Goal: Information Seeking & Learning: Compare options

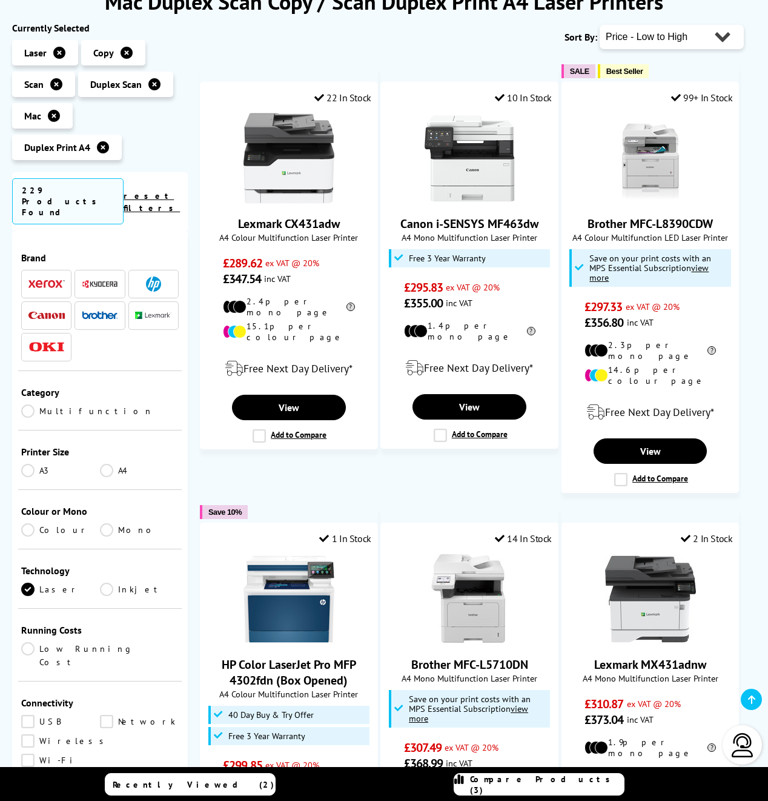
scroll to position [179, 0]
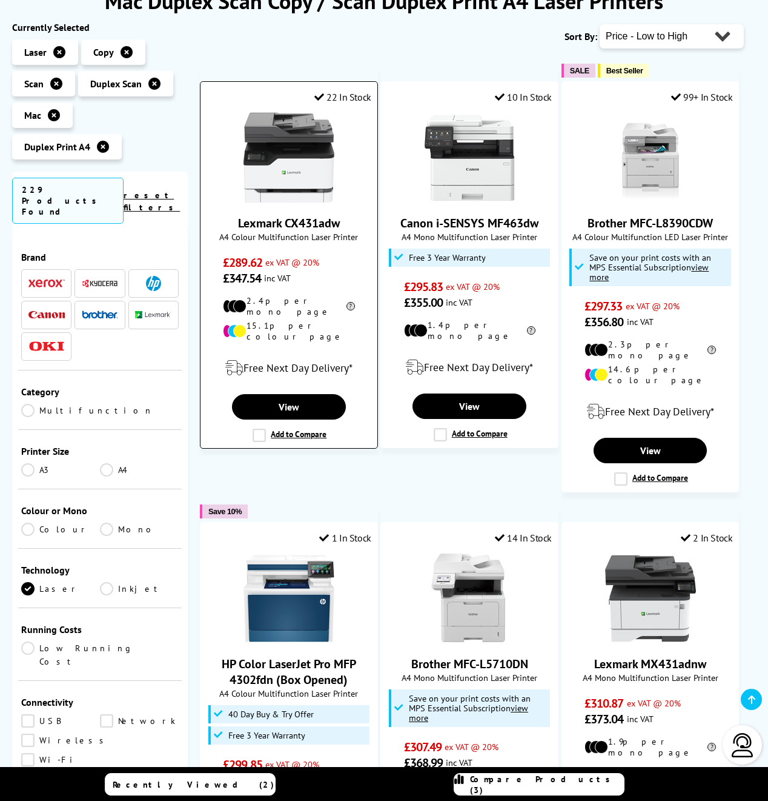
click at [257, 428] on label "Add to Compare" at bounding box center [290, 434] width 74 height 13
click at [0, 0] on input "Add to Compare" at bounding box center [0, 0] width 0 height 0
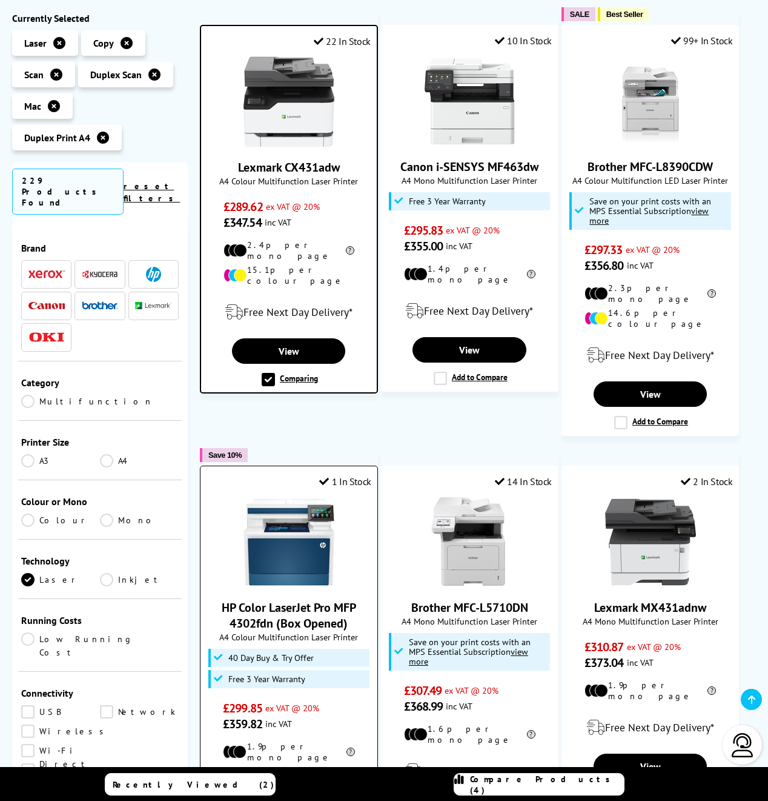
scroll to position [236, 0]
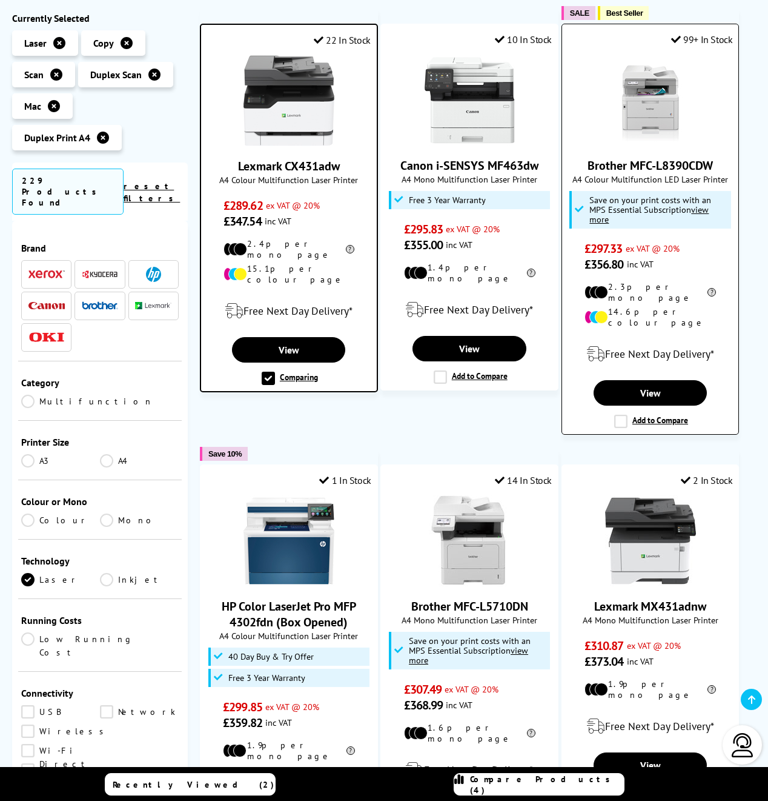
click at [622, 415] on label "Add to Compare" at bounding box center [652, 421] width 74 height 13
click at [0, 0] on input "Add to Compare" at bounding box center [0, 0] width 0 height 0
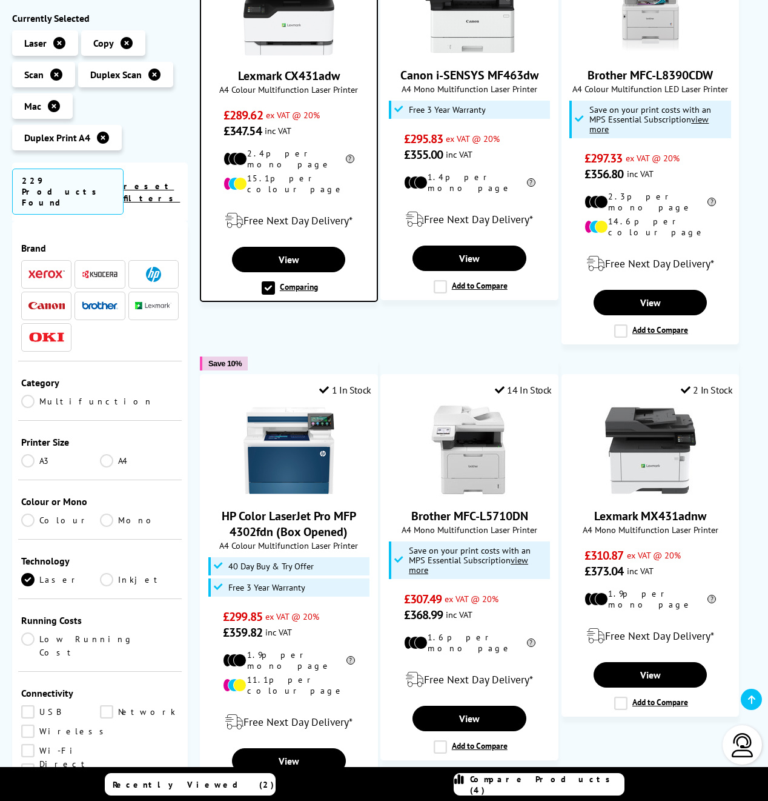
scroll to position [329, 0]
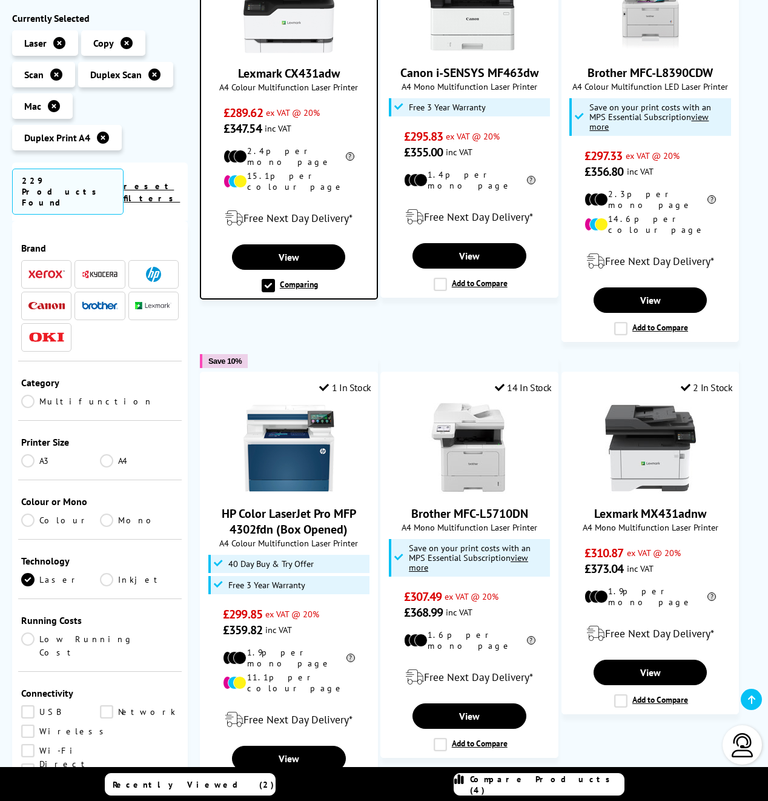
click at [553, 785] on span "Compare Products (4)" at bounding box center [547, 784] width 154 height 22
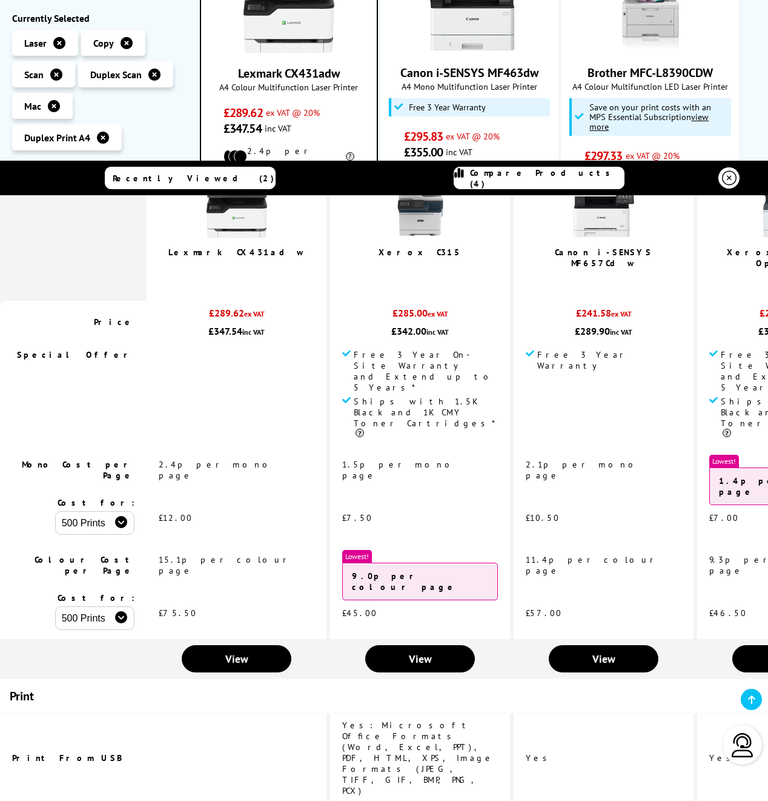
scroll to position [97, 0]
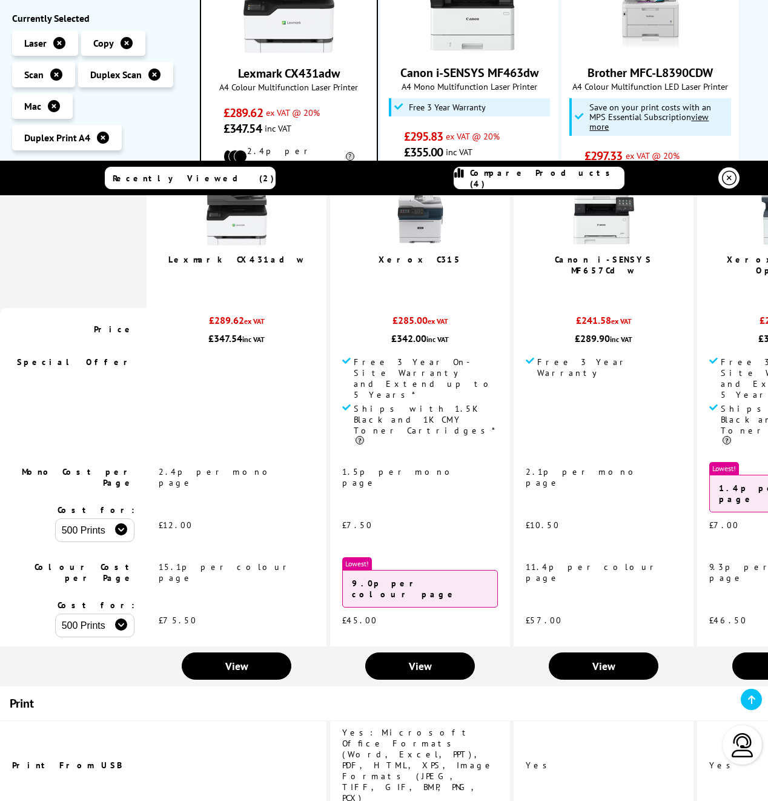
select select "1000"
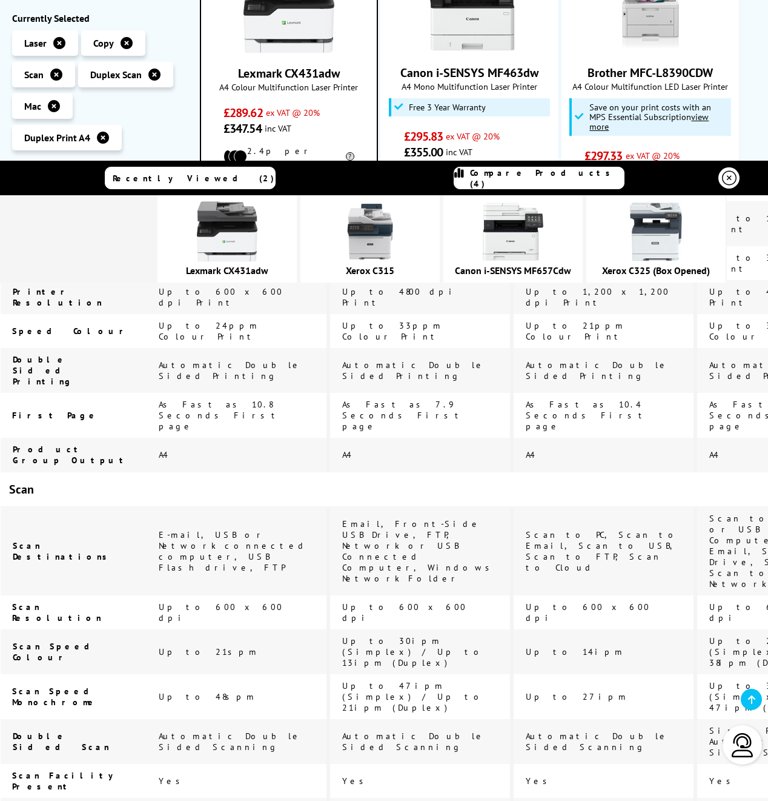
scroll to position [801, 0]
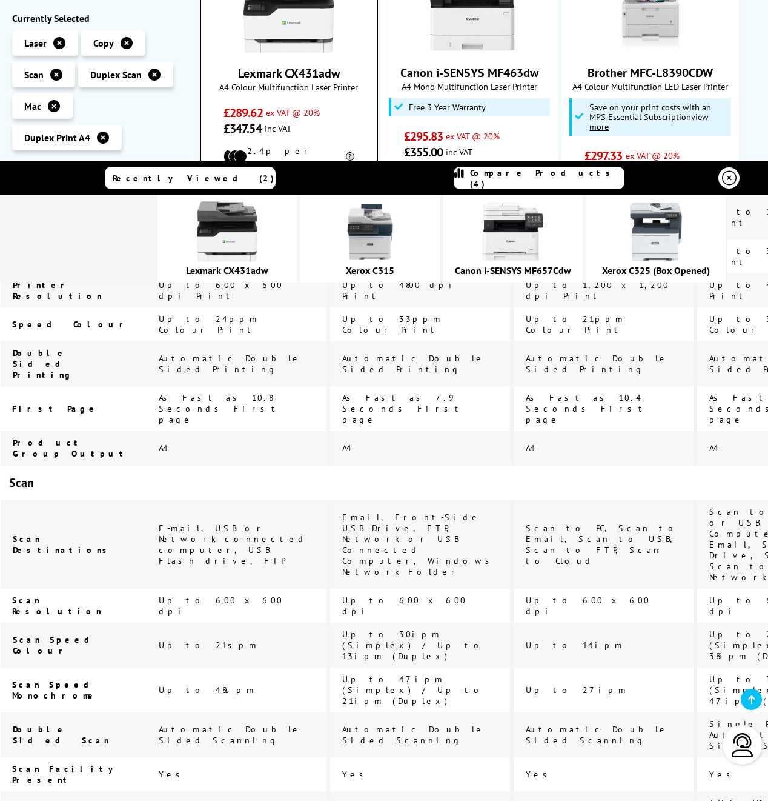
drag, startPoint x: 621, startPoint y: 452, endPoint x: 676, endPoint y: 462, distance: 56.2
click at [526, 724] on span "Automatic Double Sided Scanning" at bounding box center [597, 735] width 143 height 22
drag, startPoint x: 519, startPoint y: 461, endPoint x: 477, endPoint y: 453, distance: 42.4
click at [514, 712] on td "Automatic Double Sided Scanning" at bounding box center [604, 734] width 180 height 45
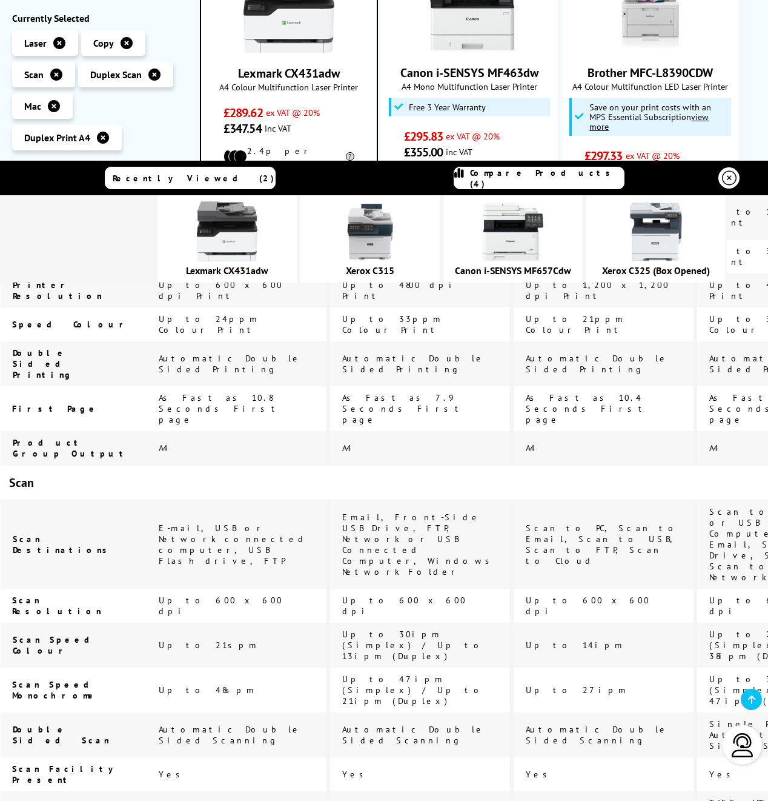
click at [547, 712] on td "Automatic Double Sided Scanning" at bounding box center [604, 734] width 180 height 45
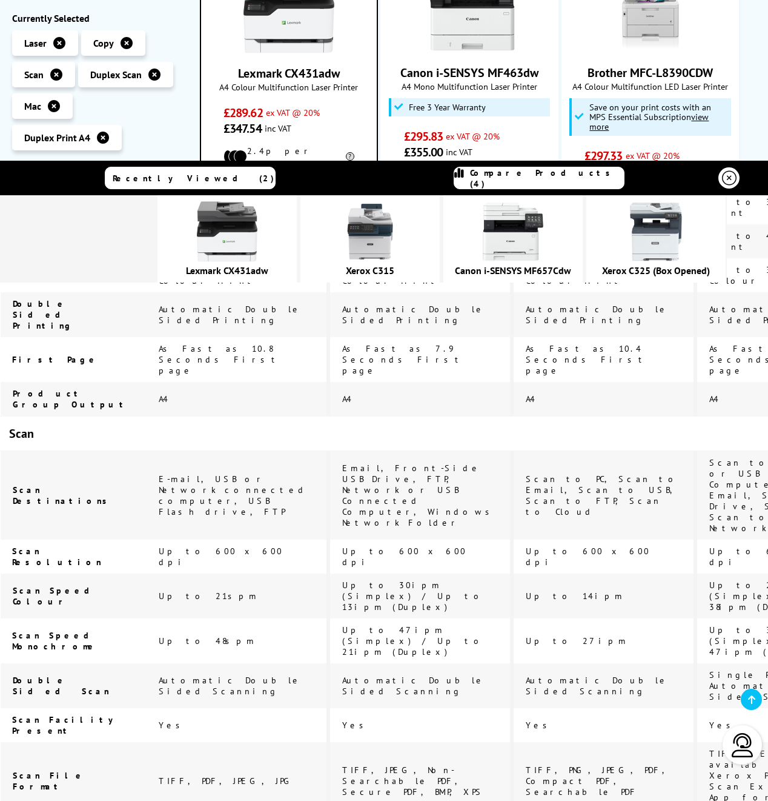
scroll to position [856, 0]
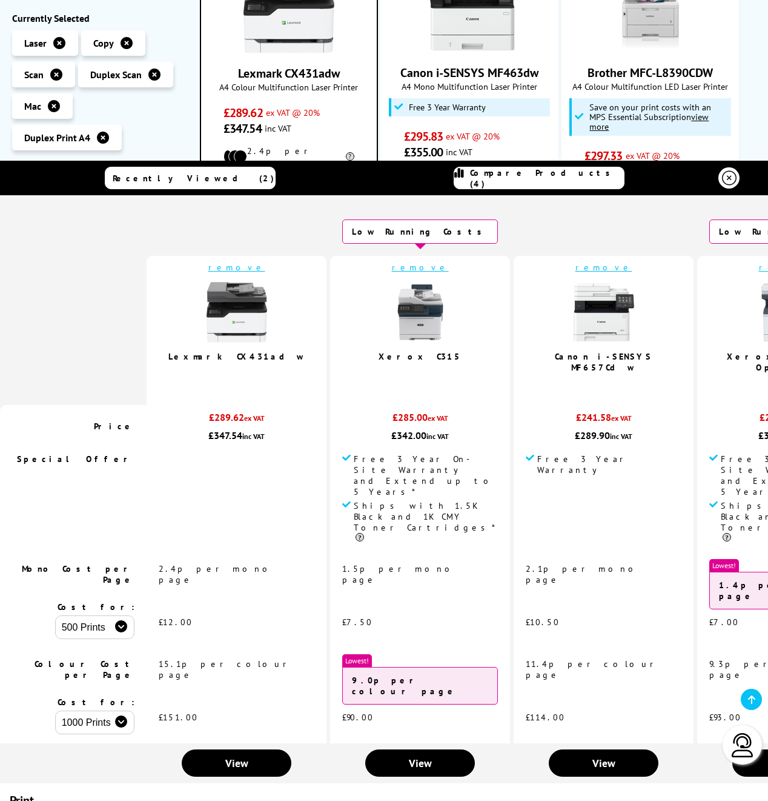
scroll to position [0, 0]
click at [396, 267] on link "remove" at bounding box center [420, 267] width 57 height 11
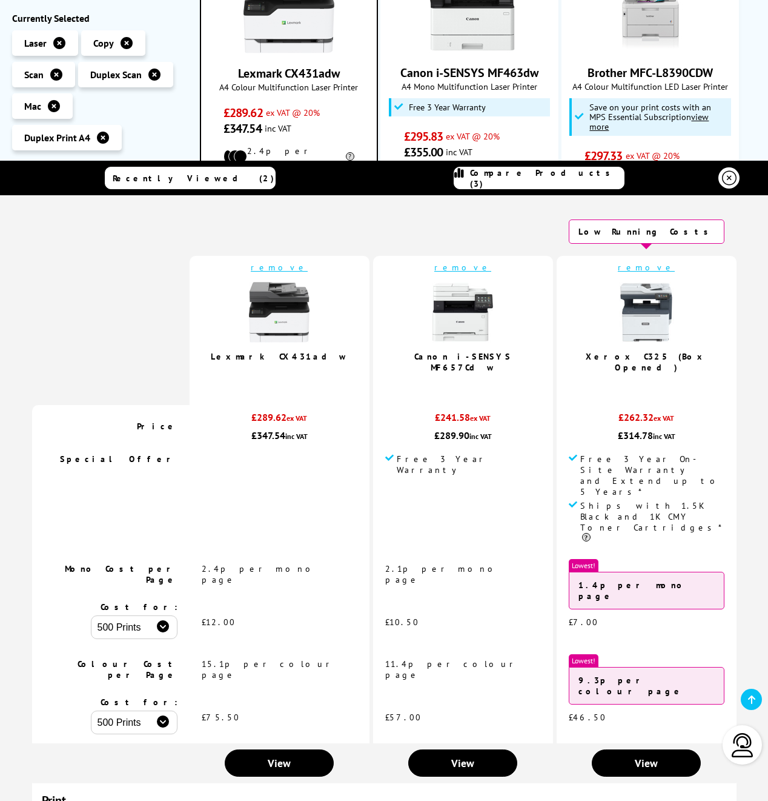
click at [308, 264] on link "remove" at bounding box center [279, 267] width 57 height 11
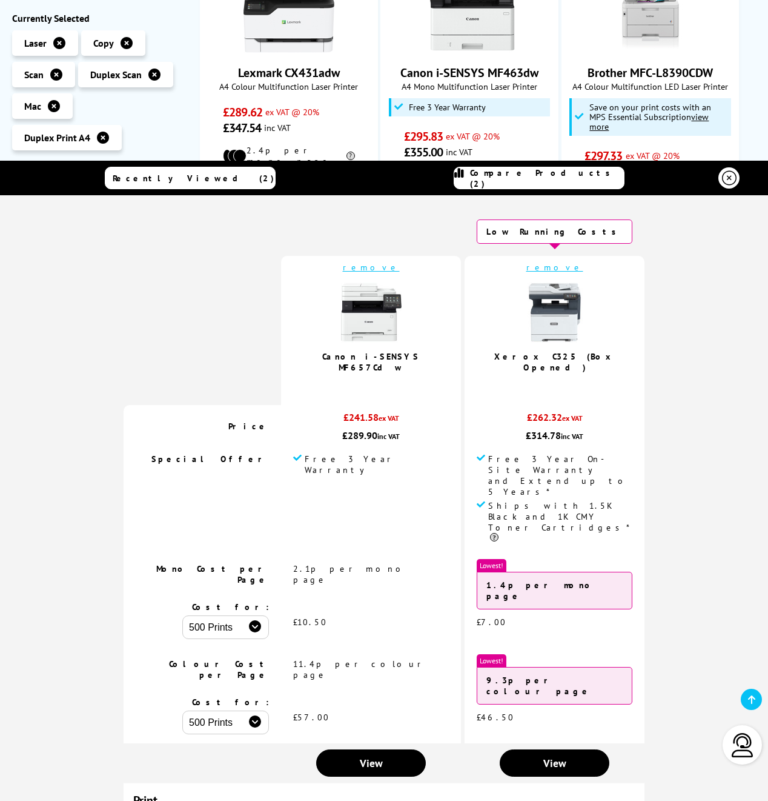
click at [730, 181] on icon at bounding box center [729, 178] width 15 height 15
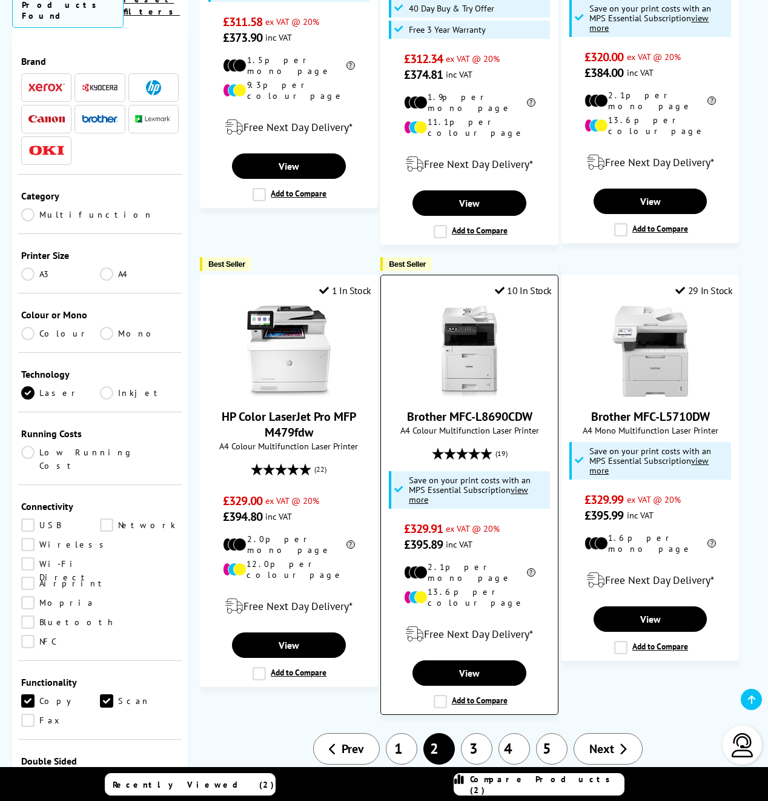
scroll to position [1383, 0]
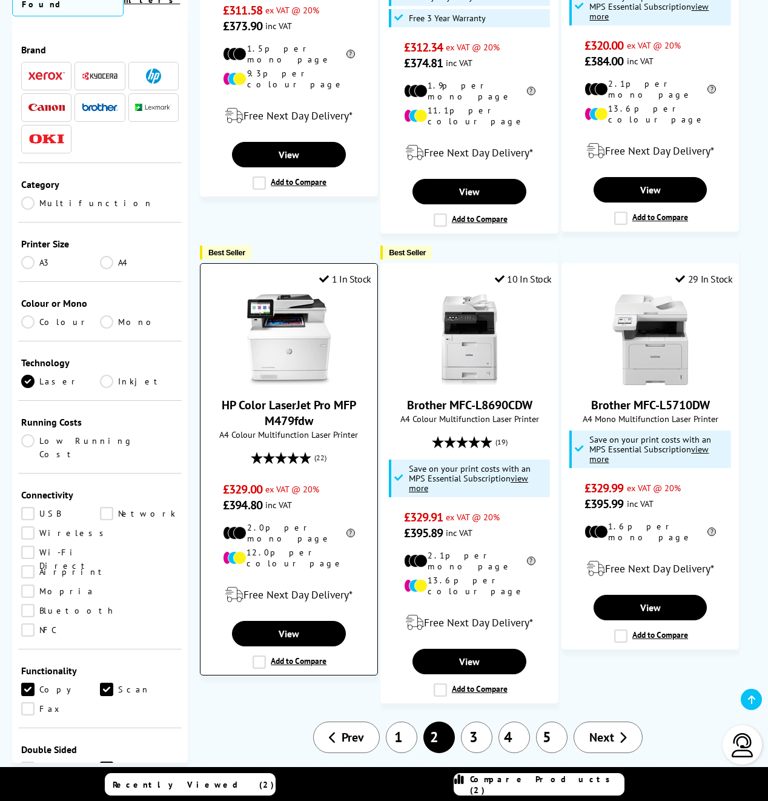
click at [256, 655] on label "Add to Compare" at bounding box center [290, 661] width 74 height 13
click at [0, 0] on input "Add to Compare" at bounding box center [0, 0] width 0 height 0
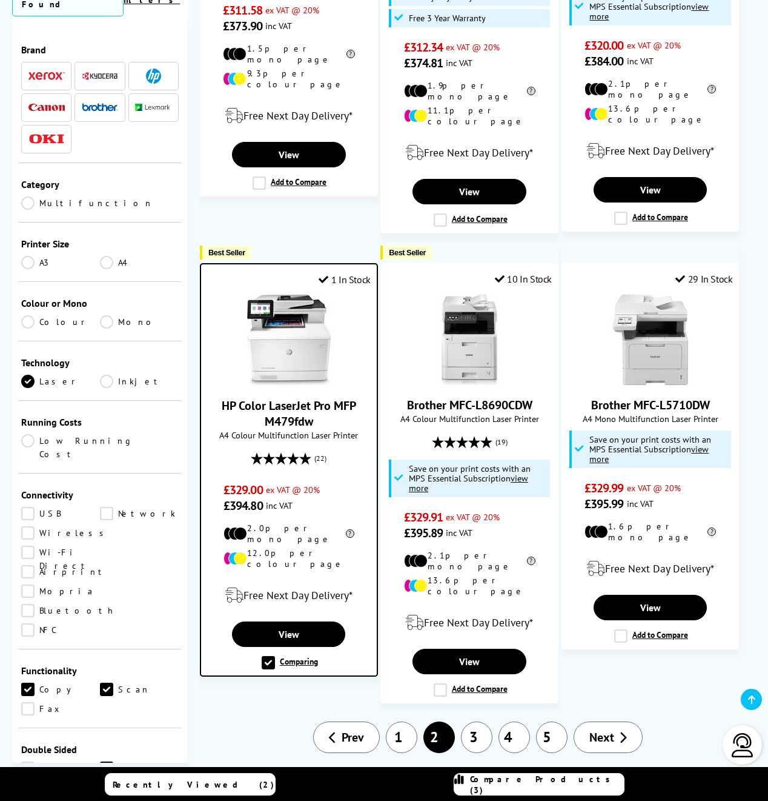
click at [563, 781] on span "Compare Products (3)" at bounding box center [547, 784] width 154 height 22
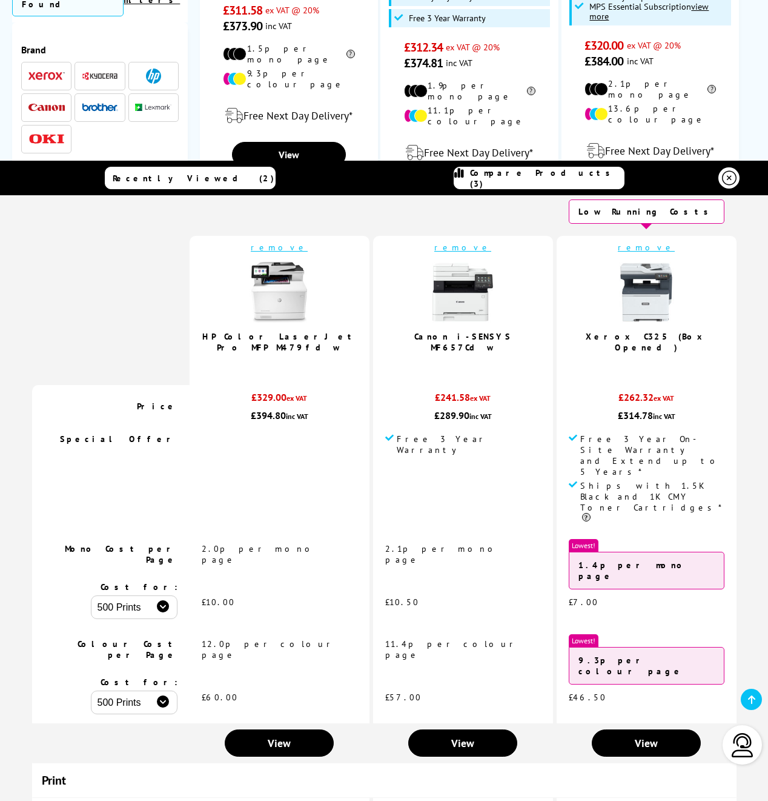
scroll to position [18, 0]
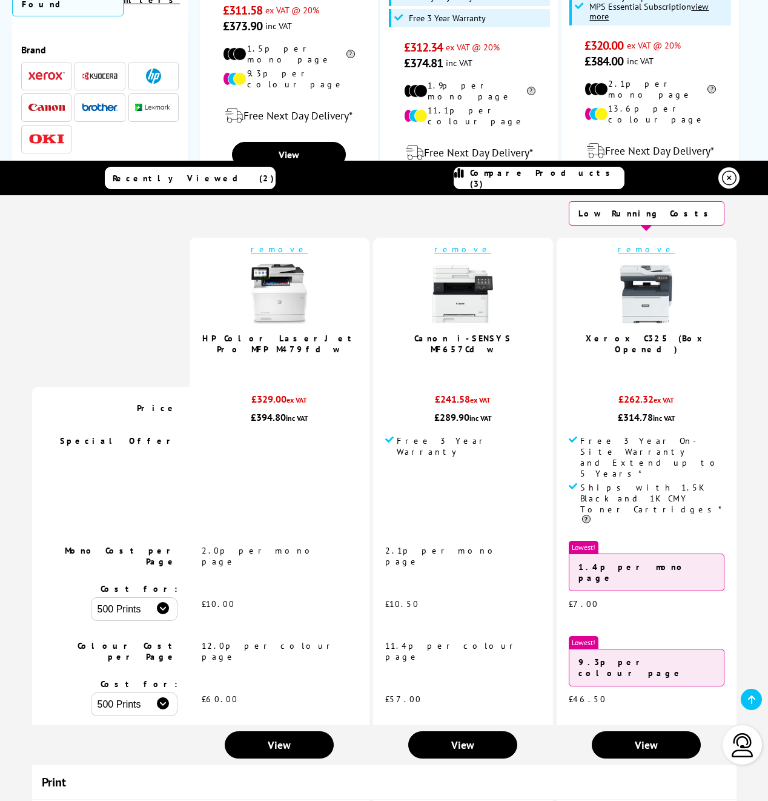
click at [312, 339] on link "HP Color LaserJet Pro MFP M479fdw" at bounding box center [279, 344] width 155 height 22
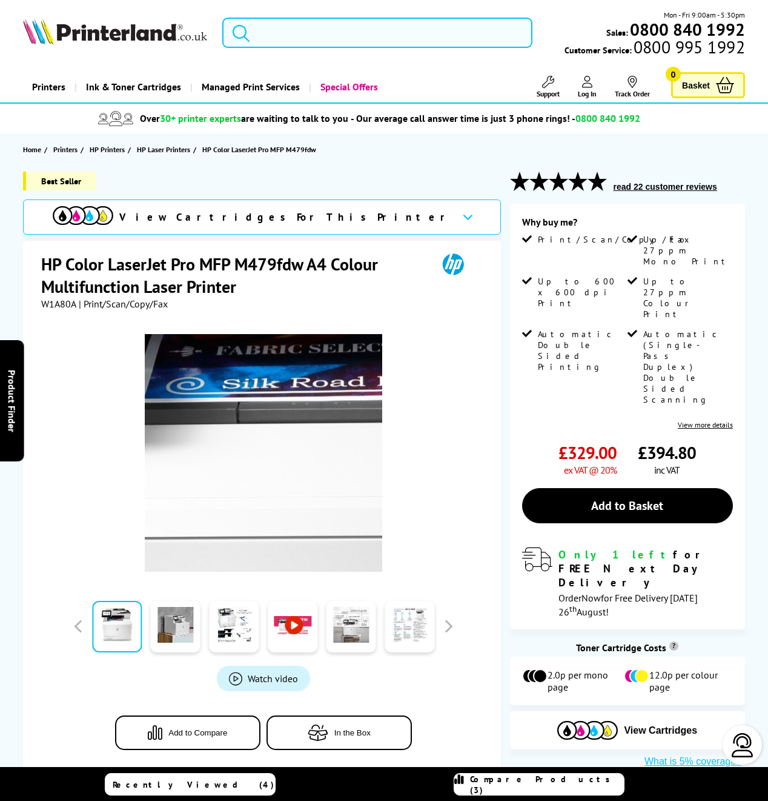
click at [243, 433] on img at bounding box center [264, 453] width 238 height 238
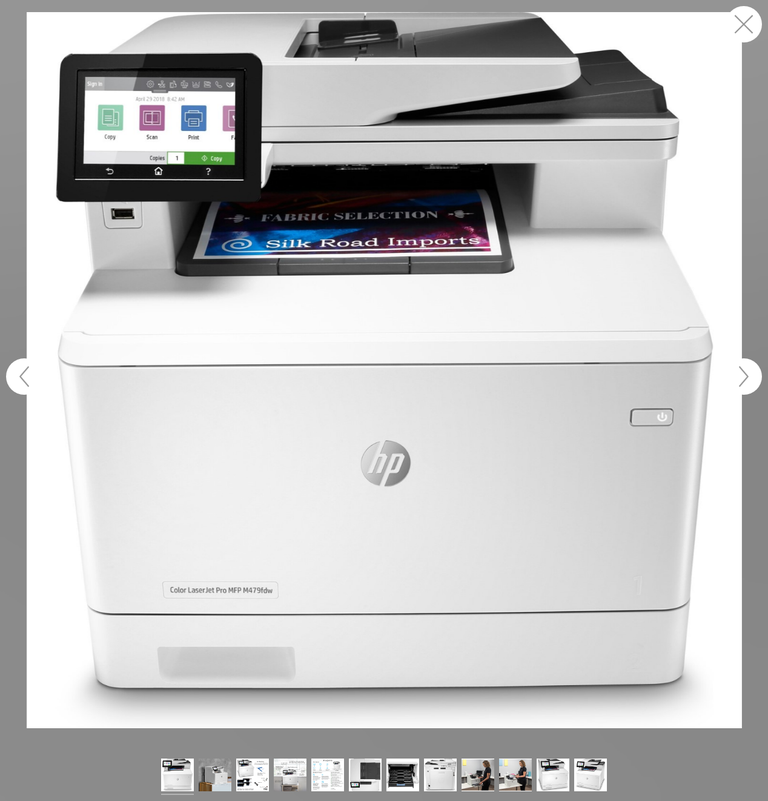
click at [746, 382] on button "button" at bounding box center [744, 376] width 36 height 36
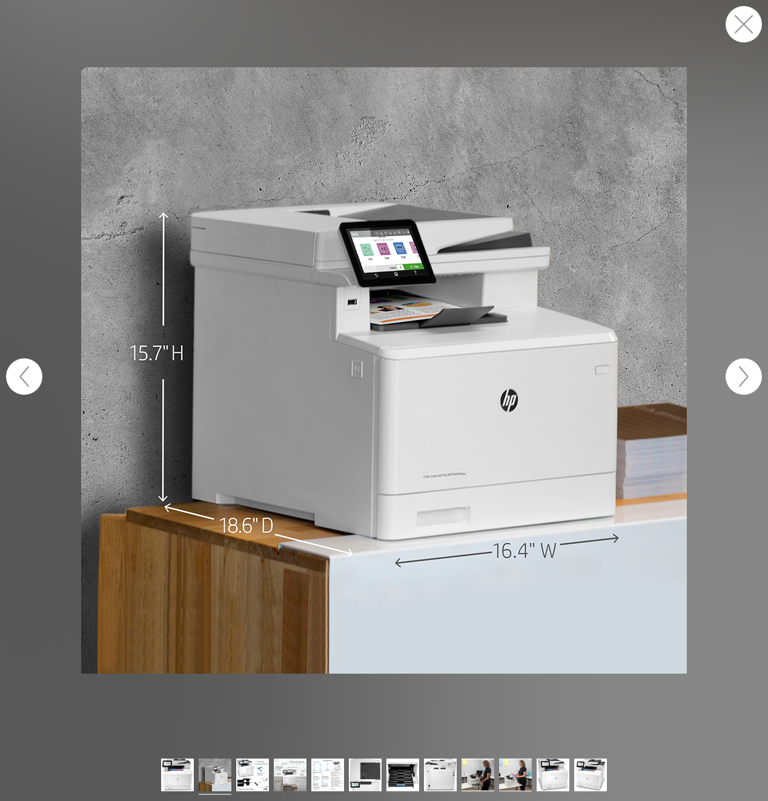
click at [739, 383] on button "button" at bounding box center [744, 376] width 36 height 36
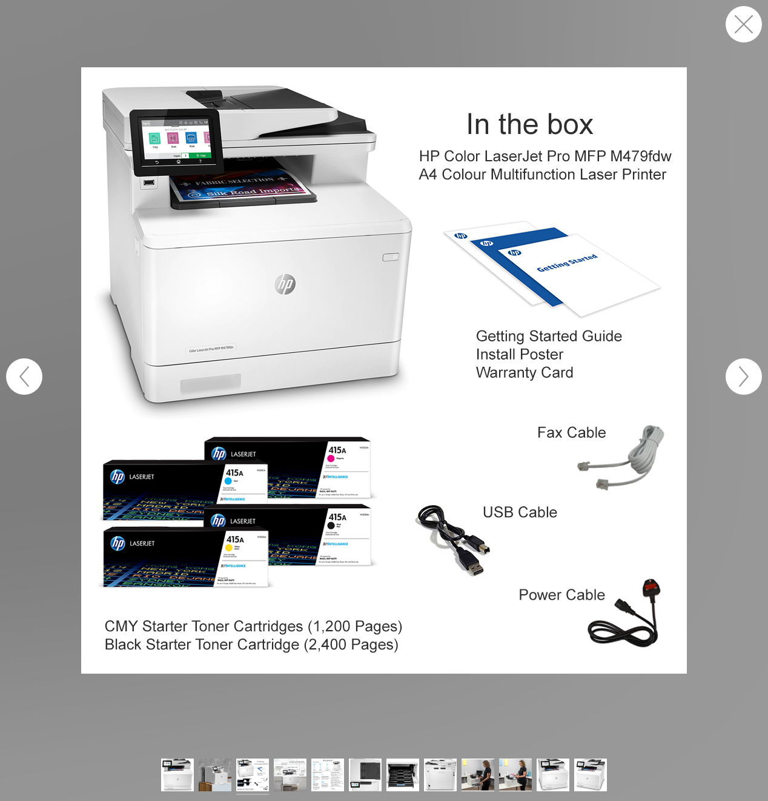
click at [739, 383] on button "button" at bounding box center [744, 376] width 36 height 36
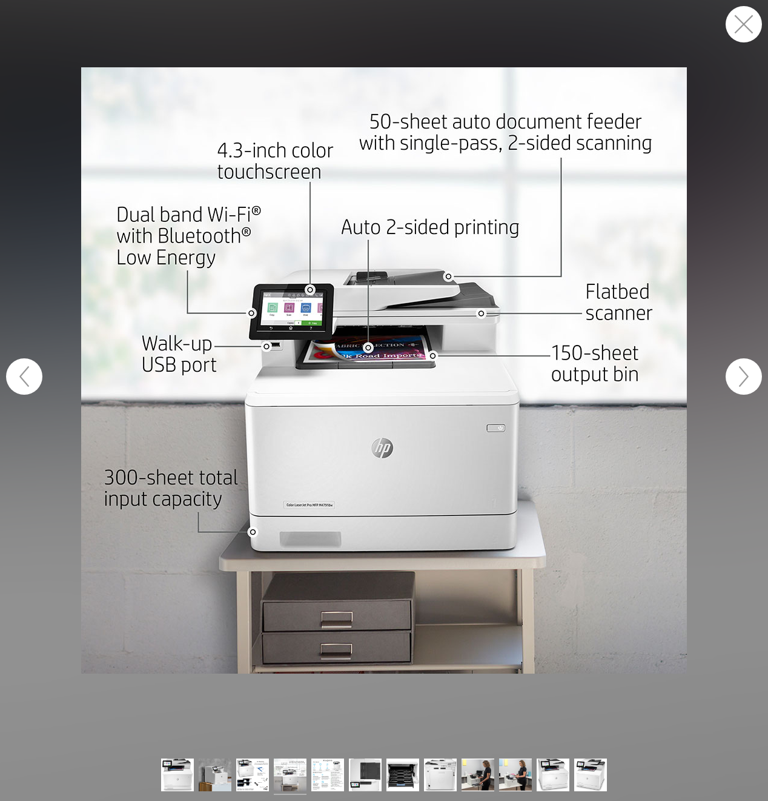
click at [739, 384] on button "button" at bounding box center [744, 376] width 36 height 36
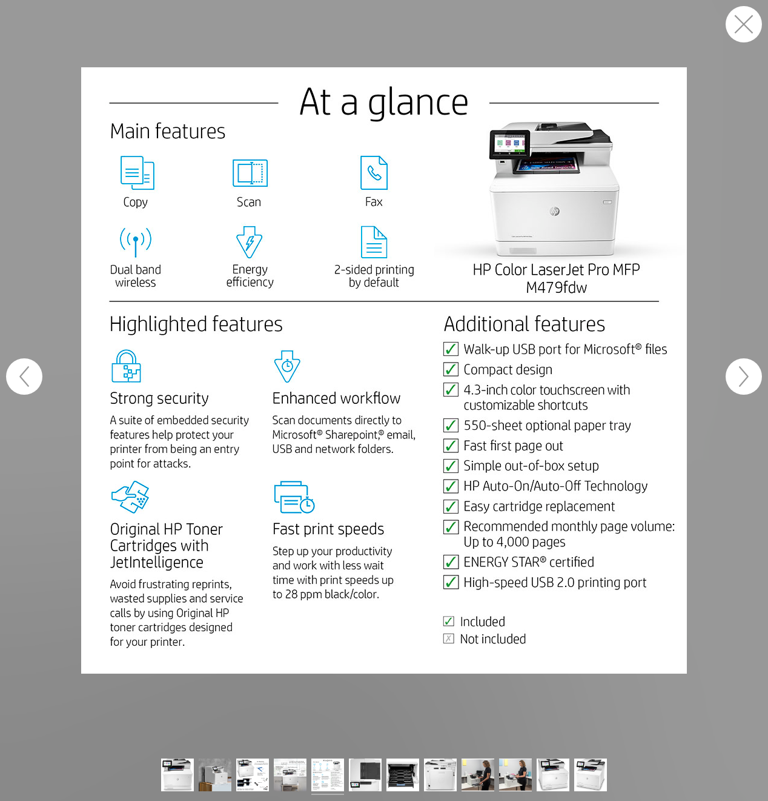
click at [739, 384] on button "button" at bounding box center [744, 376] width 36 height 36
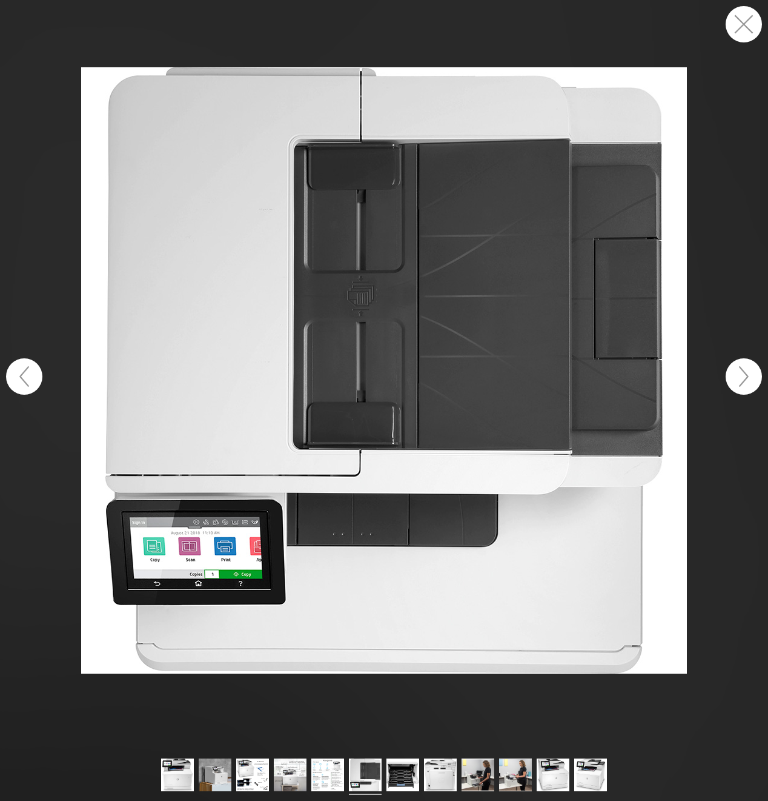
click at [739, 384] on button "button" at bounding box center [744, 376] width 36 height 36
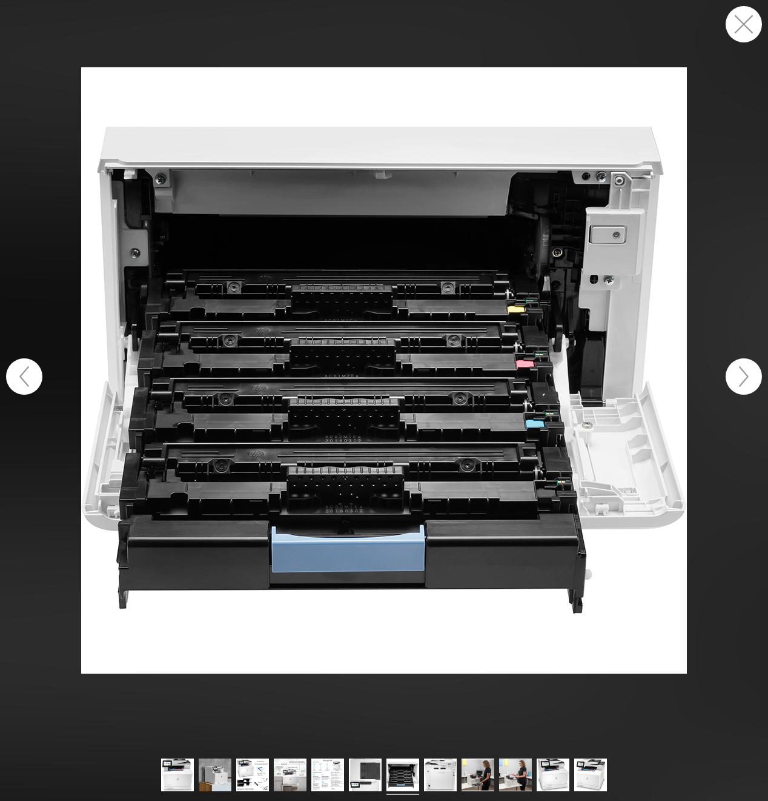
click at [739, 384] on button "button" at bounding box center [744, 376] width 36 height 36
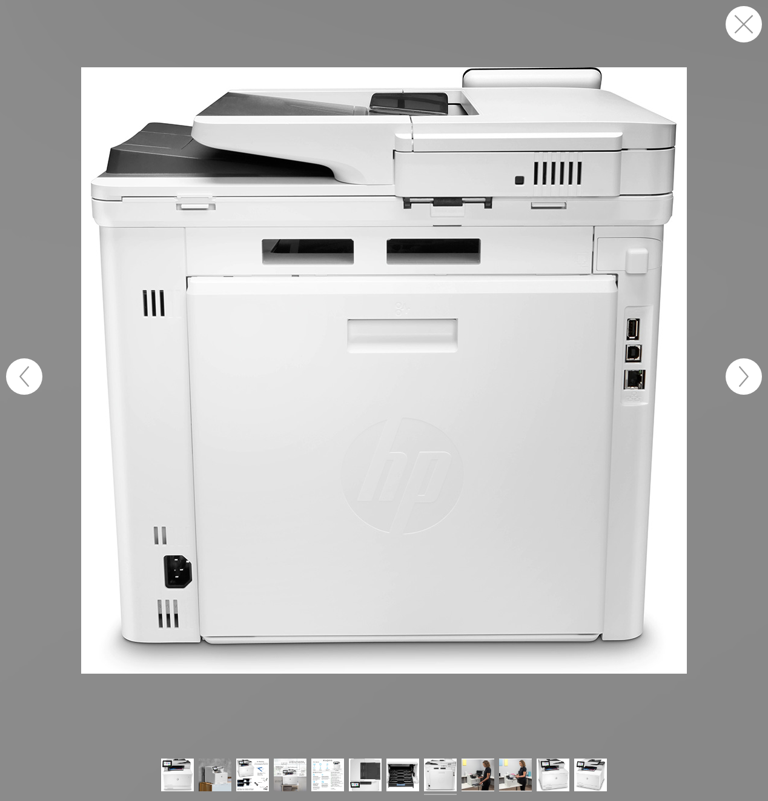
click at [739, 384] on button "button" at bounding box center [744, 376] width 36 height 36
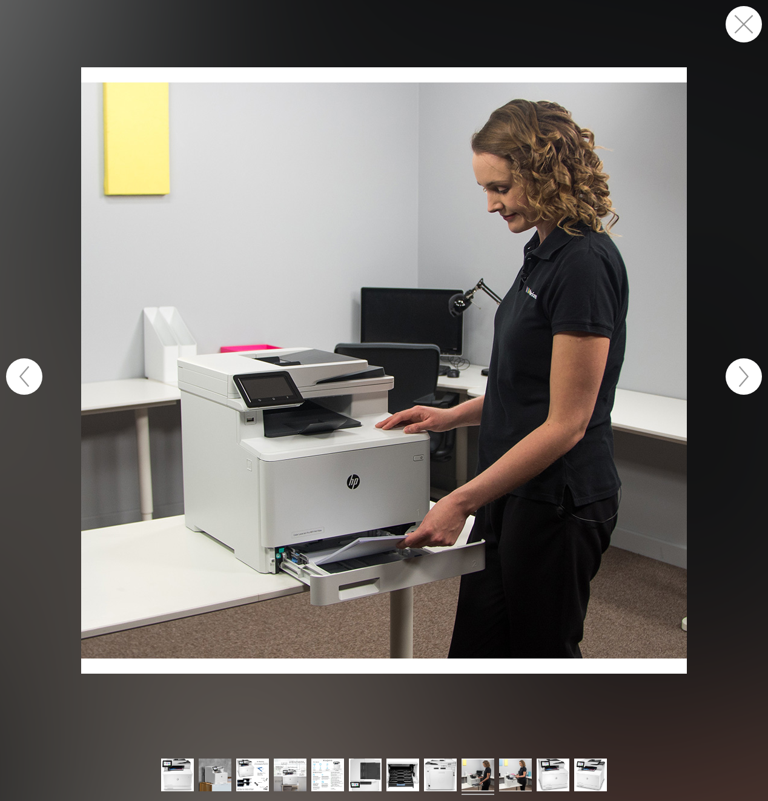
click at [739, 384] on button "button" at bounding box center [744, 376] width 36 height 36
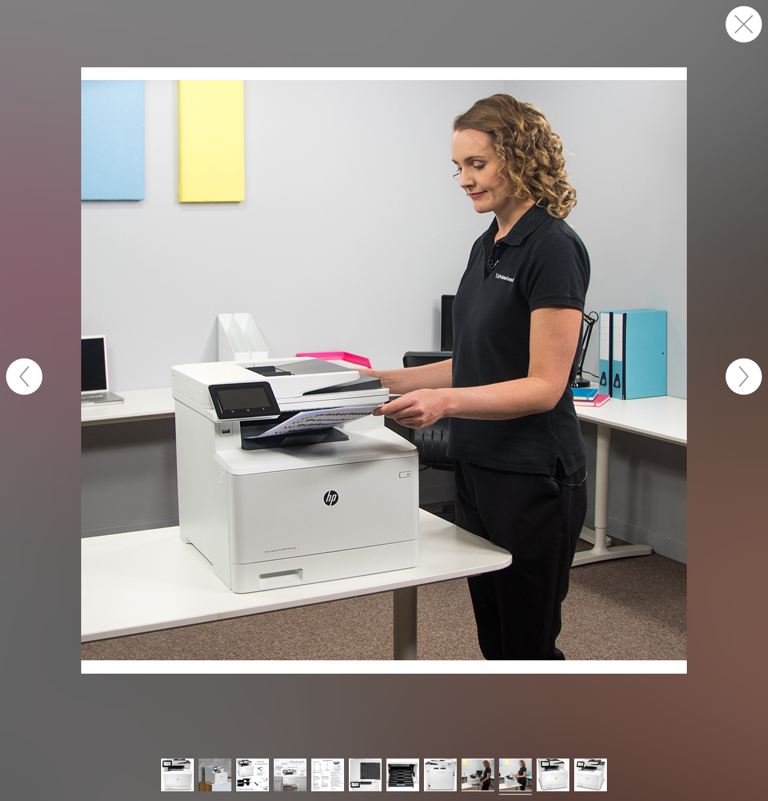
click at [739, 384] on button "button" at bounding box center [744, 376] width 36 height 36
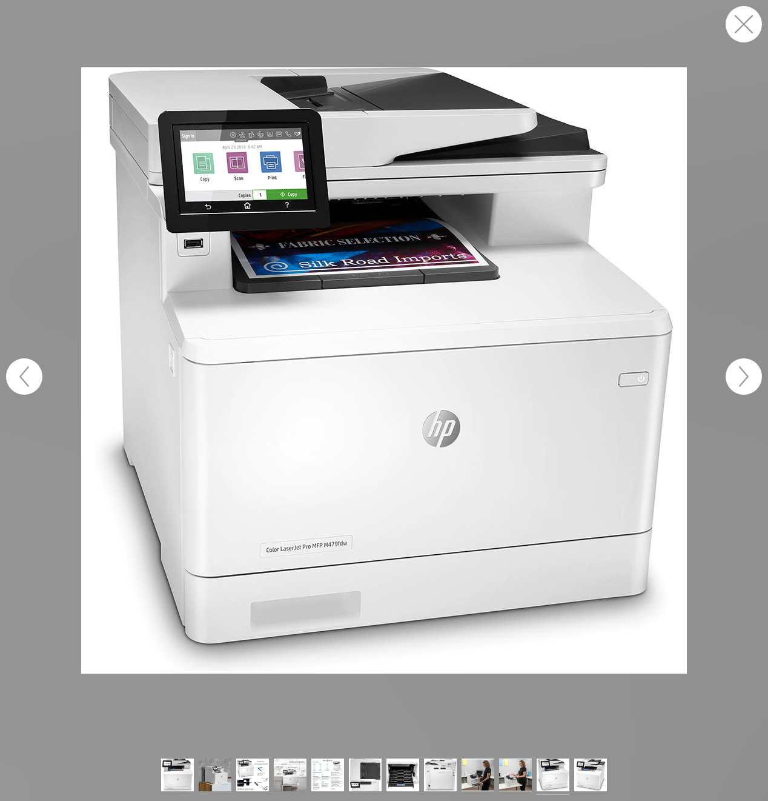
click at [739, 384] on button "button" at bounding box center [744, 376] width 36 height 36
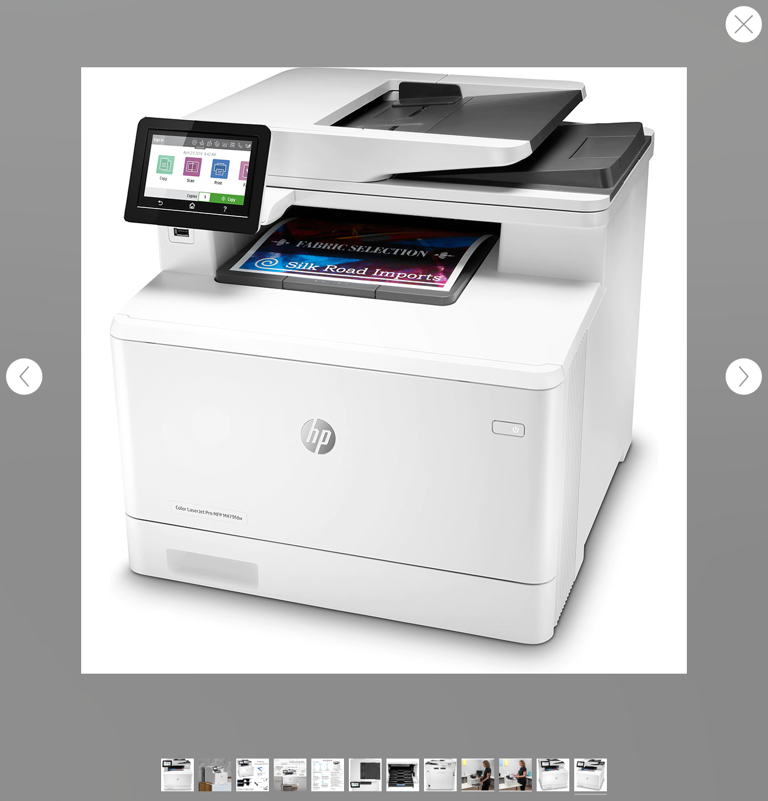
click at [739, 384] on button "button" at bounding box center [744, 376] width 36 height 36
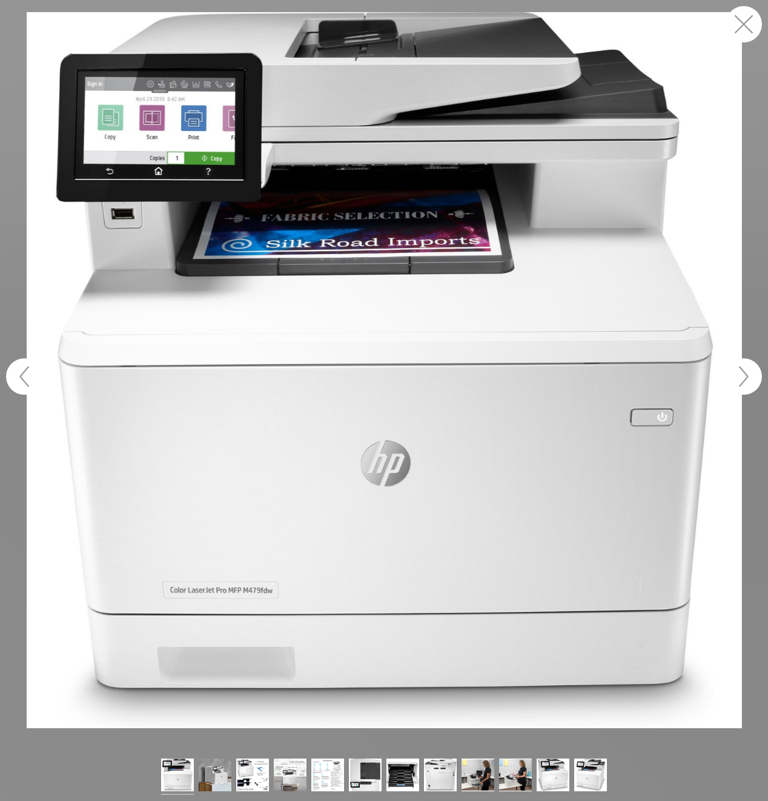
click at [739, 384] on button "button" at bounding box center [744, 376] width 36 height 36
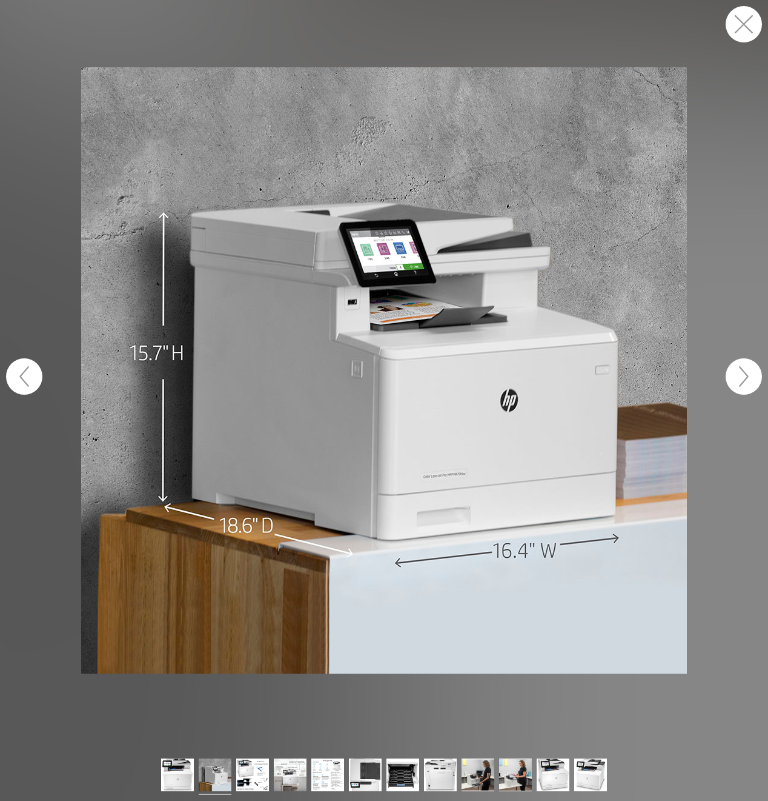
click at [739, 384] on button "button" at bounding box center [744, 376] width 36 height 36
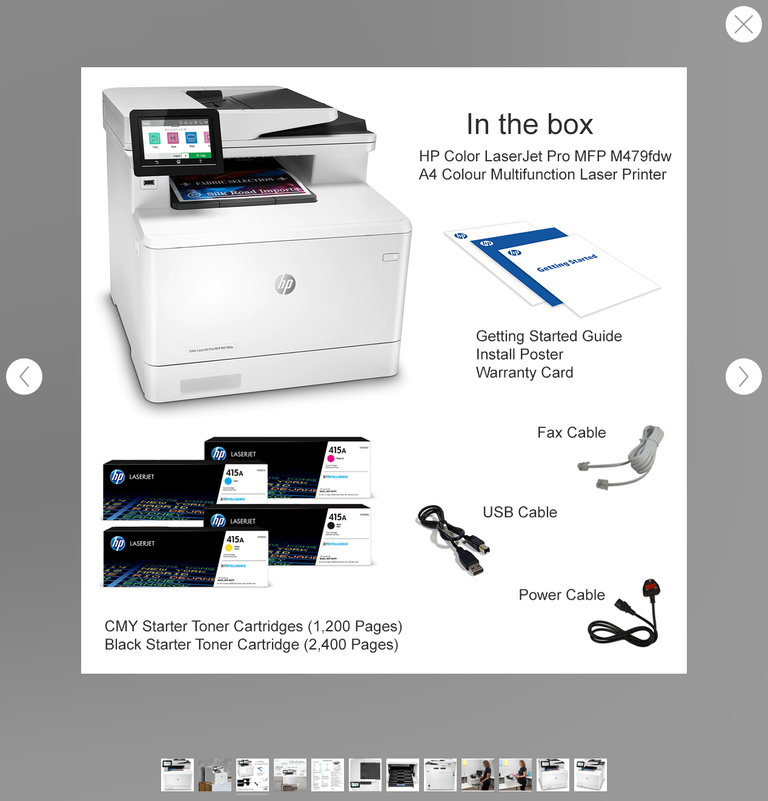
click at [751, 23] on button "button" at bounding box center [744, 24] width 36 height 36
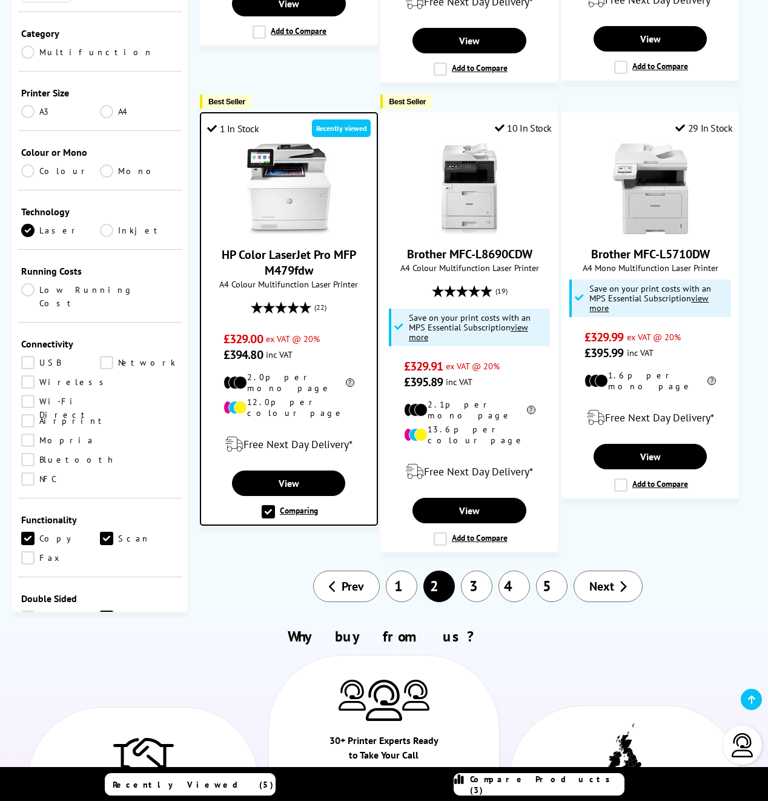
scroll to position [1533, 0]
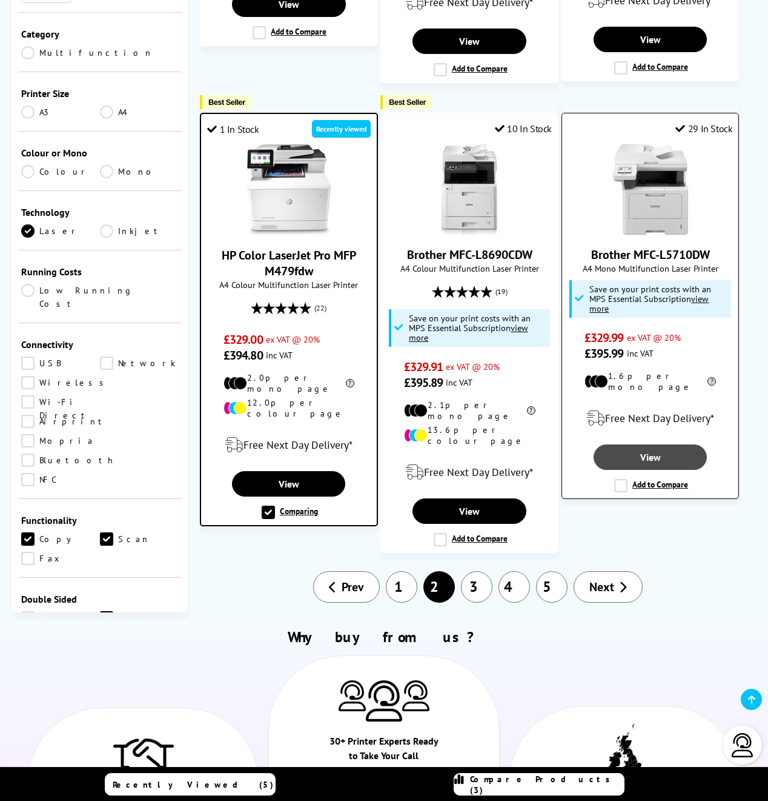
click at [662, 444] on link "View" at bounding box center [651, 456] width 114 height 25
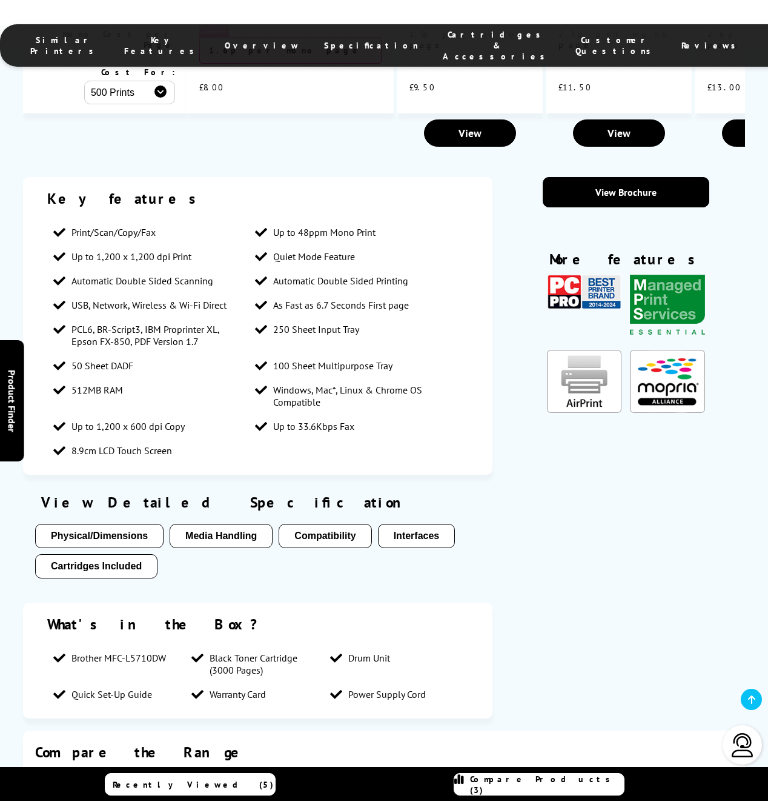
scroll to position [1984, 0]
click at [356, 523] on button "Compatibility" at bounding box center [325, 535] width 93 height 24
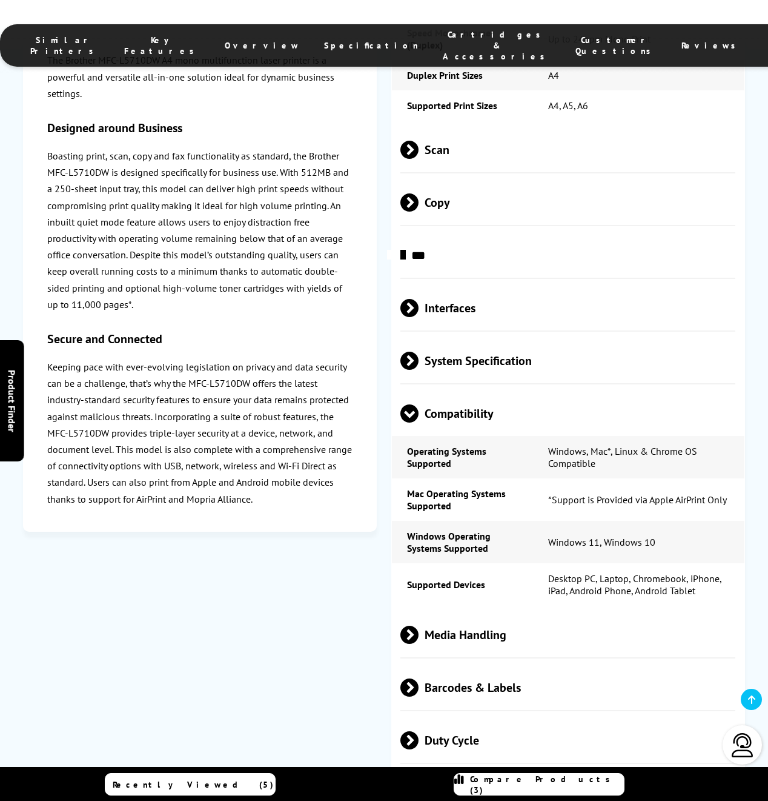
scroll to position [3373, 0]
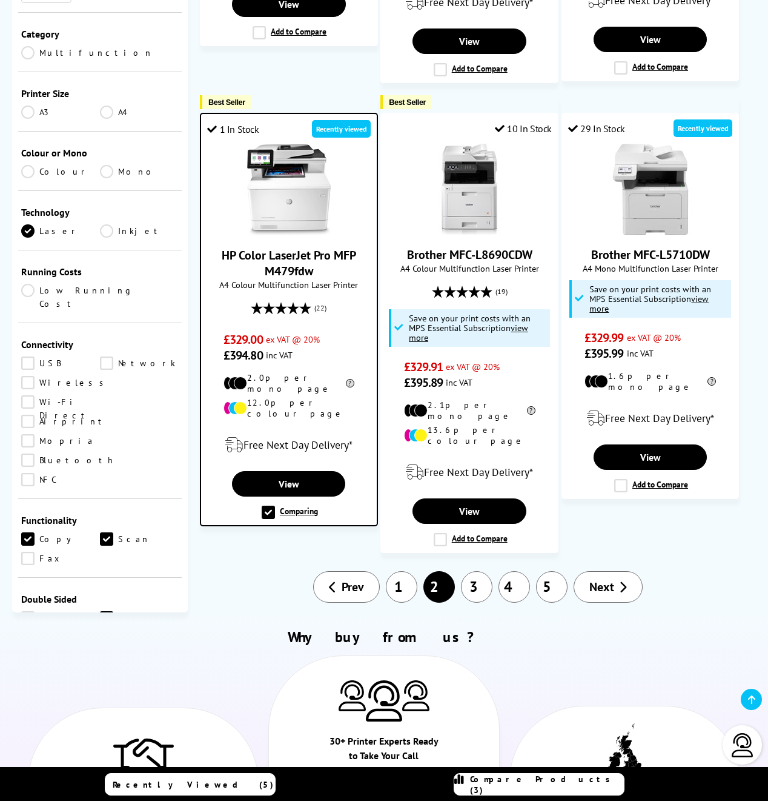
click at [477, 571] on link "3" at bounding box center [477, 587] width 32 height 32
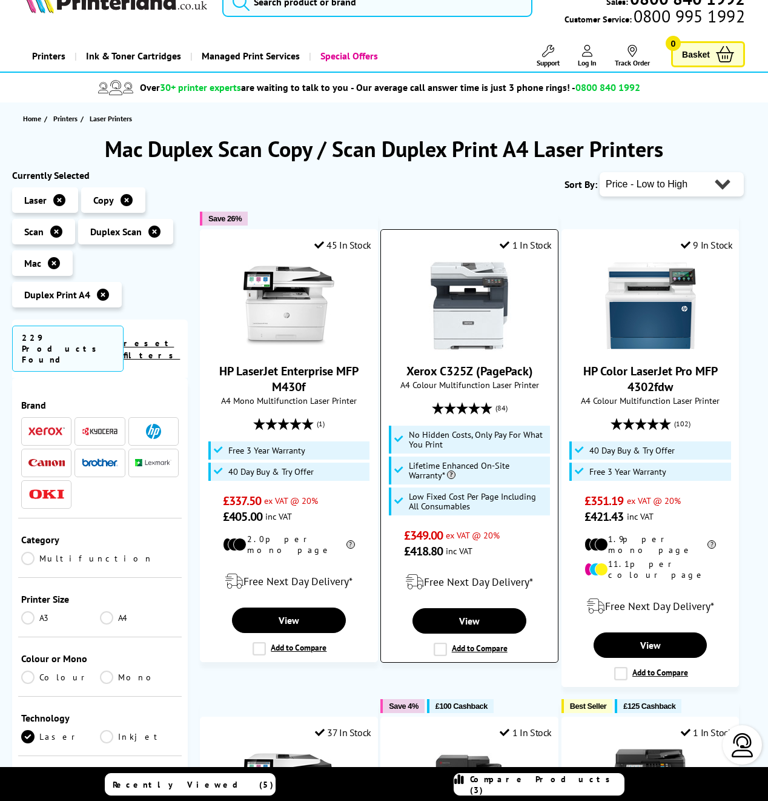
scroll to position [33, 0]
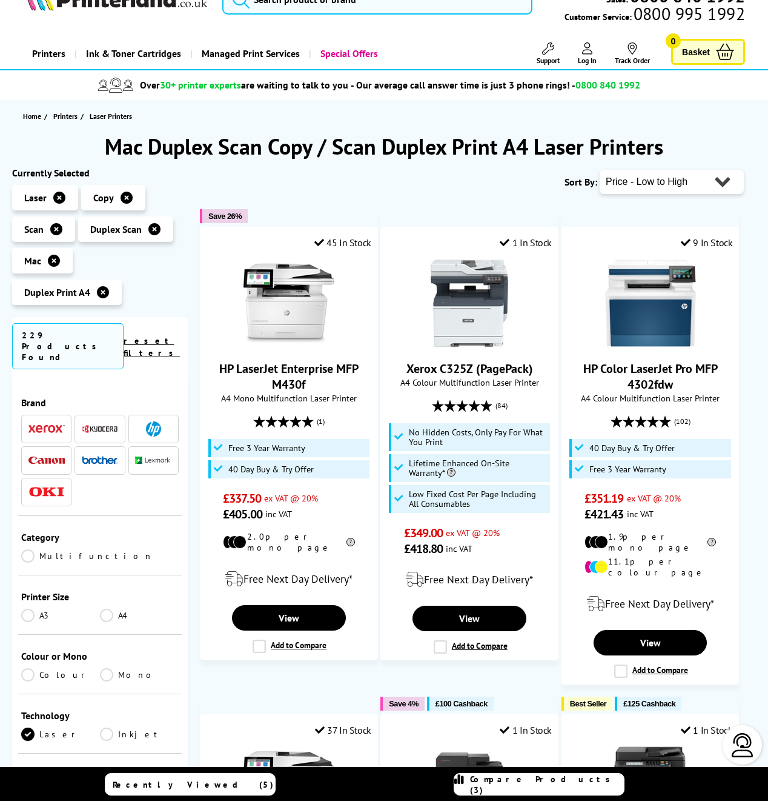
click at [568, 783] on span "Compare Products (3)" at bounding box center [547, 784] width 154 height 22
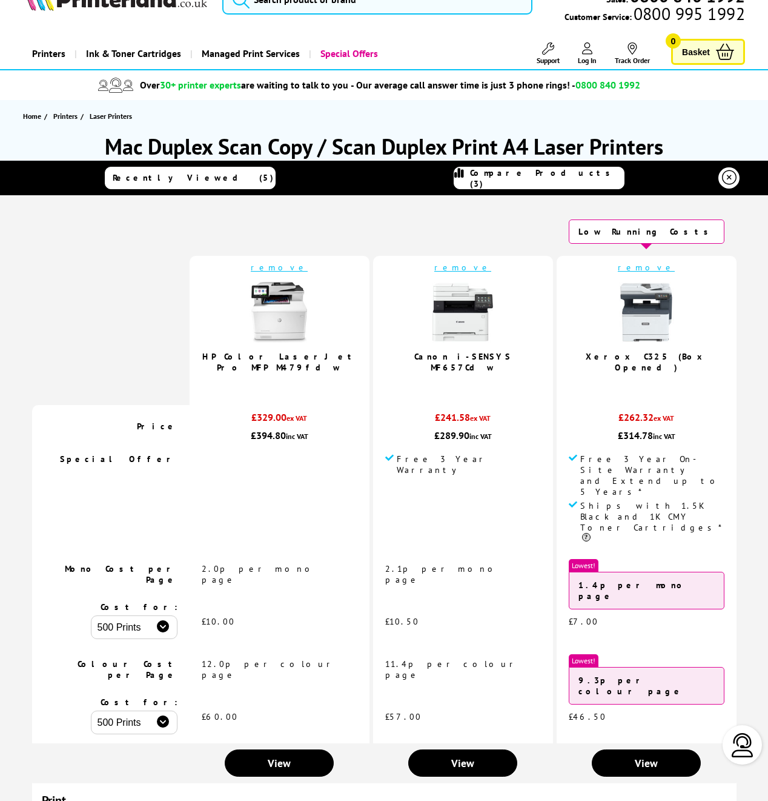
click at [729, 176] on icon at bounding box center [729, 178] width 15 height 15
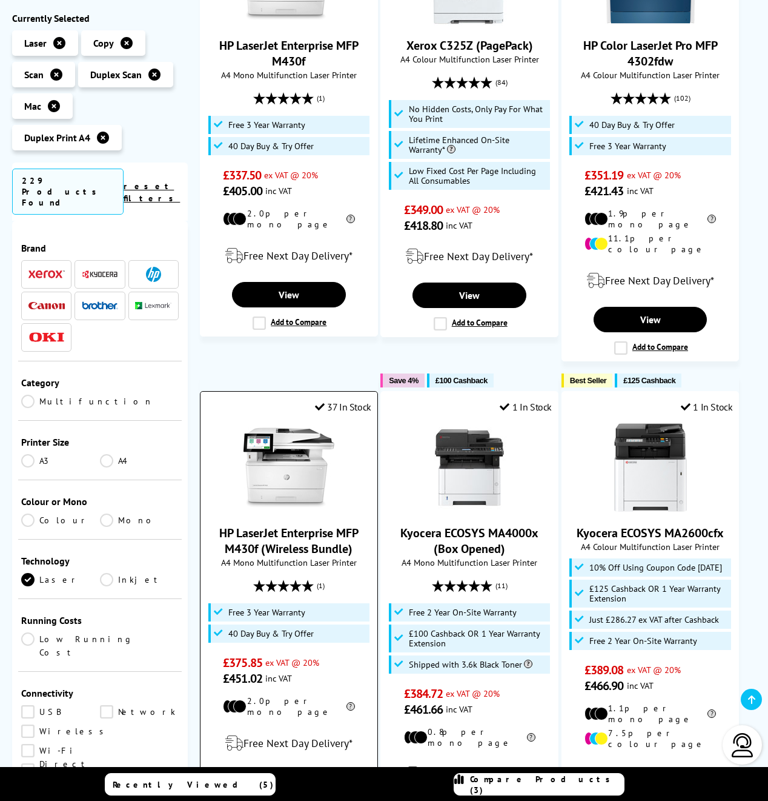
scroll to position [449, 0]
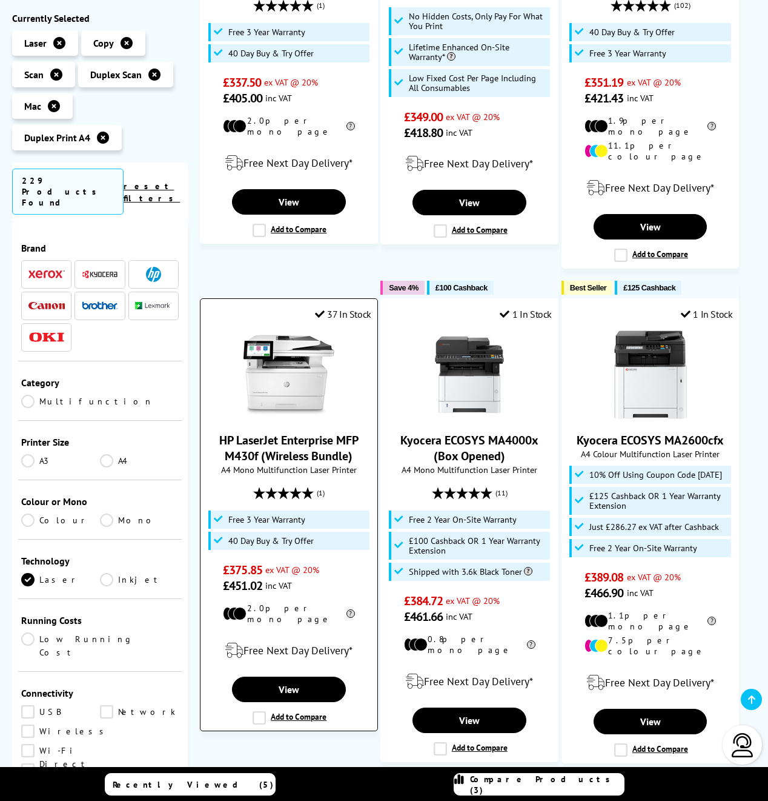
click at [282, 432] on link "HP LaserJet Enterprise MFP M430f (Wireless Bundle)" at bounding box center [288, 448] width 139 height 32
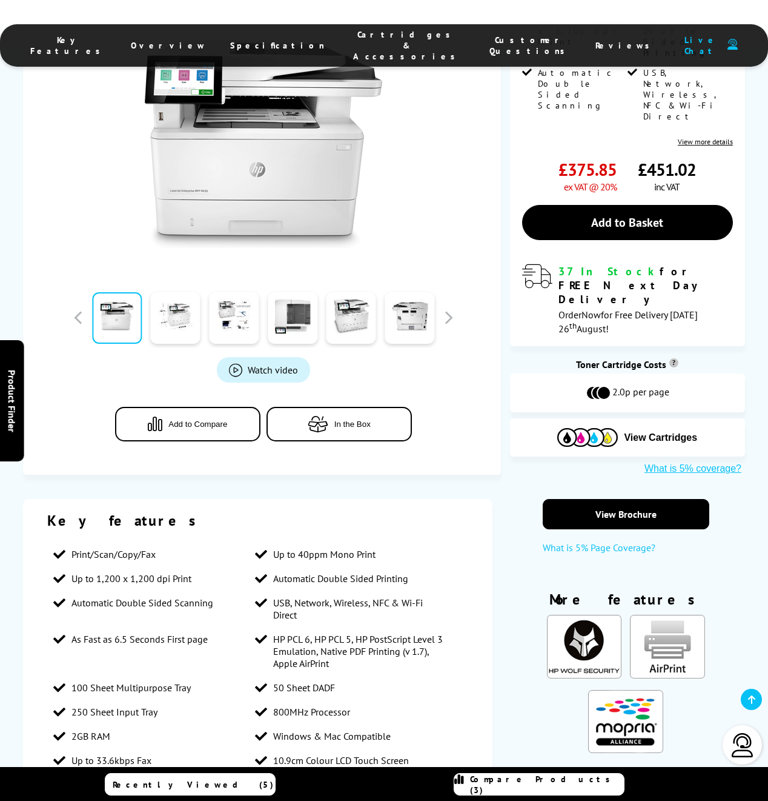
scroll to position [297, 0]
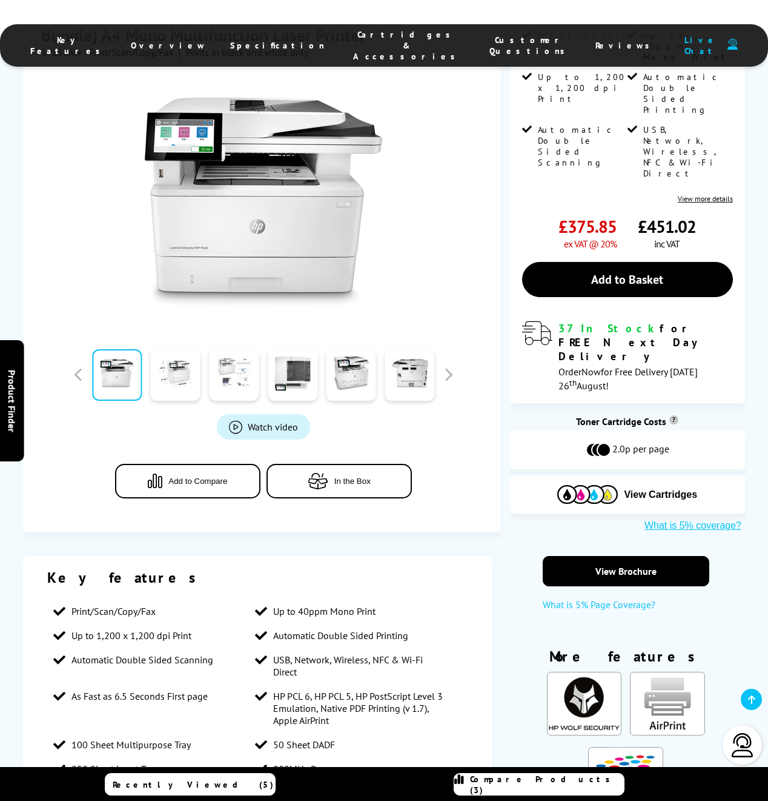
click at [235, 349] on link at bounding box center [234, 375] width 50 height 52
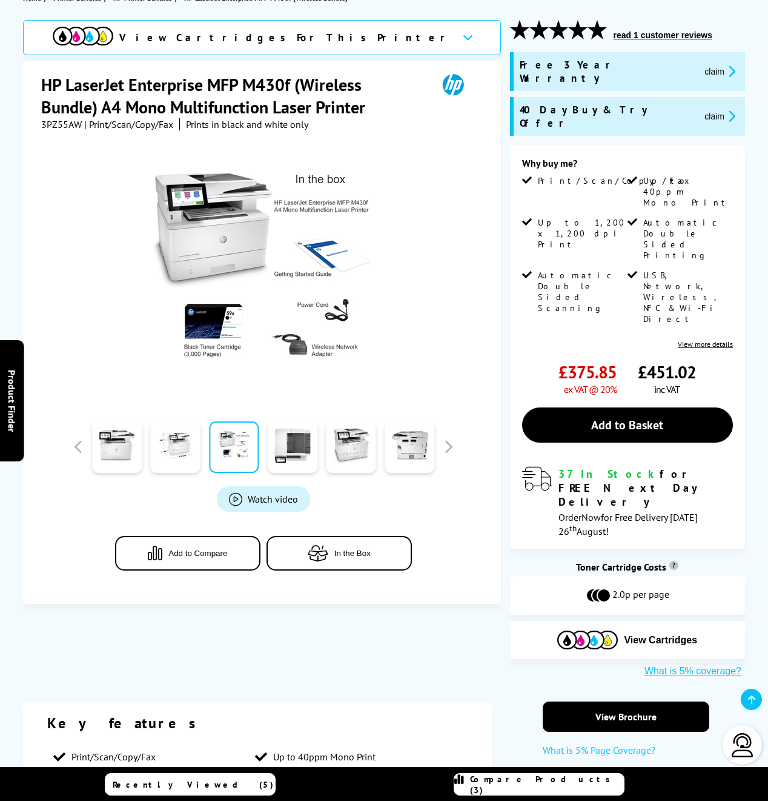
scroll to position [142, 0]
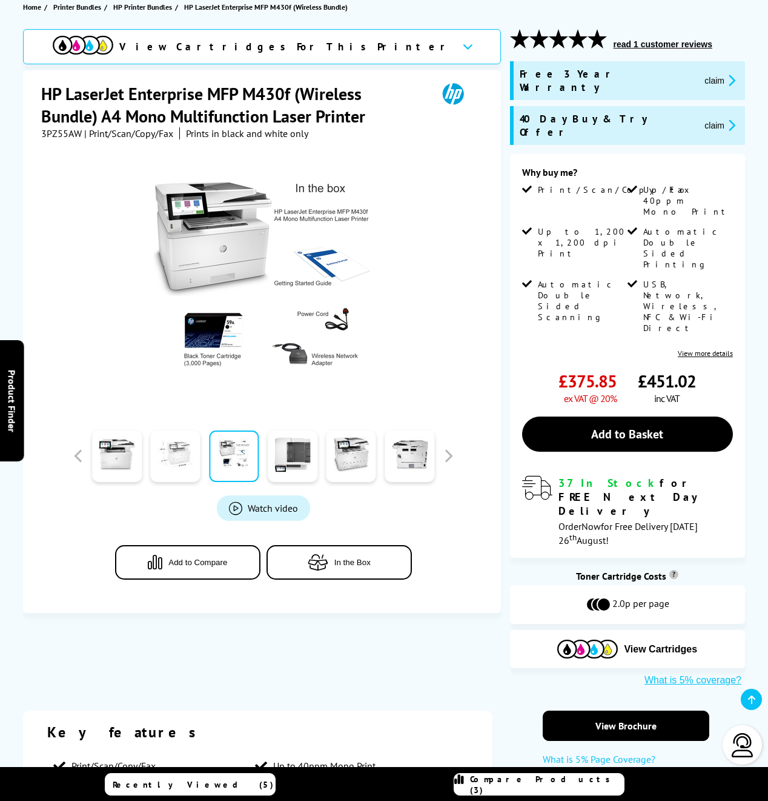
click at [165, 464] on link at bounding box center [176, 456] width 50 height 52
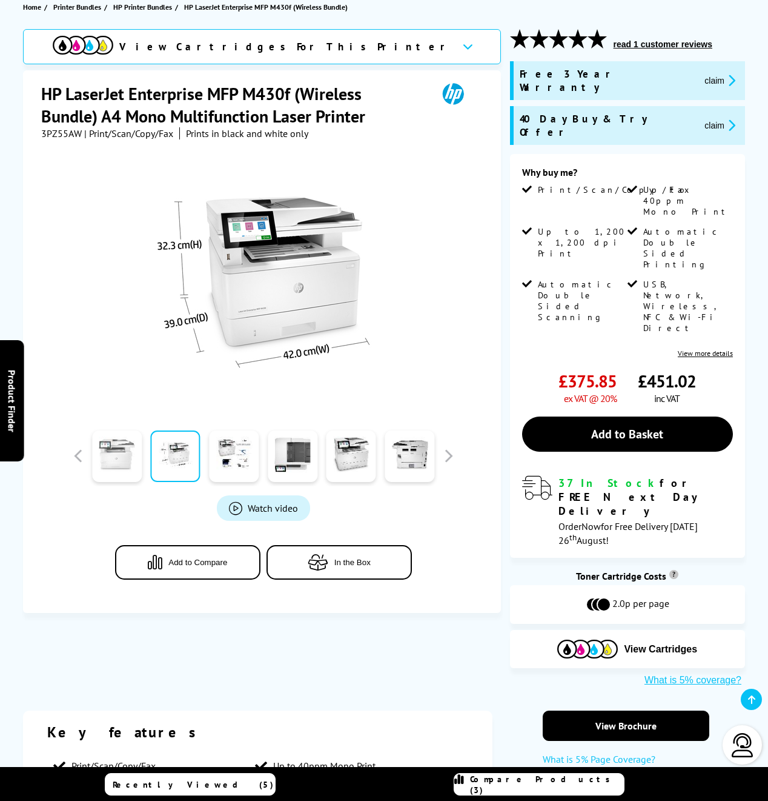
click at [125, 457] on link at bounding box center [117, 456] width 50 height 52
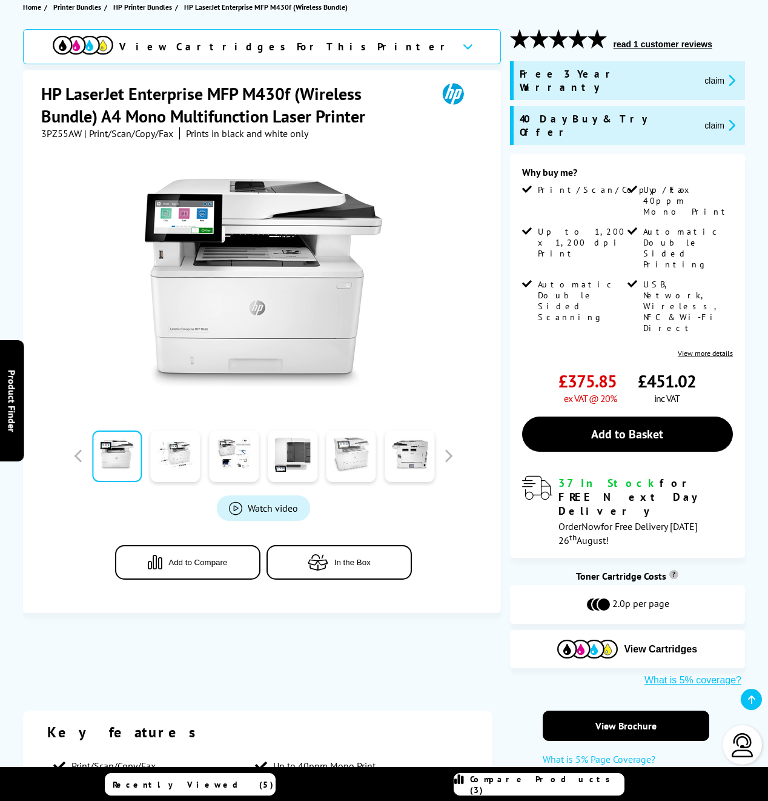
click at [327, 461] on link at bounding box center [352, 456] width 50 height 52
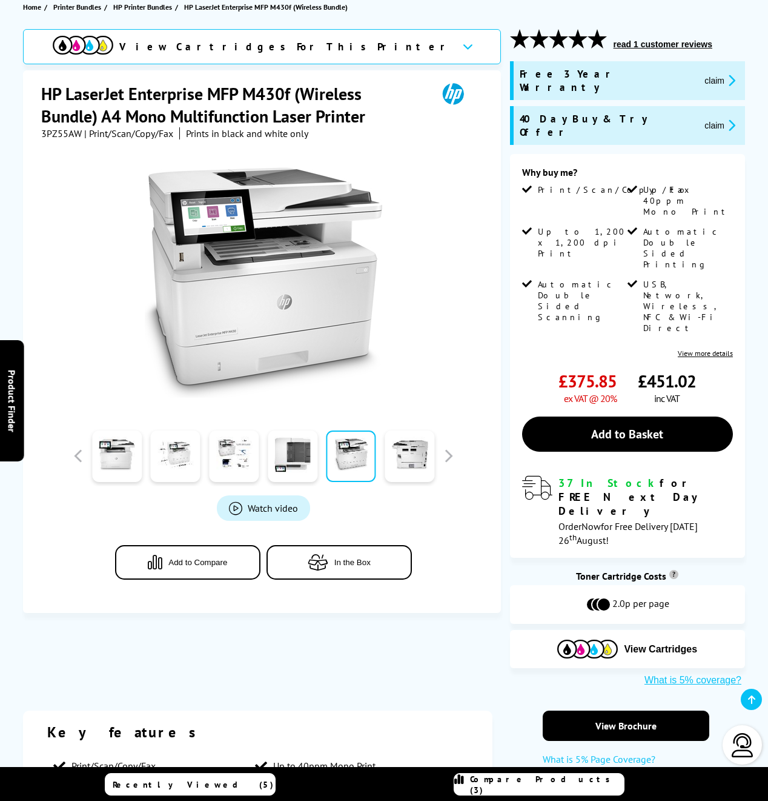
click at [358, 462] on link at bounding box center [352, 456] width 50 height 52
click at [399, 461] on link at bounding box center [410, 456] width 50 height 52
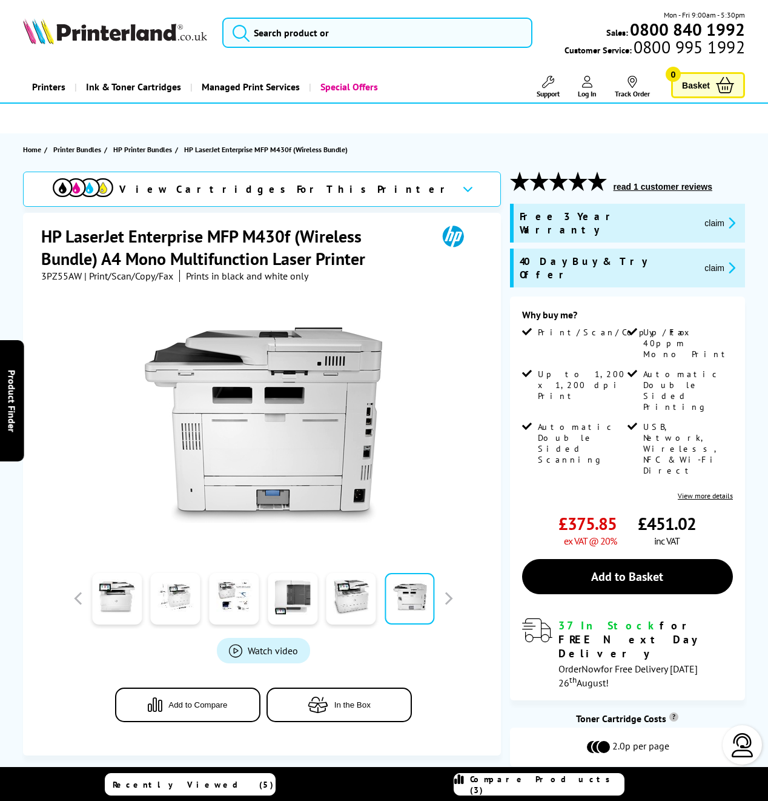
scroll to position [0, 0]
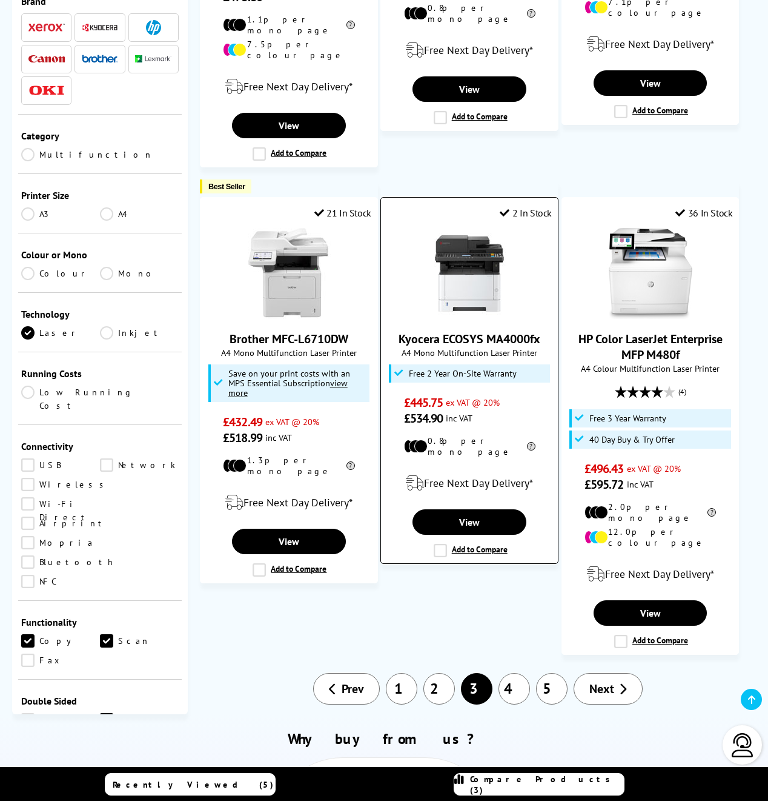
scroll to position [1561, 0]
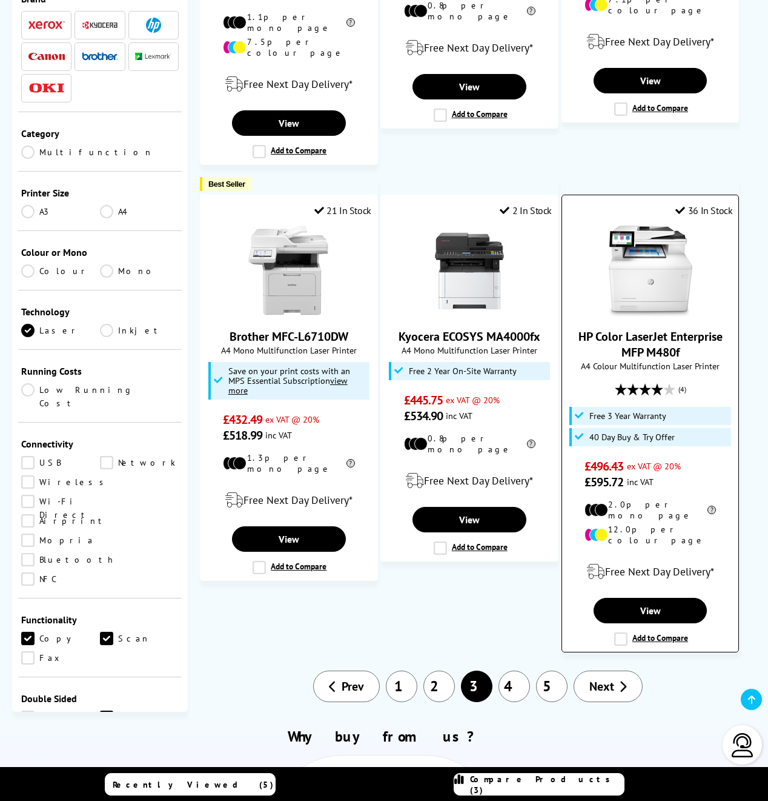
click at [649, 632] on label "Add to Compare" at bounding box center [652, 638] width 74 height 13
click at [0, 0] on input "Add to Compare" at bounding box center [0, 0] width 0 height 0
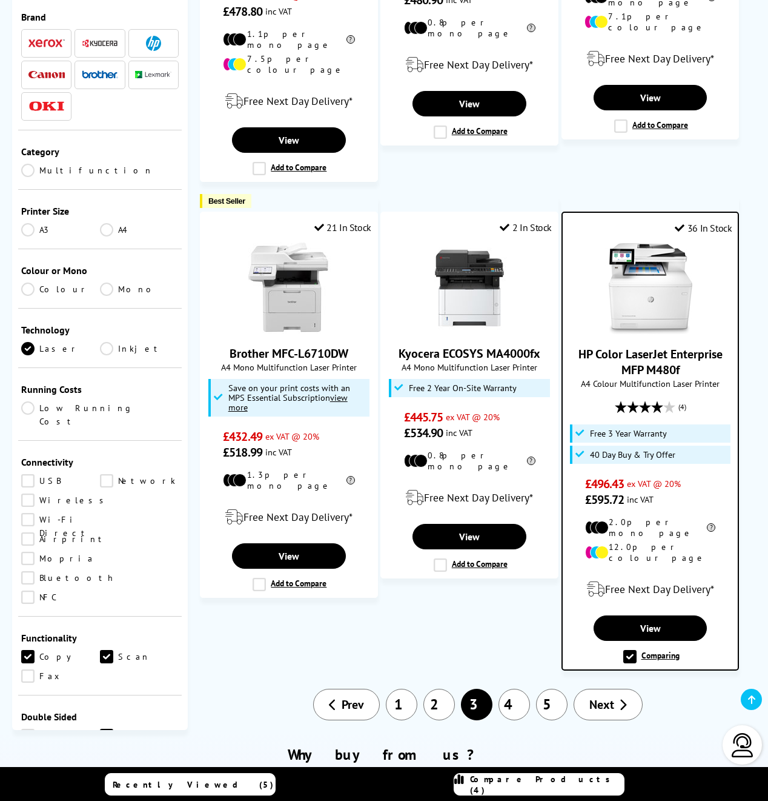
scroll to position [1541, 0]
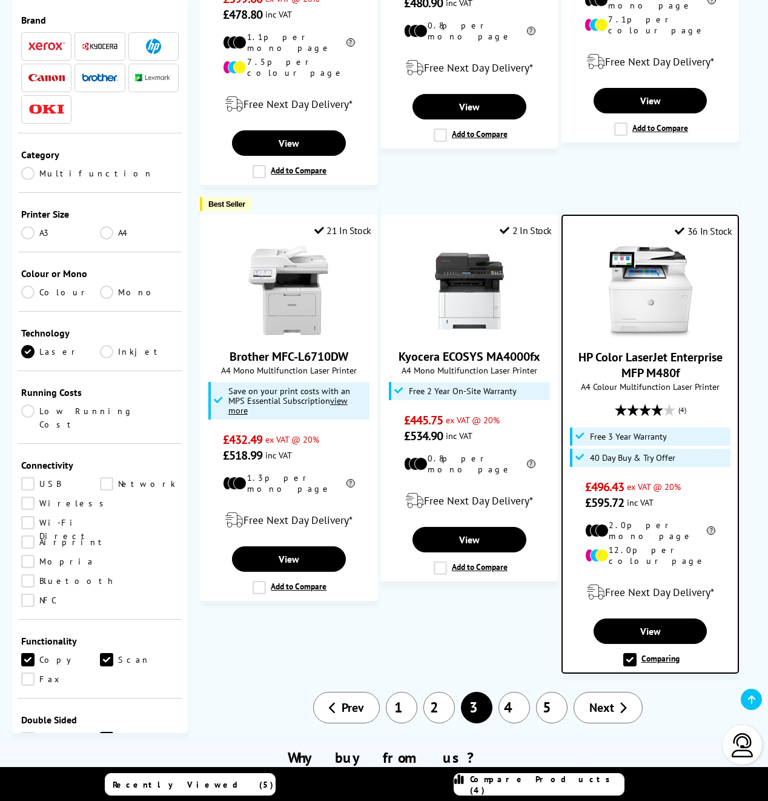
click at [558, 781] on span "Compare Products (4)" at bounding box center [547, 784] width 154 height 22
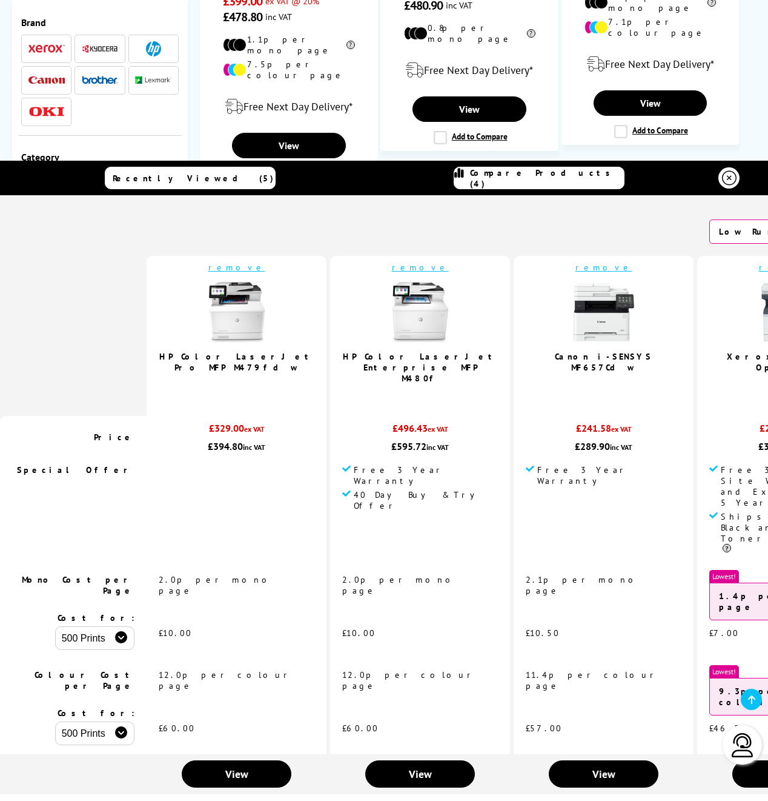
scroll to position [0, 0]
click at [395, 265] on link "remove" at bounding box center [420, 267] width 57 height 11
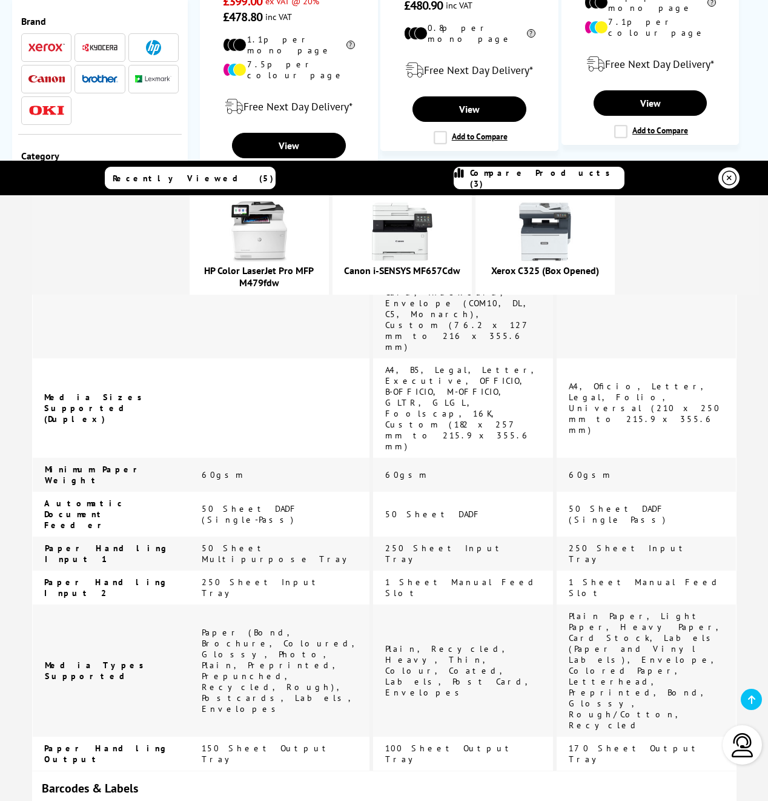
scroll to position [2805, 0]
click at [290, 222] on img at bounding box center [259, 231] width 61 height 61
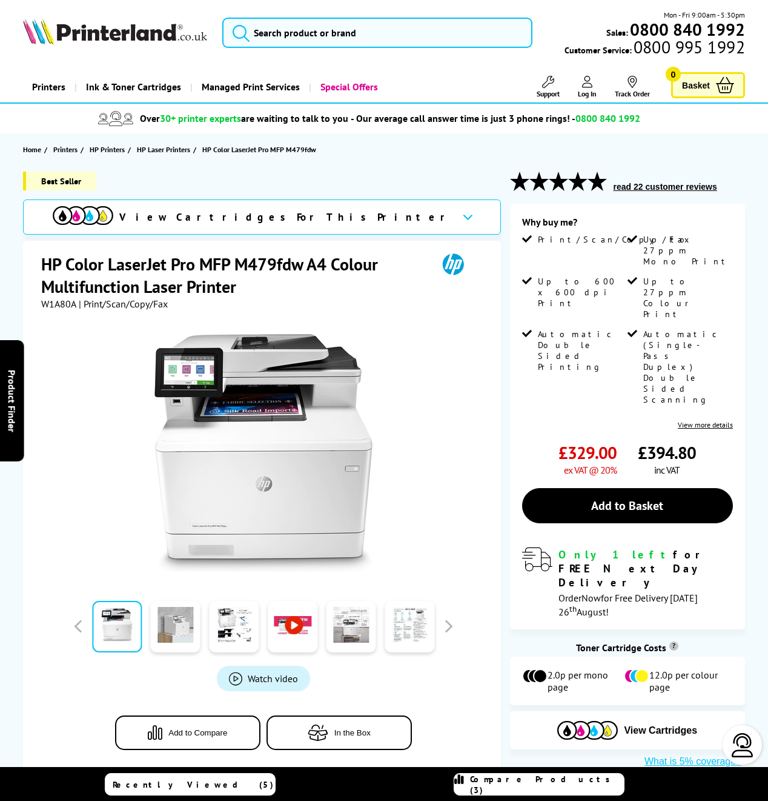
click at [181, 633] on link at bounding box center [176, 627] width 50 height 52
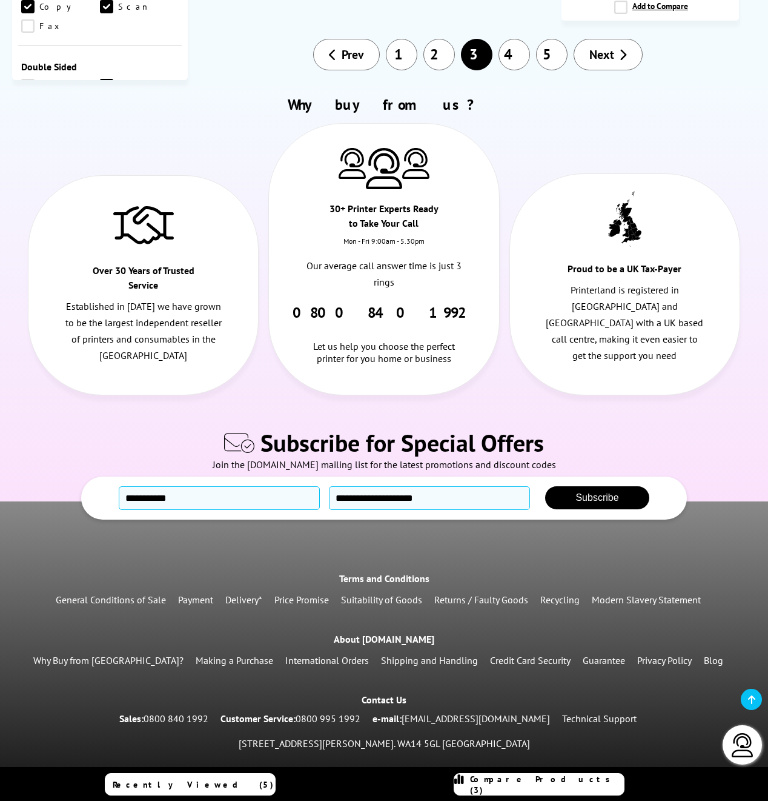
scroll to position [2191, 0]
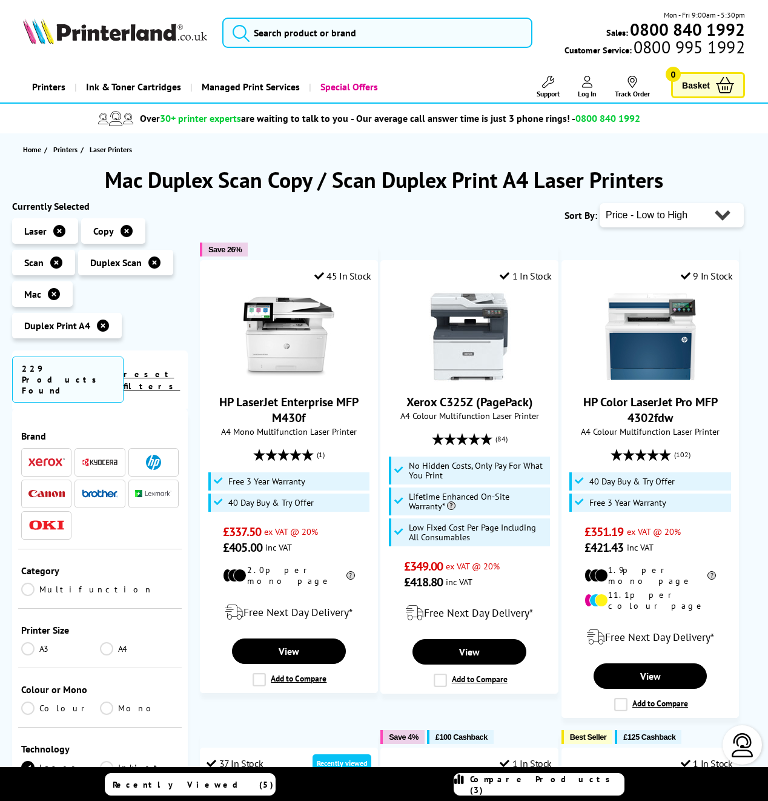
click at [582, 785] on span "Compare Products (3)" at bounding box center [547, 784] width 154 height 22
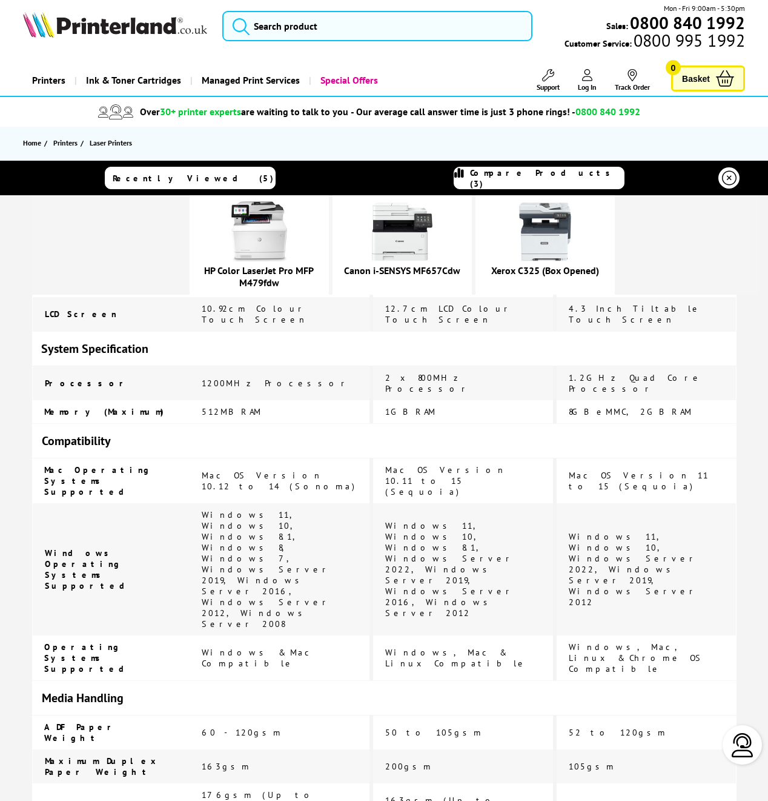
scroll to position [2002, 0]
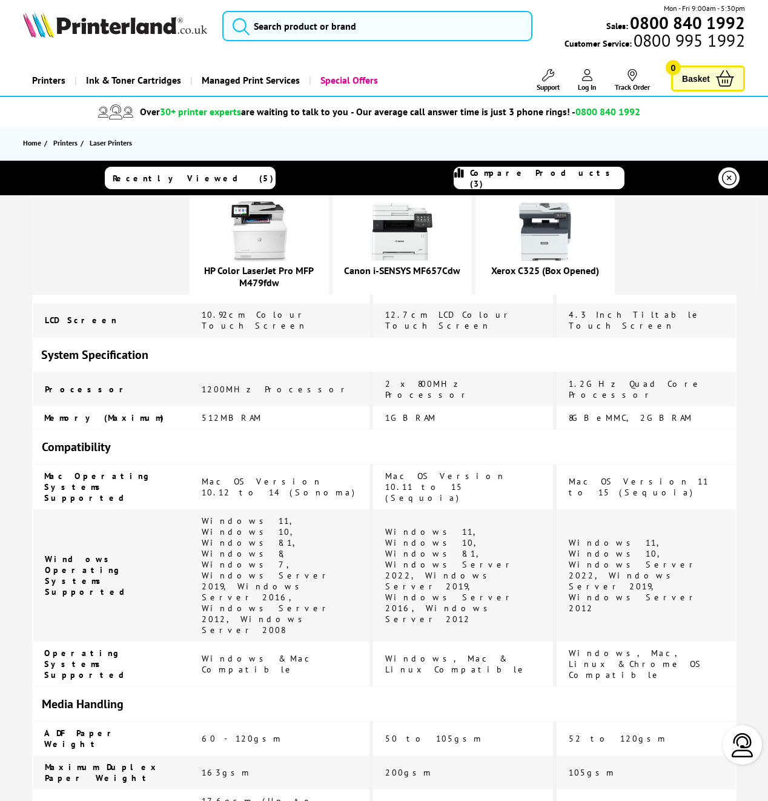
click at [290, 244] on img at bounding box center [259, 231] width 61 height 61
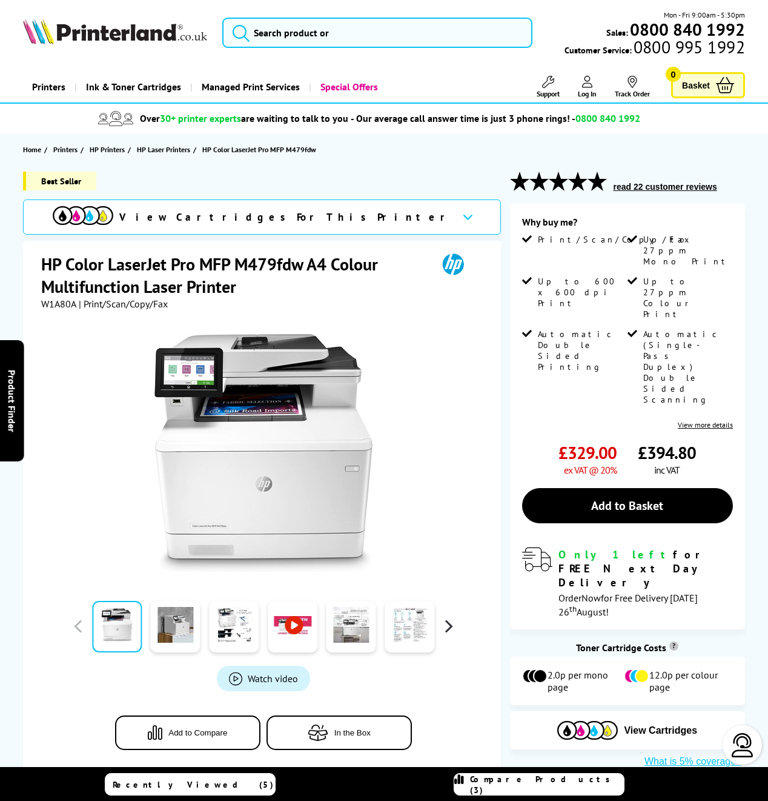
click at [456, 629] on button "button" at bounding box center [448, 626] width 18 height 18
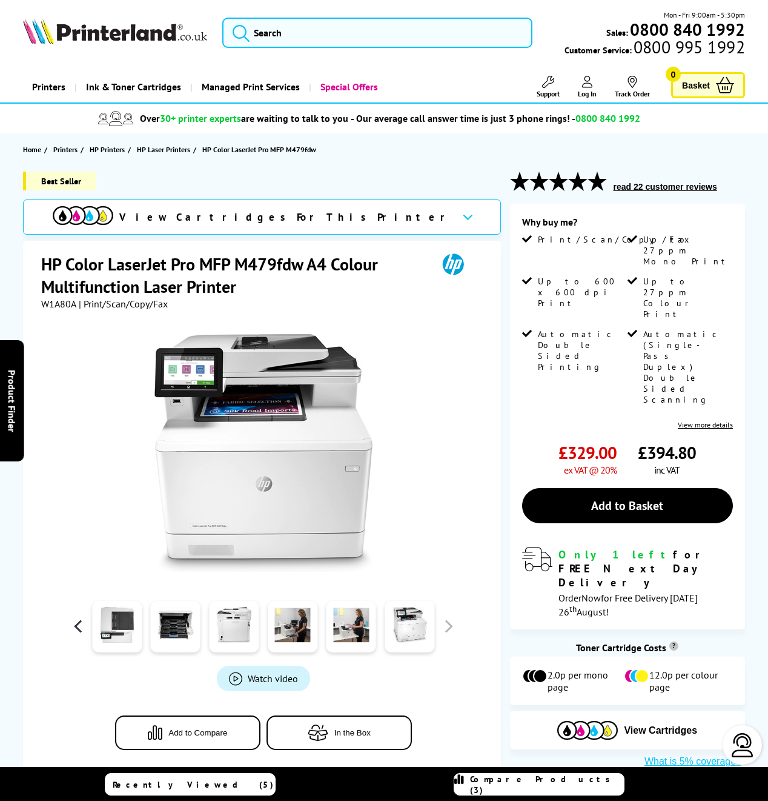
click at [82, 625] on button "button" at bounding box center [79, 626] width 18 height 18
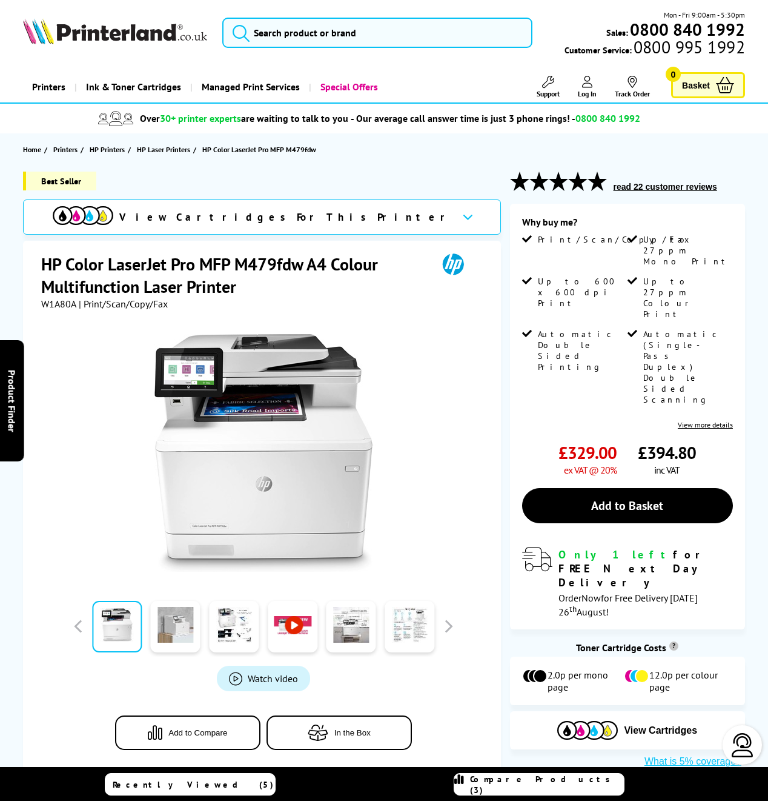
click at [182, 632] on link at bounding box center [176, 627] width 50 height 52
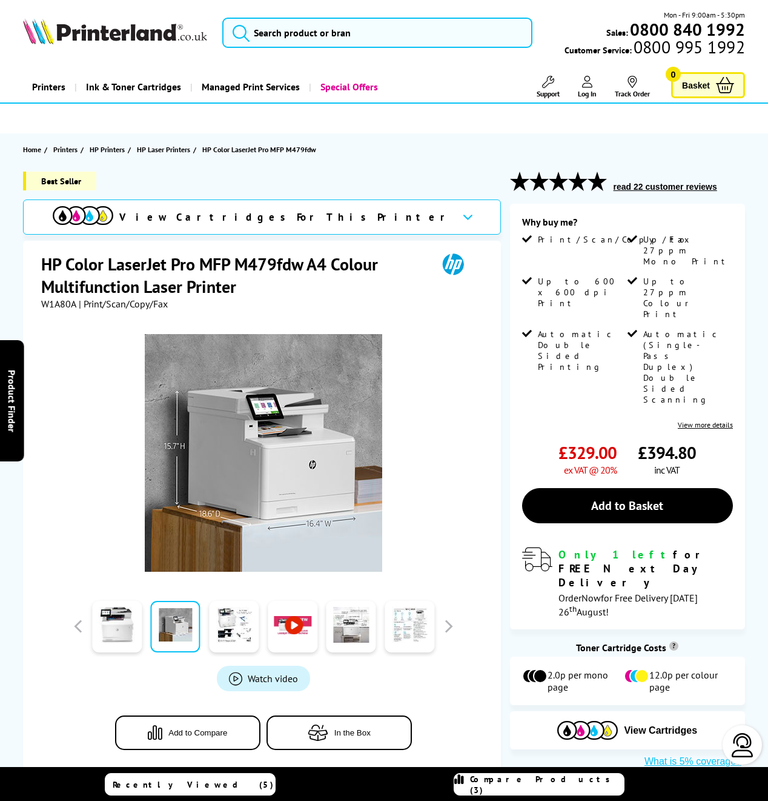
click at [567, 779] on span "Compare Products (3)" at bounding box center [547, 784] width 154 height 22
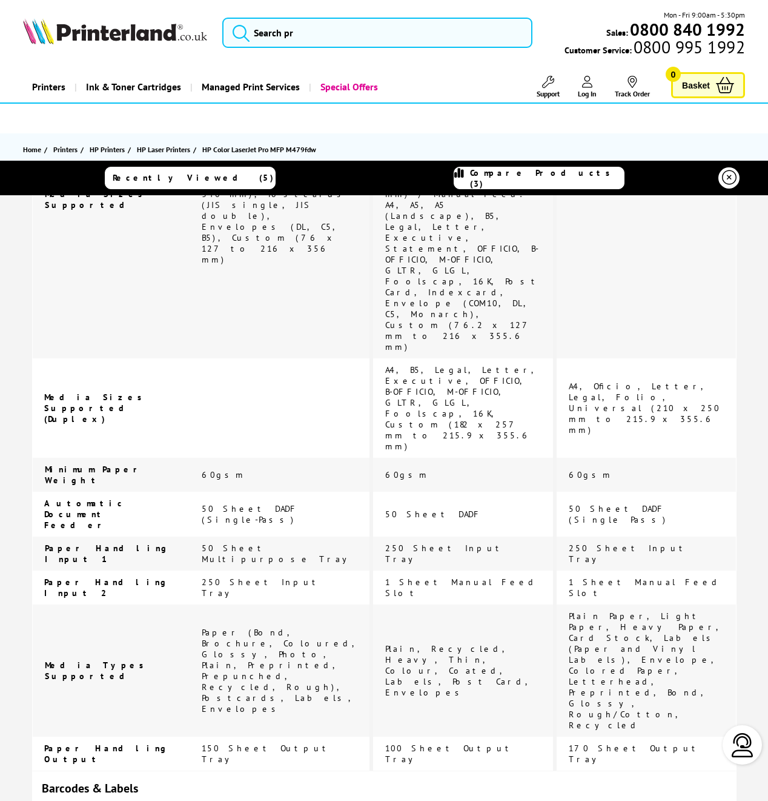
scroll to position [2805, 0]
click at [730, 177] on icon at bounding box center [729, 178] width 15 height 15
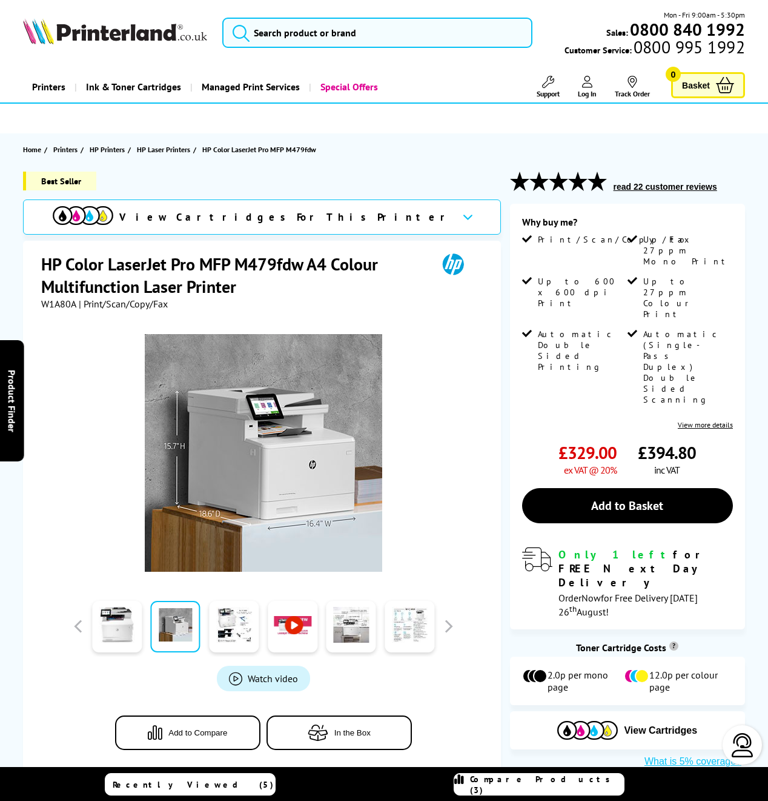
click at [527, 788] on span "Compare Products (3)" at bounding box center [547, 784] width 154 height 22
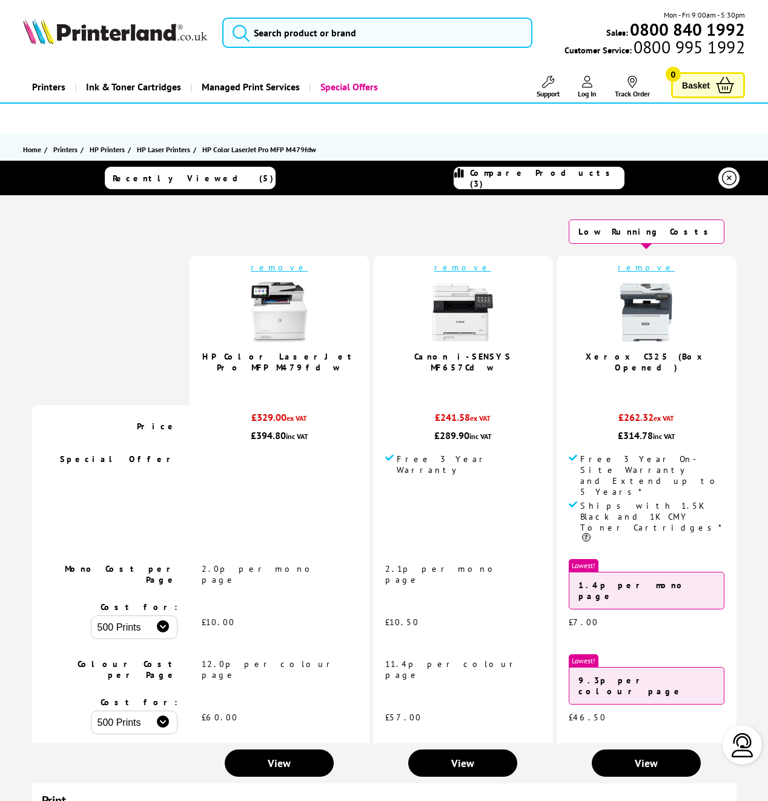
click at [310, 308] on img at bounding box center [279, 312] width 61 height 61
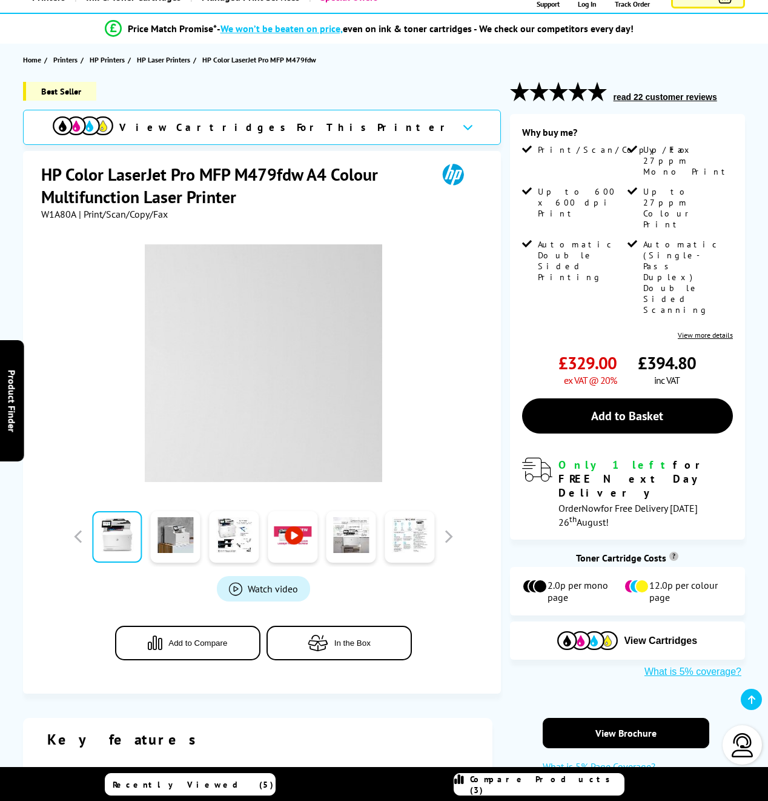
scroll to position [92, 0]
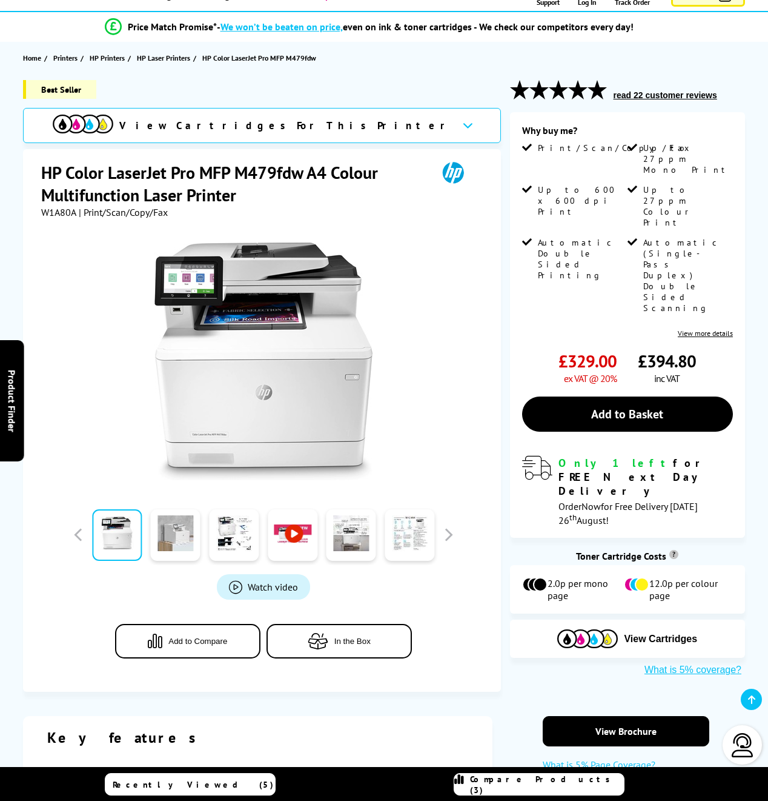
click at [168, 542] on link at bounding box center [176, 535] width 50 height 52
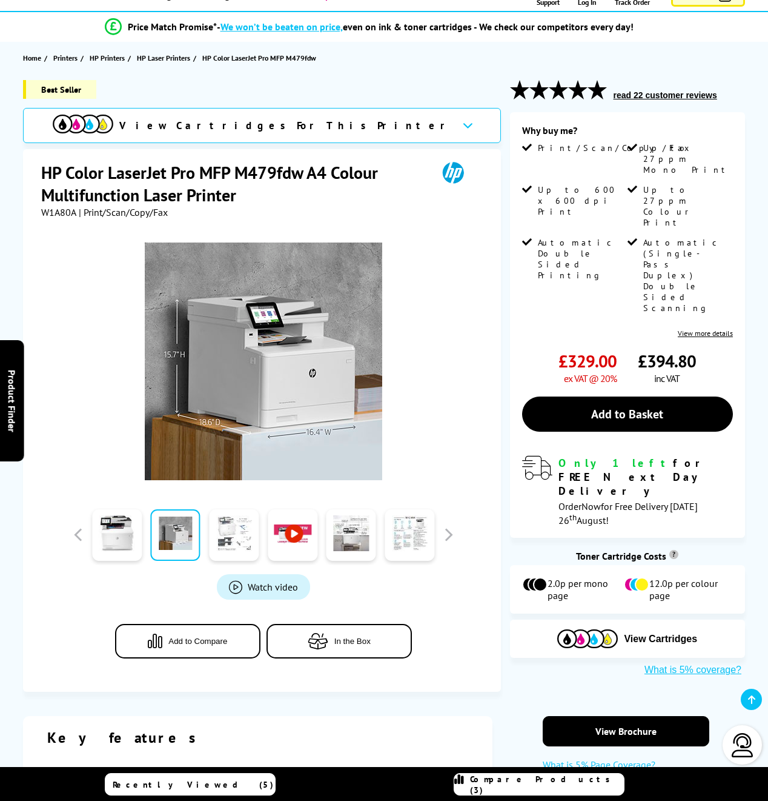
click at [221, 538] on link at bounding box center [234, 535] width 50 height 52
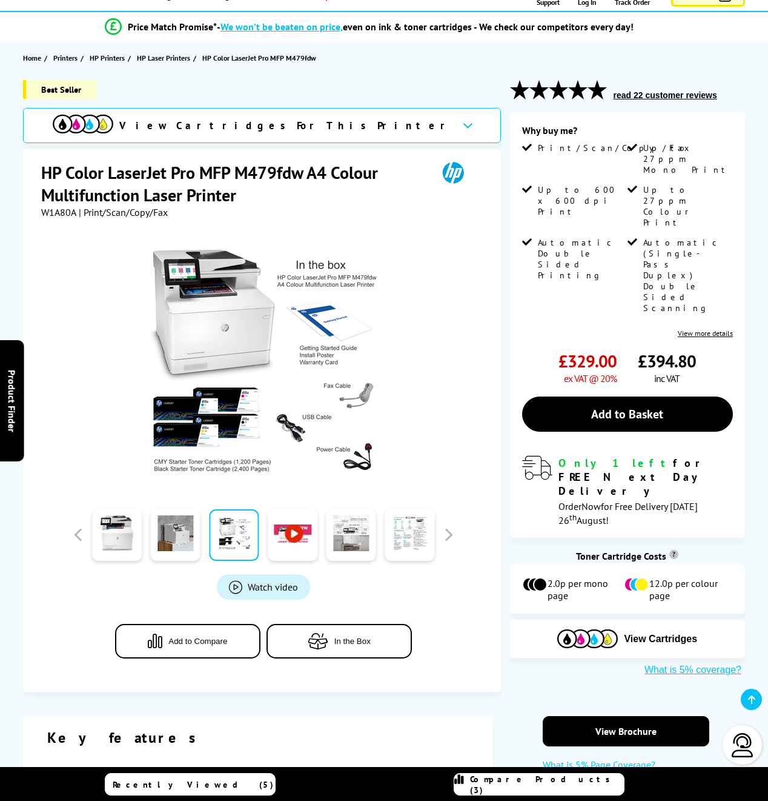
click at [296, 542] on link at bounding box center [293, 535] width 50 height 52
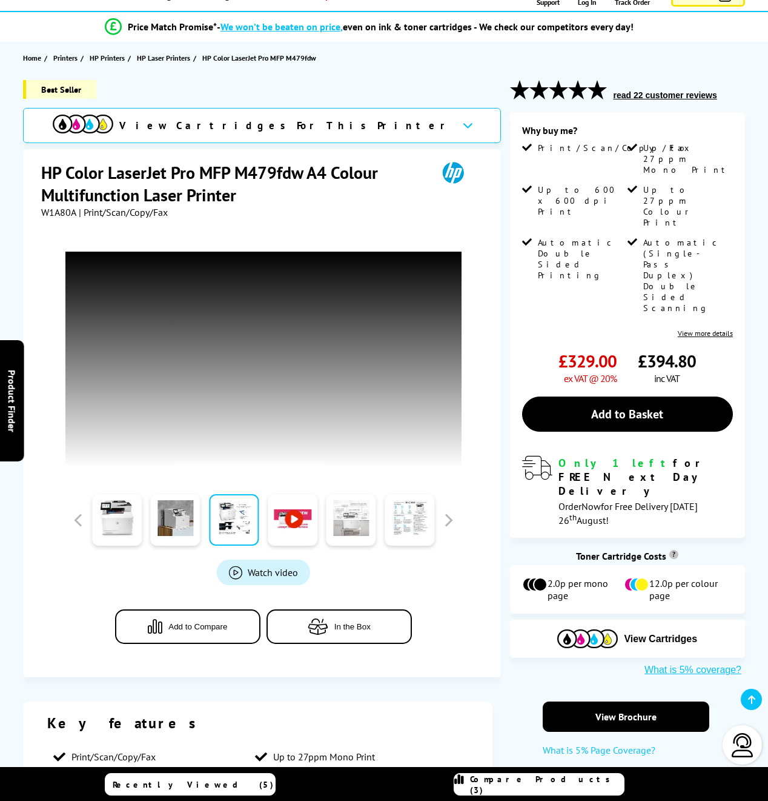
click at [375, 522] on link at bounding box center [352, 520] width 50 height 52
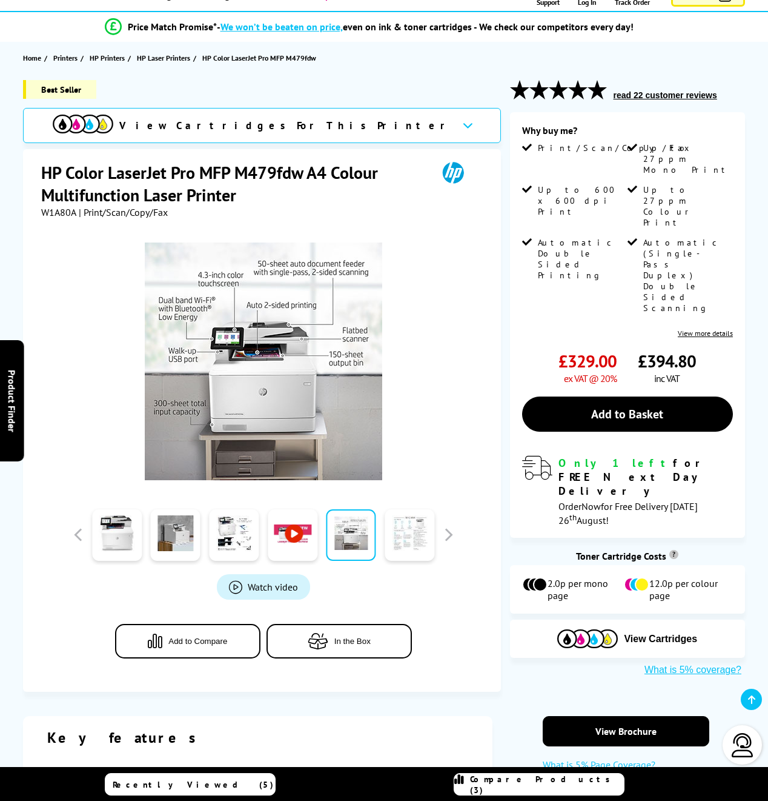
click at [395, 535] on link at bounding box center [410, 535] width 50 height 52
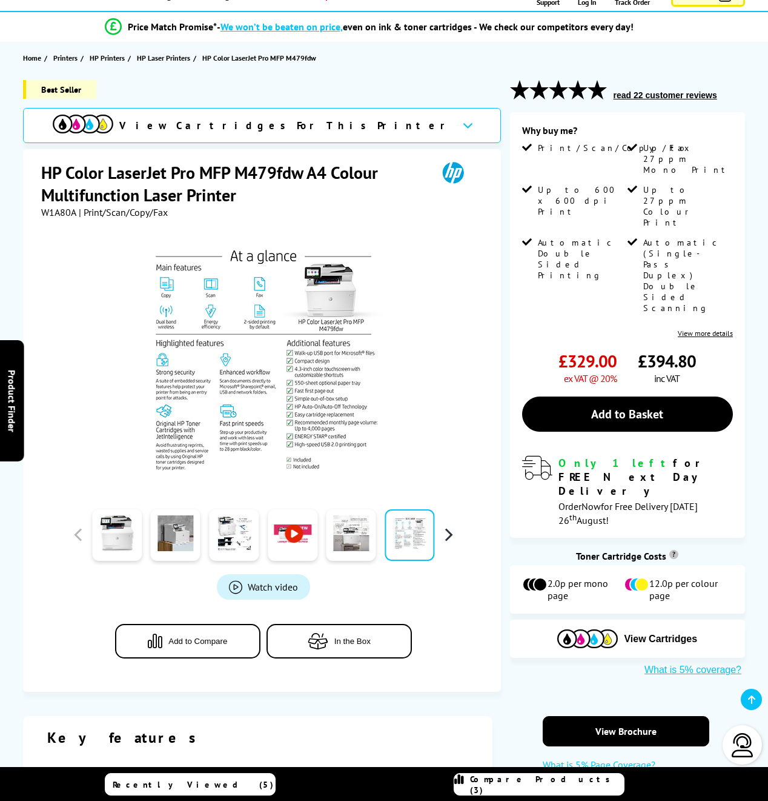
click at [441, 536] on button "button" at bounding box center [448, 534] width 18 height 18
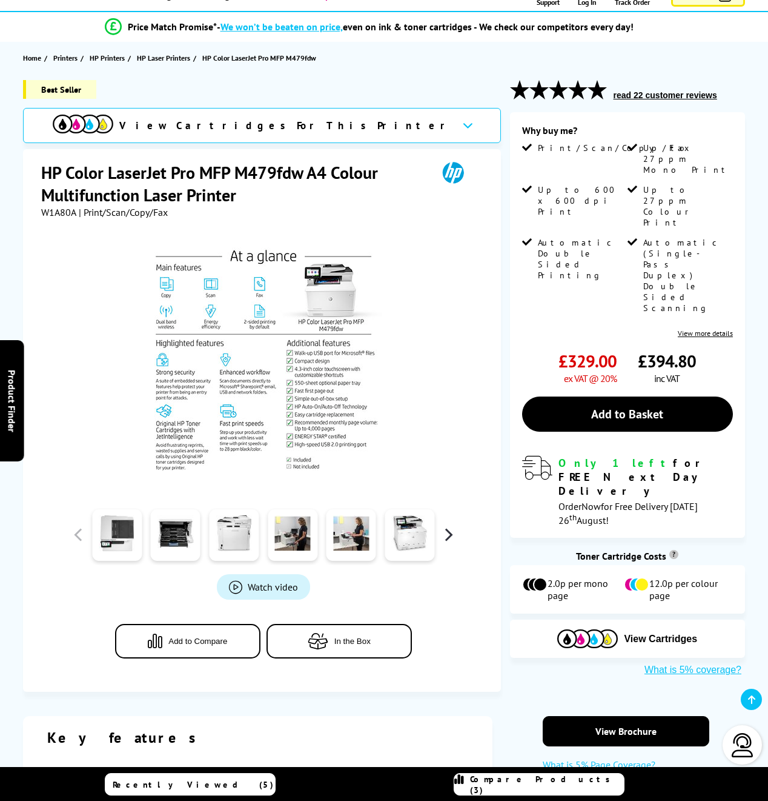
click at [442, 536] on button "button" at bounding box center [448, 534] width 18 height 18
drag, startPoint x: 410, startPoint y: 539, endPoint x: 390, endPoint y: 539, distance: 19.4
click at [410, 539] on link at bounding box center [410, 535] width 50 height 52
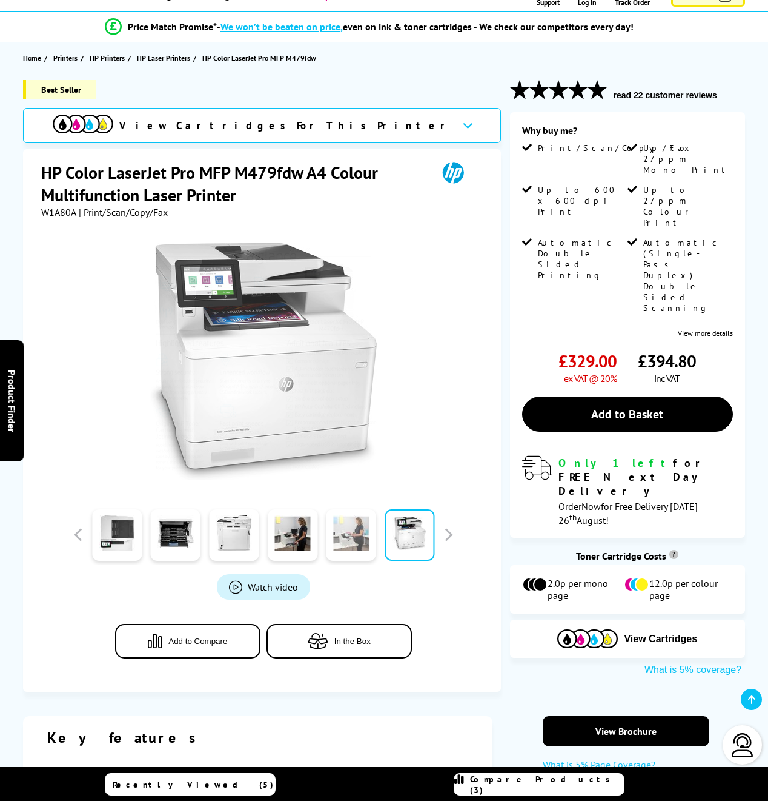
click at [341, 539] on link at bounding box center [352, 535] width 50 height 52
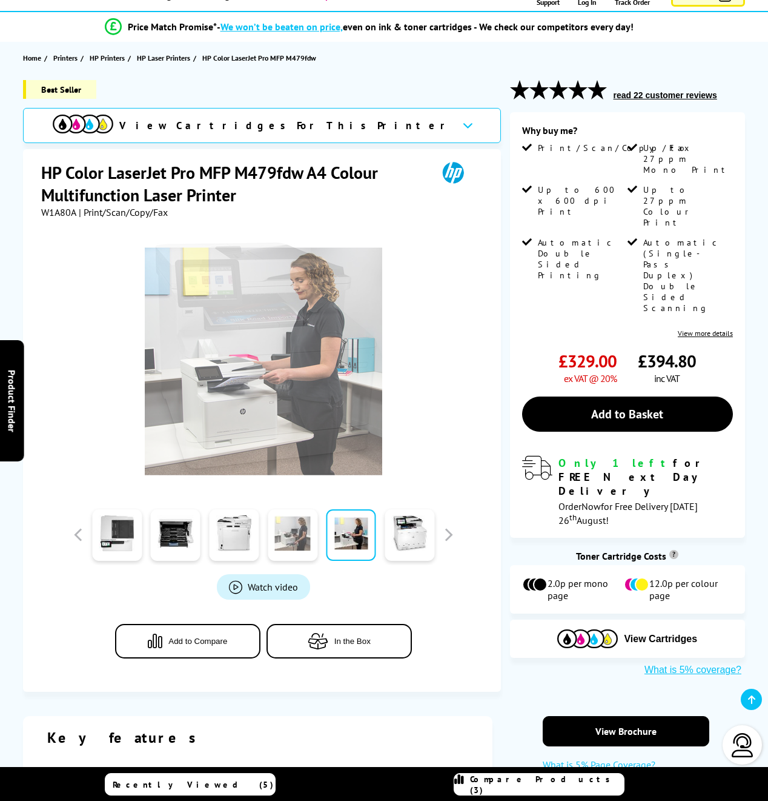
click at [308, 538] on link at bounding box center [293, 535] width 50 height 52
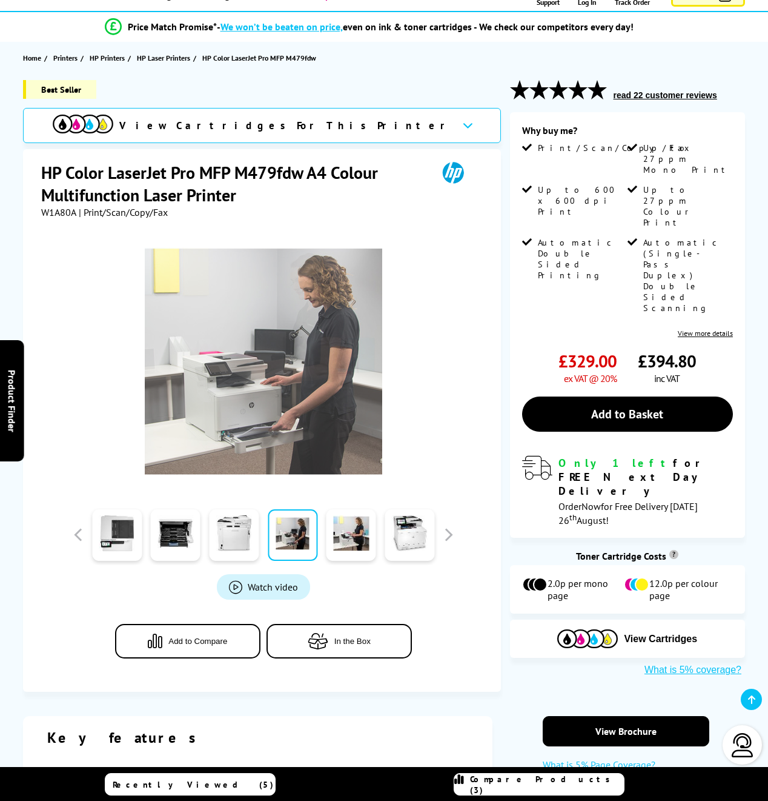
click at [266, 534] on div at bounding box center [293, 534] width 59 height 61
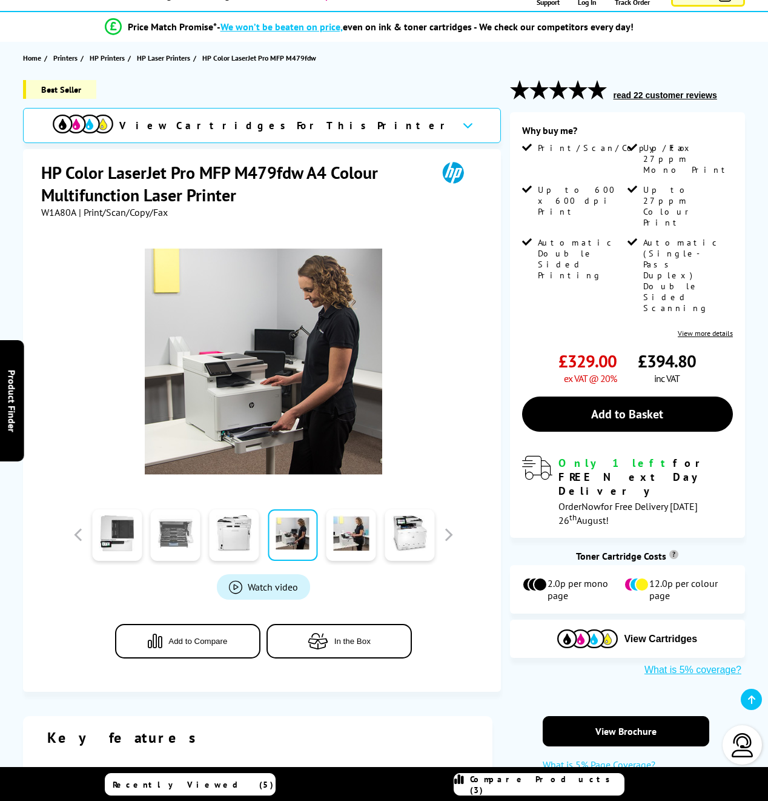
click at [194, 531] on link at bounding box center [176, 535] width 50 height 52
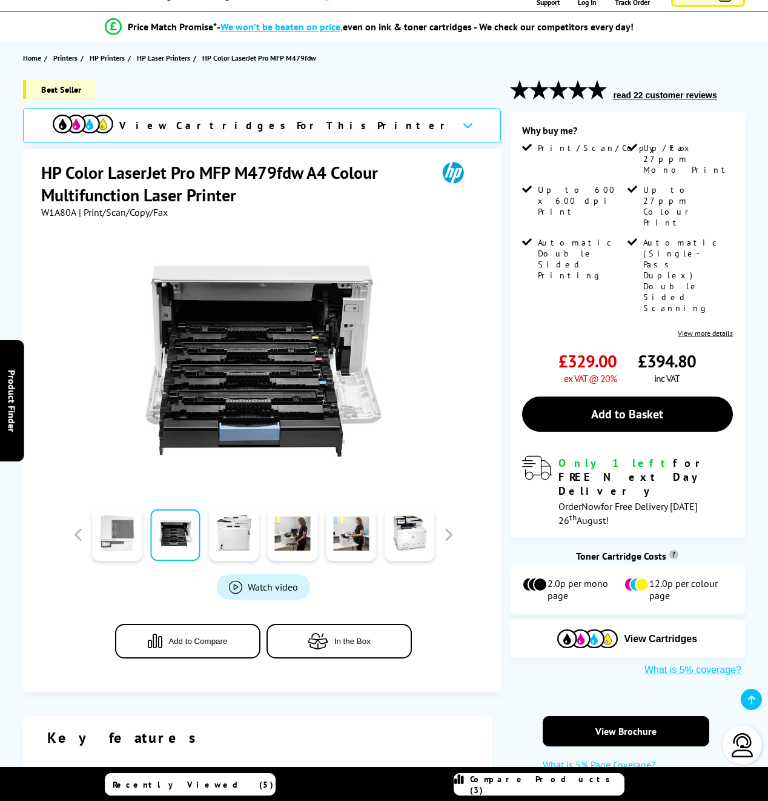
drag, startPoint x: 127, startPoint y: 532, endPoint x: 134, endPoint y: 532, distance: 7.3
click at [127, 532] on link at bounding box center [117, 535] width 50 height 52
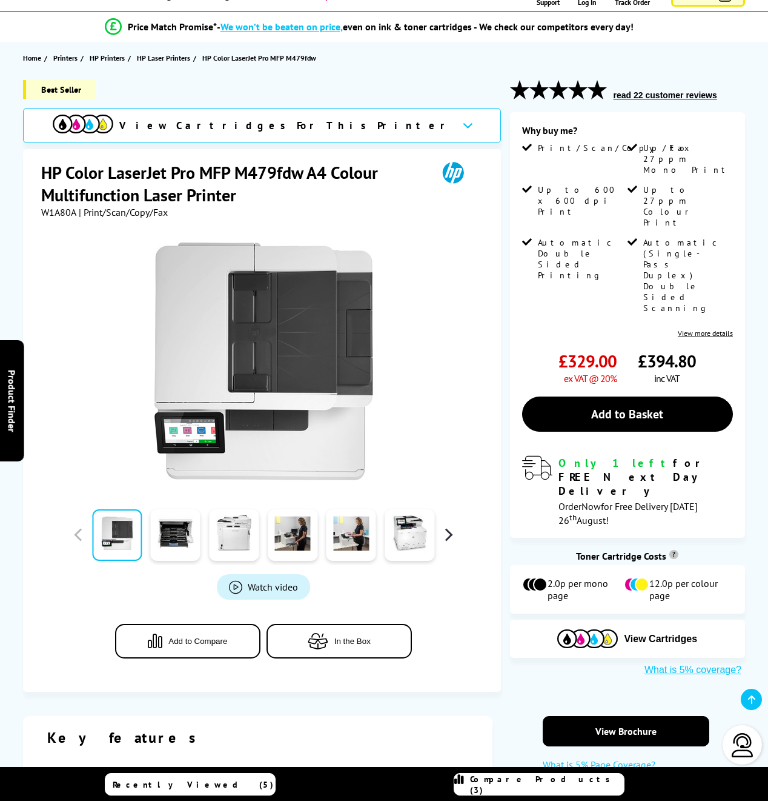
click at [442, 536] on button "button" at bounding box center [448, 534] width 18 height 18
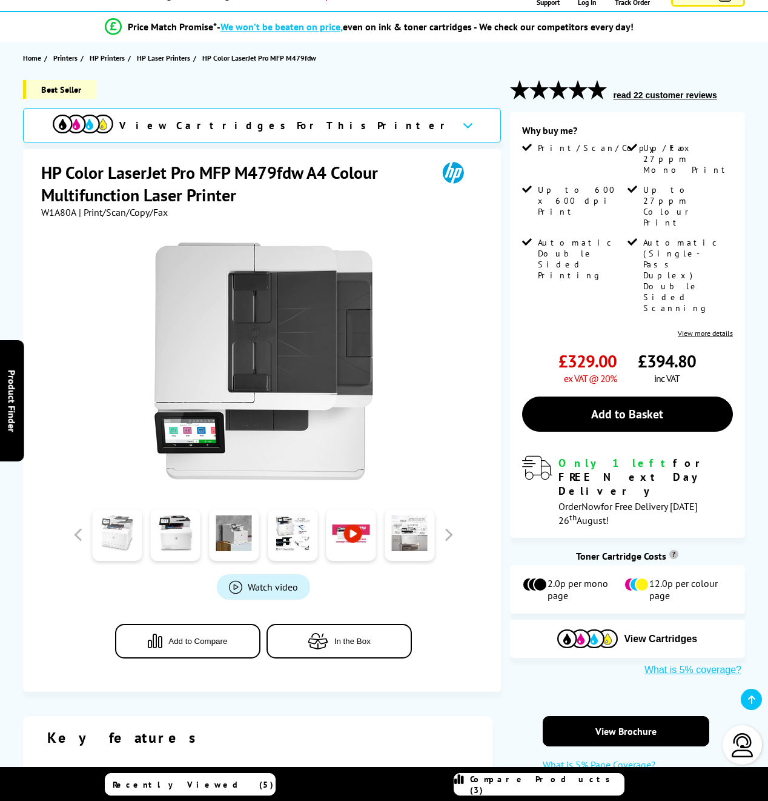
click at [122, 533] on link at bounding box center [117, 535] width 50 height 52
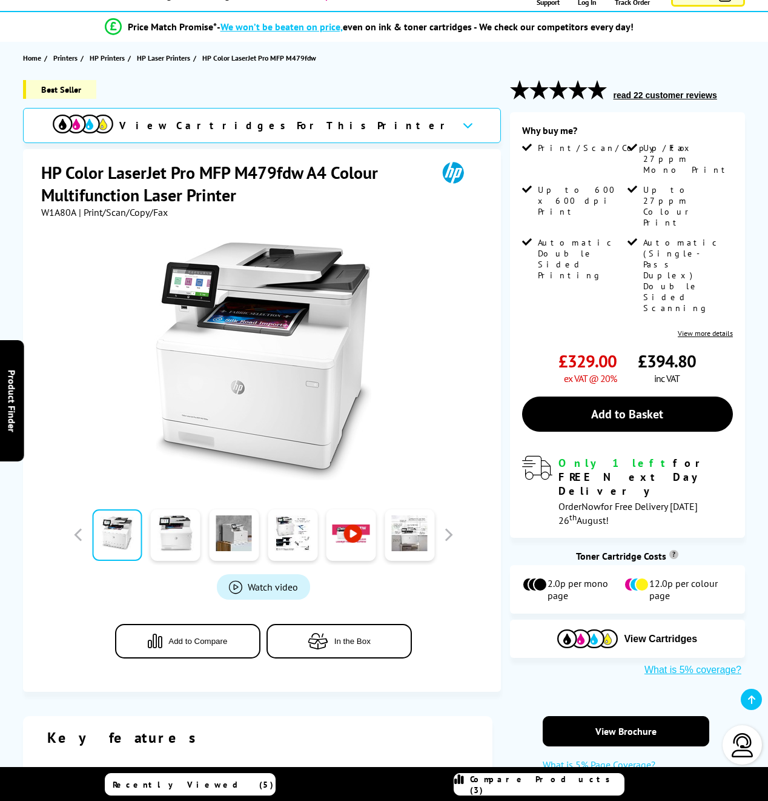
drag, startPoint x: 90, startPoint y: 532, endPoint x: 97, endPoint y: 535, distance: 7.7
click at [89, 532] on div at bounding box center [117, 534] width 59 height 61
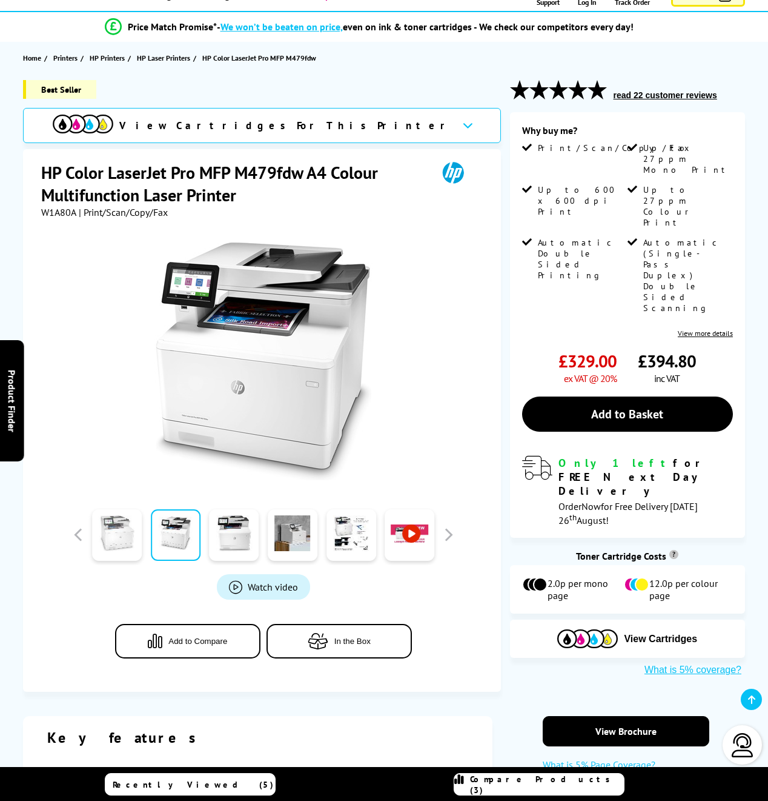
click at [128, 536] on link at bounding box center [117, 535] width 50 height 52
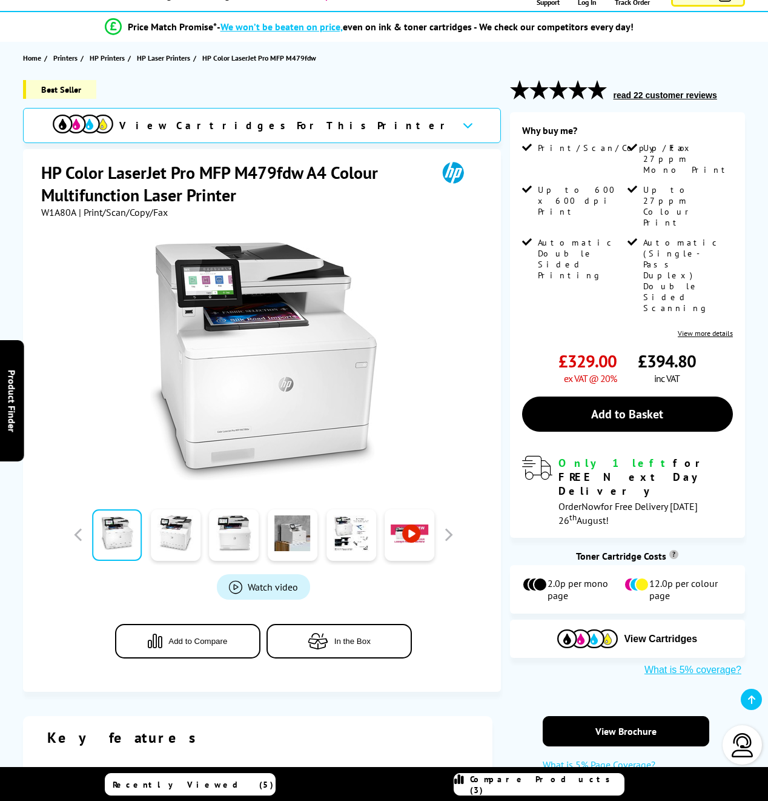
drag, startPoint x: 285, startPoint y: 376, endPoint x: 64, endPoint y: 538, distance: 273.2
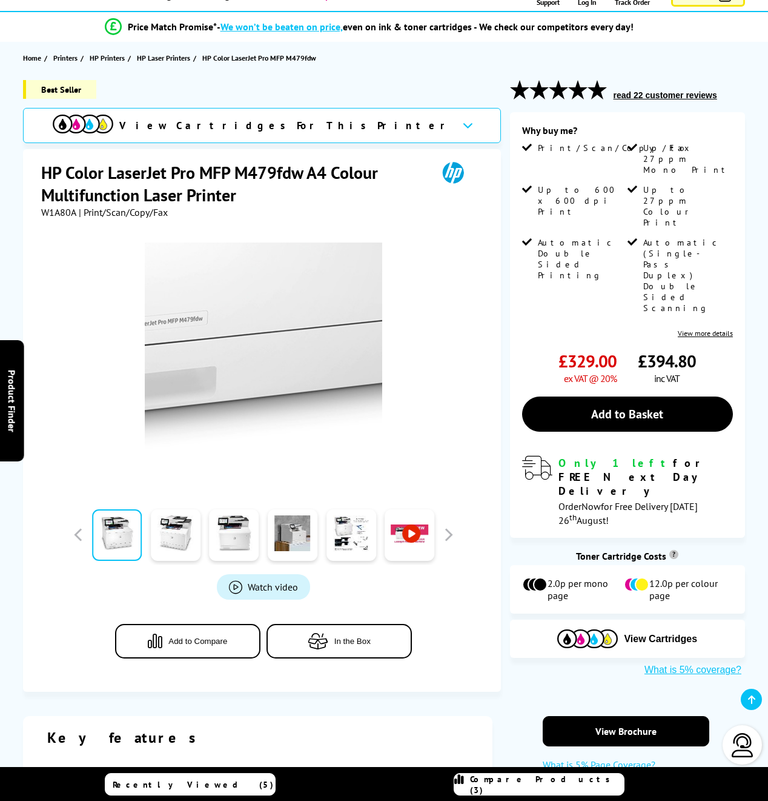
drag, startPoint x: 265, startPoint y: 427, endPoint x: 267, endPoint y: 439, distance: 12.4
click at [265, 427] on img at bounding box center [264, 361] width 238 height 238
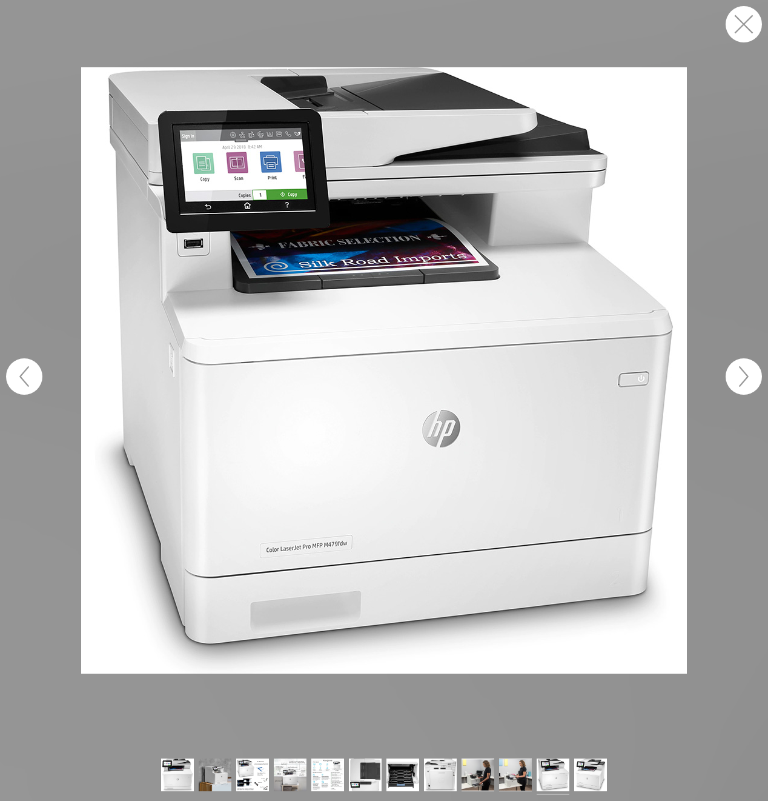
click at [739, 30] on button "button" at bounding box center [744, 24] width 36 height 36
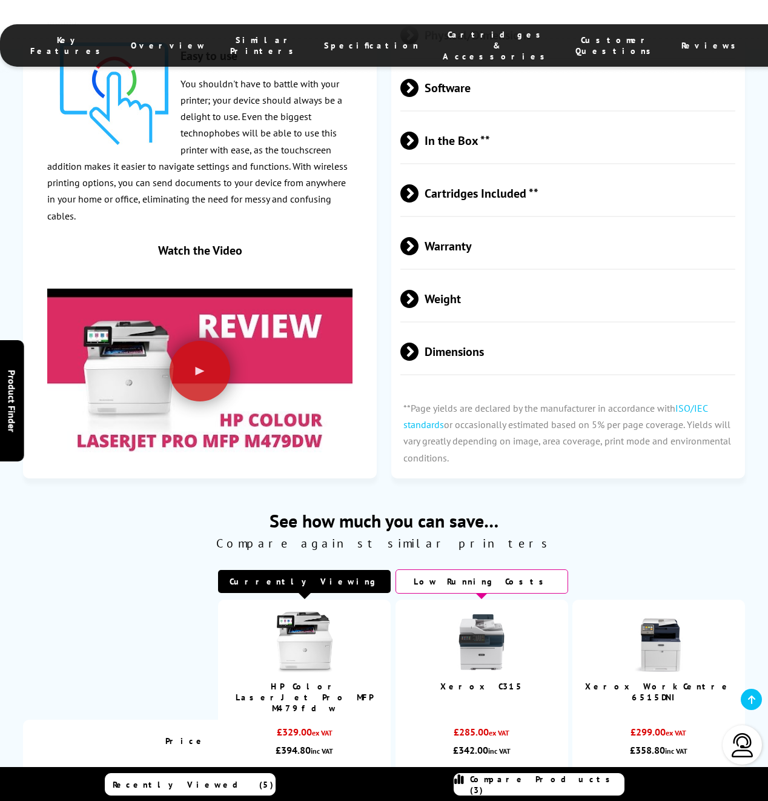
scroll to position [2381, 0]
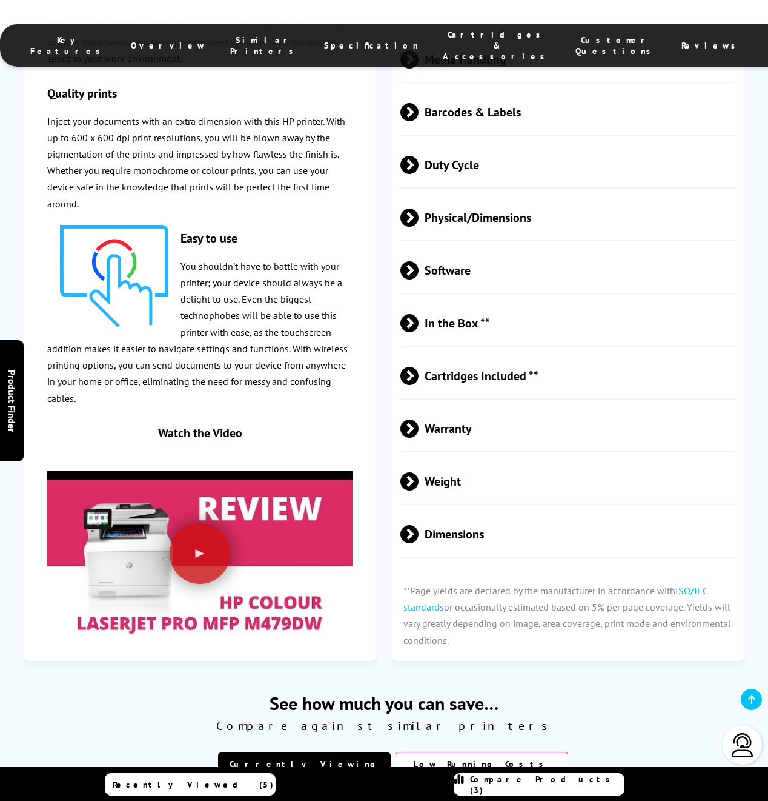
click at [419, 525] on span at bounding box center [419, 534] width 0 height 18
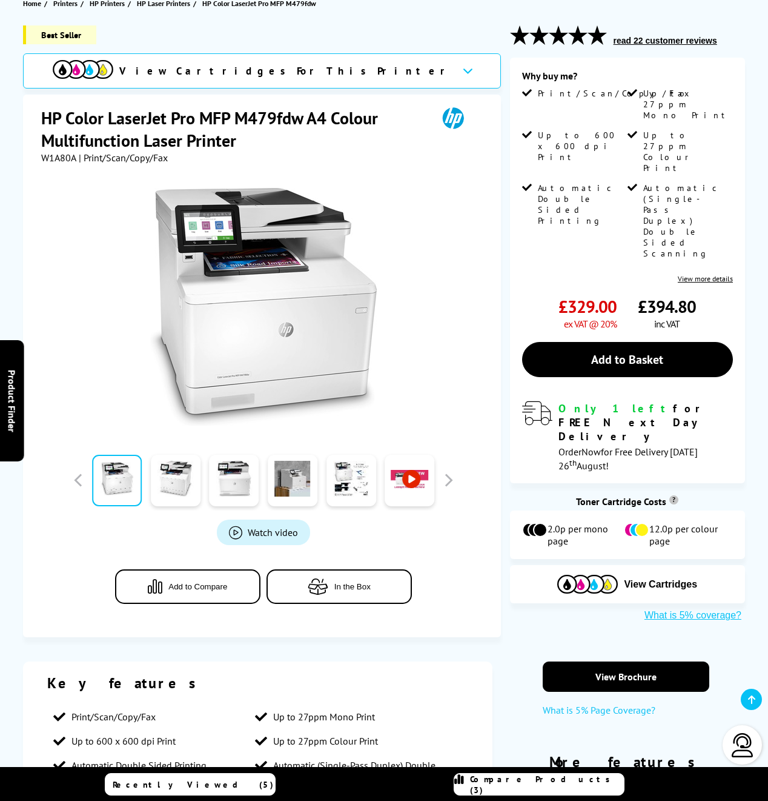
scroll to position [148, 0]
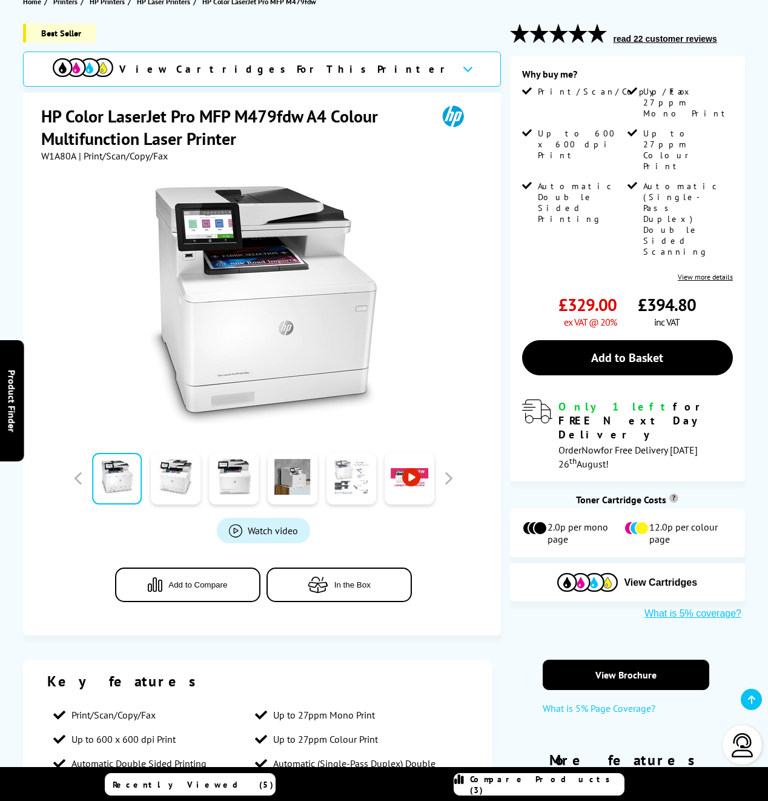
click at [355, 483] on link at bounding box center [352, 479] width 50 height 52
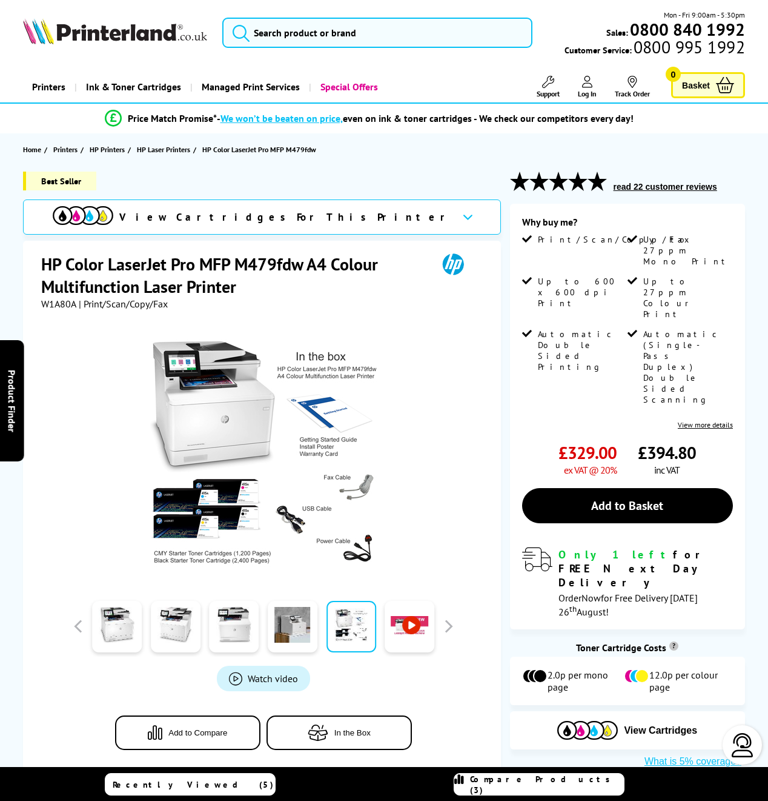
scroll to position [0, 0]
click at [347, 76] on link "Special Offers" at bounding box center [348, 87] width 78 height 31
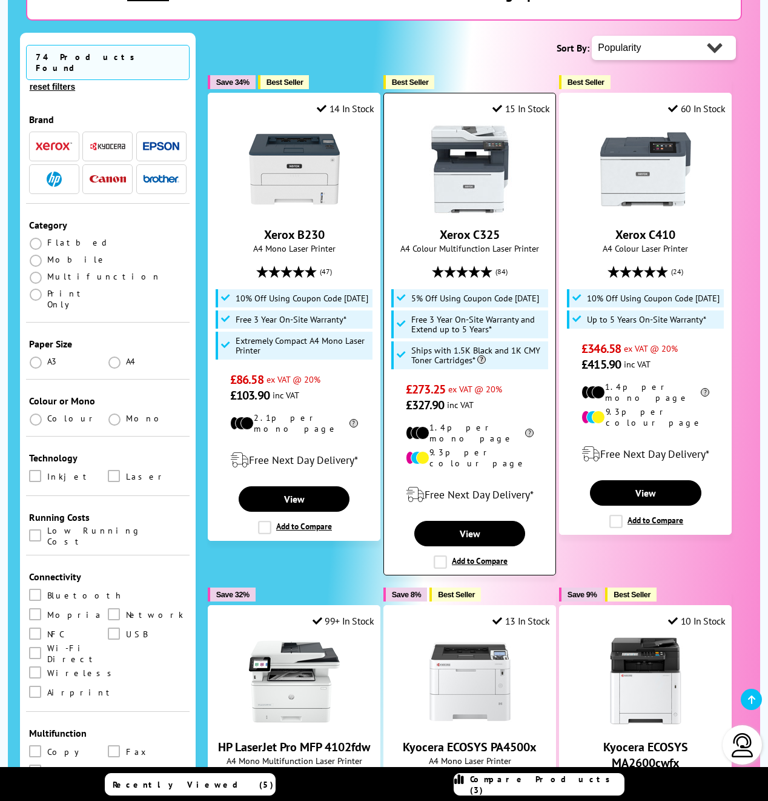
scroll to position [307, 0]
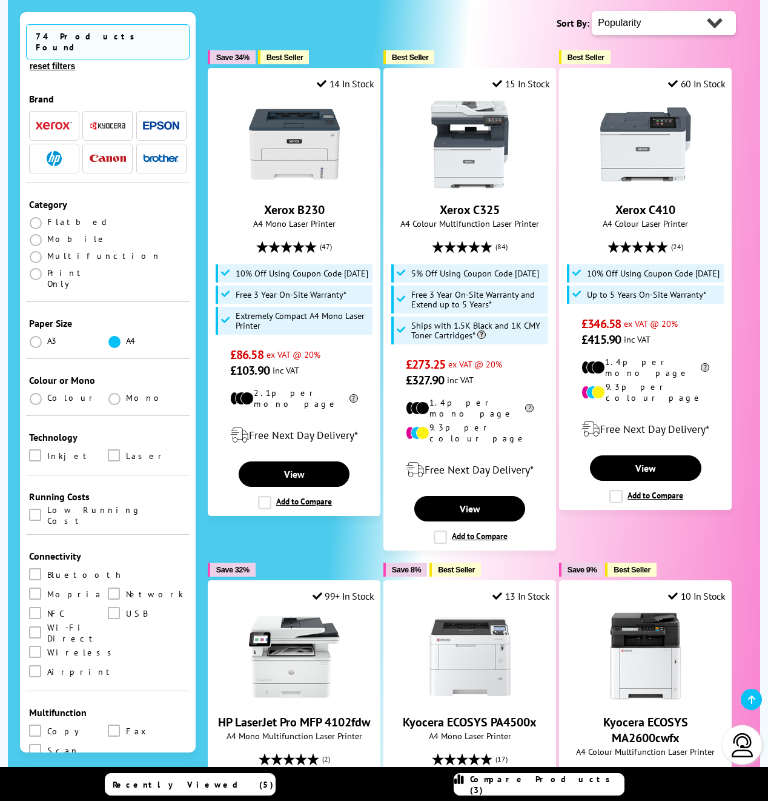
click at [111, 336] on span at bounding box center [114, 342] width 12 height 12
click at [126, 337] on input "radio" at bounding box center [126, 337] width 0 height 0
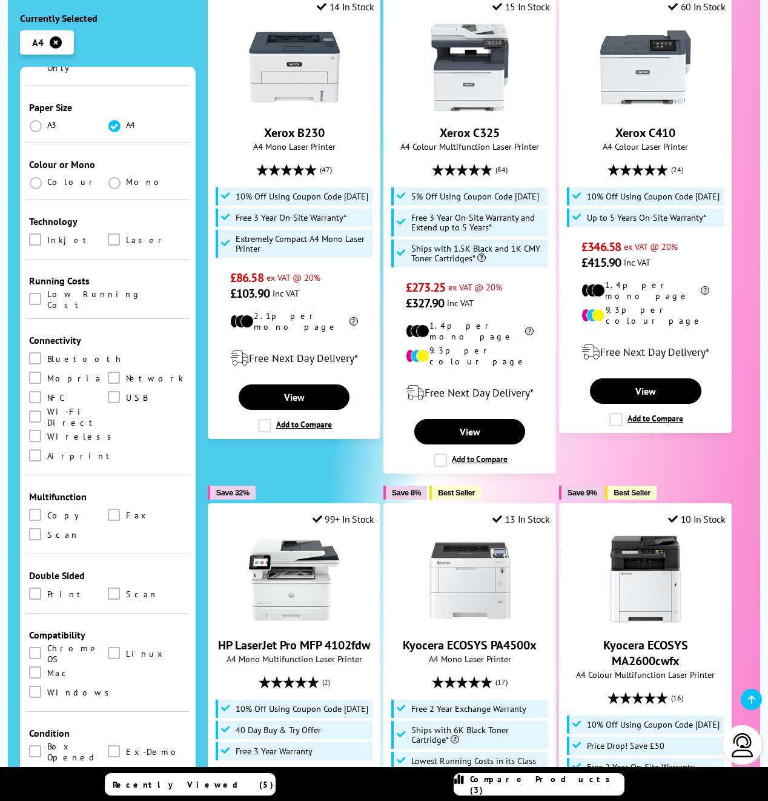
scroll to position [285, 0]
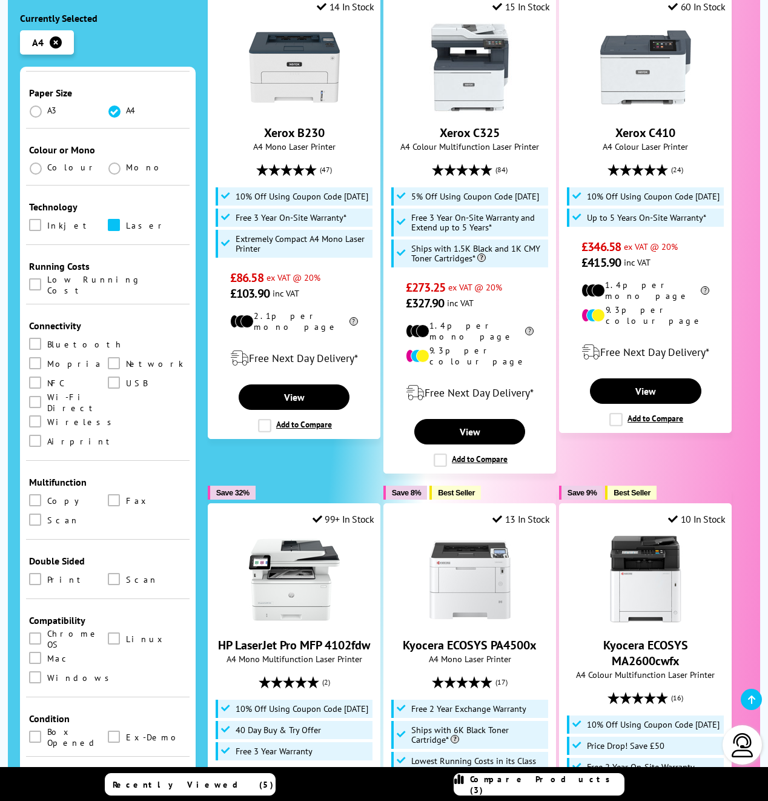
click at [108, 219] on span at bounding box center [114, 225] width 12 height 12
click at [125, 221] on input "checkbox" at bounding box center [125, 221] width 0 height 0
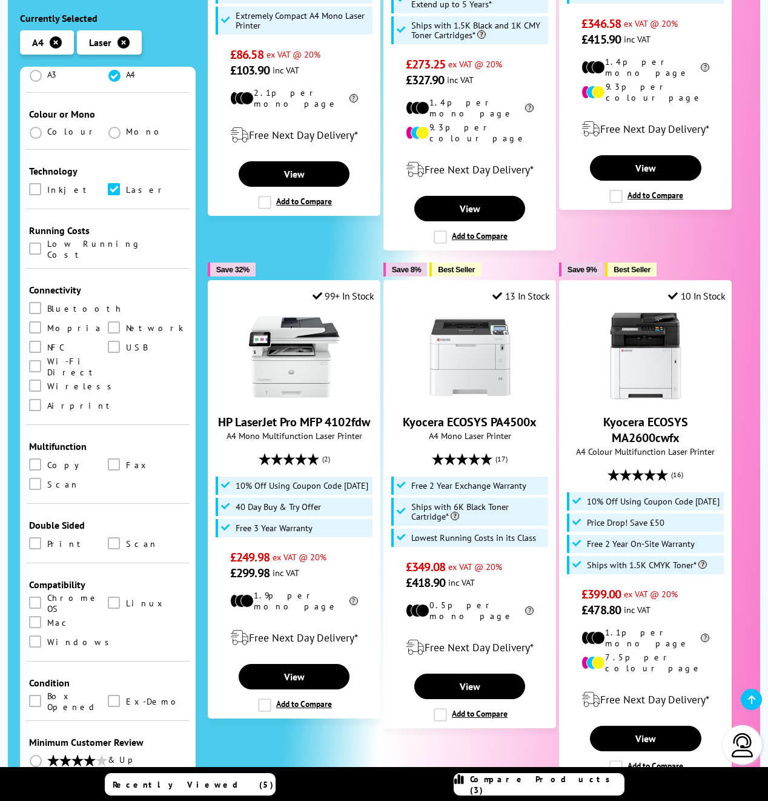
scroll to position [608, 0]
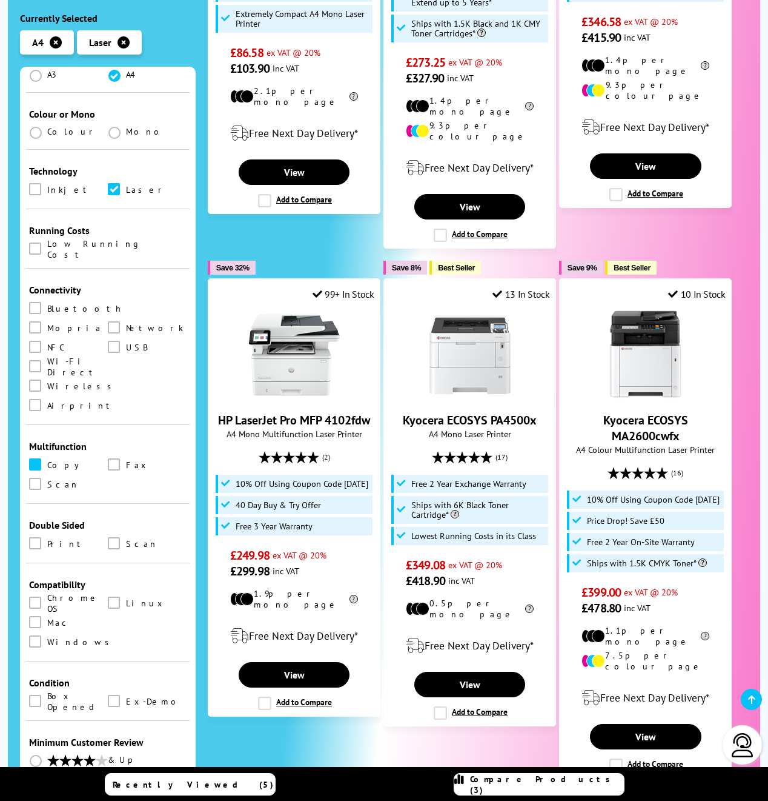
click at [36, 458] on span at bounding box center [35, 464] width 12 height 12
click at [47, 460] on input "checkbox" at bounding box center [47, 460] width 0 height 0
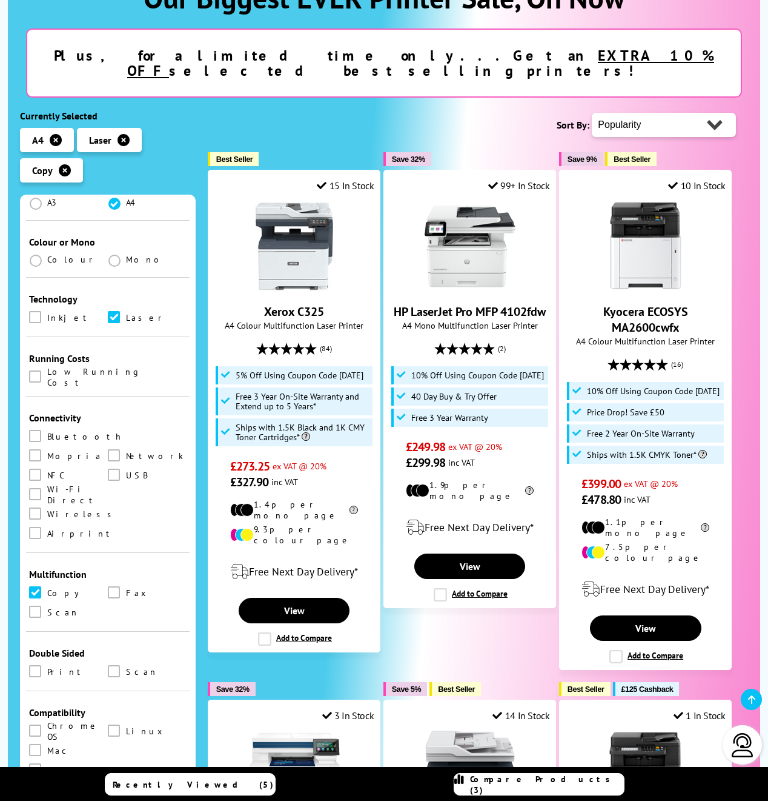
scroll to position [262, 0]
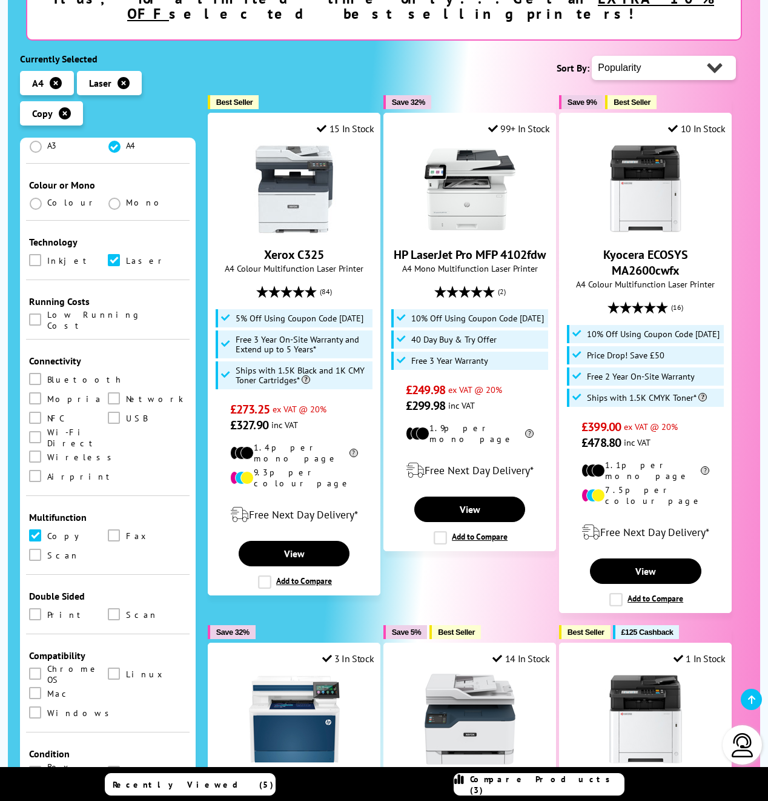
click at [34, 529] on span at bounding box center [35, 535] width 12 height 12
click at [47, 531] on input "checkbox" at bounding box center [47, 531] width 0 height 0
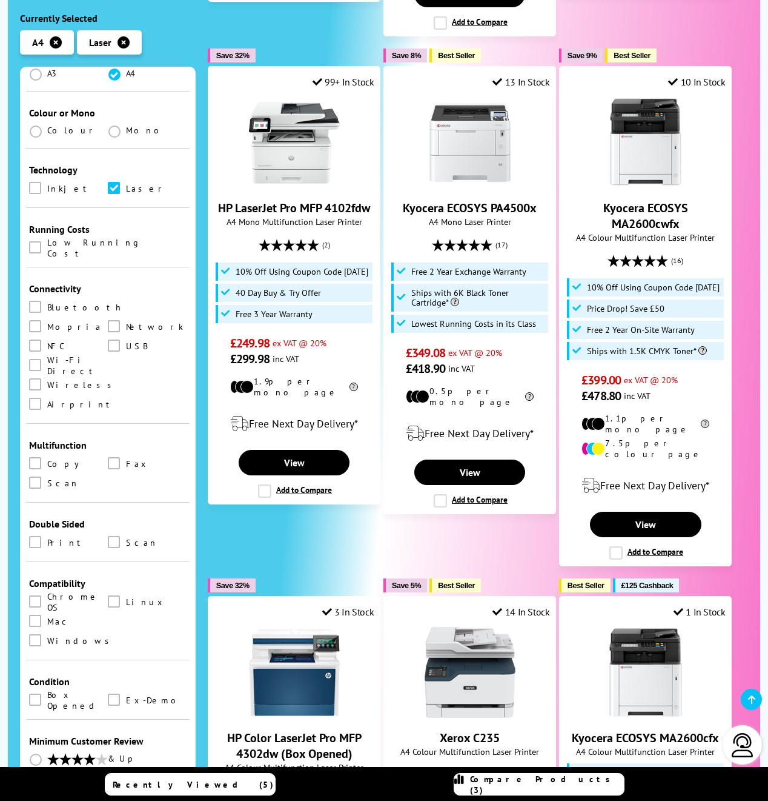
scroll to position [321, 0]
click at [38, 537] on span at bounding box center [35, 543] width 12 height 12
click at [47, 539] on input "checkbox" at bounding box center [47, 539] width 0 height 0
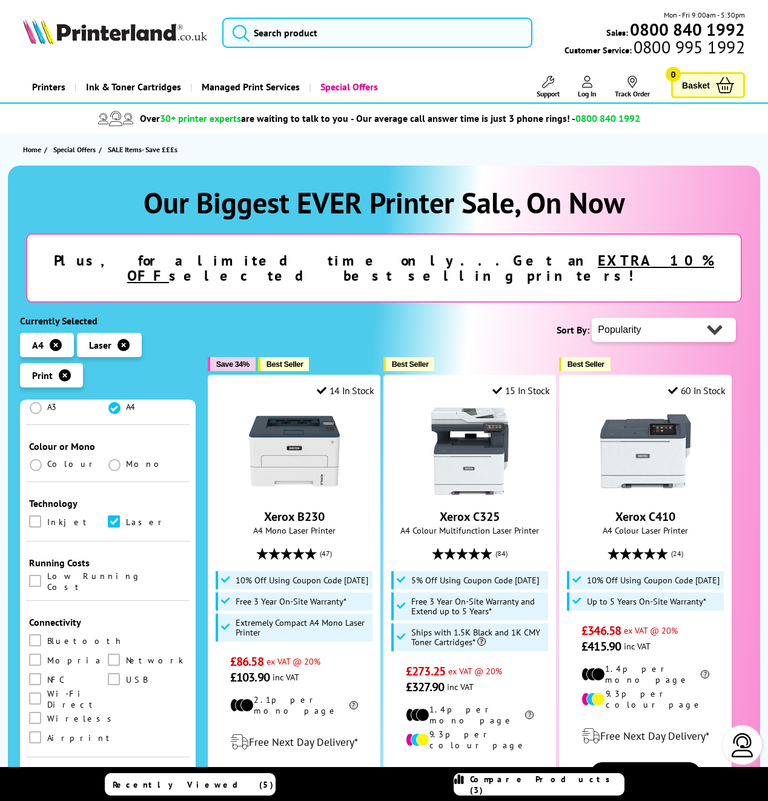
scroll to position [321, 0]
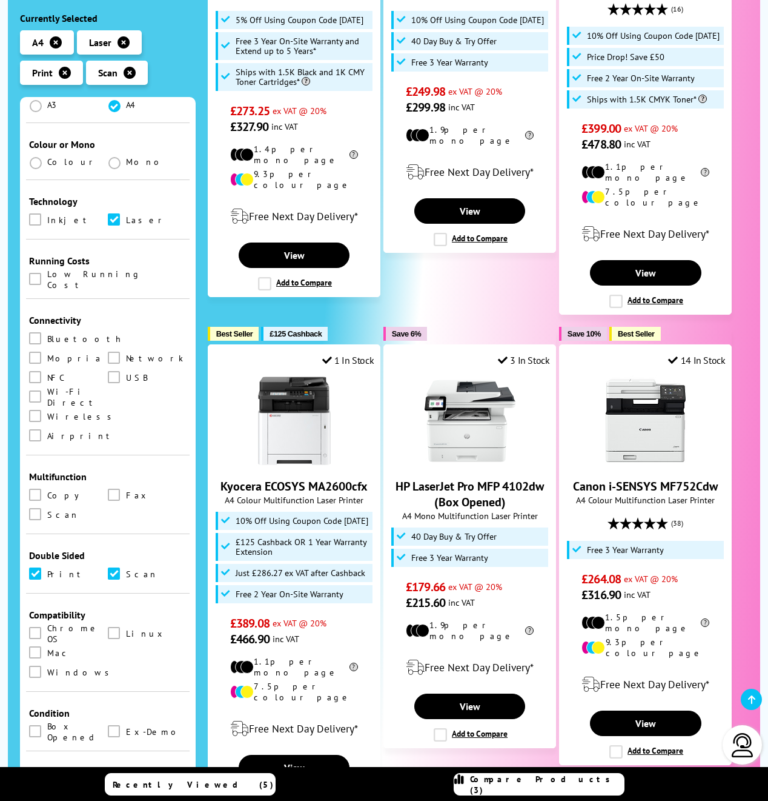
scroll to position [562, 0]
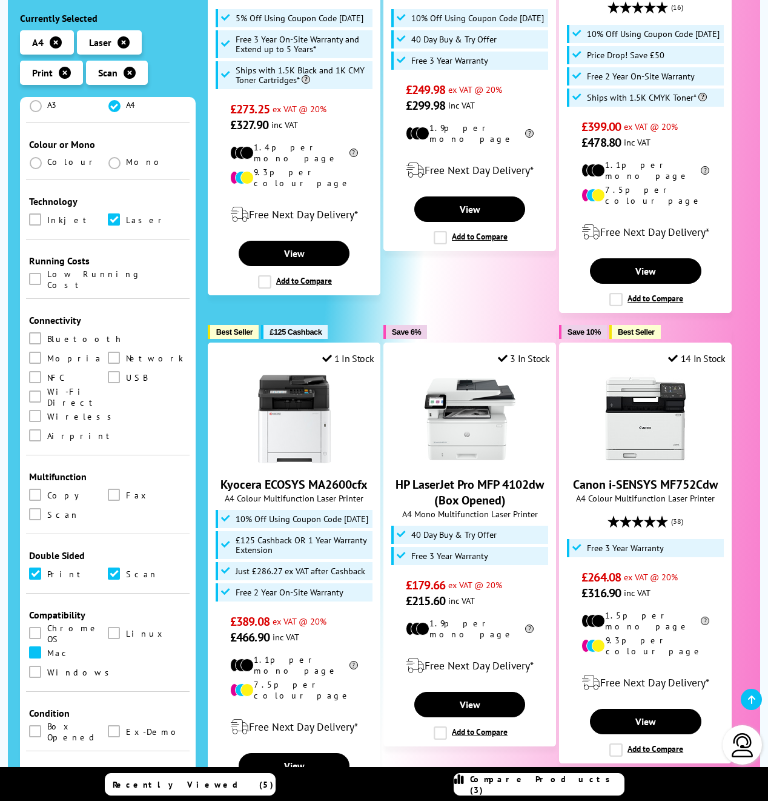
click at [36, 646] on span at bounding box center [35, 652] width 12 height 12
click at [47, 648] on input "checkbox" at bounding box center [47, 648] width 0 height 0
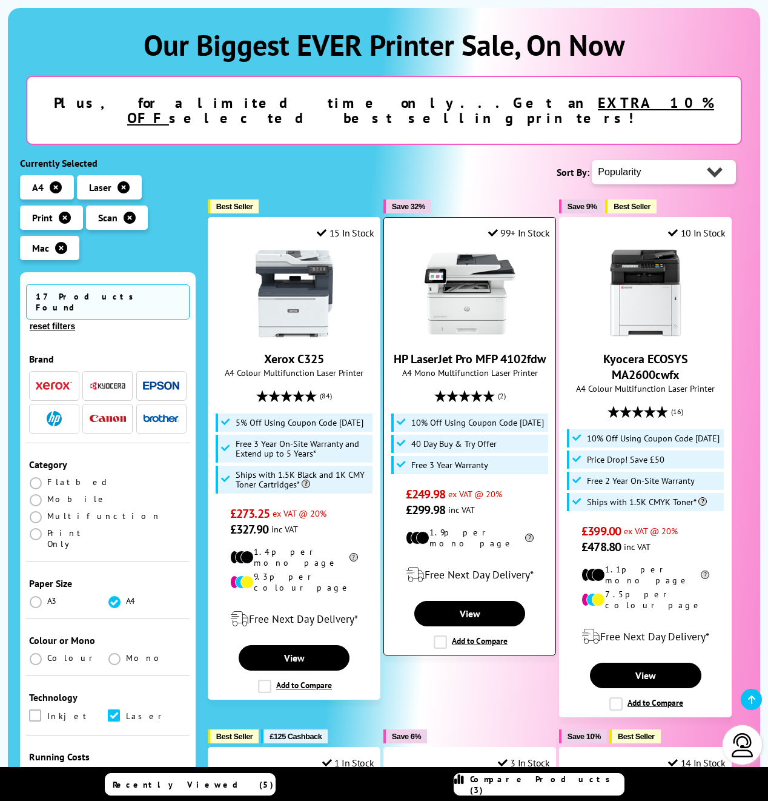
scroll to position [158, 0]
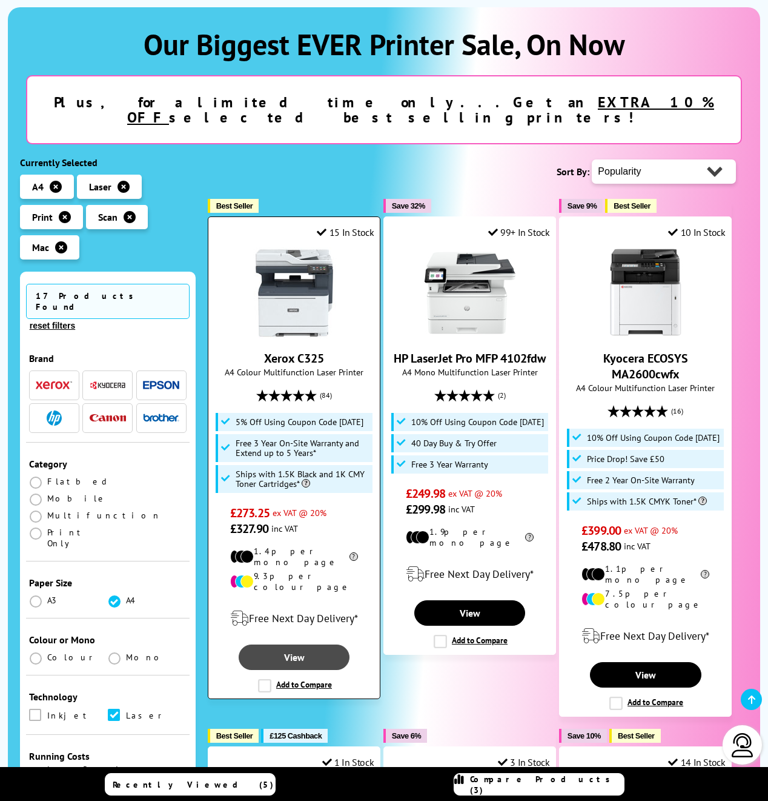
click at [295, 644] on link "View" at bounding box center [295, 656] width 112 height 25
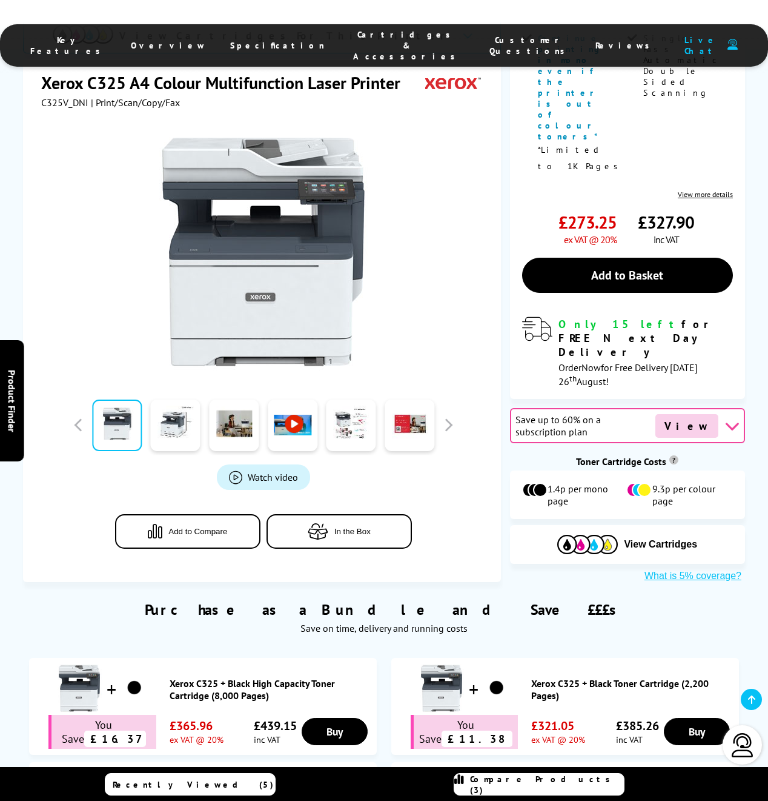
scroll to position [32, 0]
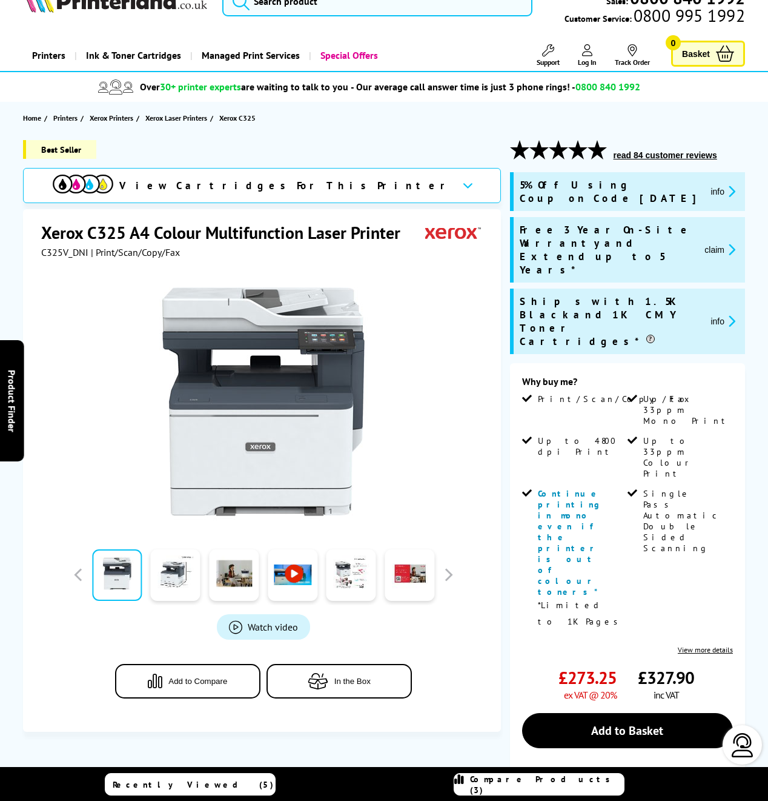
click at [452, 585] on div at bounding box center [264, 574] width 388 height 61
click at [162, 584] on link at bounding box center [176, 575] width 50 height 52
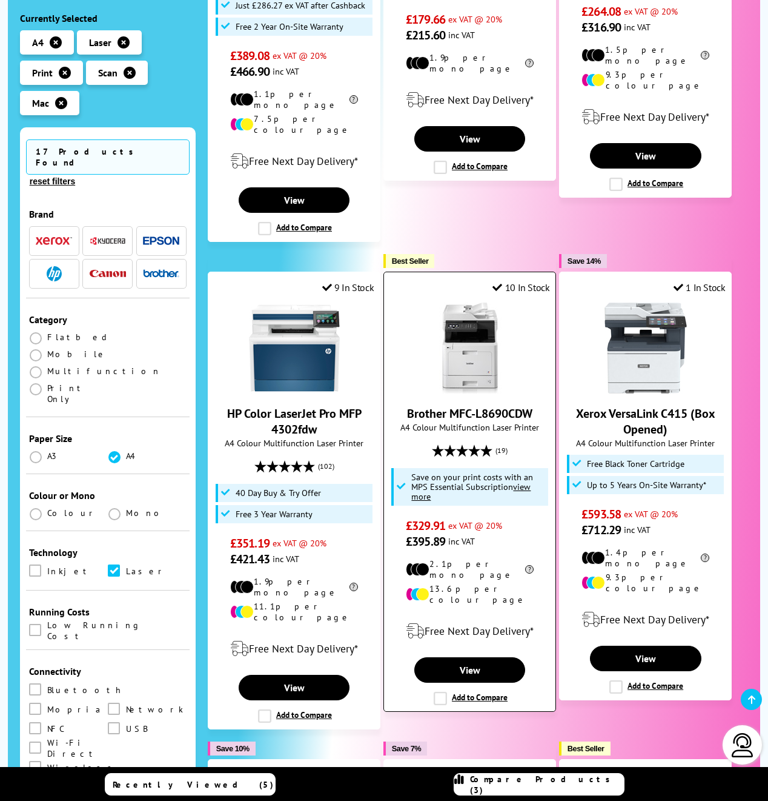
scroll to position [1136, 0]
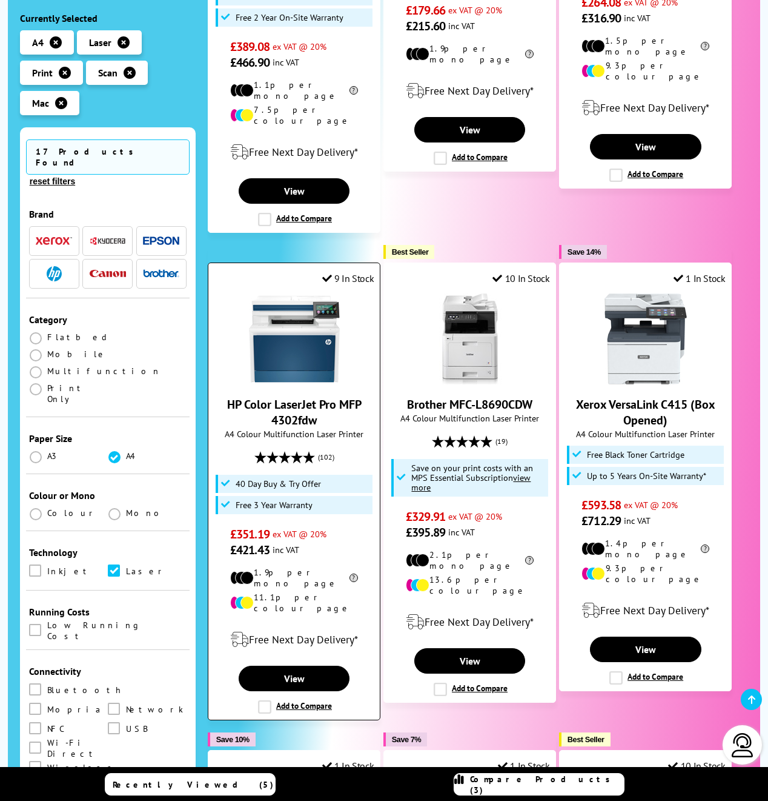
click at [297, 324] on img at bounding box center [294, 338] width 91 height 91
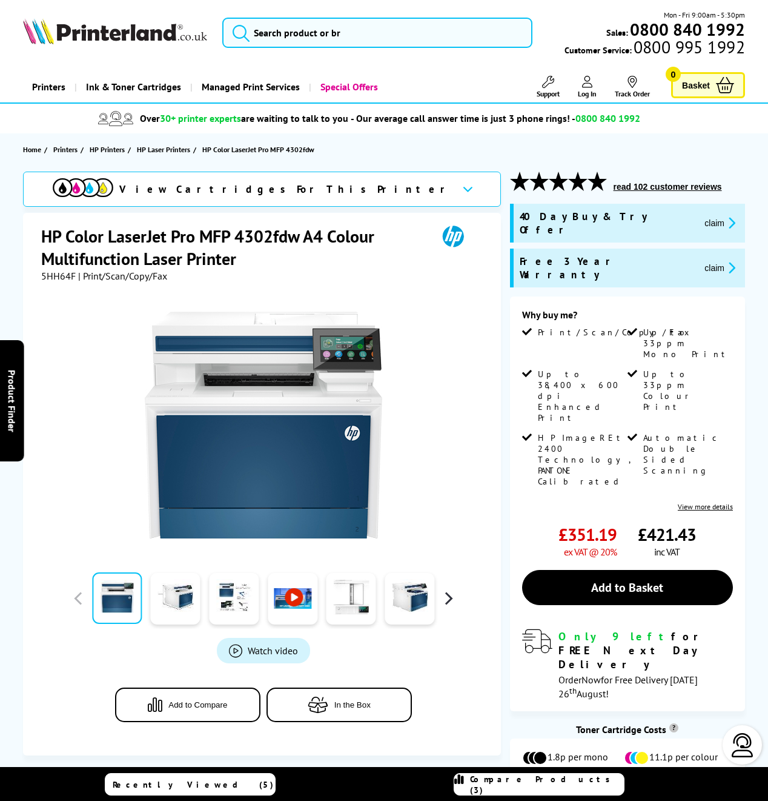
click at [451, 602] on button "button" at bounding box center [448, 598] width 18 height 18
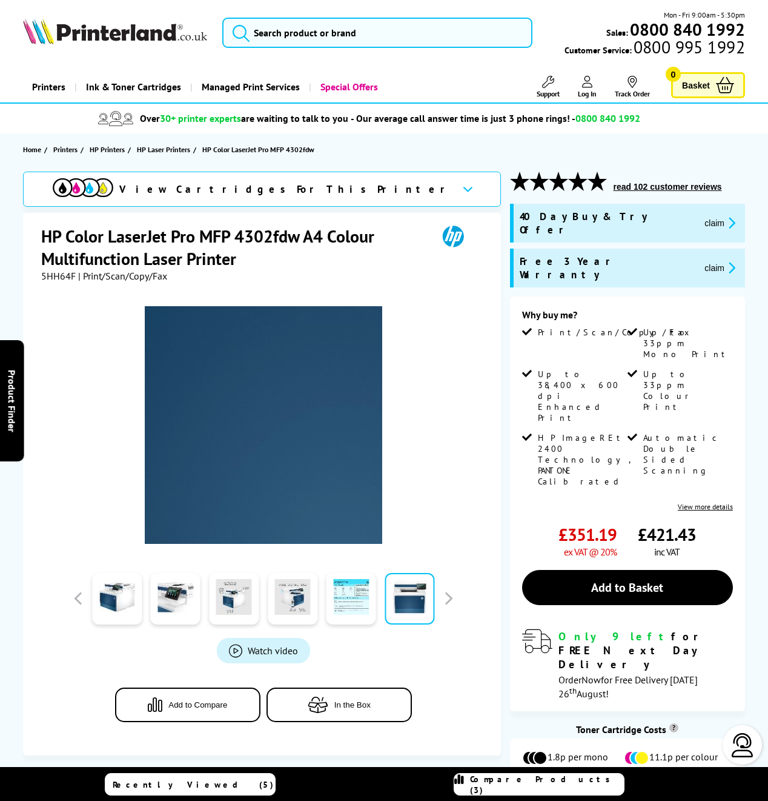
click at [242, 453] on img at bounding box center [264, 425] width 238 height 238
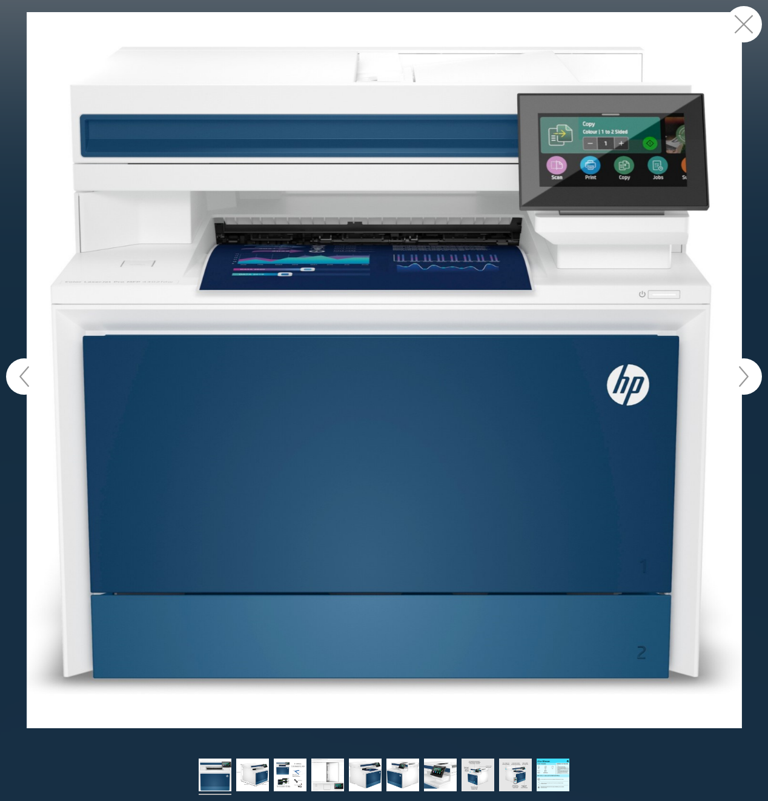
click at [753, 375] on button "button" at bounding box center [744, 376] width 36 height 36
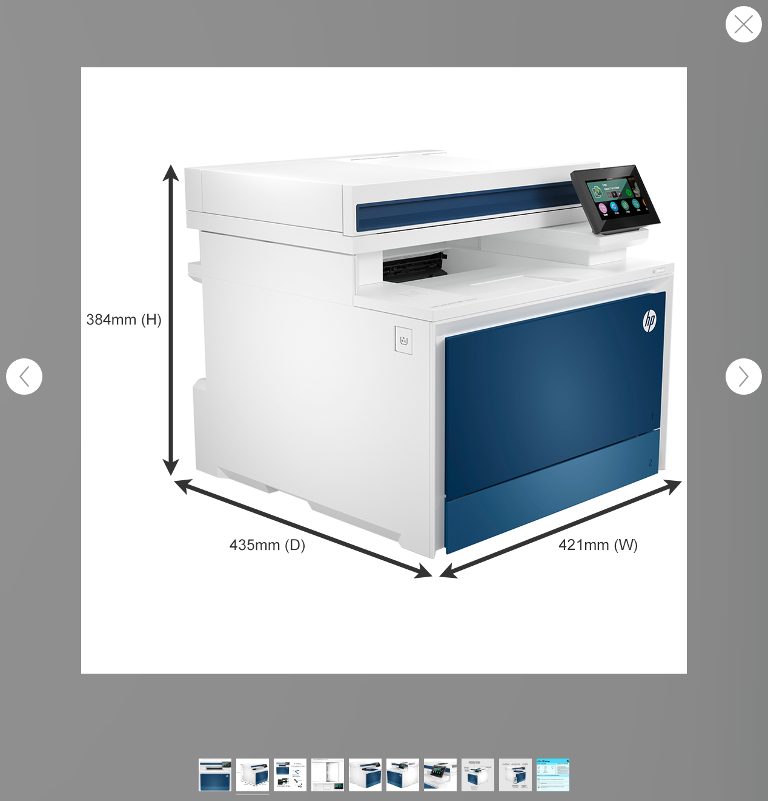
click at [751, 377] on button "button" at bounding box center [744, 376] width 36 height 36
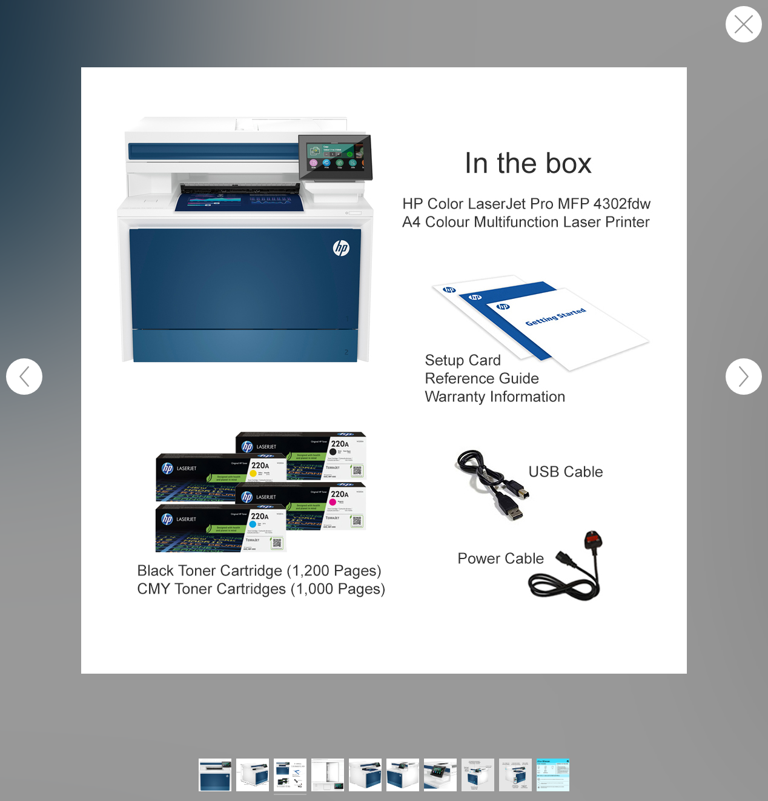
click at [751, 376] on button "button" at bounding box center [744, 376] width 36 height 36
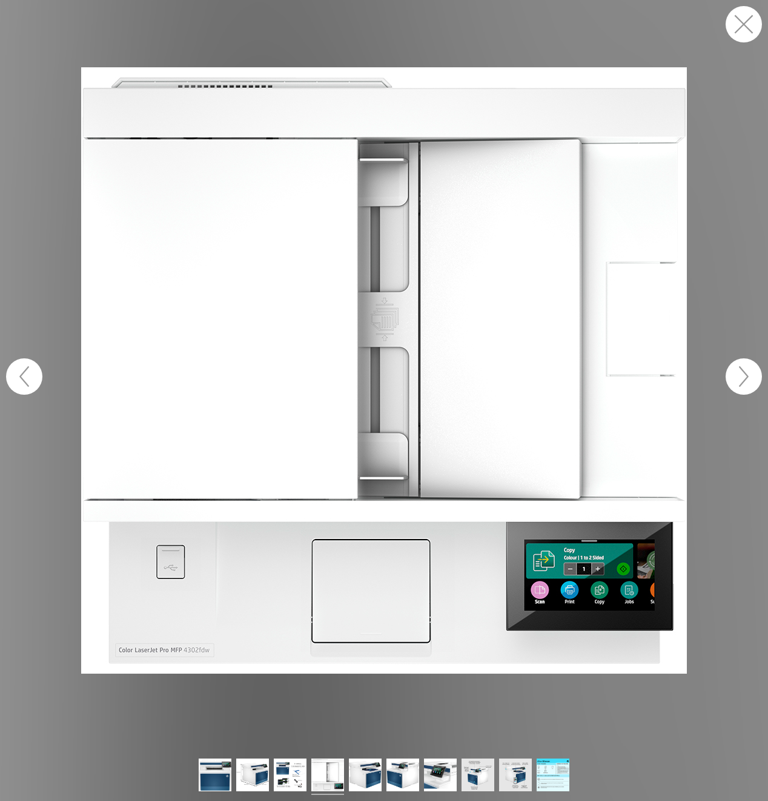
click at [751, 376] on button "button" at bounding box center [744, 376] width 36 height 36
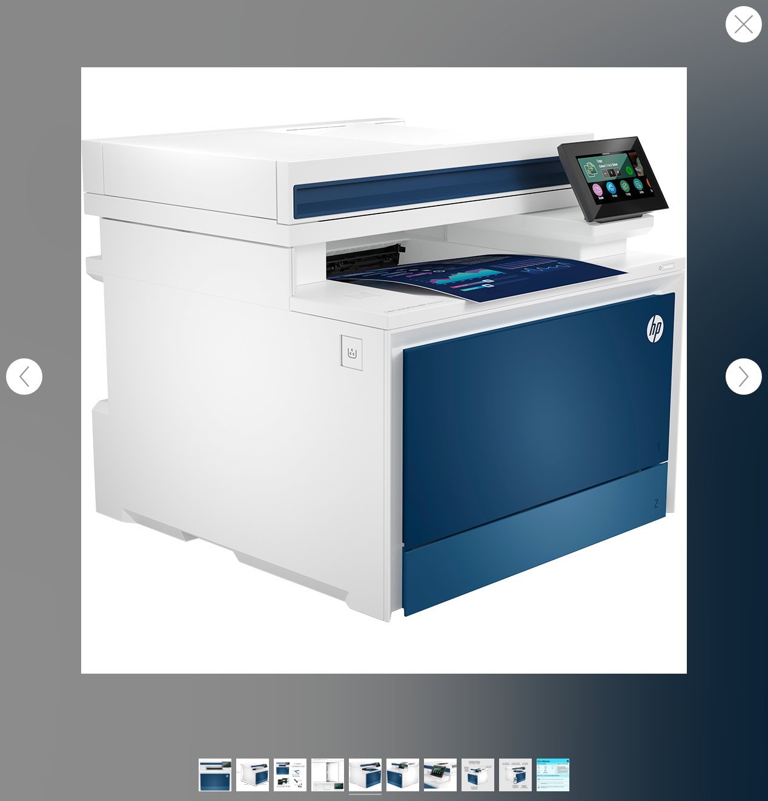
click at [751, 376] on button "button" at bounding box center [744, 376] width 36 height 36
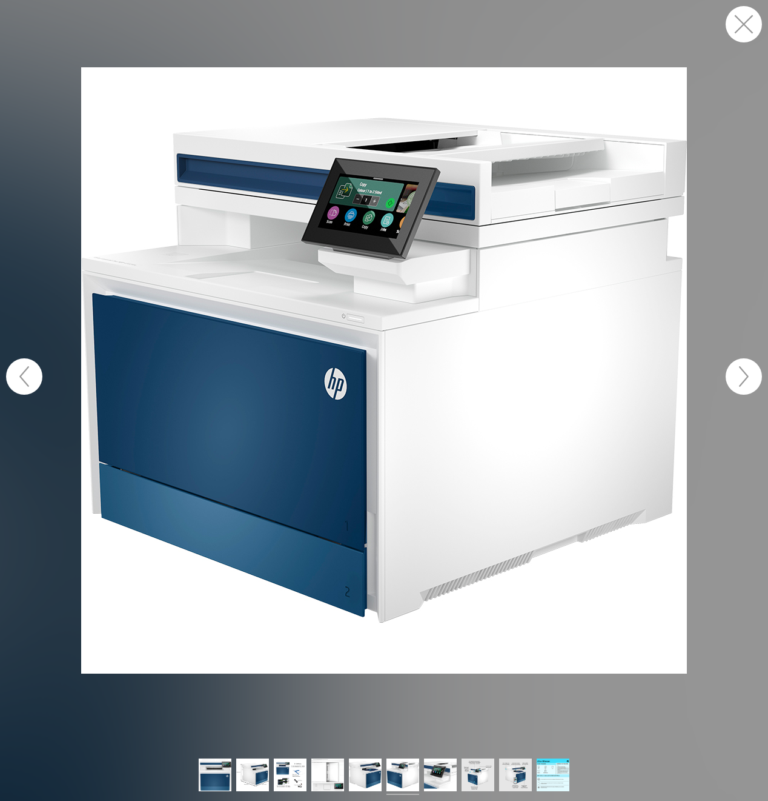
click at [751, 376] on button "button" at bounding box center [744, 376] width 36 height 36
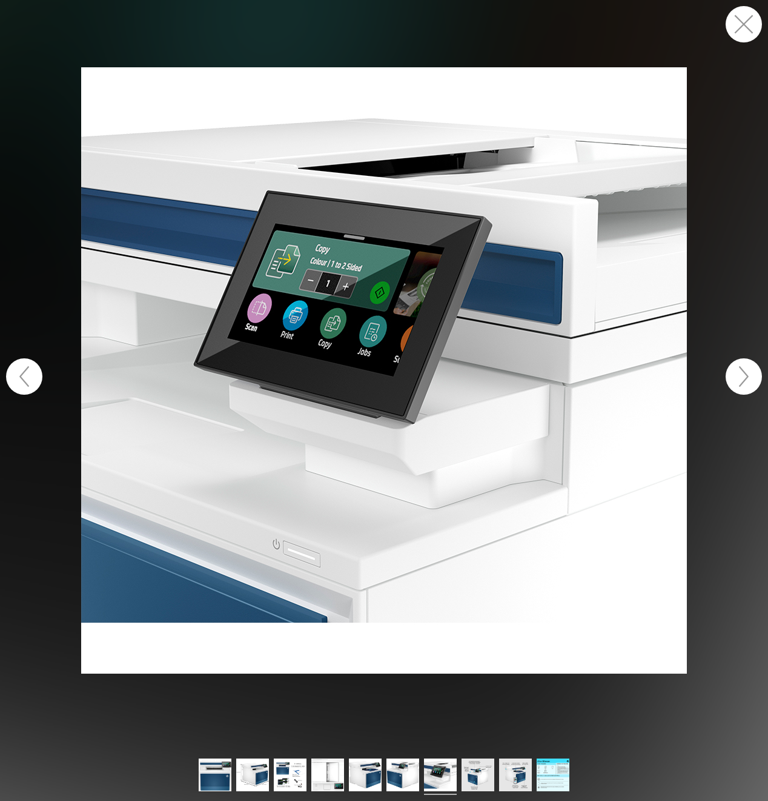
click at [751, 376] on button "button" at bounding box center [744, 376] width 36 height 36
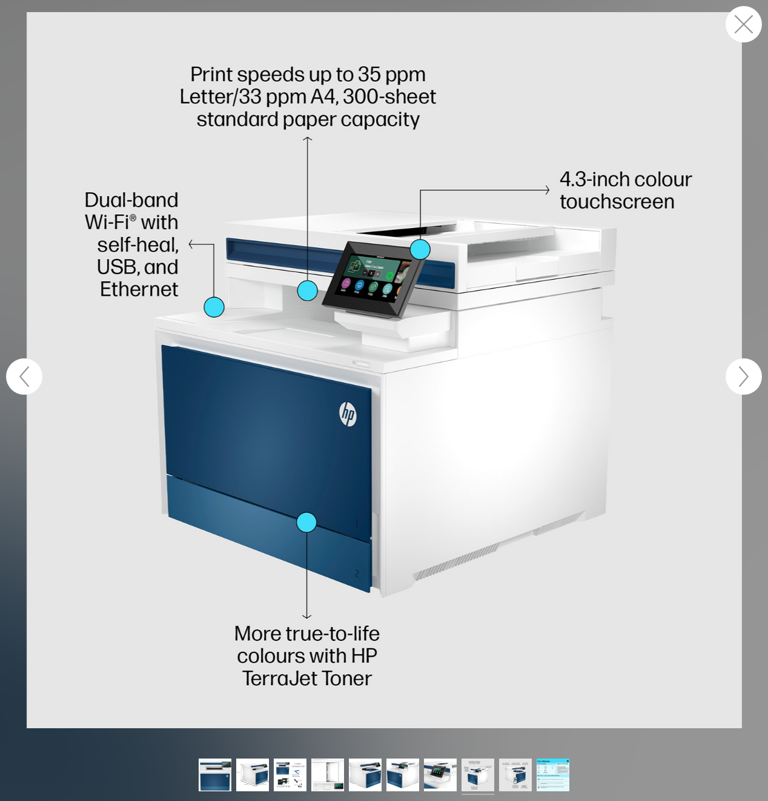
click at [751, 376] on button "button" at bounding box center [744, 376] width 36 height 36
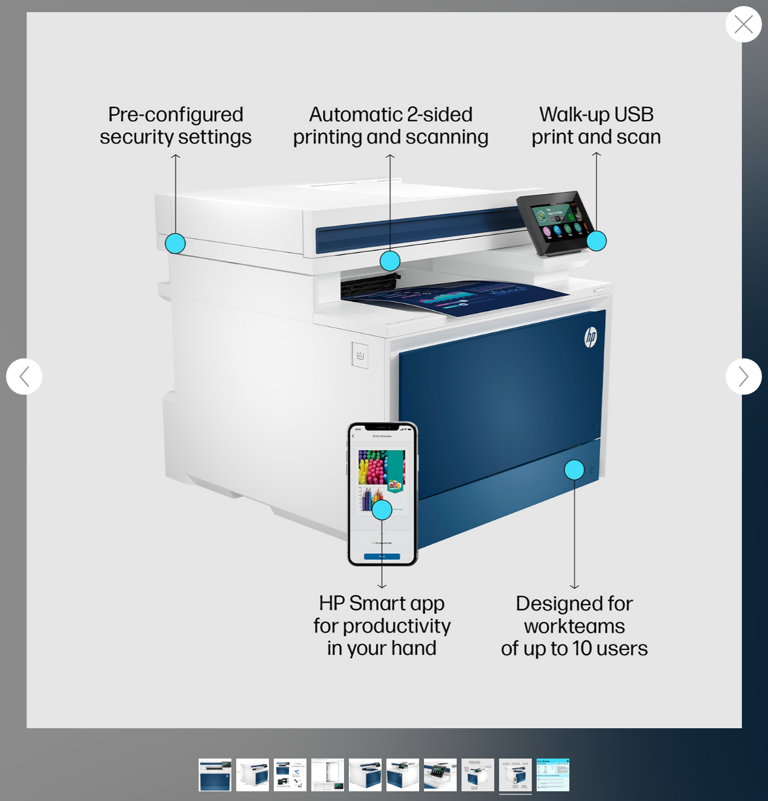
click at [751, 376] on button "button" at bounding box center [744, 376] width 36 height 36
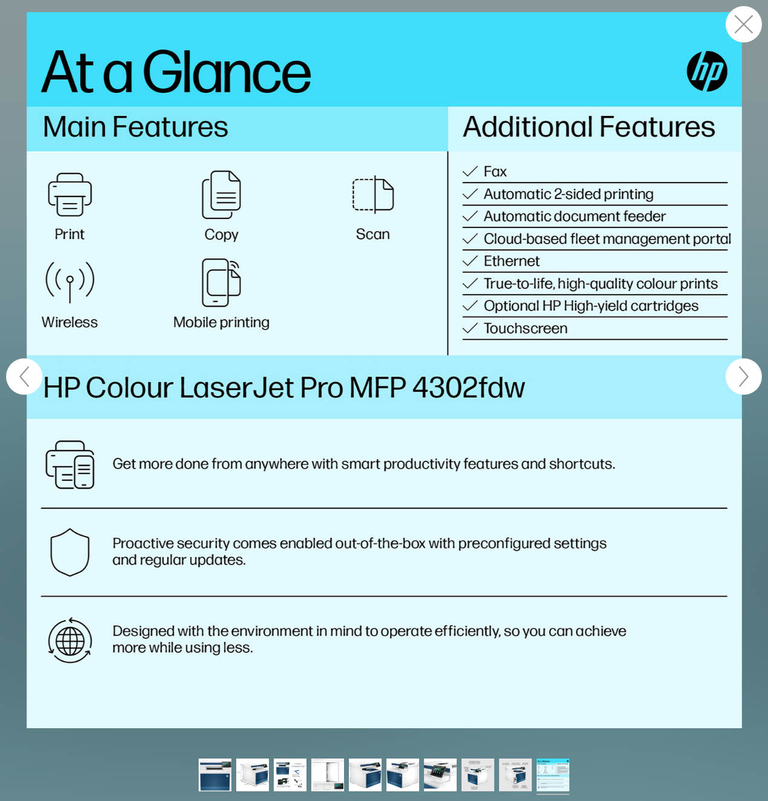
click at [750, 377] on button "button" at bounding box center [744, 376] width 36 height 36
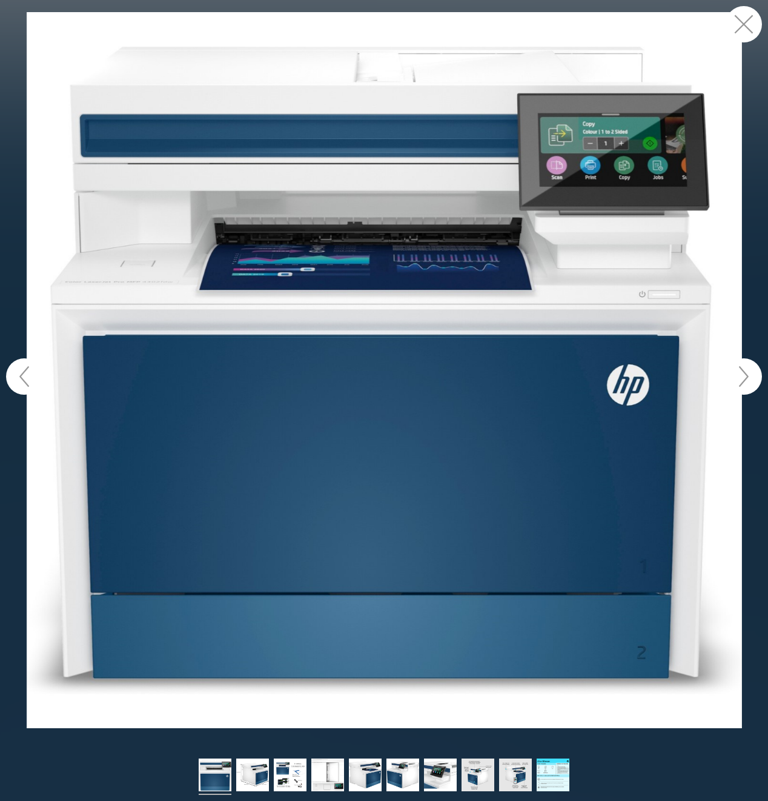
click at [750, 377] on button "button" at bounding box center [744, 376] width 36 height 36
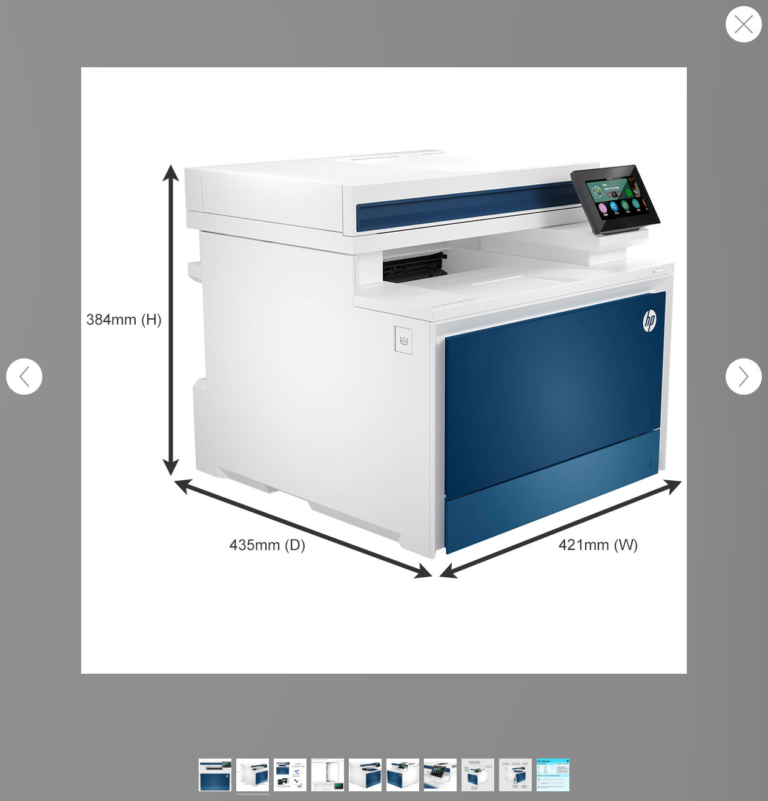
click at [736, 25] on button "button" at bounding box center [744, 24] width 36 height 36
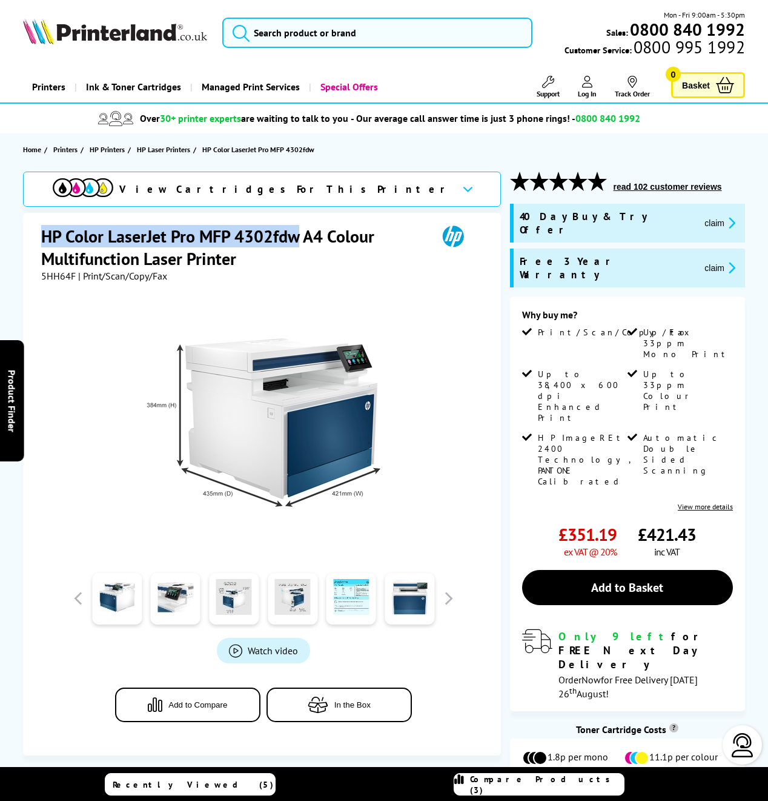
drag, startPoint x: 299, startPoint y: 236, endPoint x: 74, endPoint y: 237, distance: 225.5
click at [42, 234] on h1 "HP Color LaserJet Pro MFP 4302fdw A4 Colour Multifunction Laser Printer" at bounding box center [233, 247] width 384 height 45
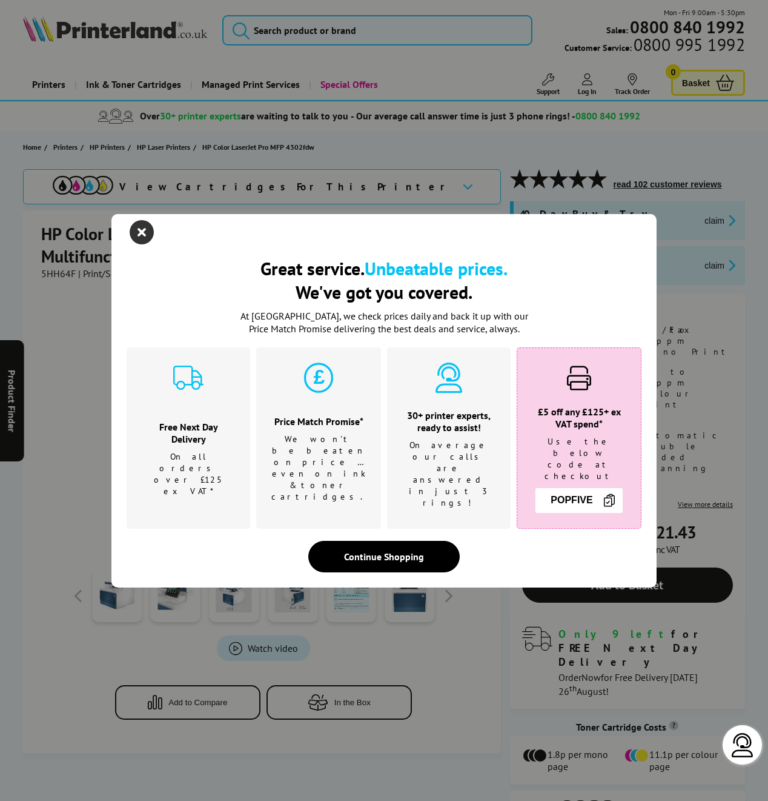
click at [141, 240] on icon "close modal" at bounding box center [142, 232] width 24 height 24
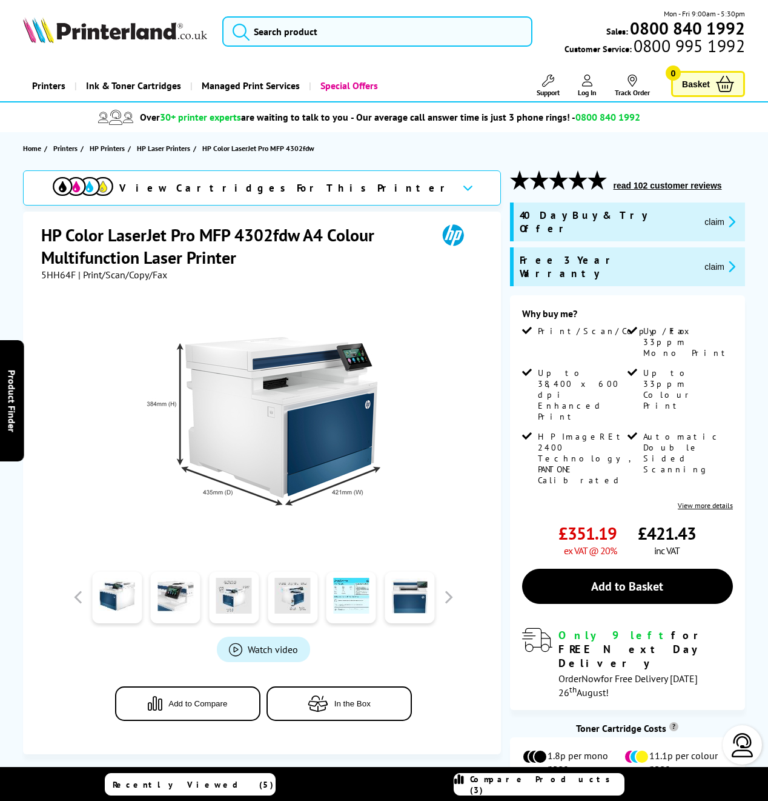
click at [265, 233] on h1 "HP Color LaserJet Pro MFP 4302fdw A4 Colour Multifunction Laser Printer" at bounding box center [233, 246] width 384 height 45
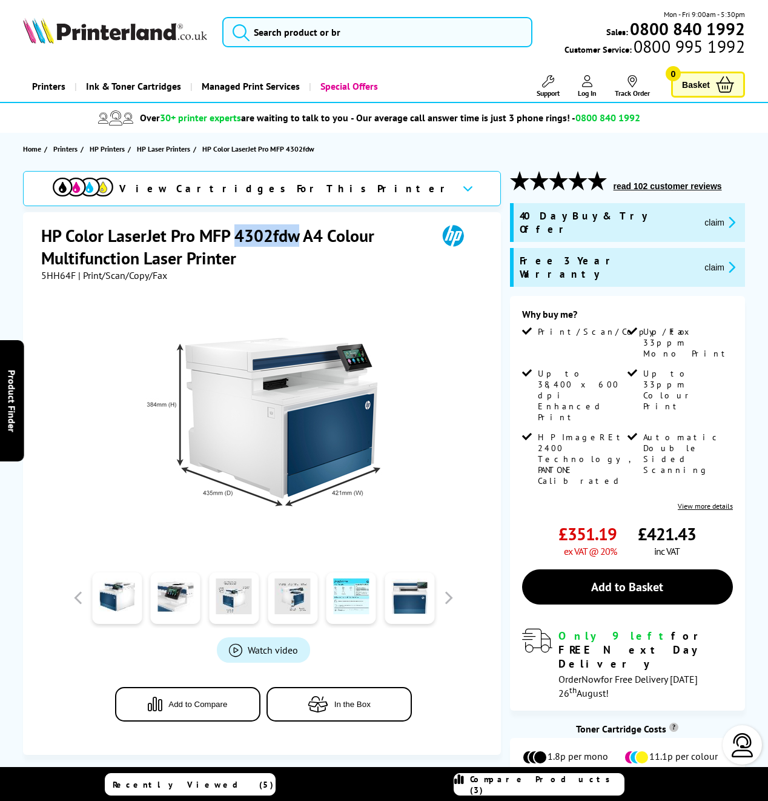
click at [265, 233] on h1 "HP Color LaserJet Pro MFP 4302fdw A4 Colour Multifunction Laser Printer" at bounding box center [233, 246] width 384 height 45
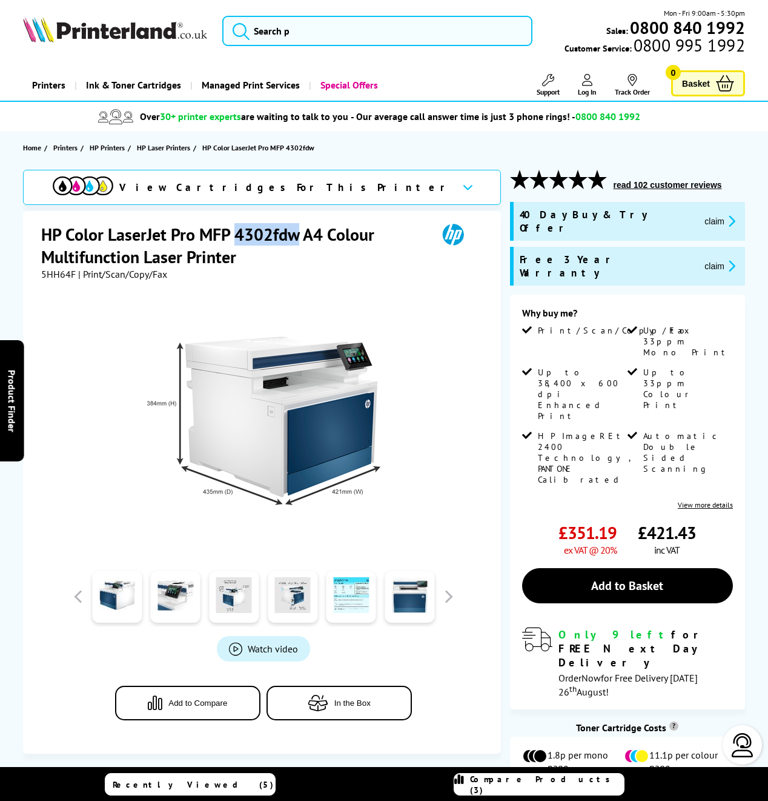
copy h1 "4302fdw"
click at [315, 37] on input "search" at bounding box center [377, 31] width 311 height 30
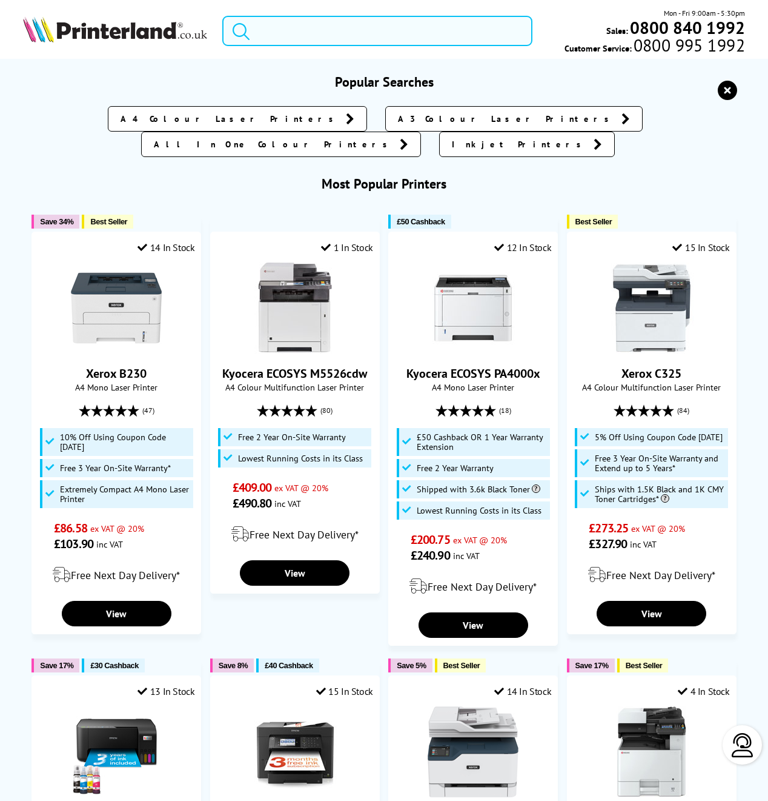
paste input "4302fdw"
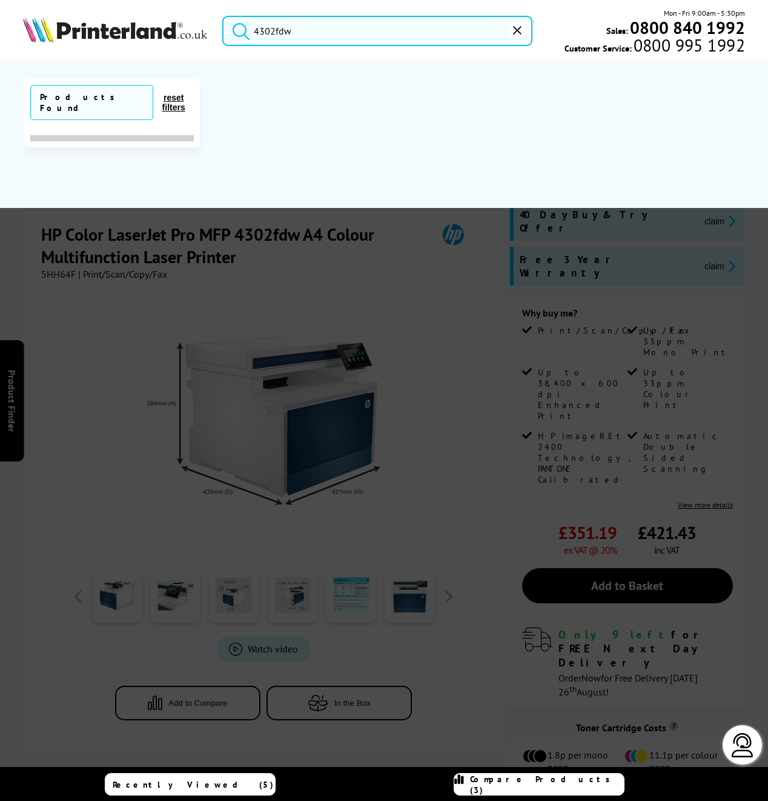
scroll to position [0, 0]
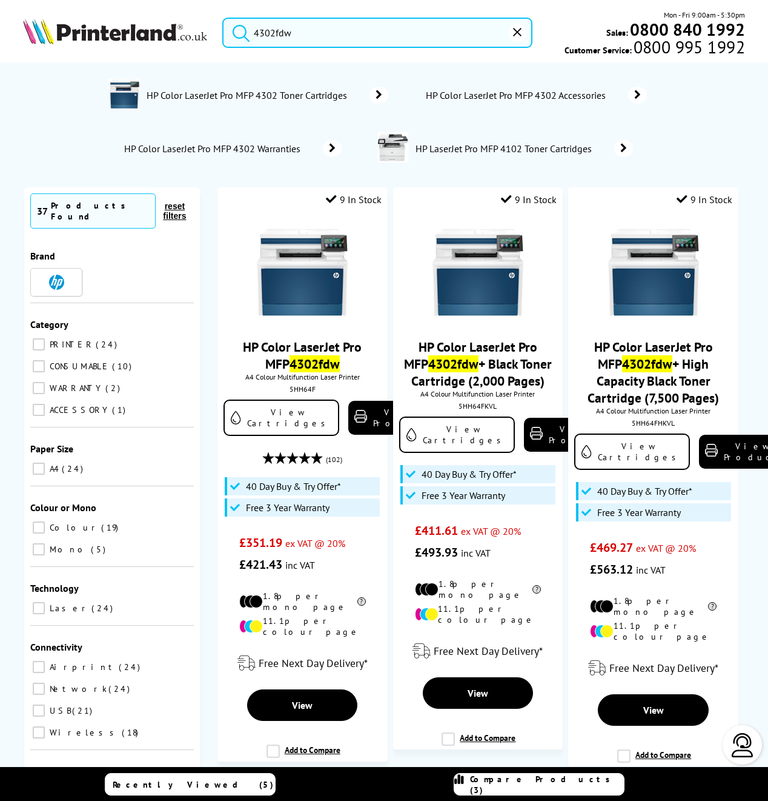
type input "4302fdw"
click at [238, 30] on button "submit" at bounding box center [238, 31] width 30 height 27
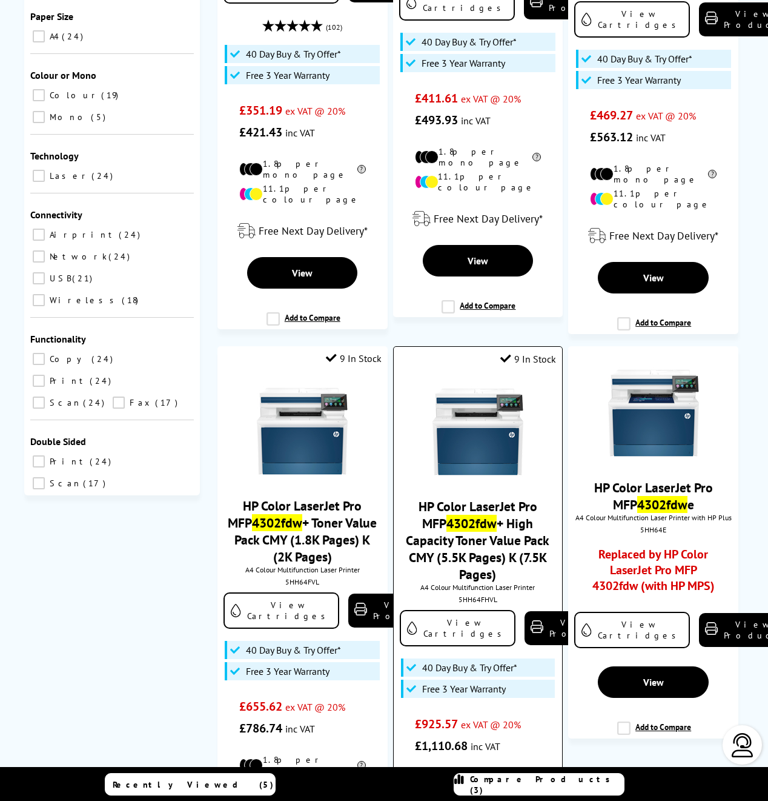
scroll to position [434, 0]
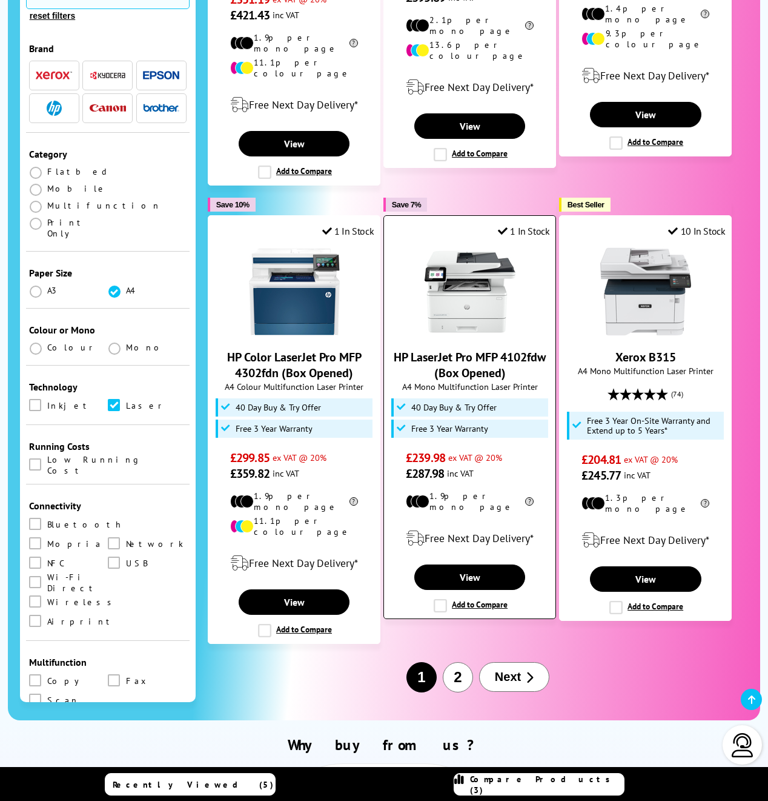
scroll to position [1672, 0]
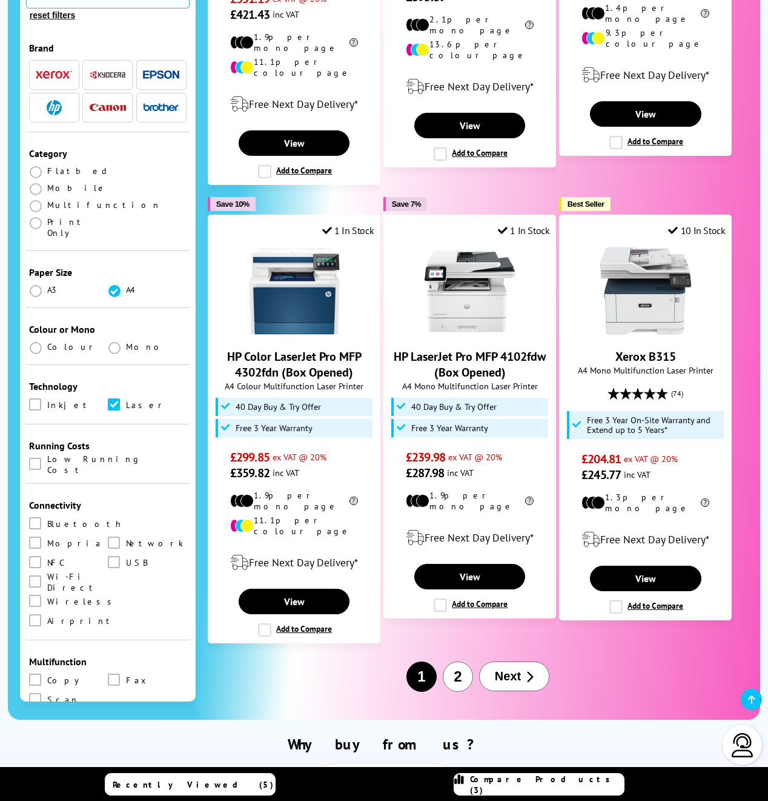
click at [522, 661] on button "Next" at bounding box center [514, 676] width 70 height 30
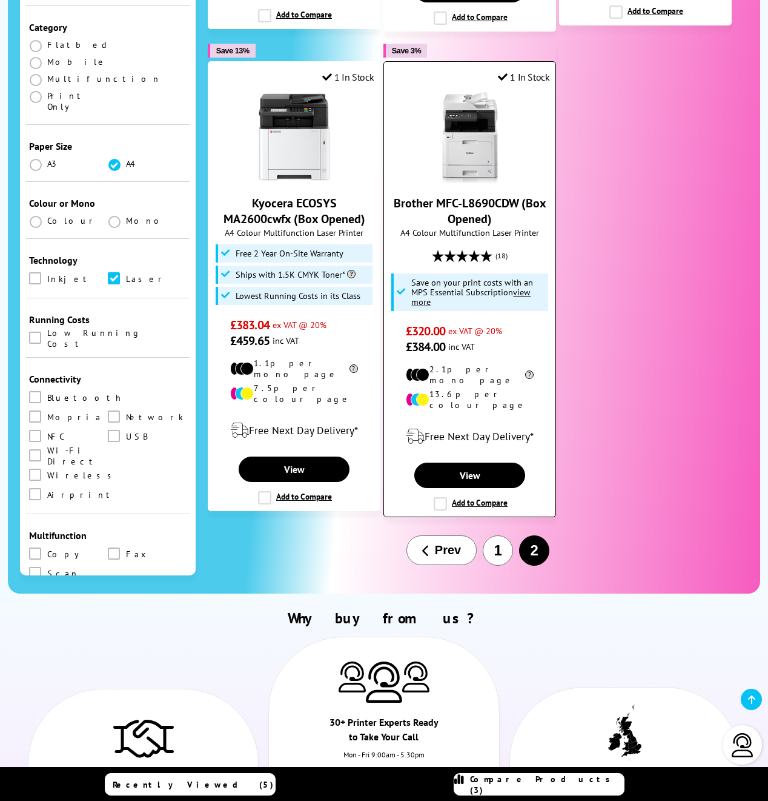
scroll to position [845, 0]
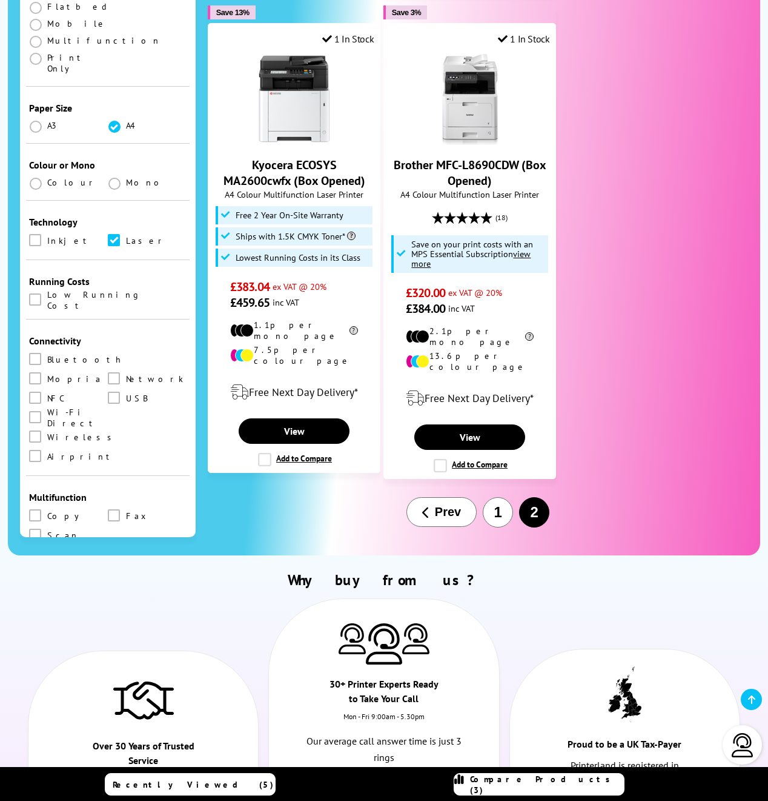
click at [456, 497] on button "Prev" at bounding box center [442, 512] width 70 height 30
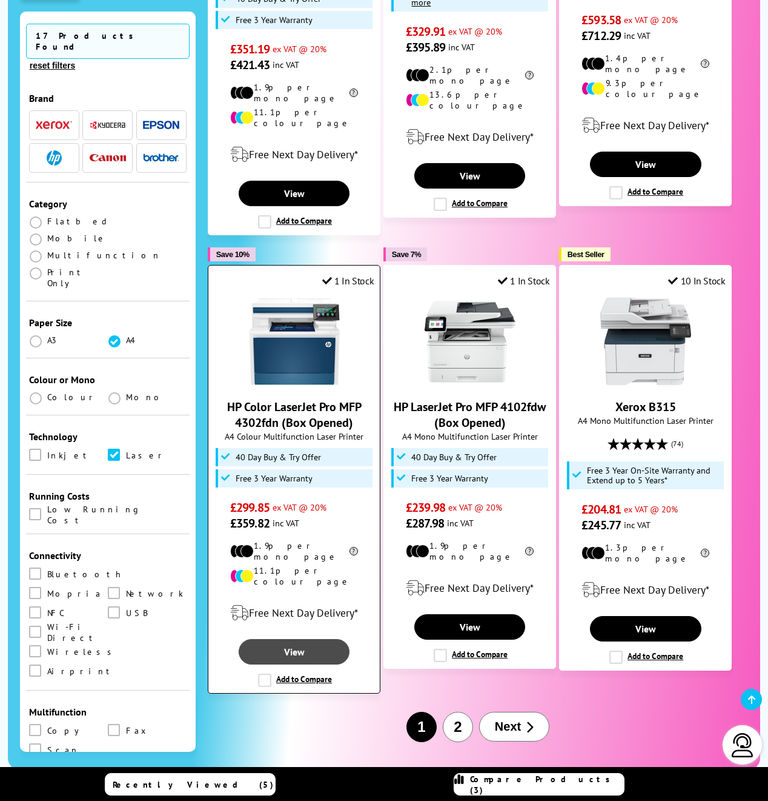
scroll to position [1621, 0]
click at [314, 639] on link "View" at bounding box center [295, 651] width 112 height 25
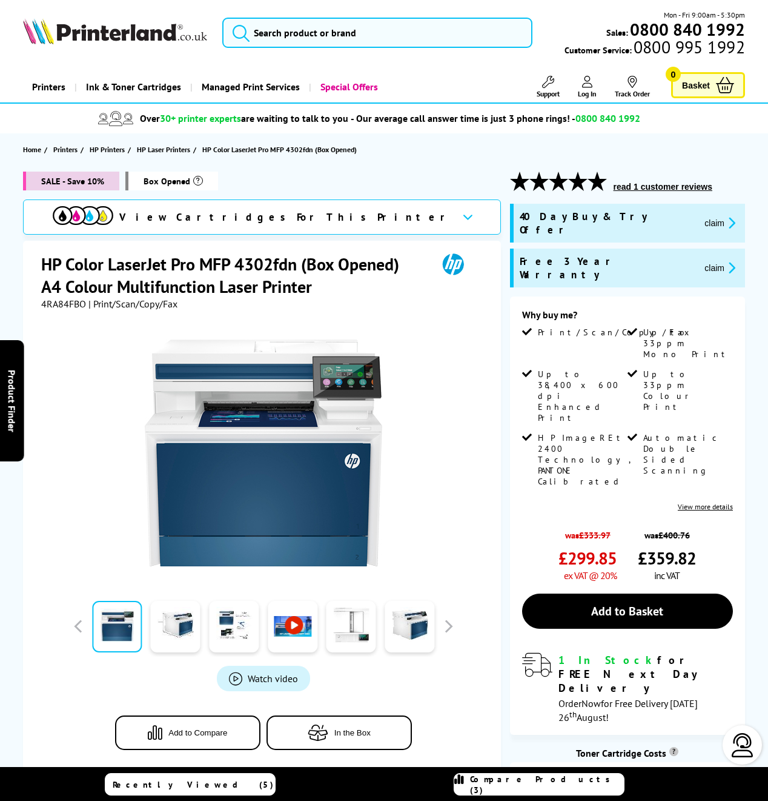
click at [195, 179] on icon "box-opened-description" at bounding box center [198, 181] width 10 height 10
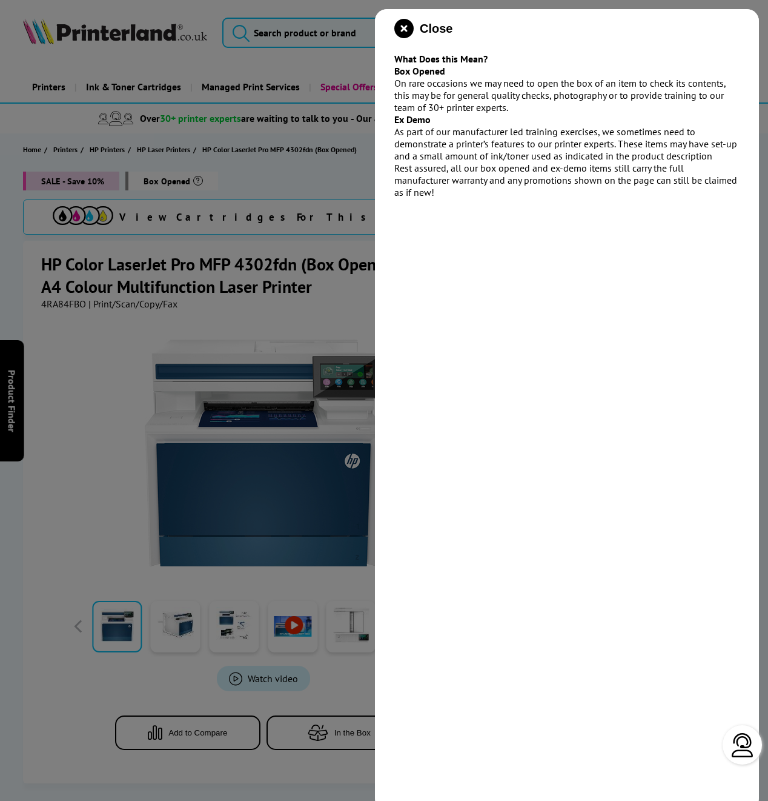
click at [97, 363] on div at bounding box center [384, 400] width 768 height 801
click at [410, 31] on icon "close modal" at bounding box center [404, 28] width 19 height 19
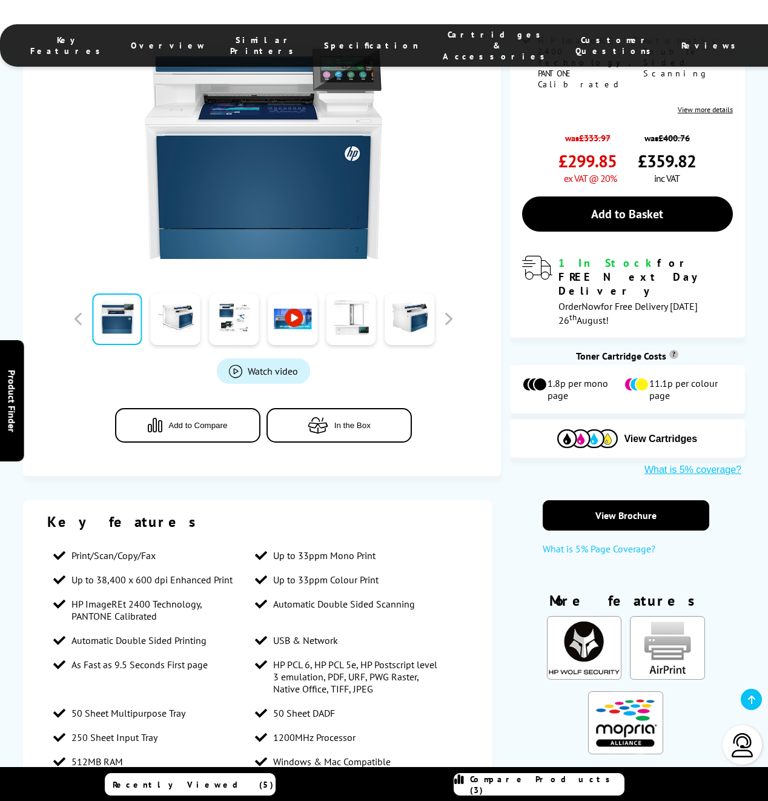
scroll to position [402, 0]
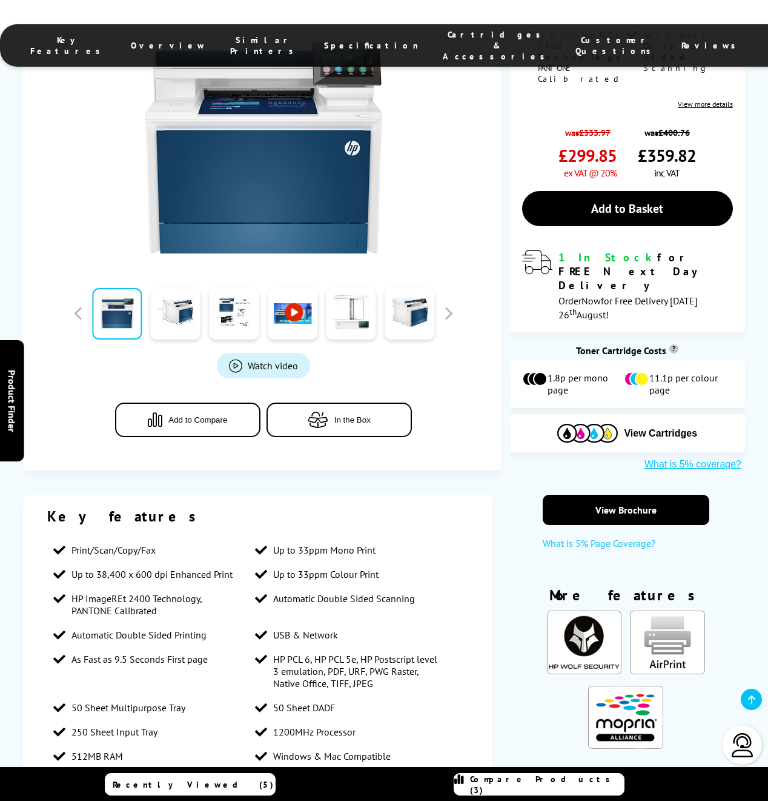
click at [555, 780] on span "Compare Products (3)" at bounding box center [547, 784] width 154 height 22
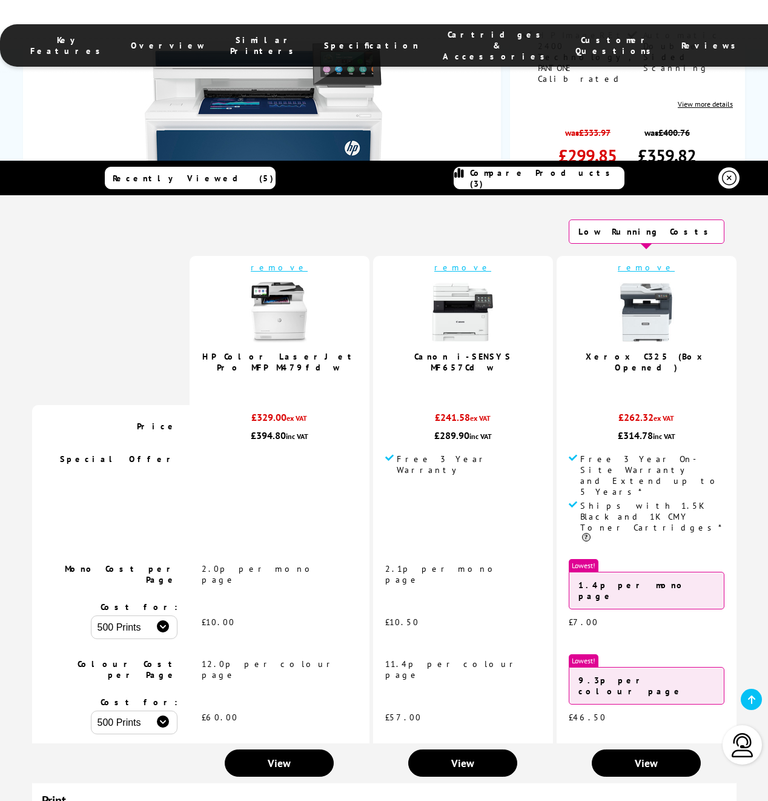
click at [732, 177] on icon at bounding box center [729, 178] width 15 height 15
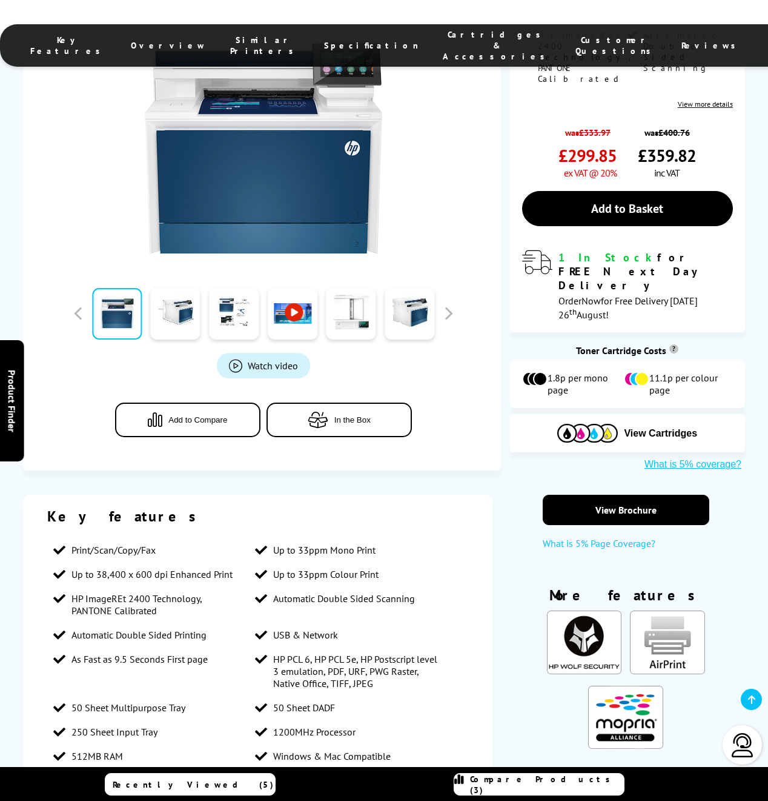
click at [193, 402] on button "Add to Compare" at bounding box center [187, 419] width 145 height 35
click at [538, 781] on span "Compare Products (4)" at bounding box center [547, 784] width 154 height 22
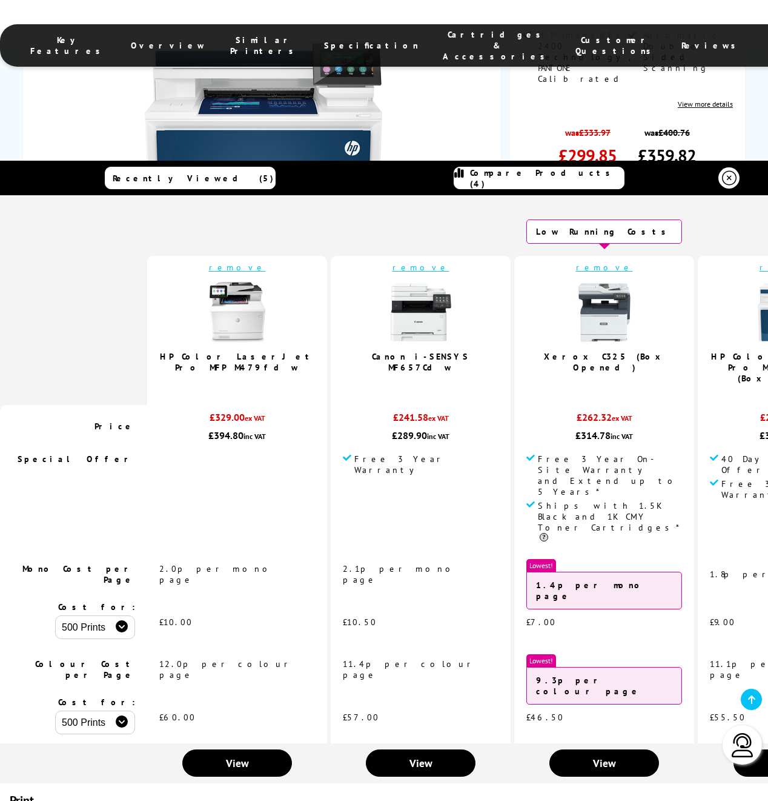
drag, startPoint x: 733, startPoint y: 282, endPoint x: 724, endPoint y: 321, distance: 39.2
click at [576, 270] on link "remove" at bounding box center [604, 267] width 57 height 11
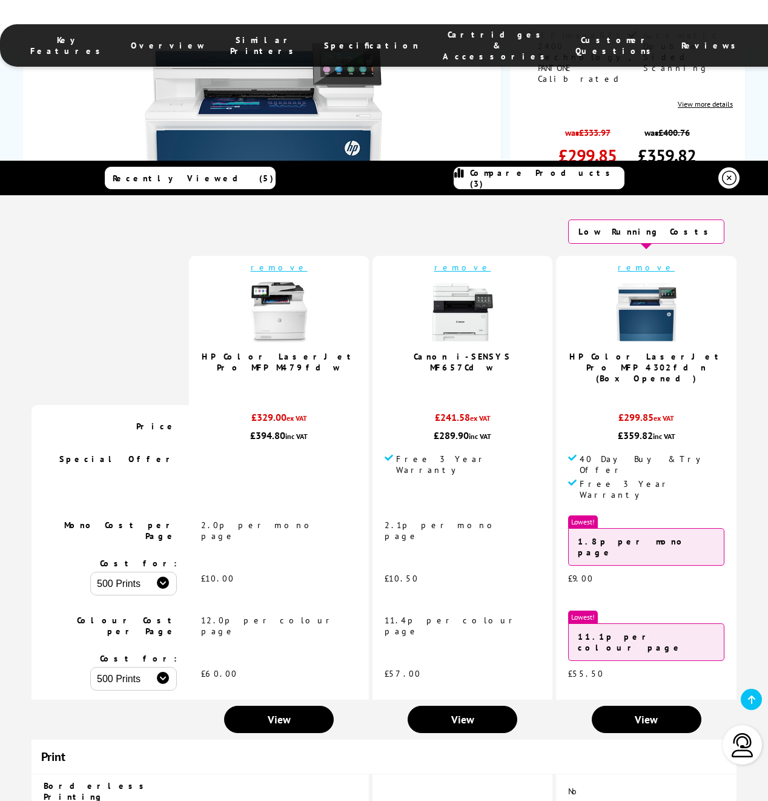
click at [468, 267] on link "remove" at bounding box center [463, 267] width 57 height 11
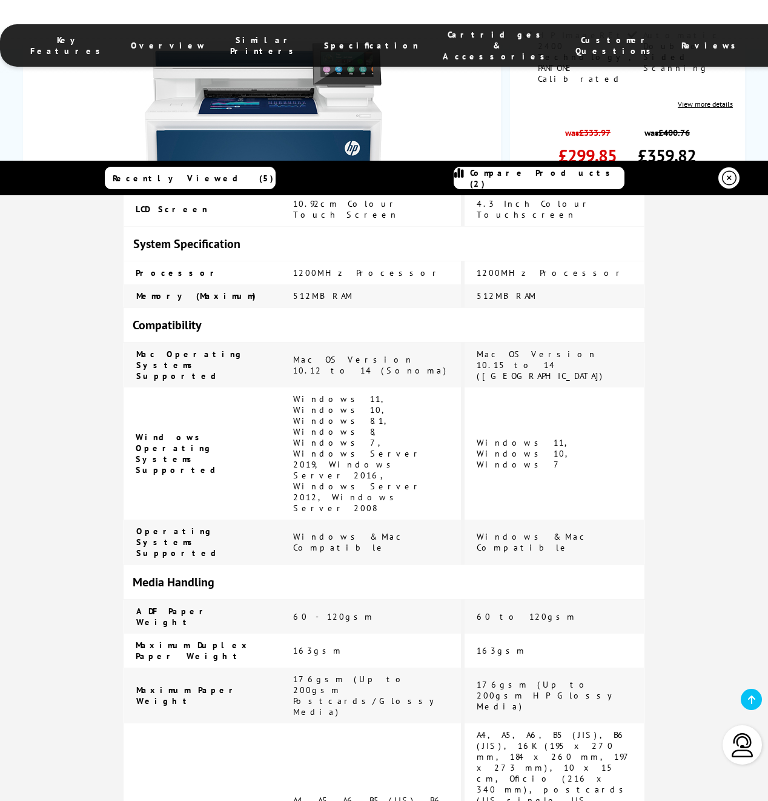
scroll to position [1906, 0]
click at [741, 521] on div "HP Color LaserJet Pro MFP M479fdw" at bounding box center [384, 310] width 768 height 4043
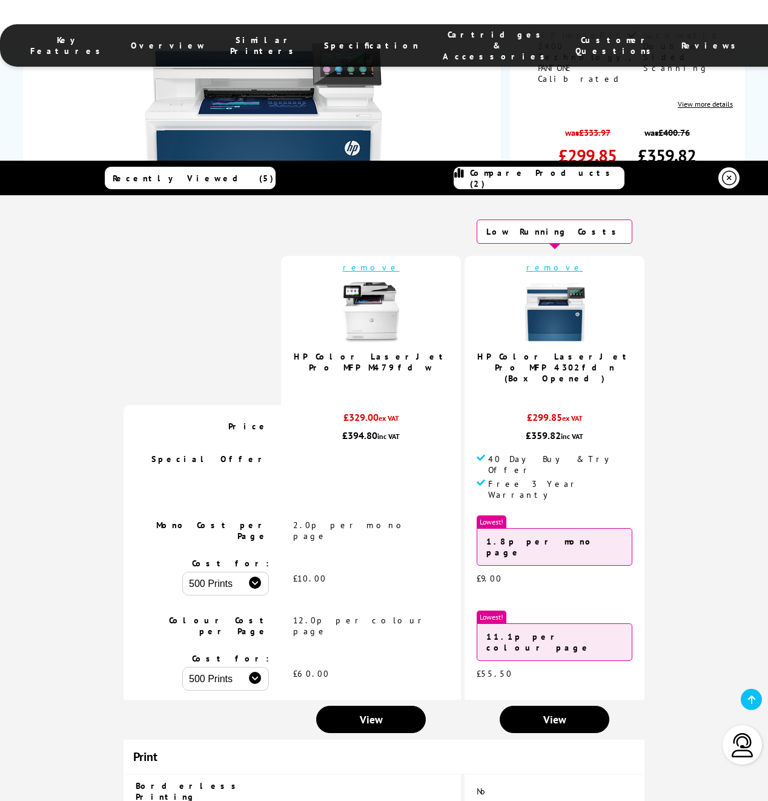
scroll to position [0, 0]
click at [550, 361] on link "HP Color LaserJet Pro MFP 4302fdn (Box Opened)" at bounding box center [555, 367] width 155 height 33
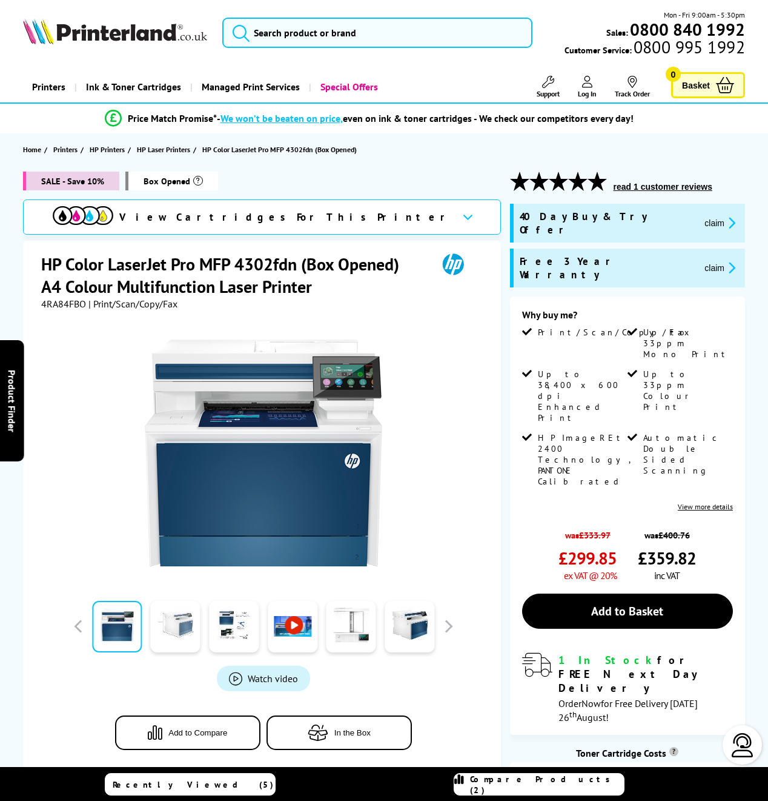
click at [183, 625] on link at bounding box center [176, 627] width 50 height 52
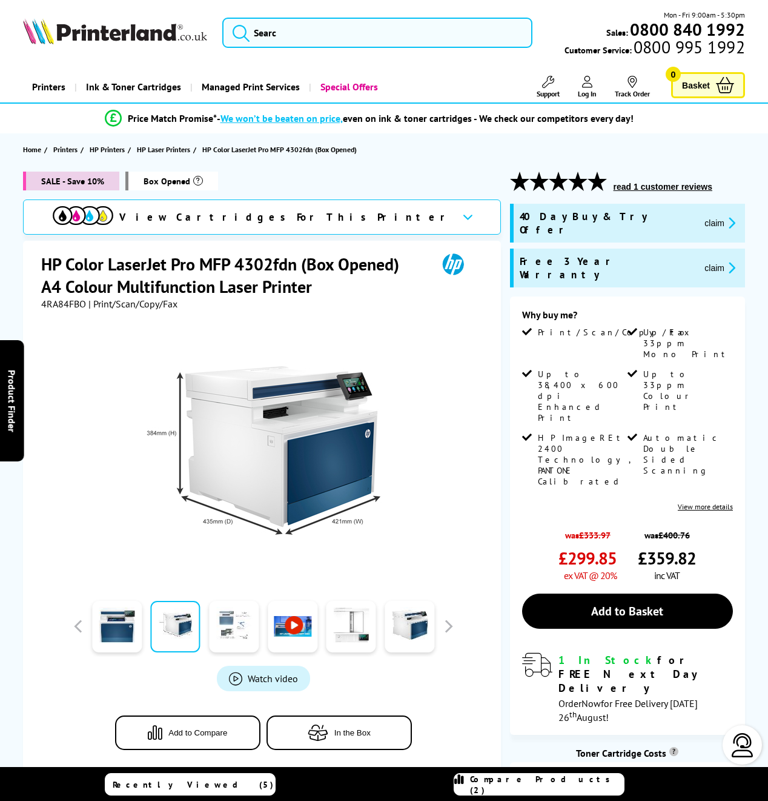
click at [226, 627] on link at bounding box center [234, 627] width 50 height 52
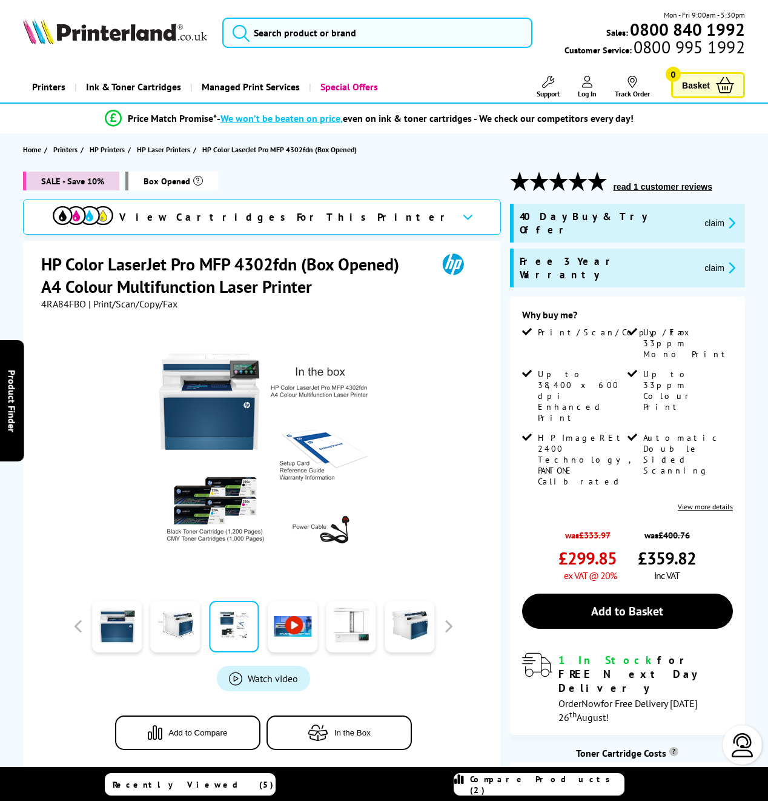
click at [274, 630] on link at bounding box center [293, 627] width 50 height 52
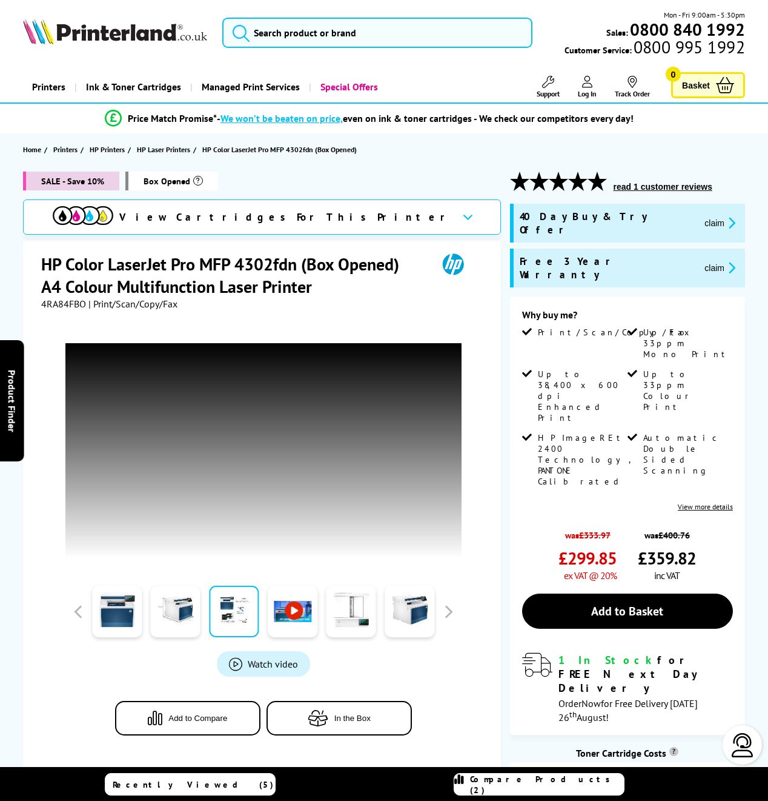
click at [685, 188] on button "read 1 customer reviews" at bounding box center [663, 186] width 106 height 11
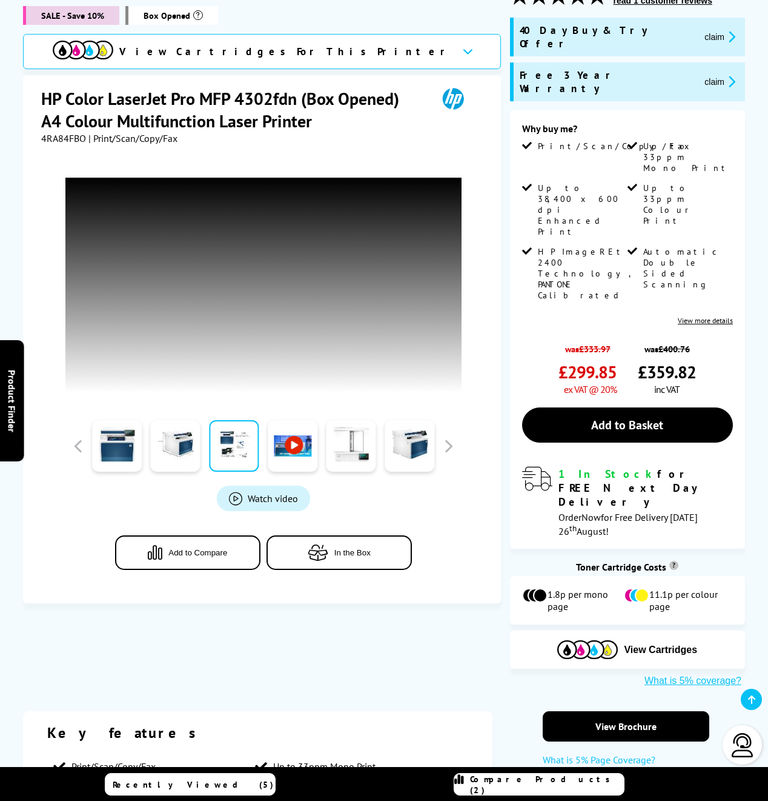
scroll to position [136, 0]
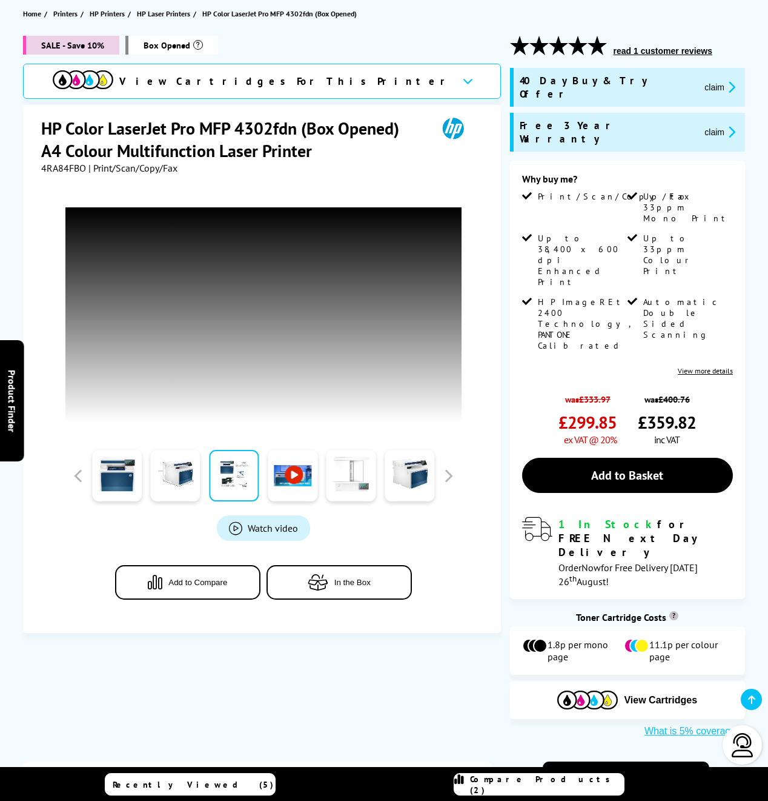
click at [354, 478] on link at bounding box center [352, 476] width 50 height 52
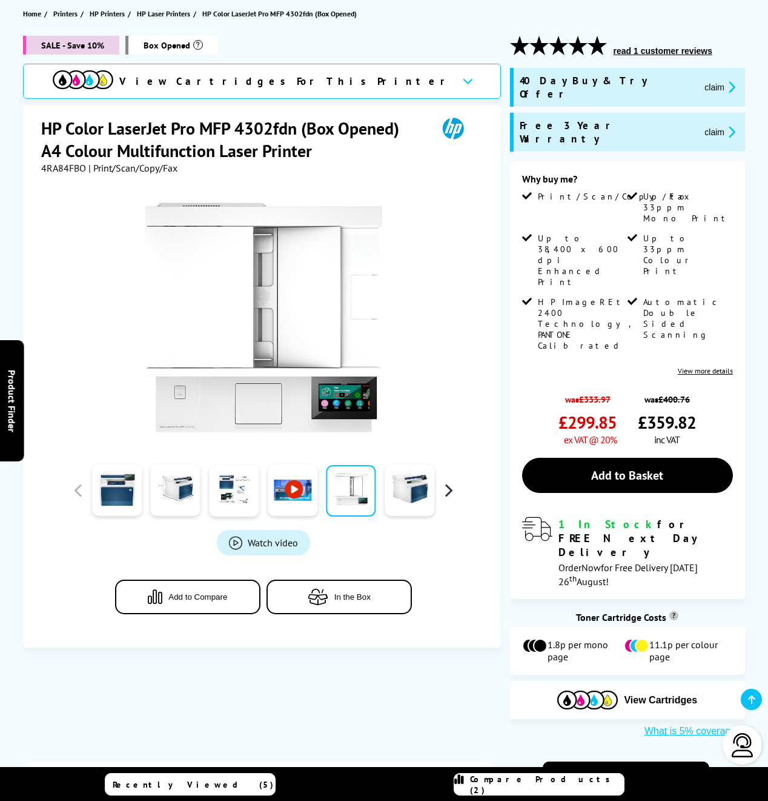
click at [445, 487] on button "button" at bounding box center [448, 490] width 18 height 18
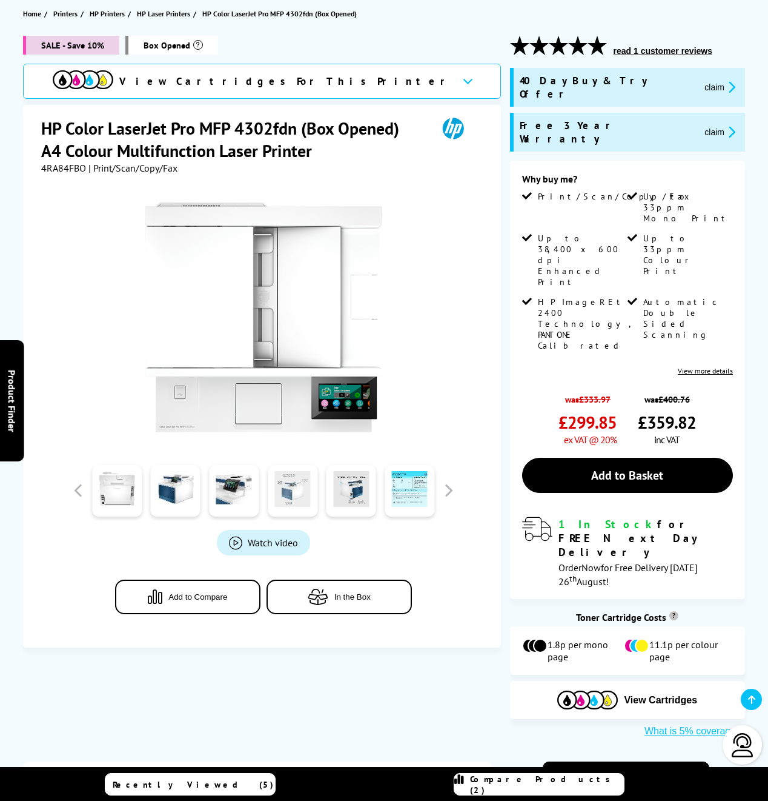
click at [301, 488] on link at bounding box center [293, 491] width 50 height 52
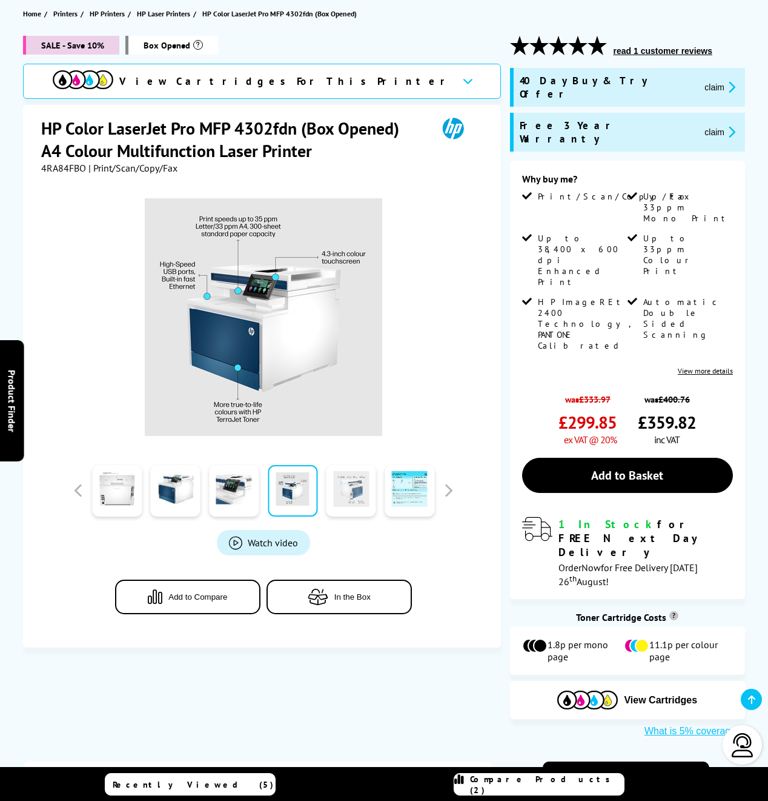
click at [351, 488] on link at bounding box center [352, 491] width 50 height 52
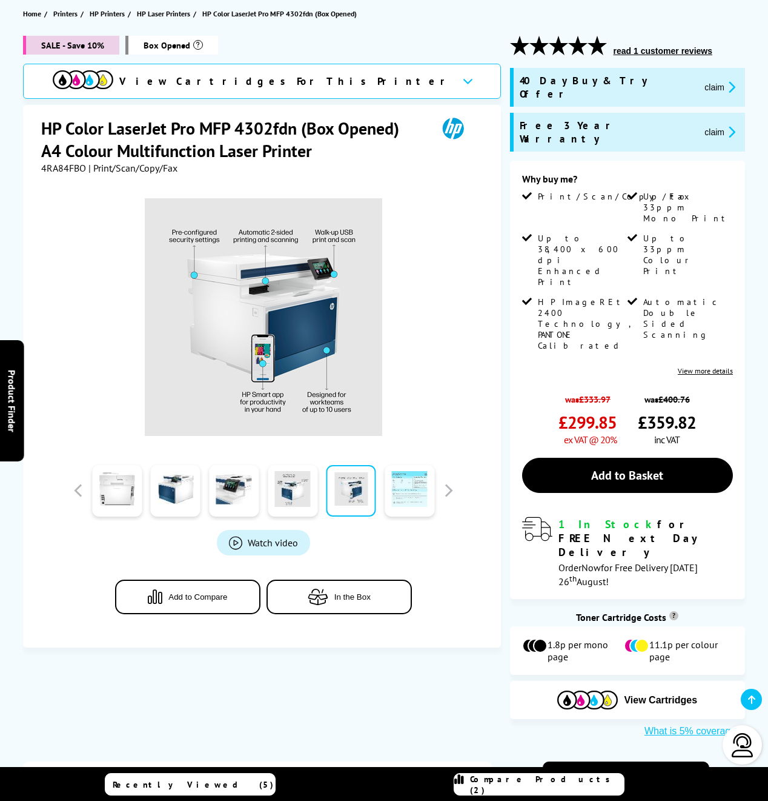
click at [404, 489] on link at bounding box center [410, 491] width 50 height 52
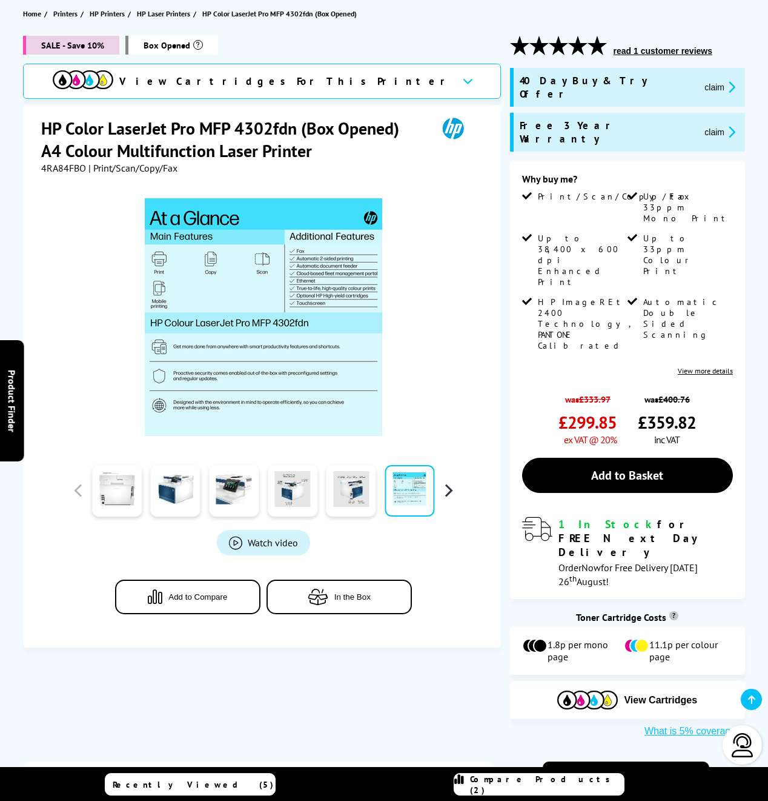
click at [439, 488] on button "button" at bounding box center [448, 490] width 18 height 18
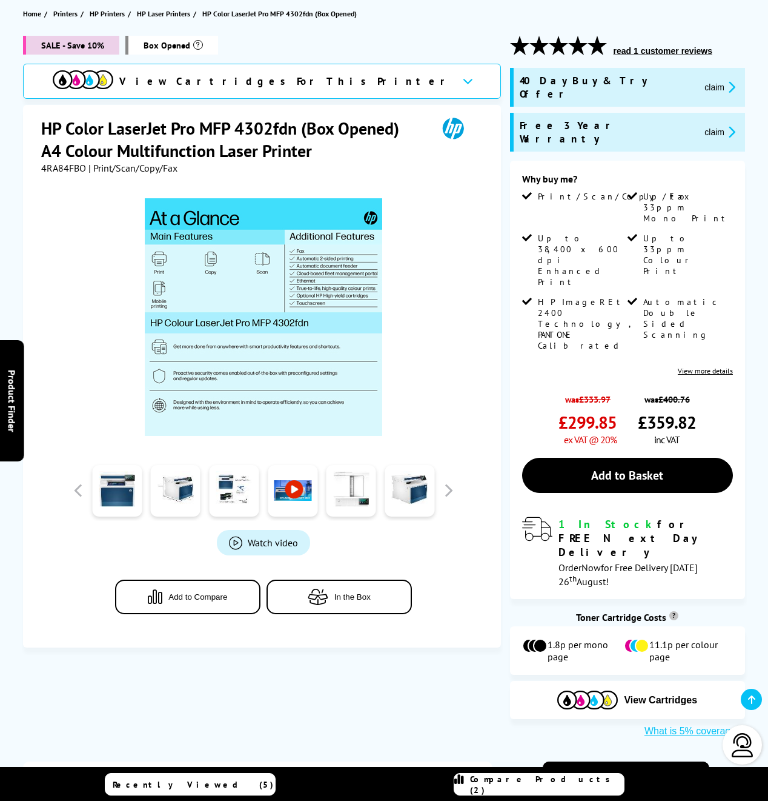
click at [146, 494] on div at bounding box center [117, 490] width 59 height 61
drag, startPoint x: 203, startPoint y: 491, endPoint x: 229, endPoint y: 491, distance: 26.1
click at [204, 491] on div at bounding box center [175, 490] width 59 height 61
click at [241, 491] on link at bounding box center [235, 491] width 50 height 52
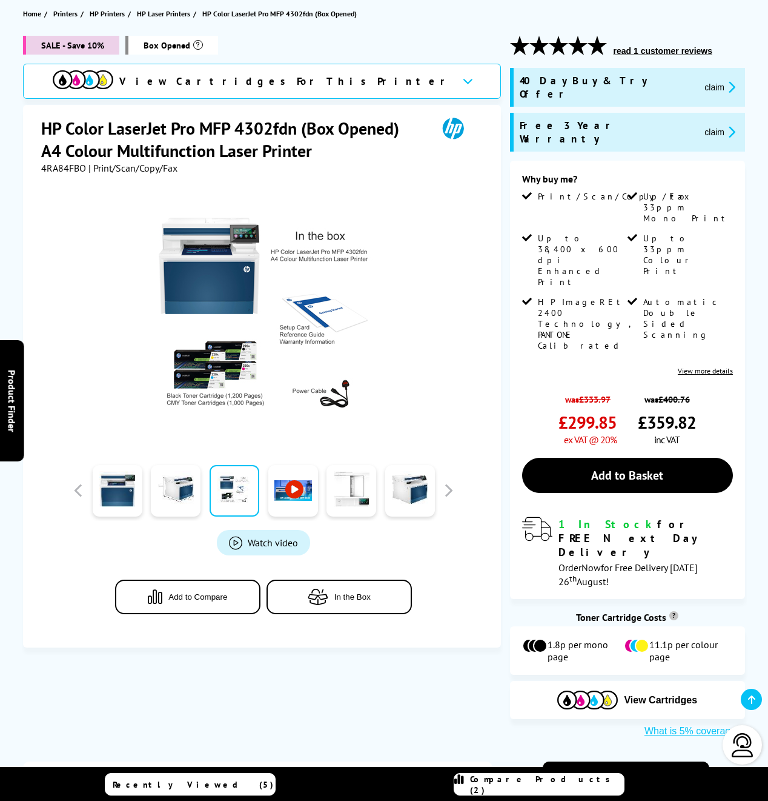
click at [235, 491] on link at bounding box center [235, 491] width 50 height 52
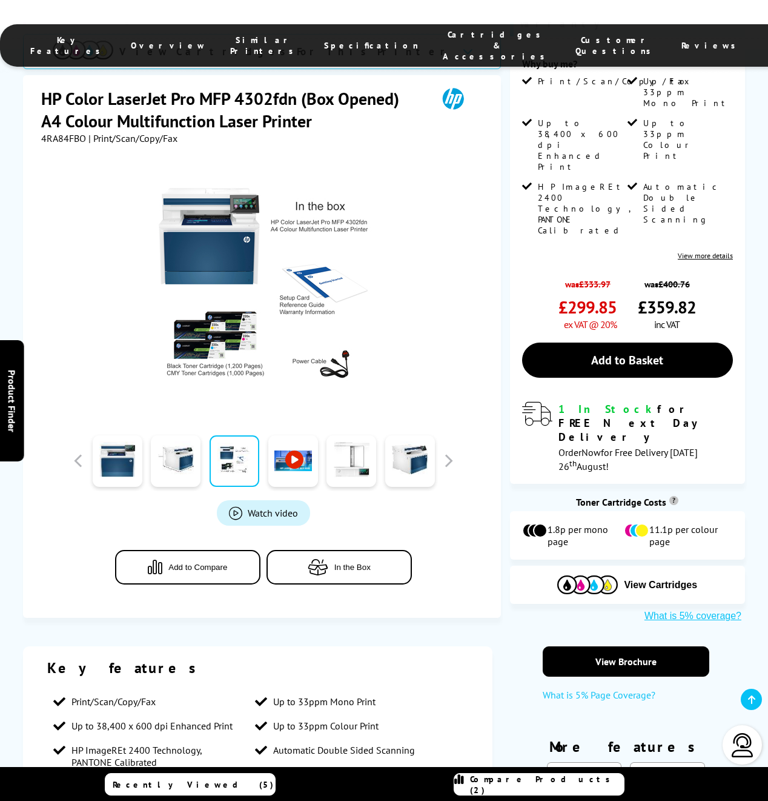
scroll to position [123, 0]
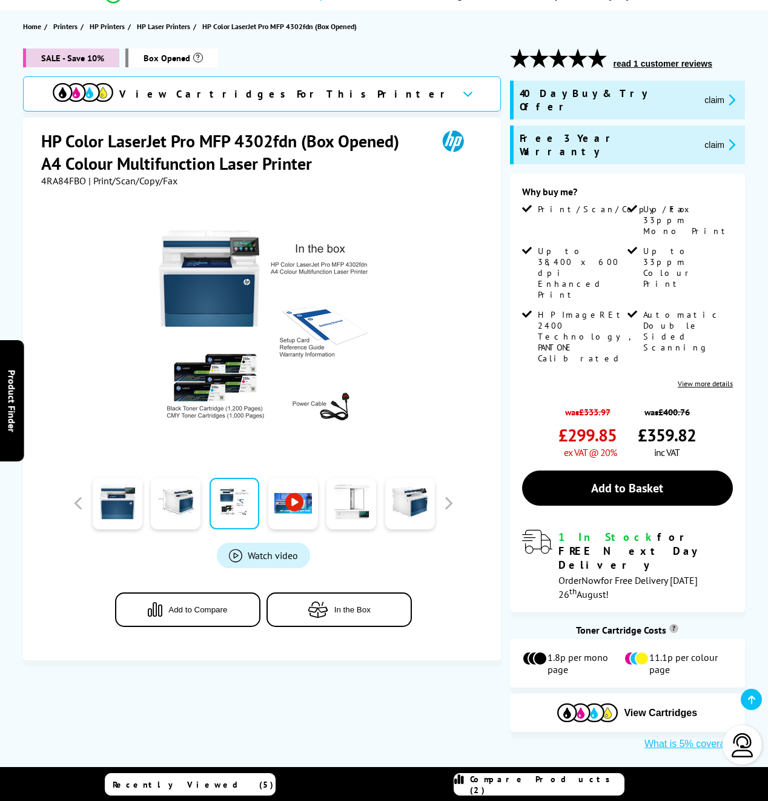
click at [548, 776] on link "Compare Products (2)" at bounding box center [539, 784] width 171 height 22
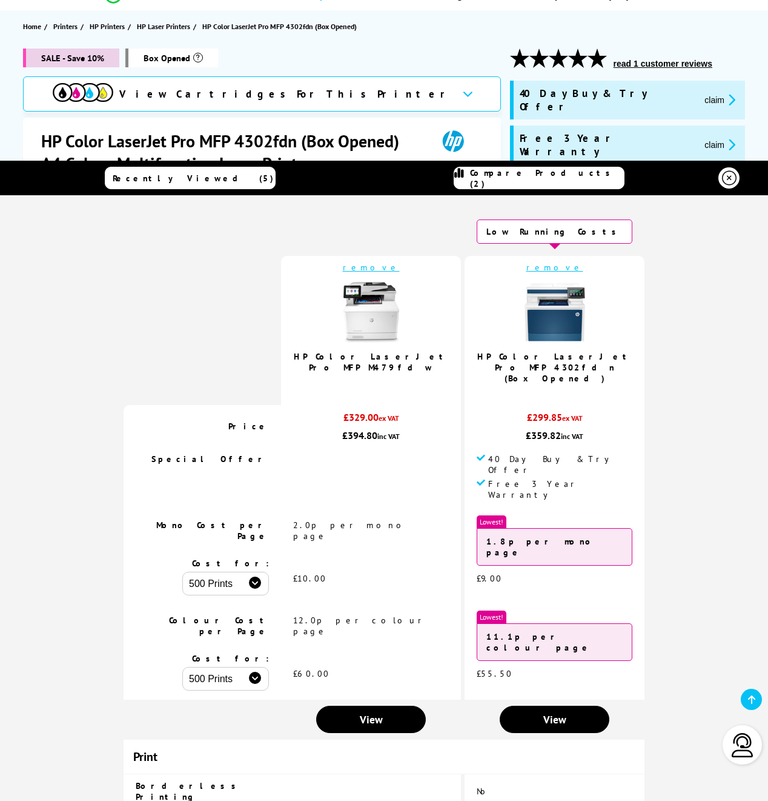
click at [184, 179] on span "Recently Viewed (5)" at bounding box center [193, 178] width 161 height 11
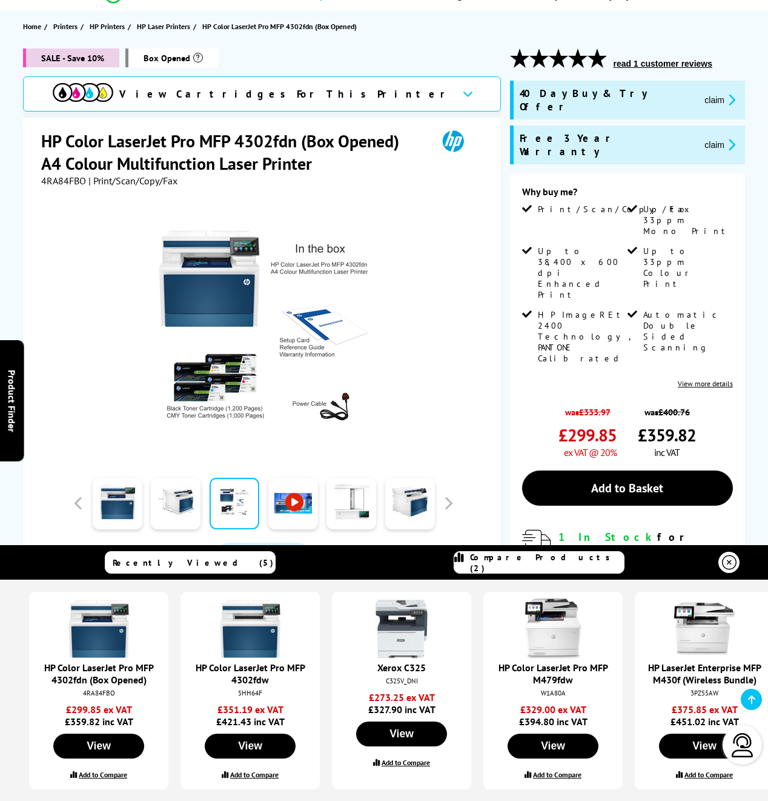
click at [565, 772] on label "Add to Compare" at bounding box center [557, 774] width 48 height 9
click at [0, 0] on input "Add to Compare" at bounding box center [0, 0] width 0 height 0
click at [581, 558] on span "Compare Products (2)" at bounding box center [547, 563] width 154 height 22
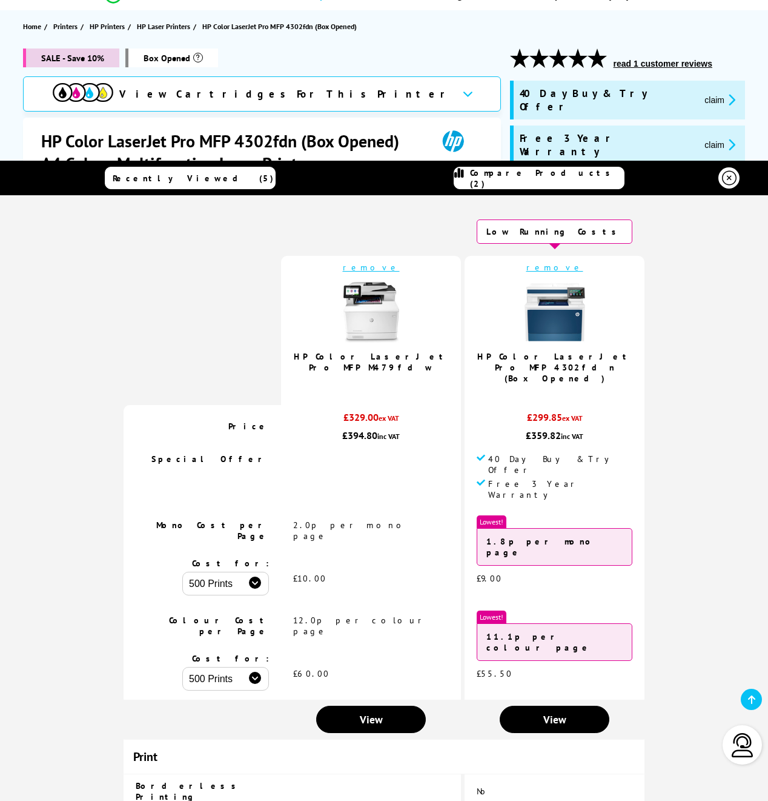
click at [179, 178] on span "Recently Viewed (5)" at bounding box center [193, 178] width 161 height 11
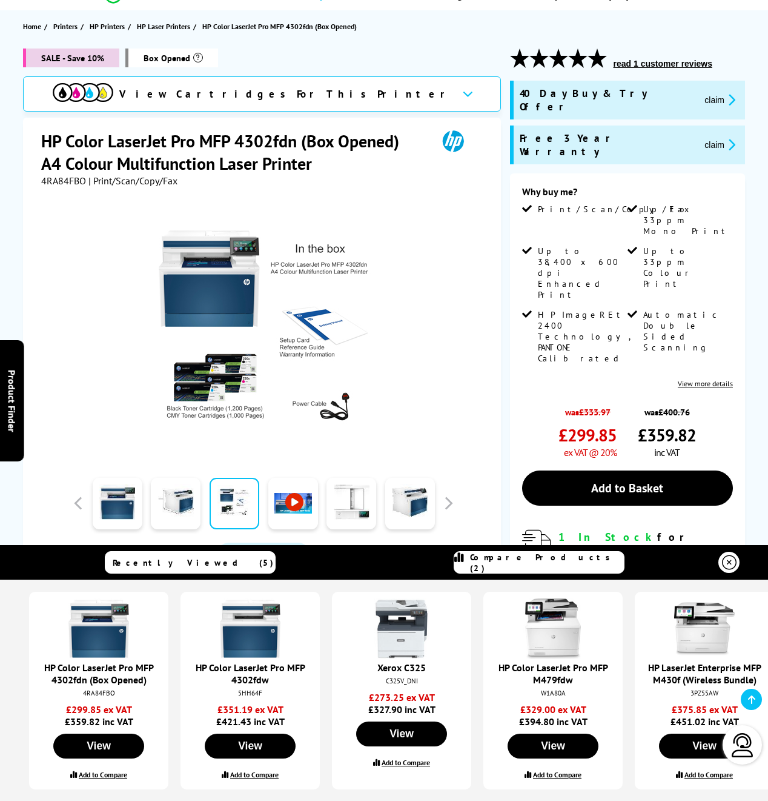
click at [558, 775] on label "Add to Compare" at bounding box center [557, 774] width 48 height 9
click at [0, 0] on input "Add to Compare" at bounding box center [0, 0] width 0 height 0
click at [554, 745] on button "View" at bounding box center [553, 745] width 91 height 25
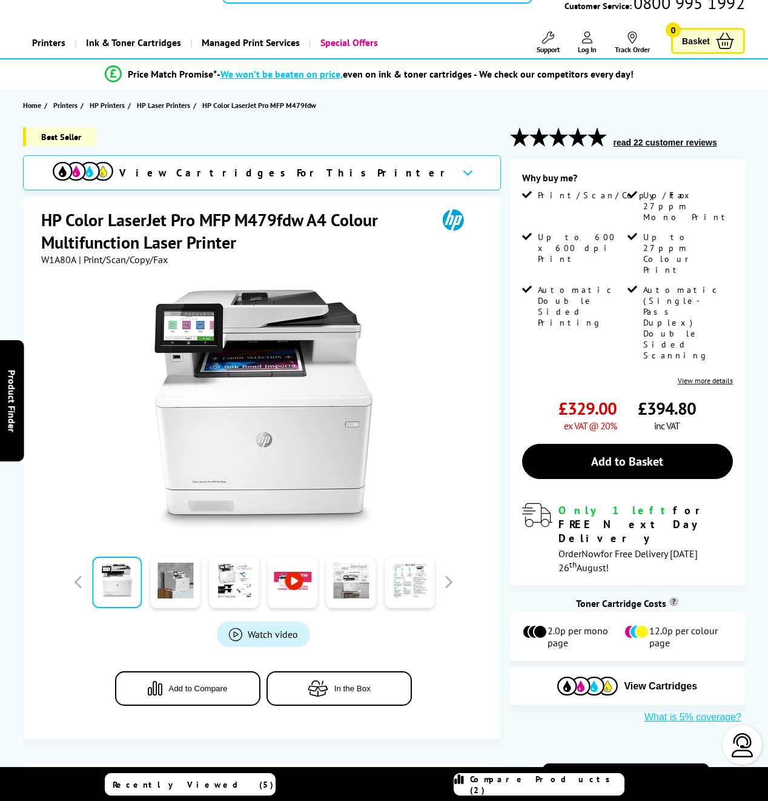
scroll to position [46, 0]
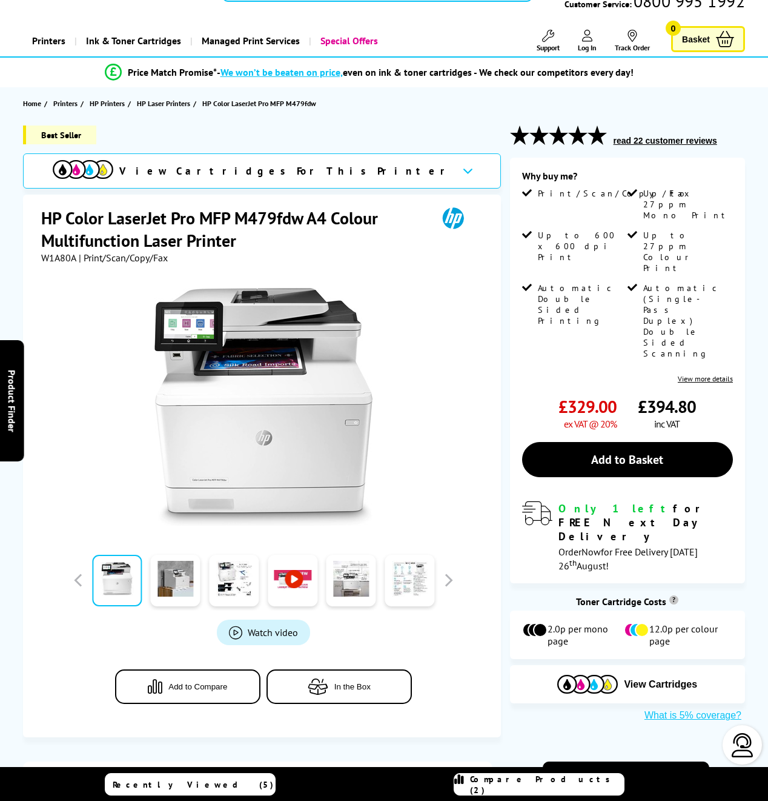
click at [192, 676] on button "Add to Compare" at bounding box center [187, 686] width 145 height 35
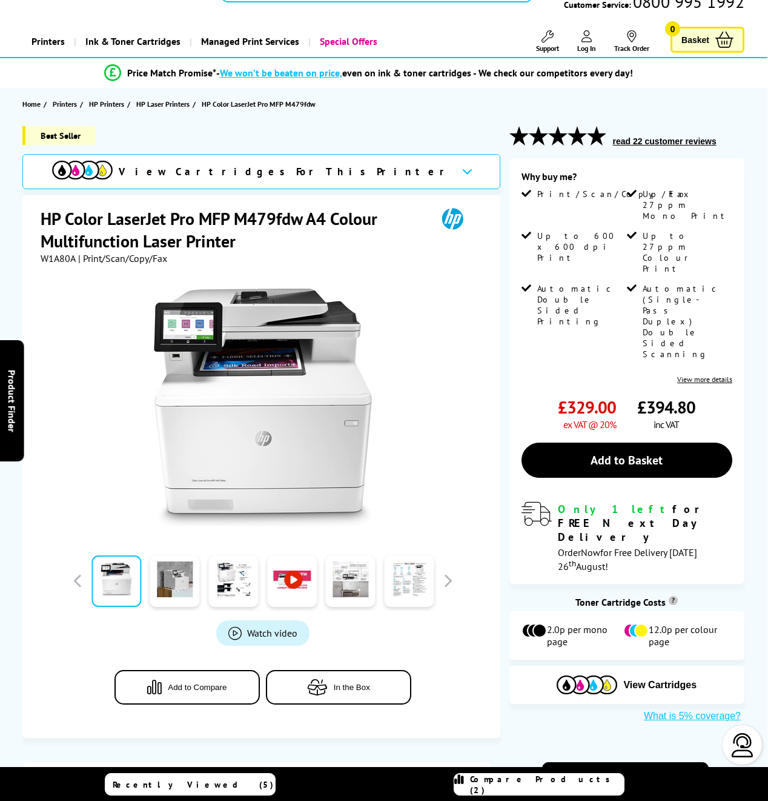
scroll to position [45, 0]
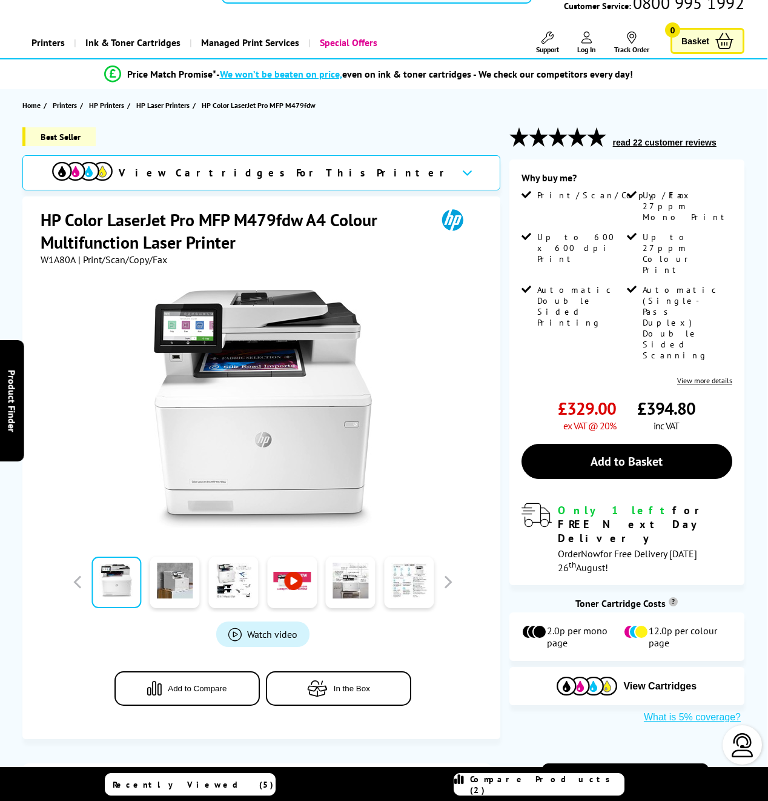
click at [554, 768] on div "Recently Viewed (5) Compare Products (2)" at bounding box center [384, 784] width 727 height 35
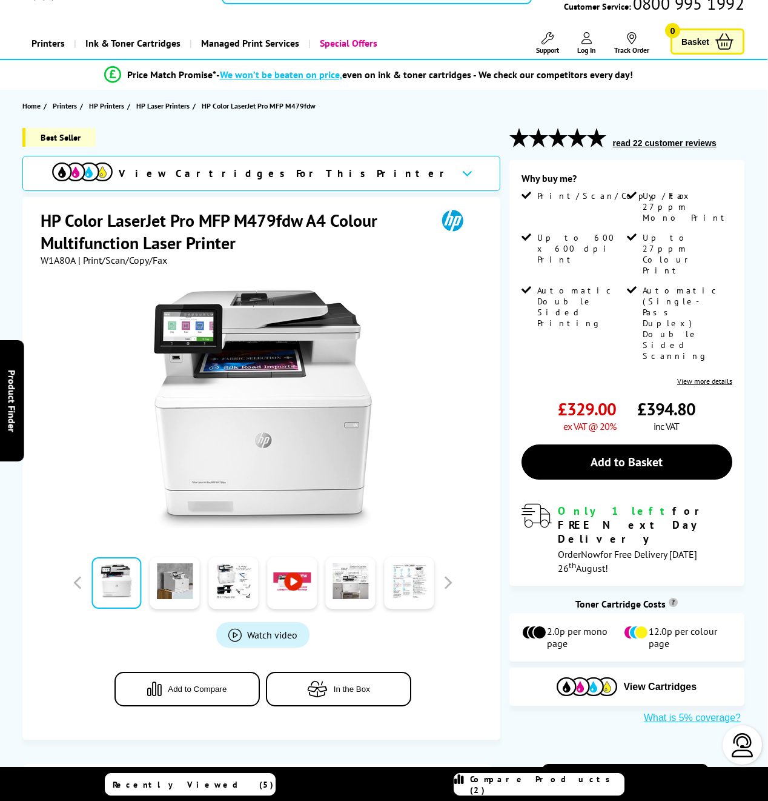
scroll to position [44, 0]
click at [558, 782] on span "Compare Products (2)" at bounding box center [547, 784] width 154 height 22
click at [562, 785] on span "Compare Products (2)" at bounding box center [547, 784] width 154 height 22
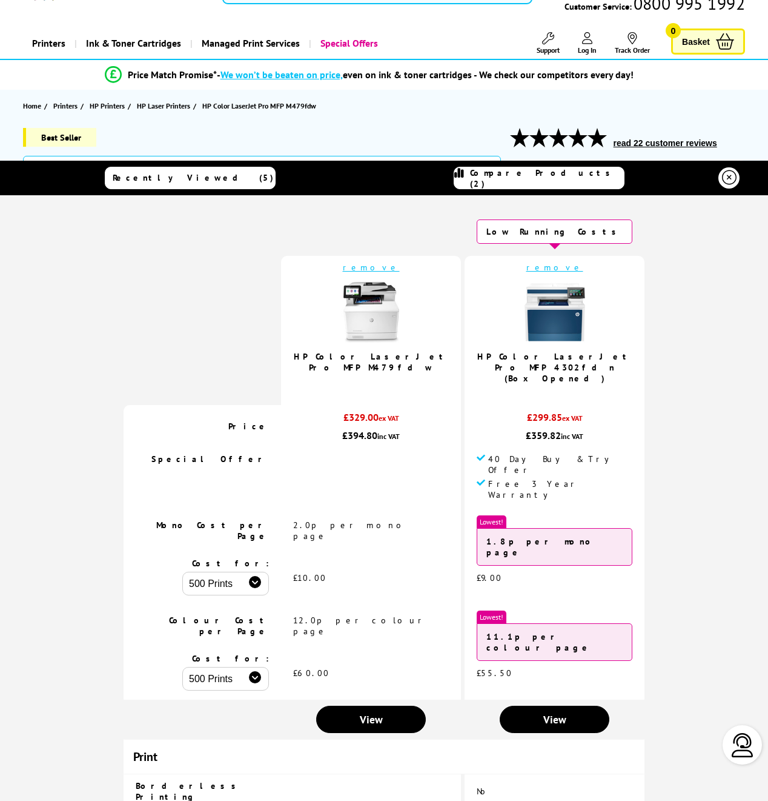
scroll to position [0, 0]
click at [482, 97] on section "Home Printers HP Printers HP Laser Printers HP Color LaserJet Pro MFP M479fdw" at bounding box center [384, 106] width 768 height 32
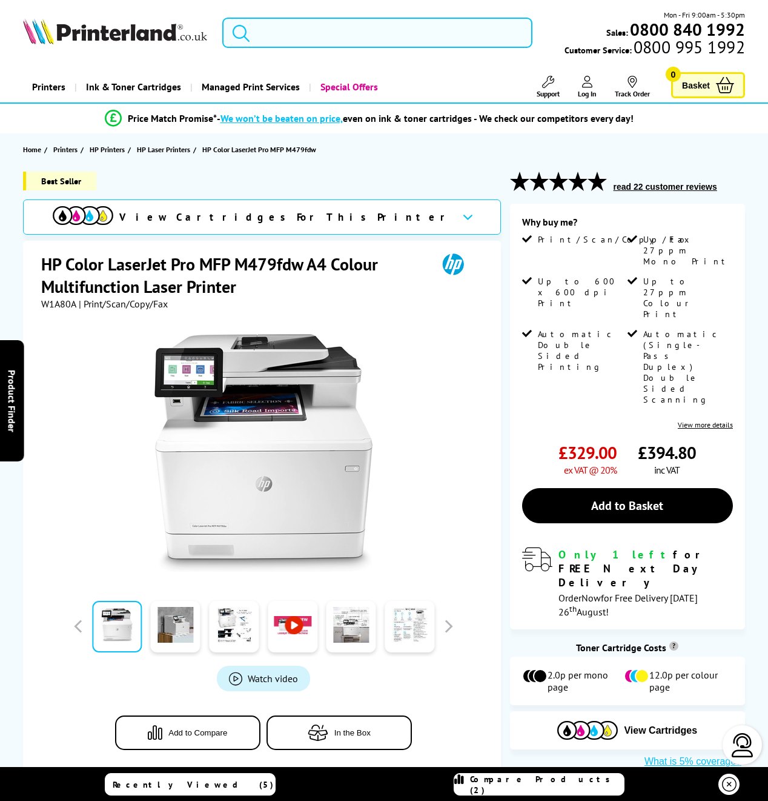
click at [370, 37] on input "search" at bounding box center [377, 33] width 311 height 30
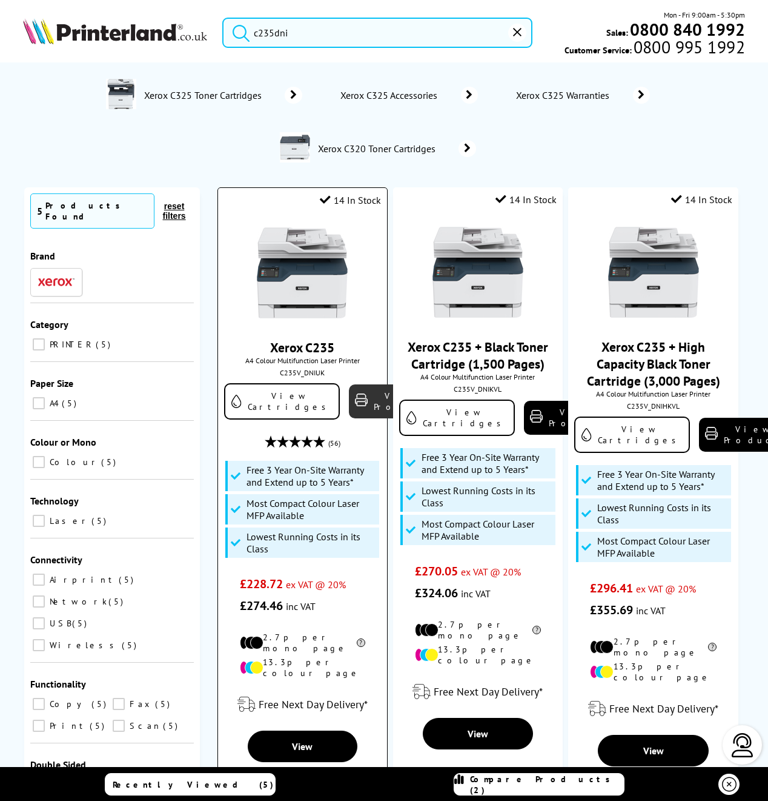
type input "c235dni"
click at [374, 400] on link "View Product" at bounding box center [394, 401] width 91 height 34
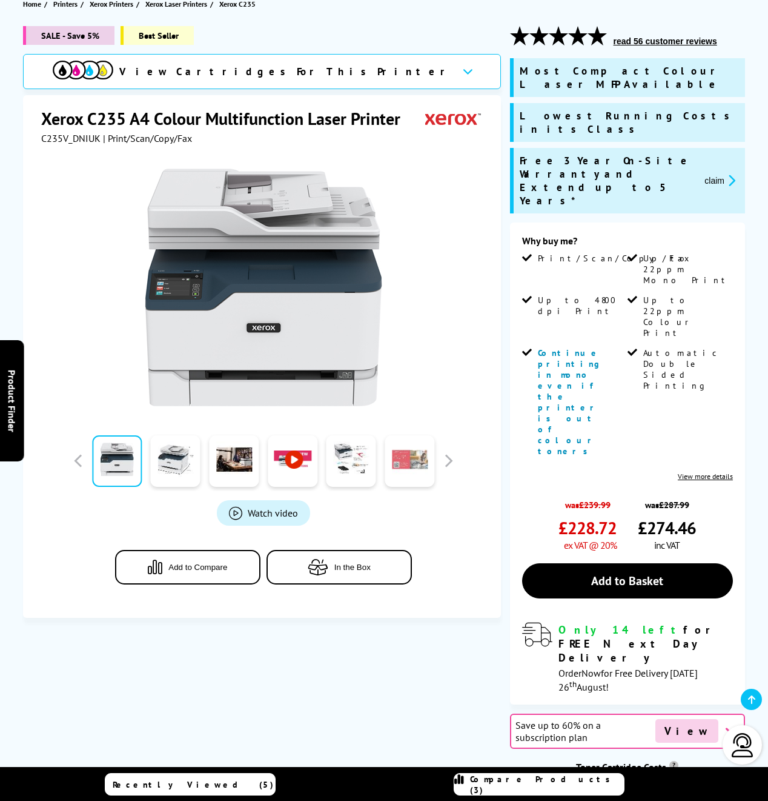
scroll to position [146, 0]
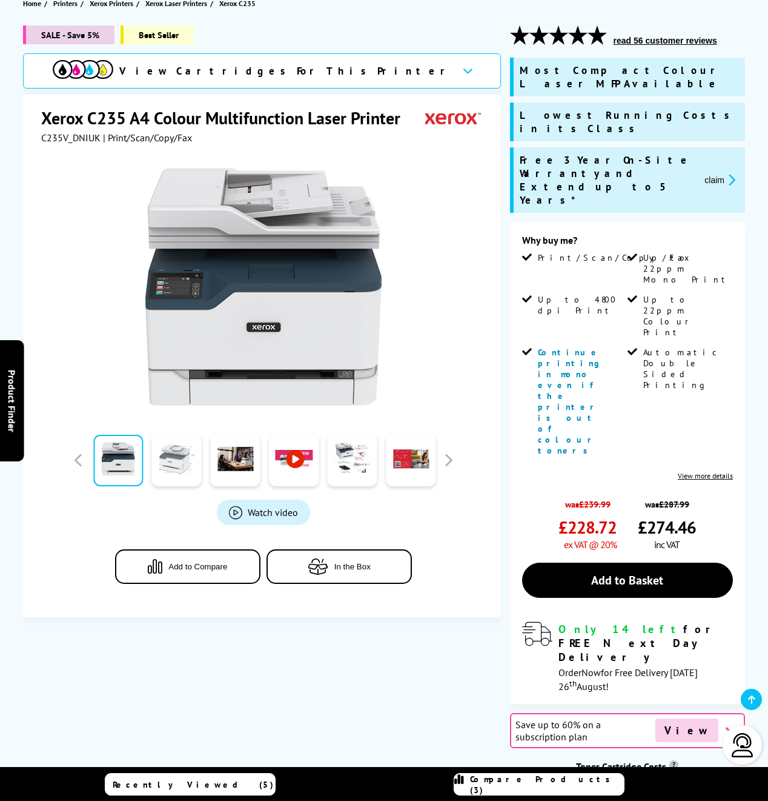
click at [193, 454] on link at bounding box center [177, 461] width 50 height 52
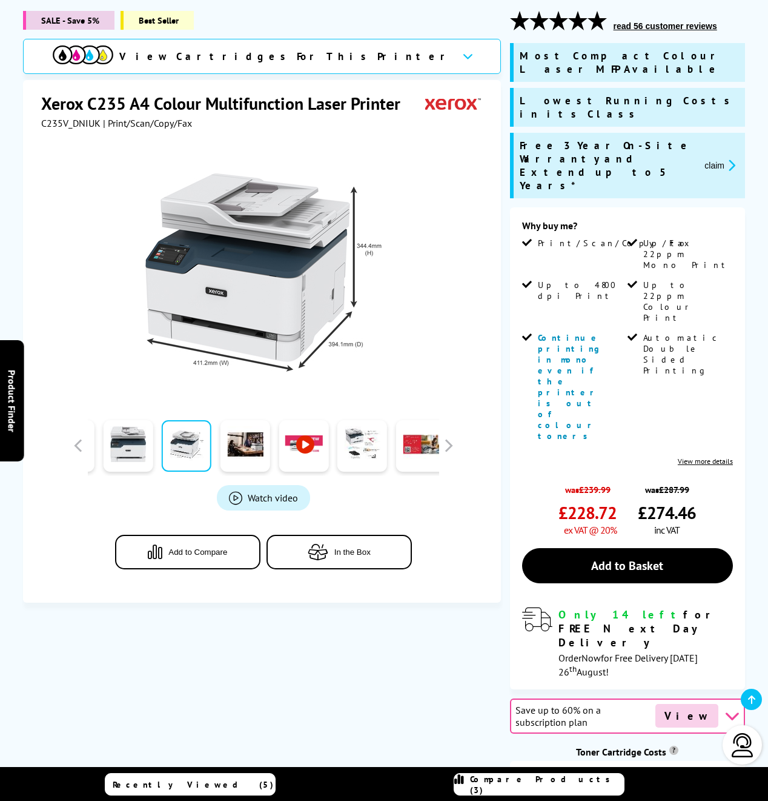
scroll to position [158, 0]
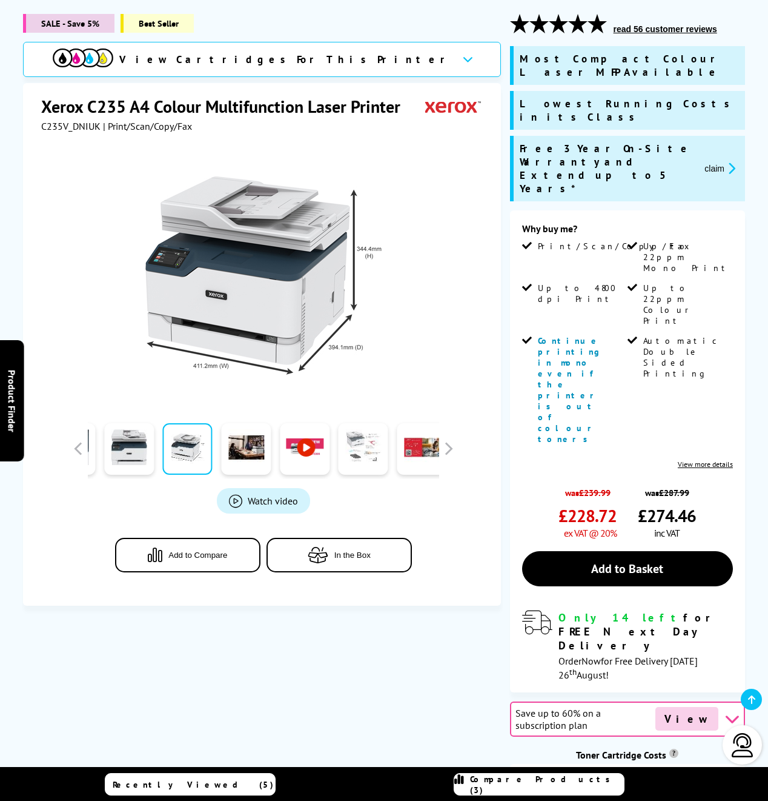
click at [362, 455] on link at bounding box center [364, 449] width 50 height 52
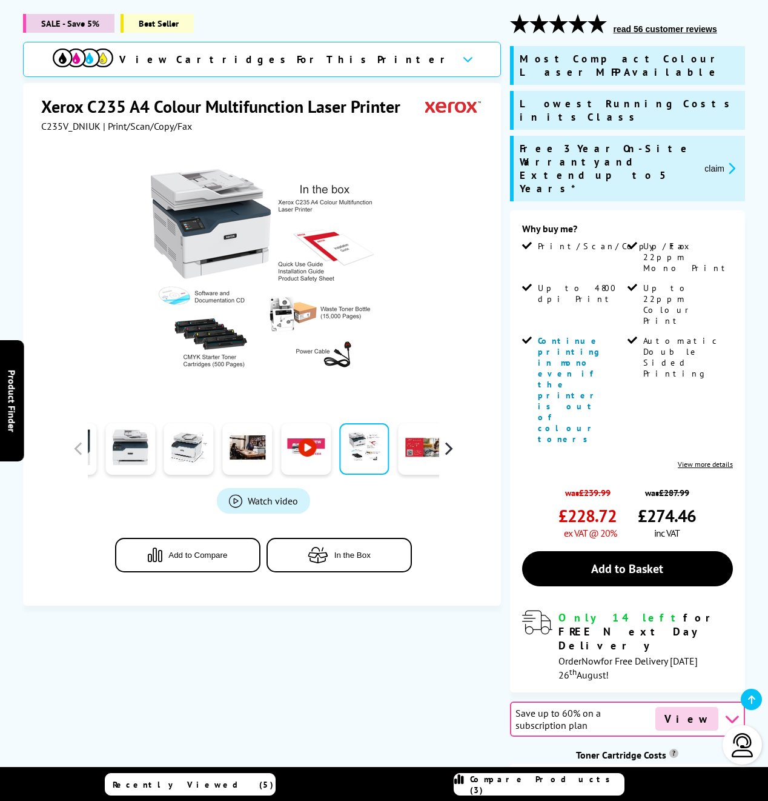
scroll to position [158, 1]
click at [442, 448] on button "button" at bounding box center [448, 448] width 18 height 18
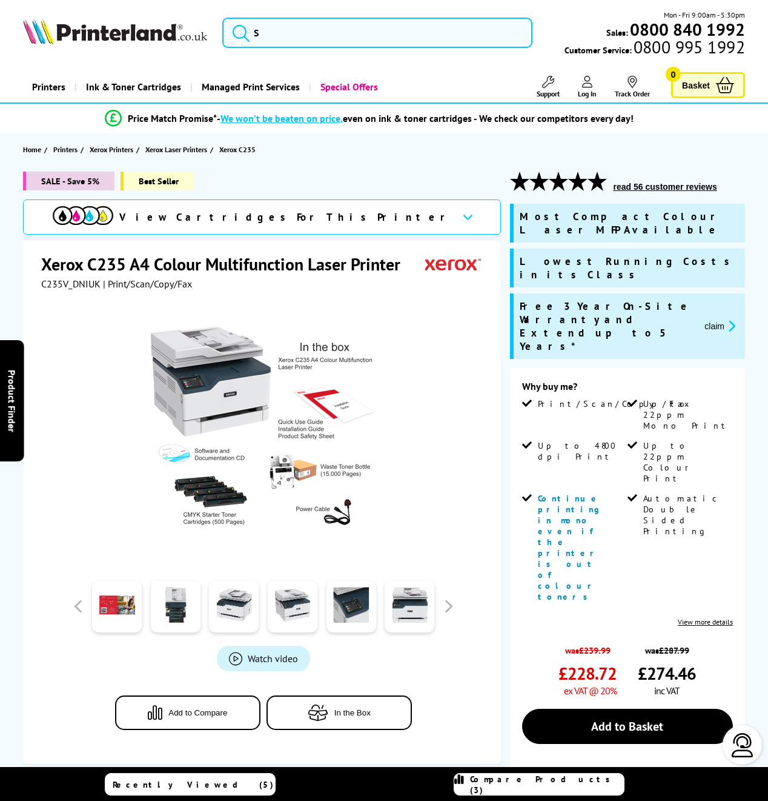
scroll to position [1, 0]
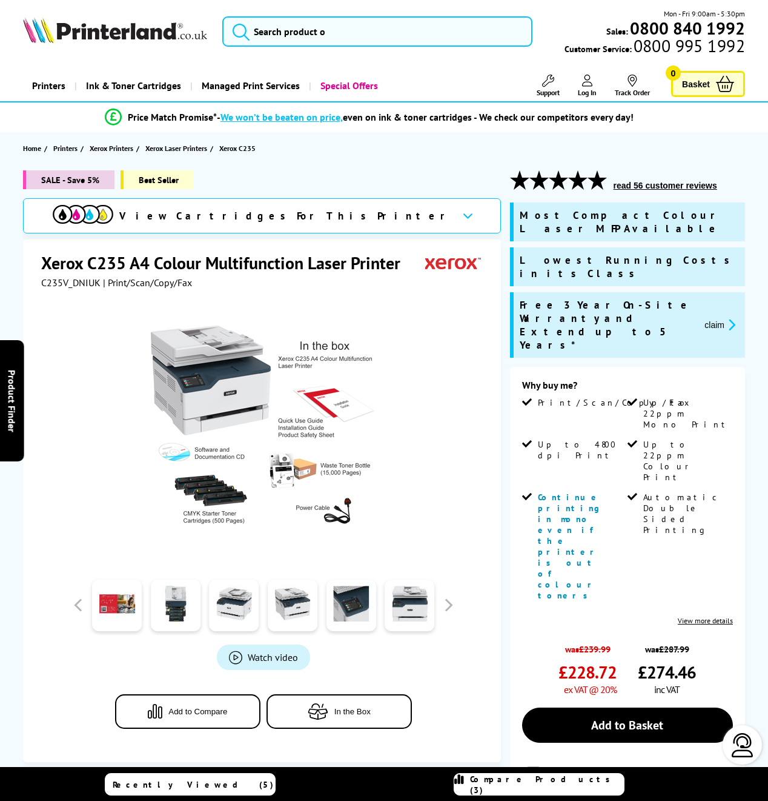
click at [211, 708] on span "Add to Compare" at bounding box center [197, 711] width 59 height 9
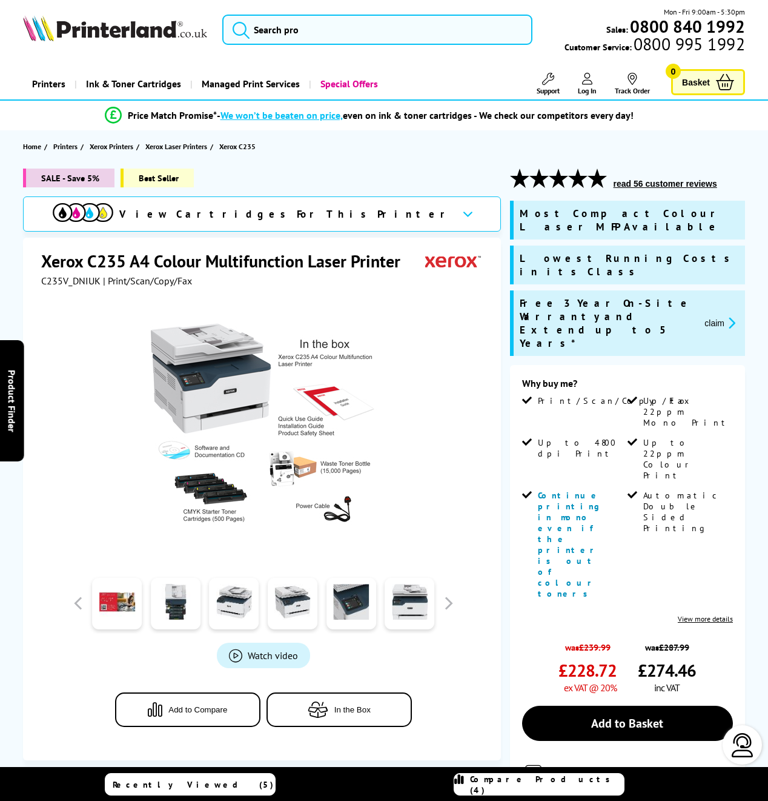
click at [528, 782] on span "Compare Products (4)" at bounding box center [547, 784] width 154 height 22
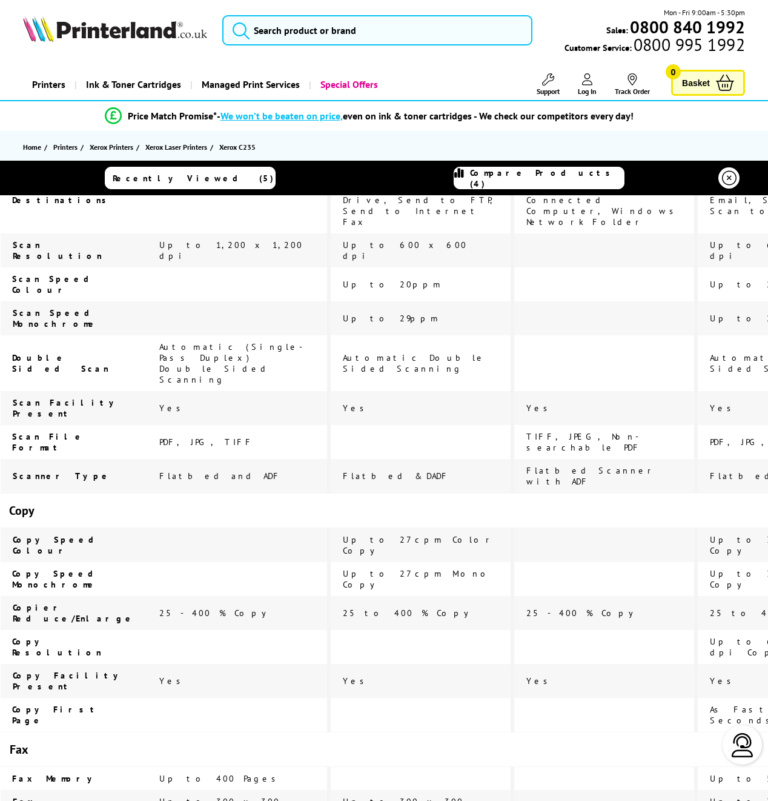
scroll to position [0, 0]
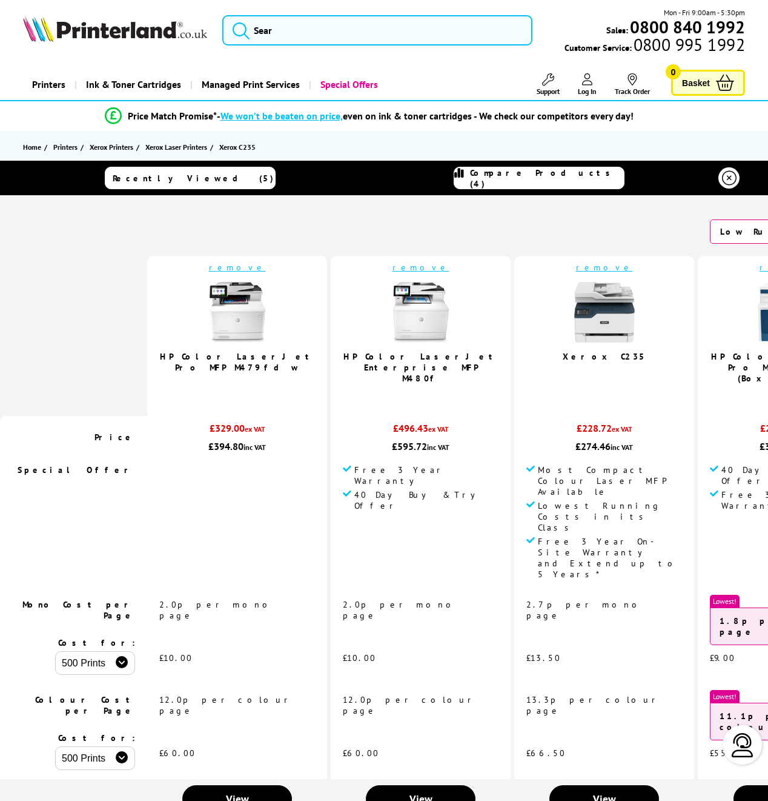
click at [576, 267] on link "remove" at bounding box center [604, 267] width 57 height 11
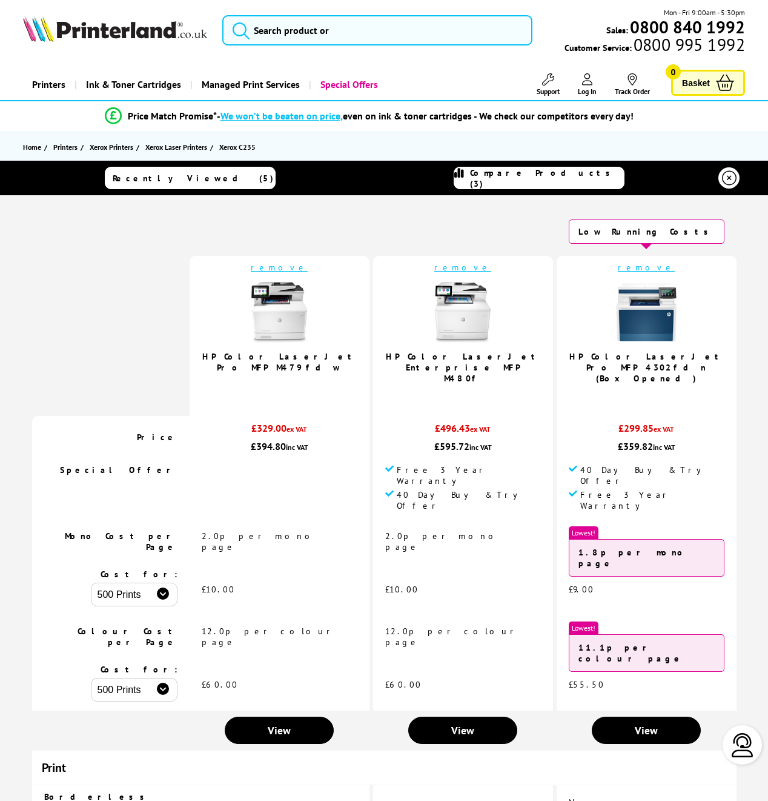
drag, startPoint x: 739, startPoint y: 179, endPoint x: 732, endPoint y: 179, distance: 6.7
click at [738, 179] on link at bounding box center [729, 177] width 21 height 21
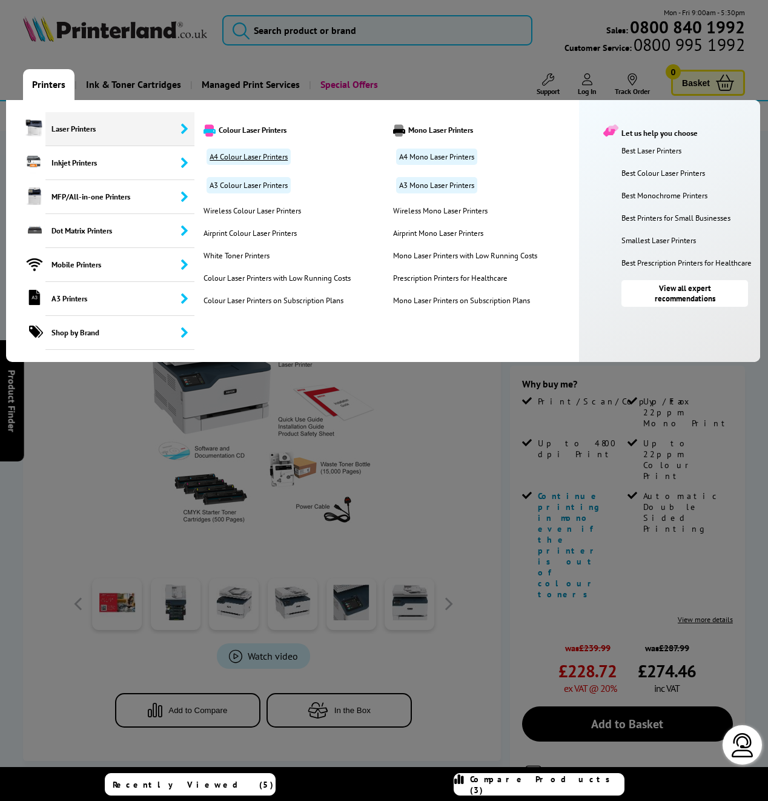
click at [268, 158] on link "A4 Colour Laser Printers" at bounding box center [249, 156] width 84 height 16
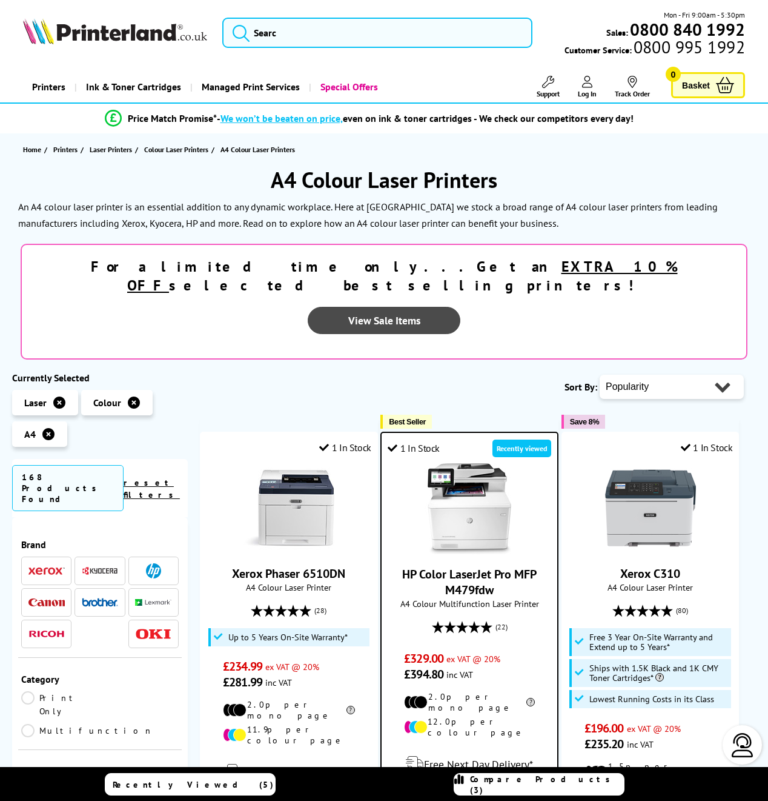
click at [461, 307] on link "View Sale Items" at bounding box center [384, 320] width 153 height 27
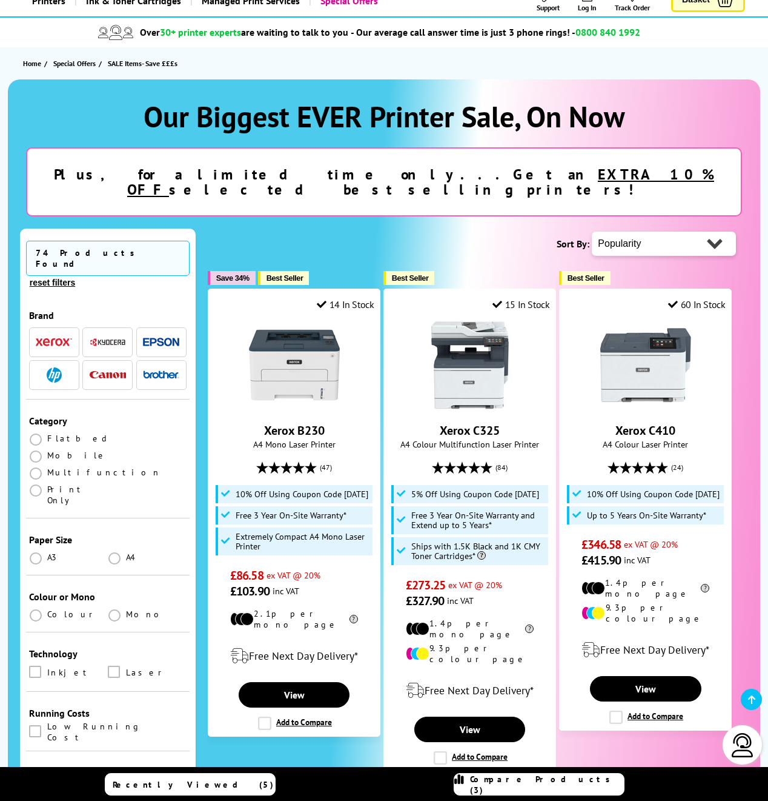
scroll to position [88, 0]
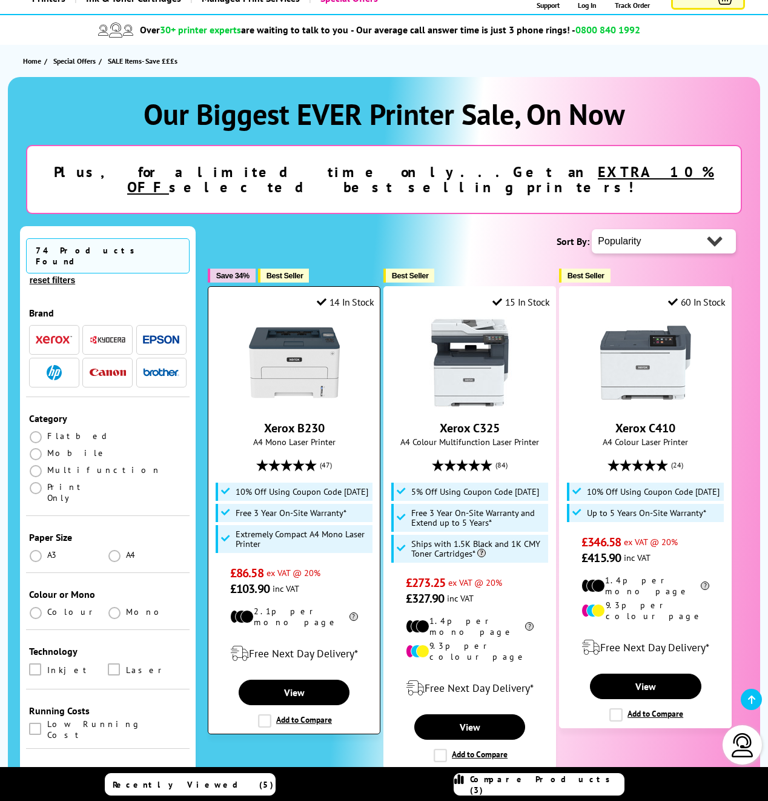
click at [258, 488] on span "10% Off Using Coupon Code [DATE]" at bounding box center [302, 492] width 133 height 10
copy span "[DATE]"
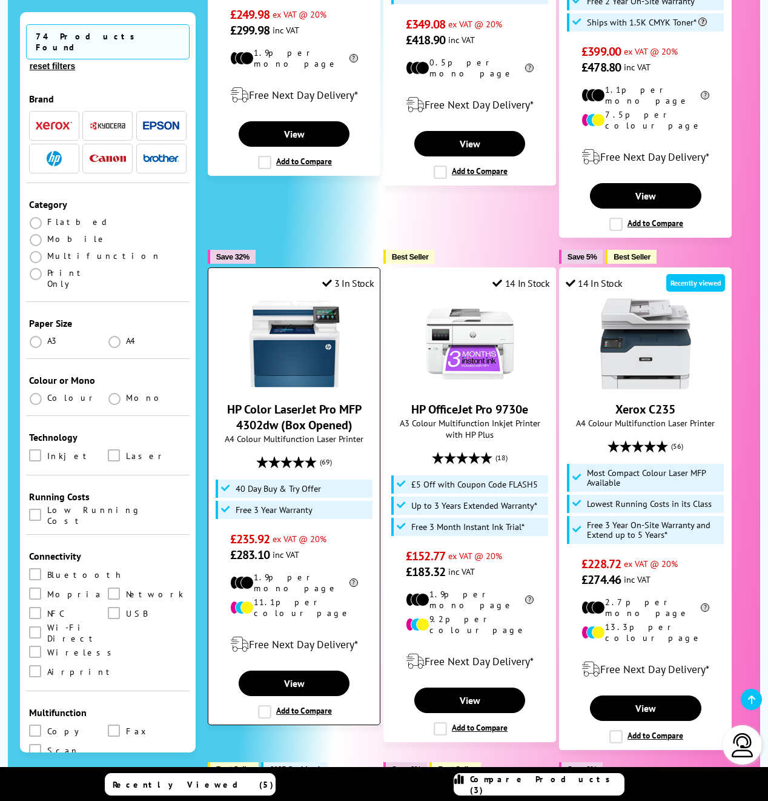
scroll to position [1150, 0]
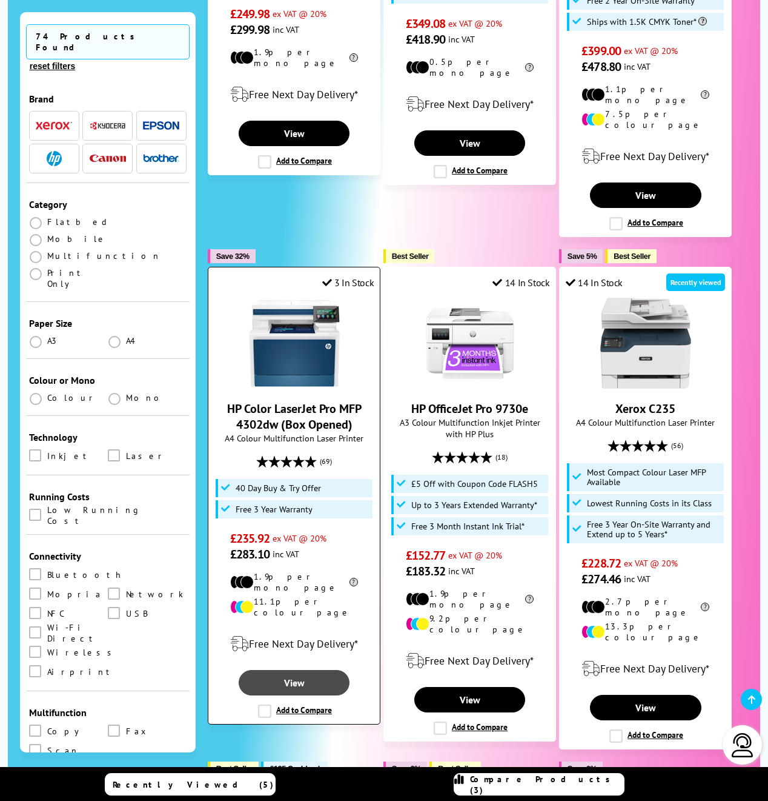
click at [316, 670] on link "View" at bounding box center [295, 682] width 112 height 25
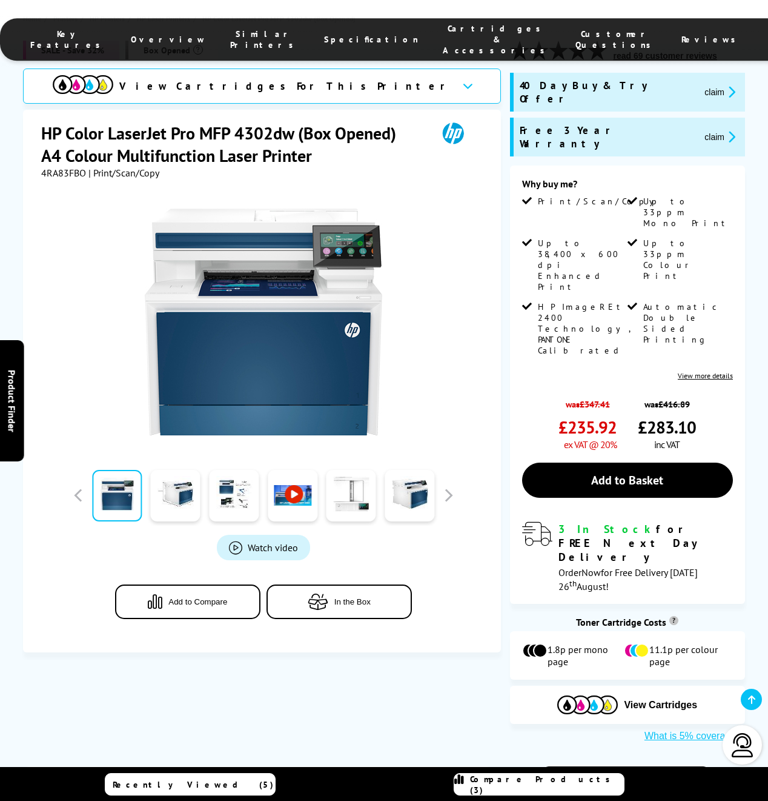
scroll to position [32, 0]
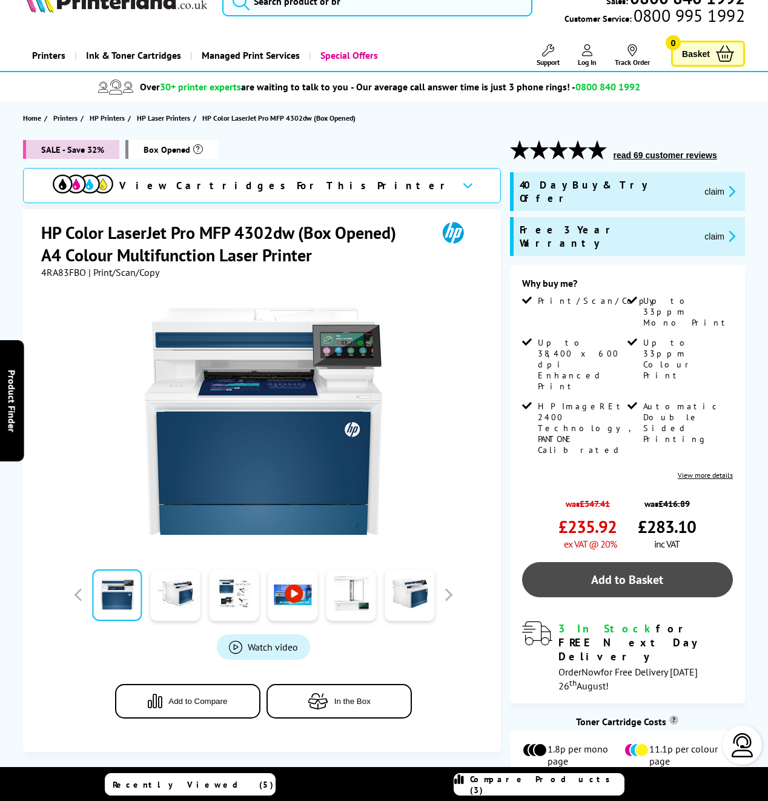
click at [593, 562] on link "Add to Basket" at bounding box center [627, 579] width 211 height 35
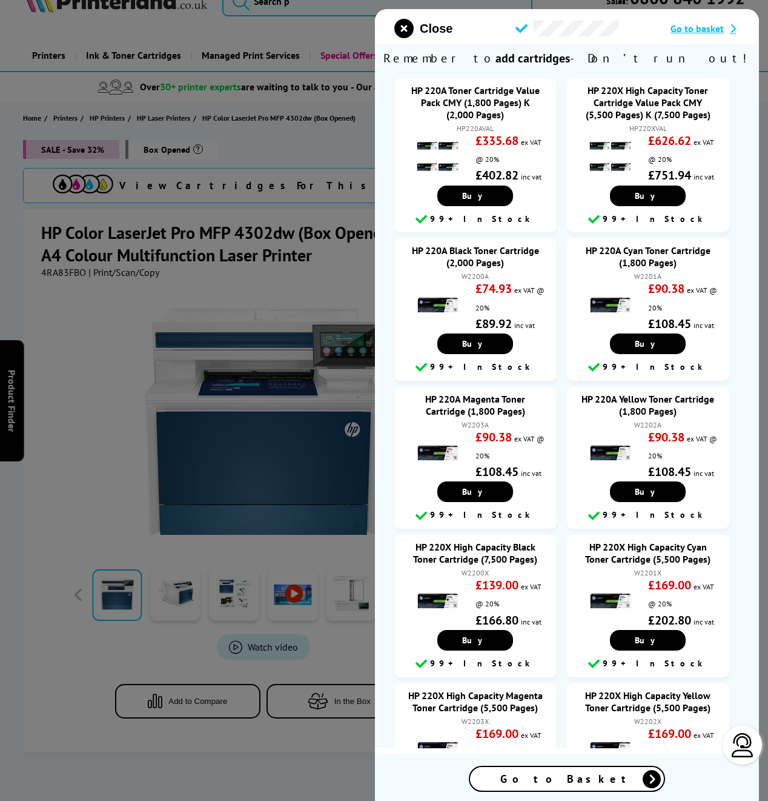
click at [406, 27] on icon "close modal" at bounding box center [404, 28] width 19 height 19
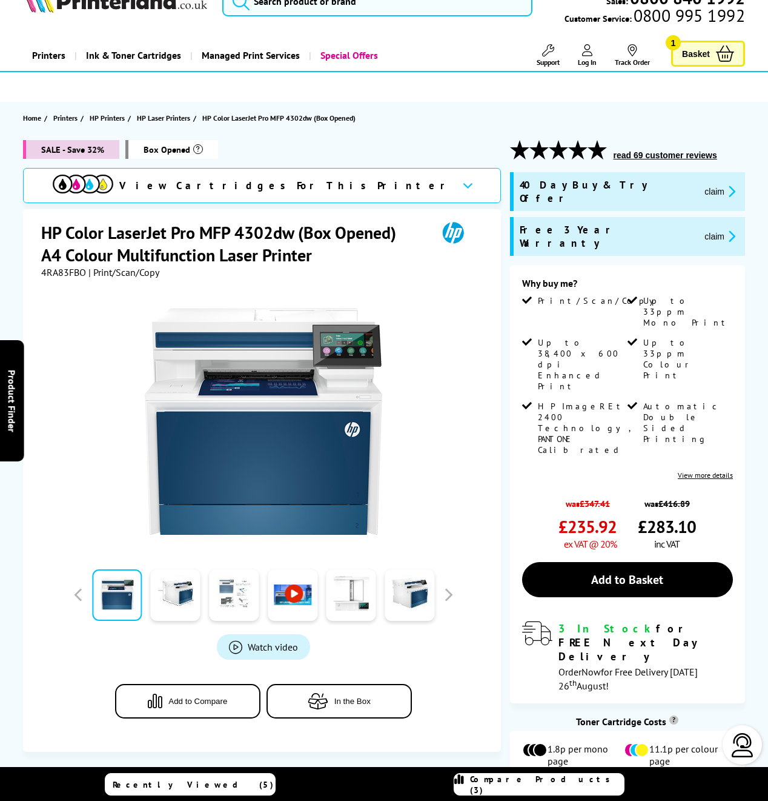
click at [240, 593] on link at bounding box center [234, 595] width 50 height 52
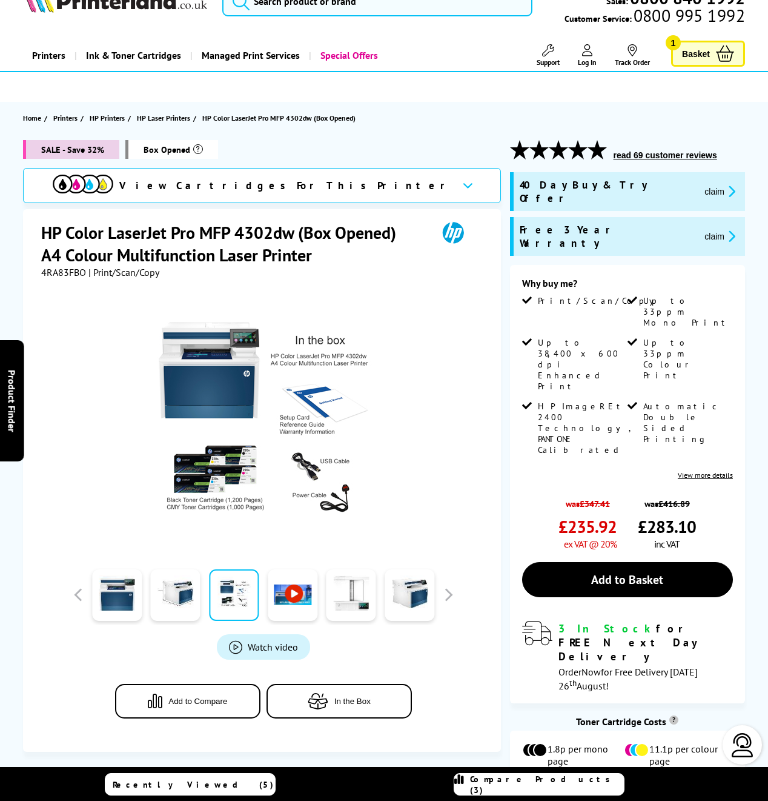
click at [527, 781] on span "Compare Products (3)" at bounding box center [547, 784] width 154 height 22
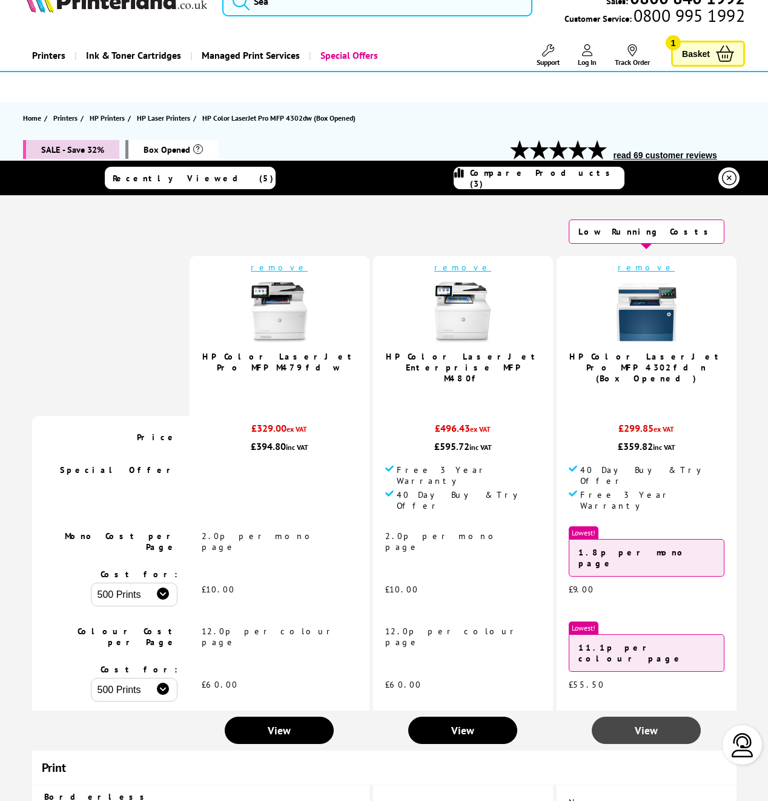
click at [627, 716] on link "View" at bounding box center [647, 729] width 110 height 27
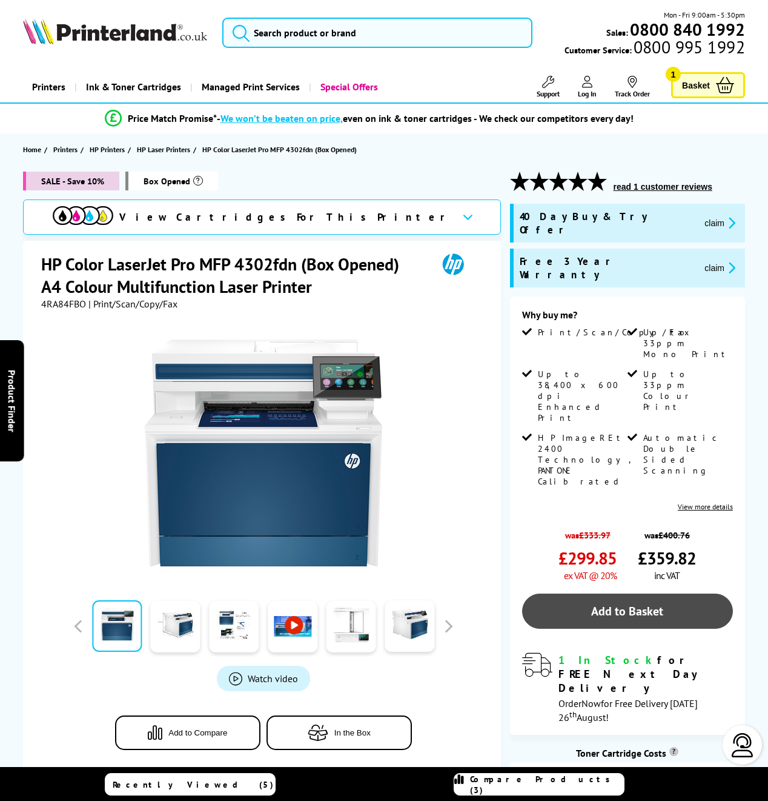
click at [608, 593] on link "Add to Basket" at bounding box center [627, 610] width 211 height 35
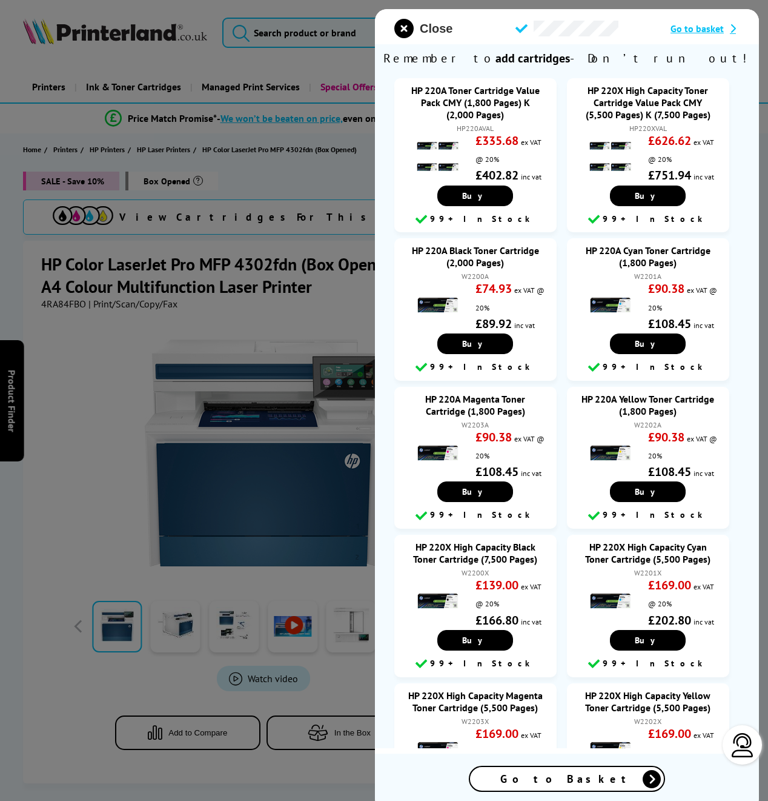
click at [430, 30] on span "Close" at bounding box center [436, 29] width 33 height 14
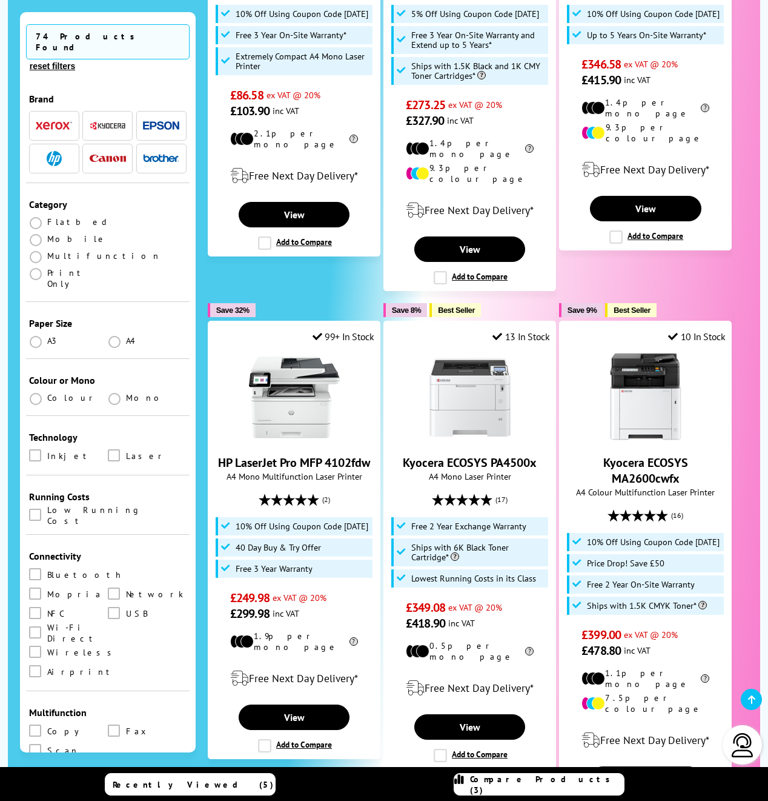
scroll to position [370, 0]
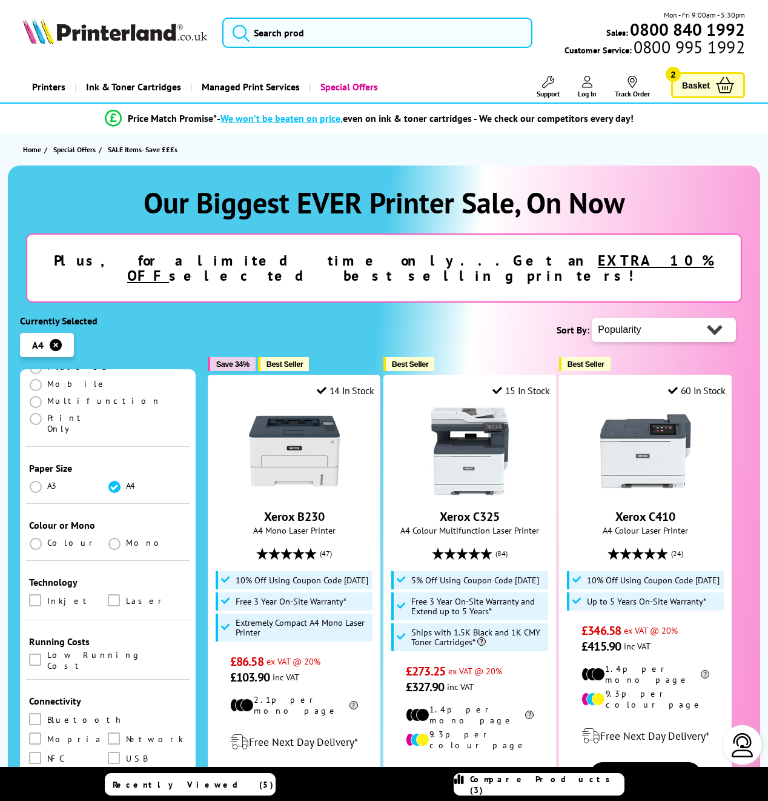
scroll to position [207, 0]
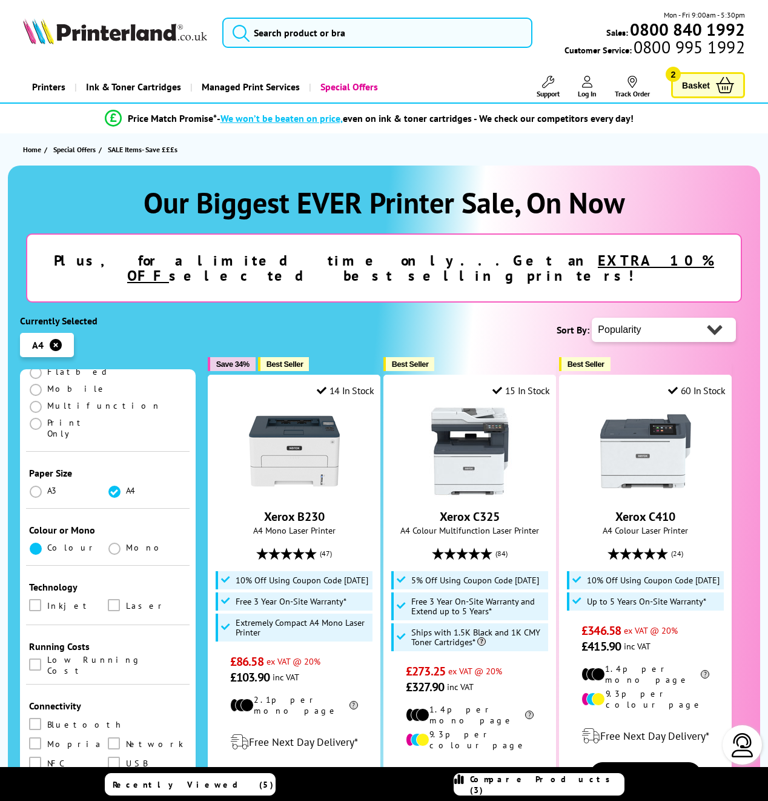
click at [31, 542] on span at bounding box center [36, 548] width 12 height 12
click at [47, 544] on input "radio" at bounding box center [47, 544] width 0 height 0
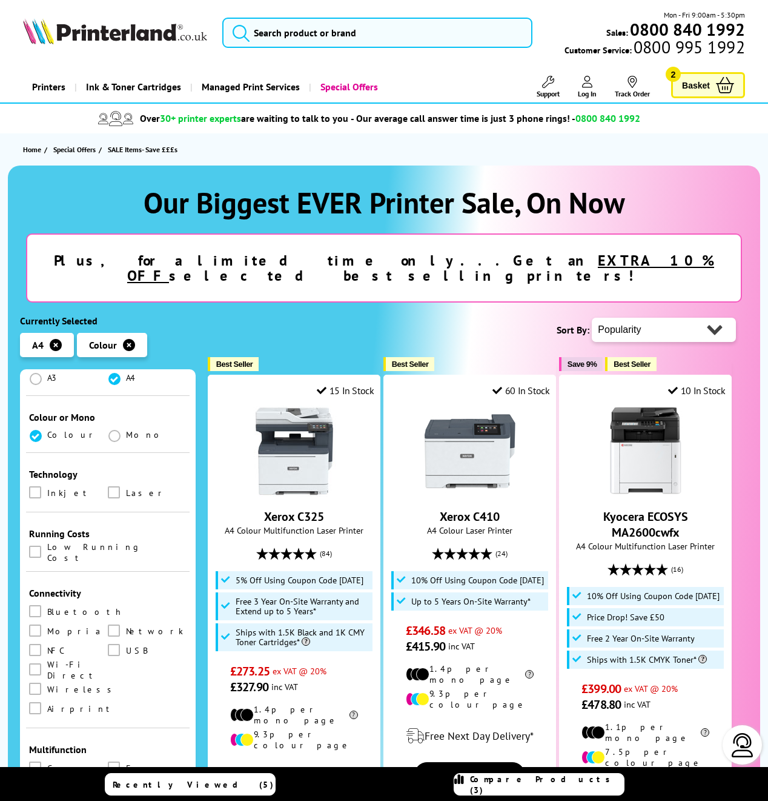
scroll to position [321, 0]
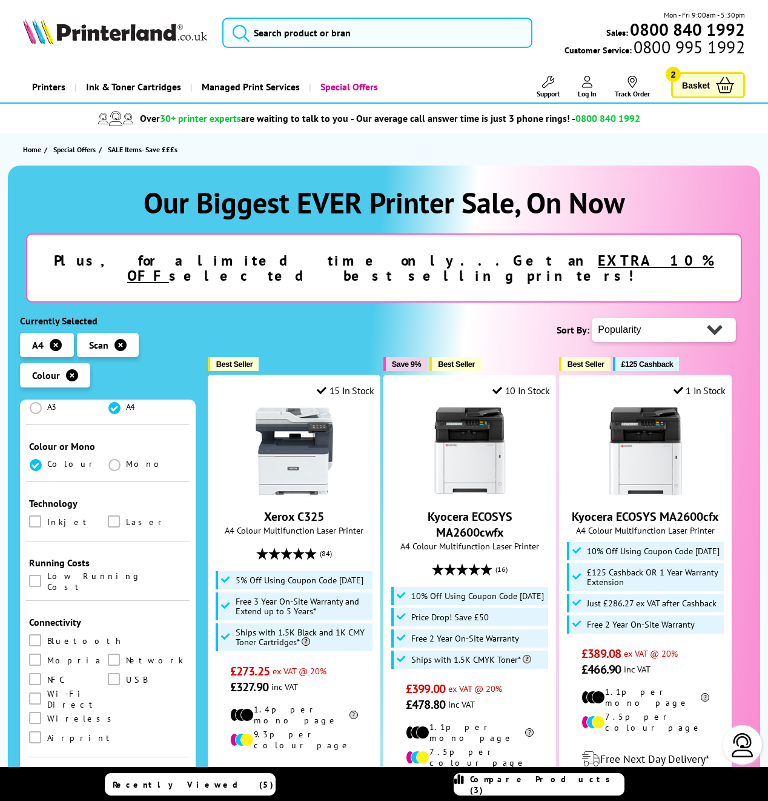
scroll to position [321, 0]
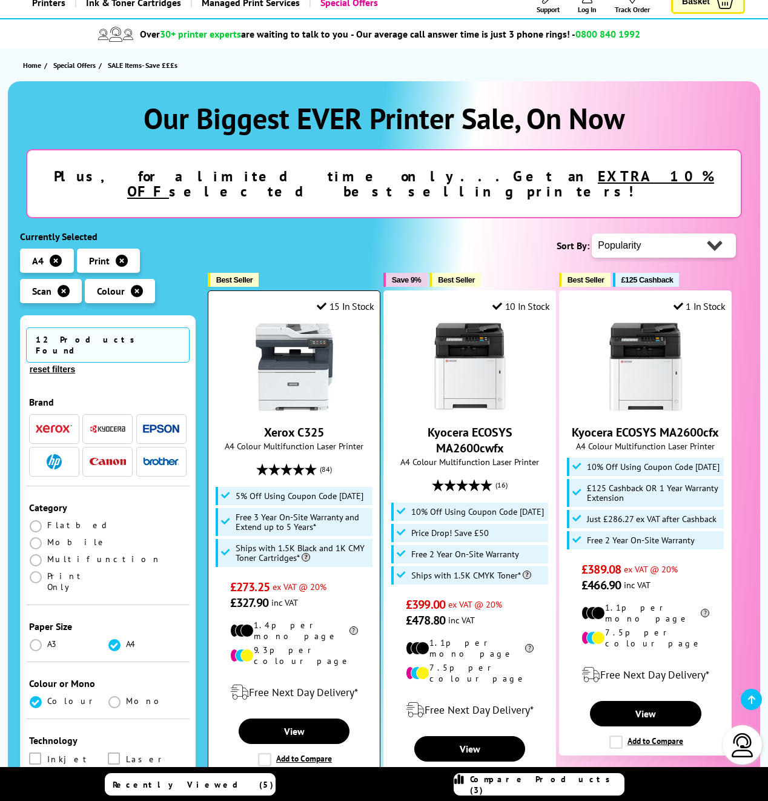
scroll to position [79, 0]
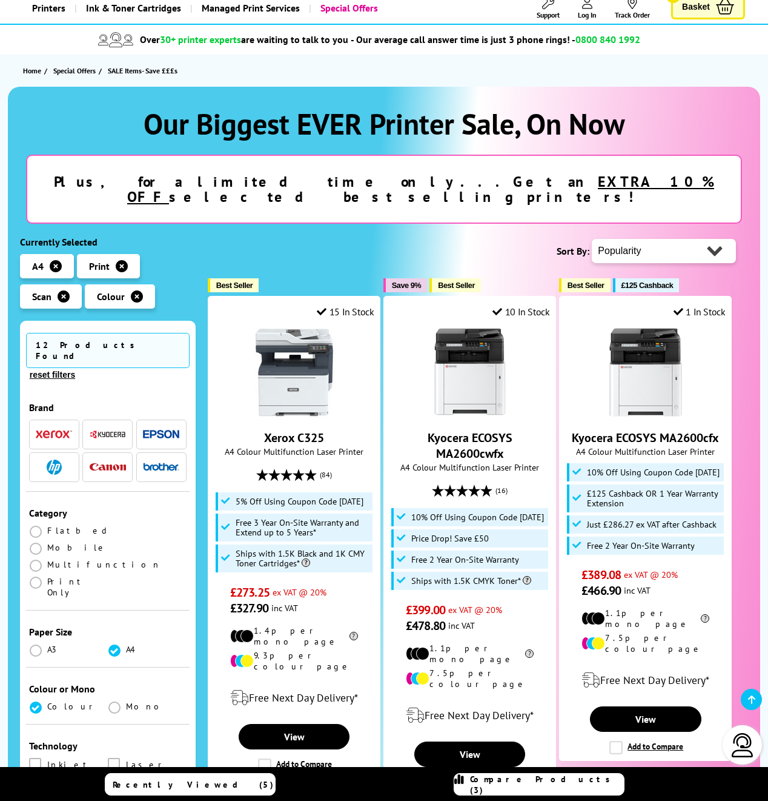
select select "Price Ascending"
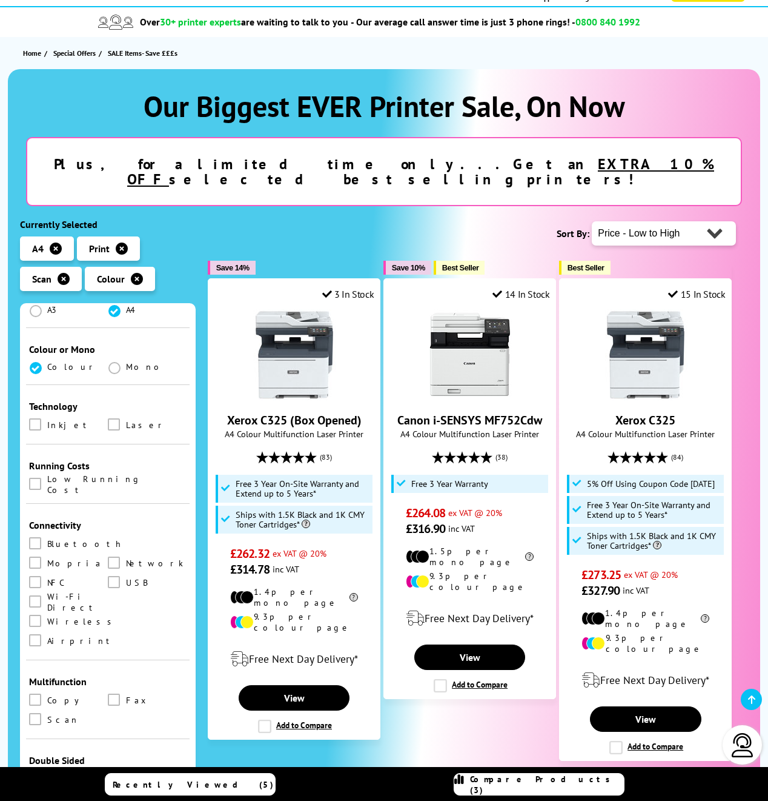
scroll to position [321, 0]
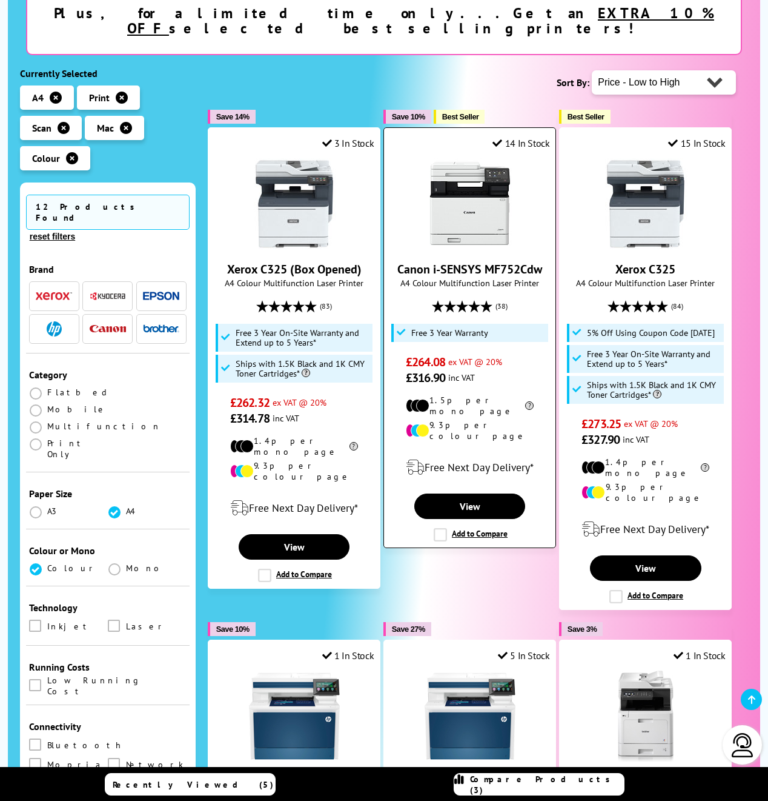
scroll to position [251, 0]
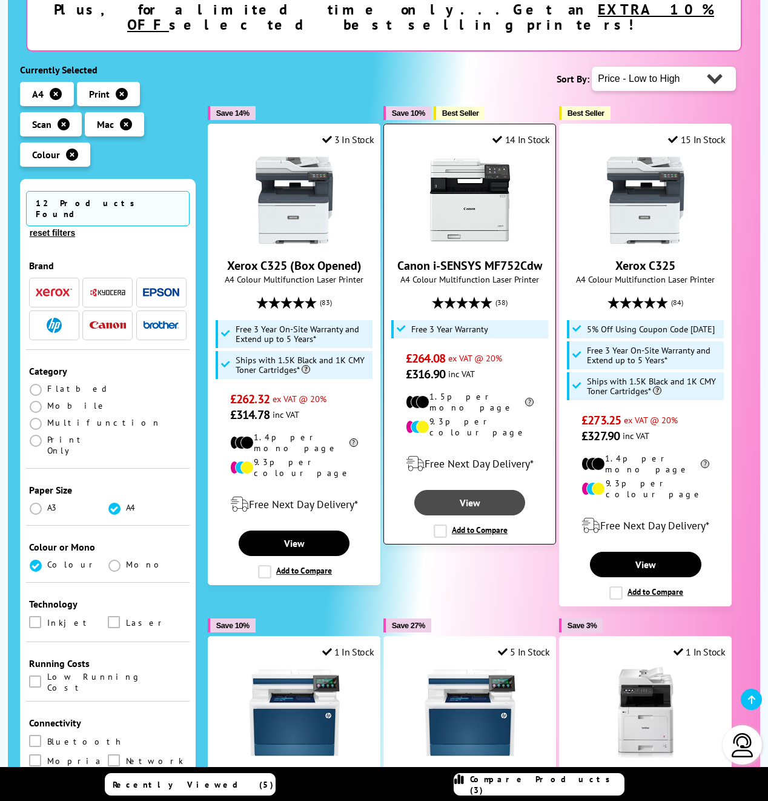
click at [476, 490] on link "View" at bounding box center [471, 502] width 112 height 25
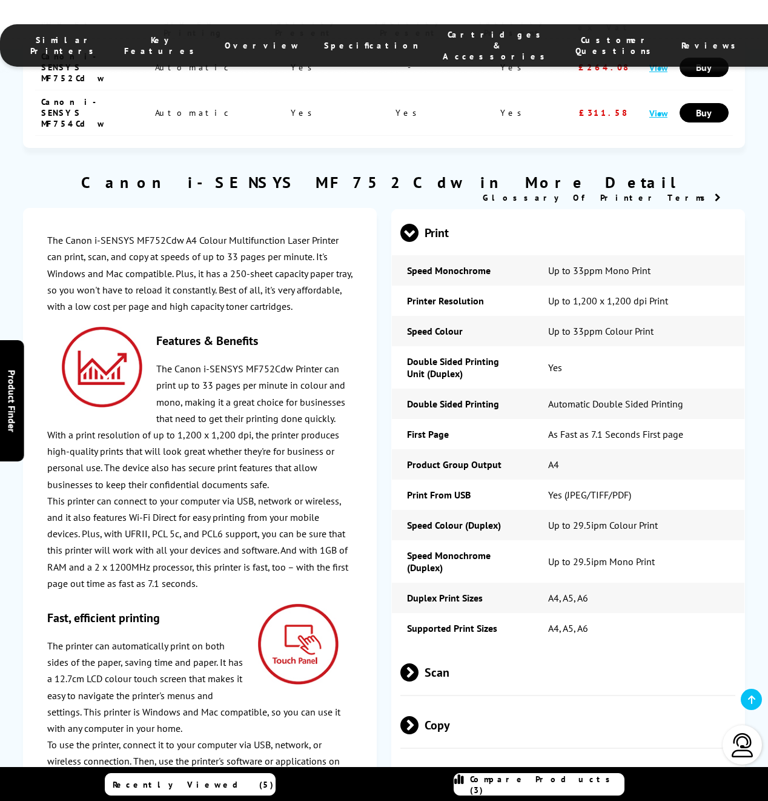
scroll to position [2435, 0]
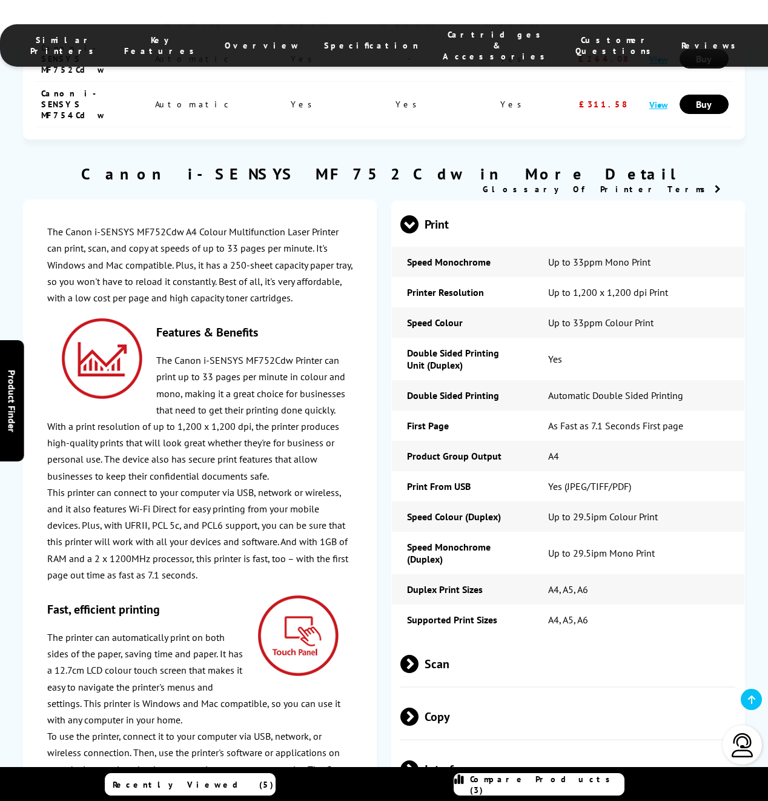
click at [419, 655] on span at bounding box center [419, 664] width 0 height 18
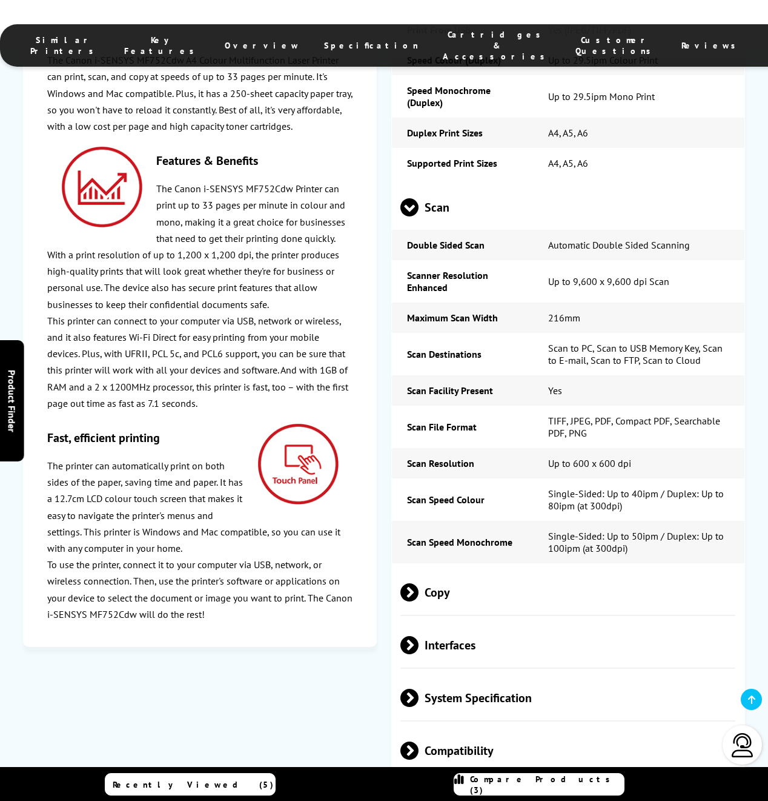
scroll to position [2899, 0]
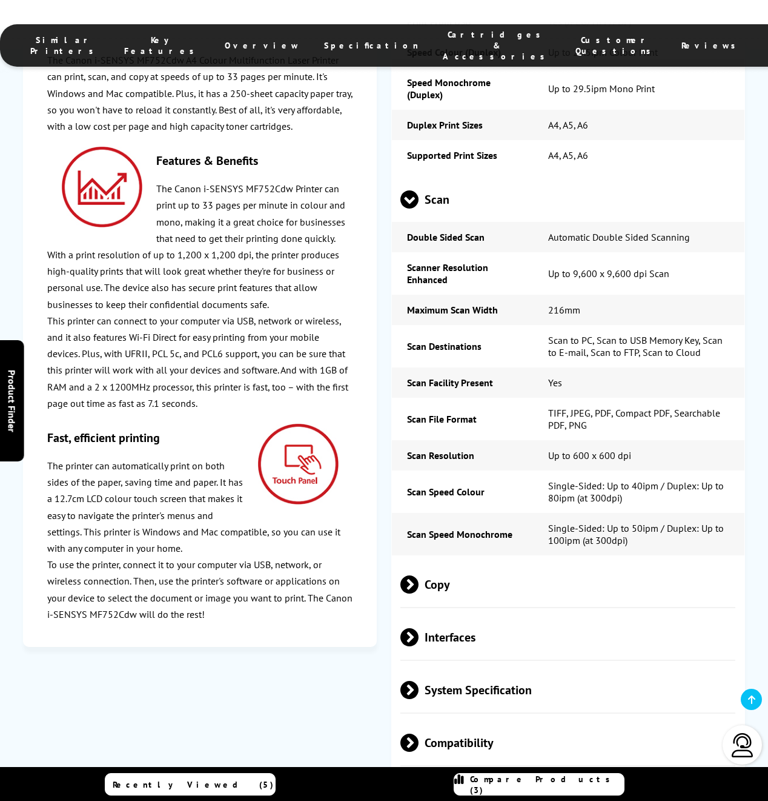
click at [419, 681] on span at bounding box center [419, 690] width 0 height 18
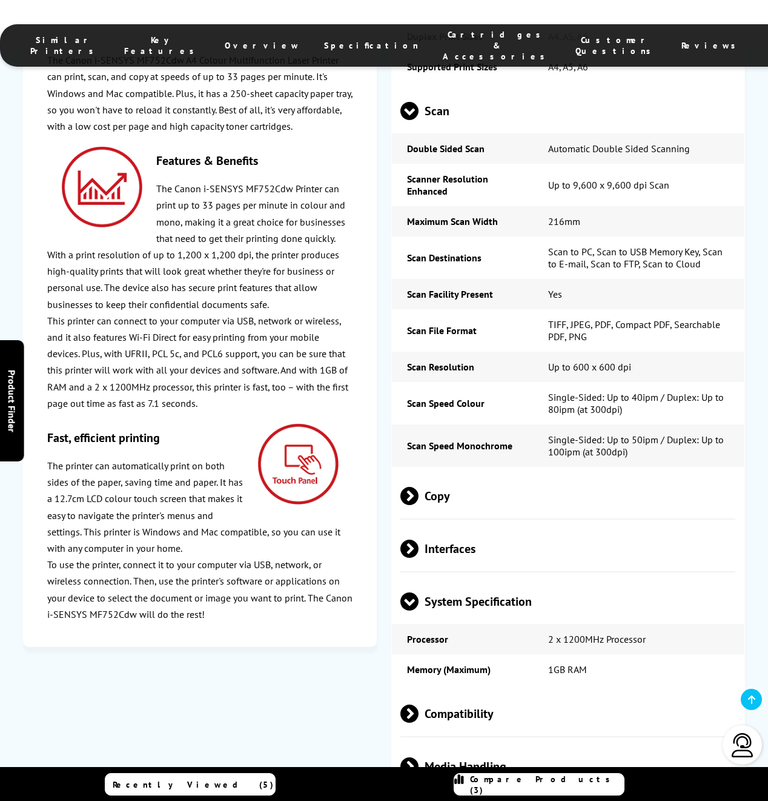
scroll to position [2995, 0]
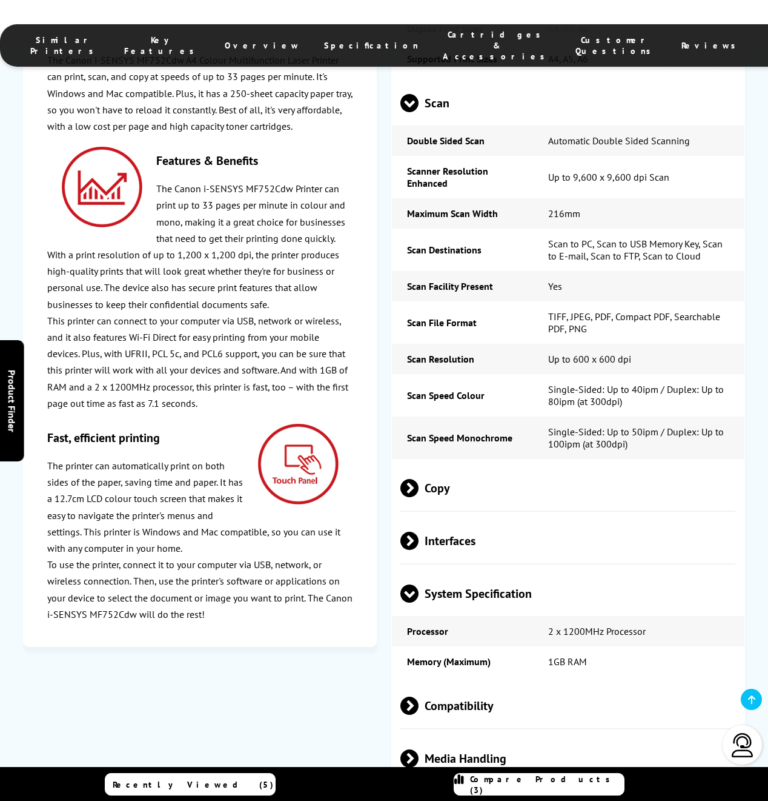
click at [419, 696] on span at bounding box center [419, 705] width 0 height 18
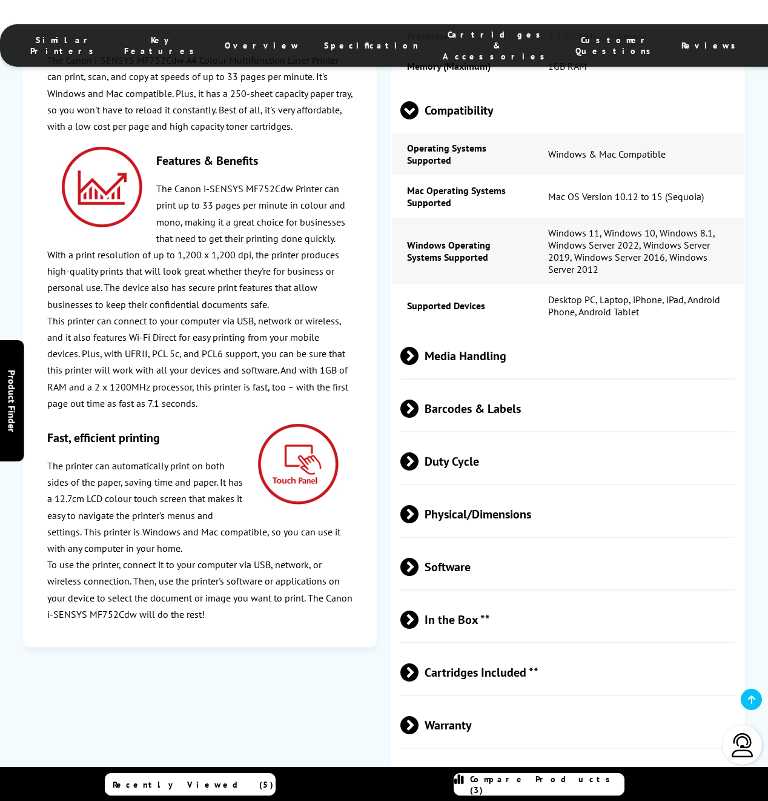
scroll to position [3597, 0]
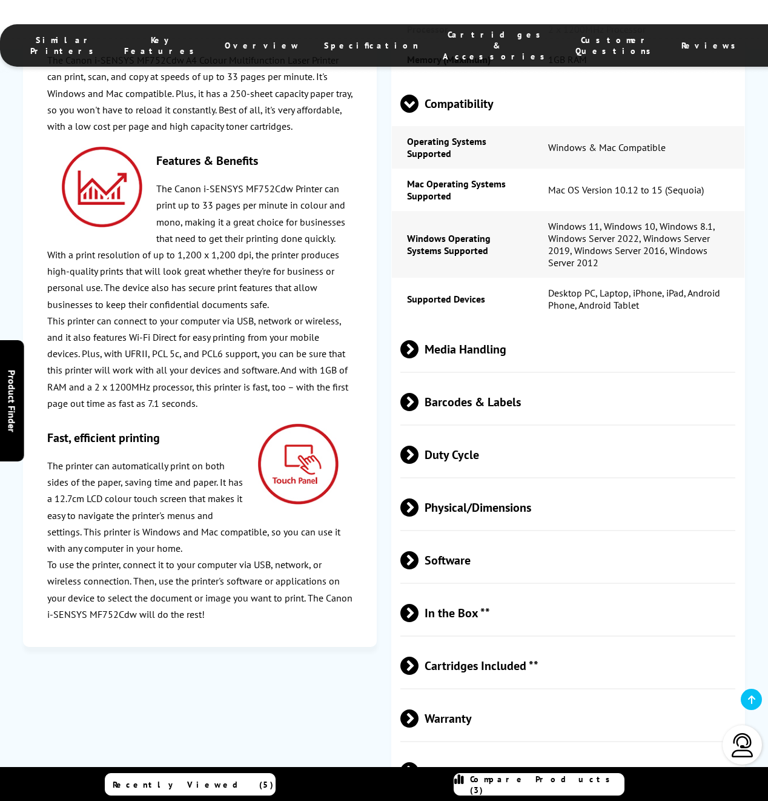
click at [419, 656] on span at bounding box center [419, 665] width 0 height 18
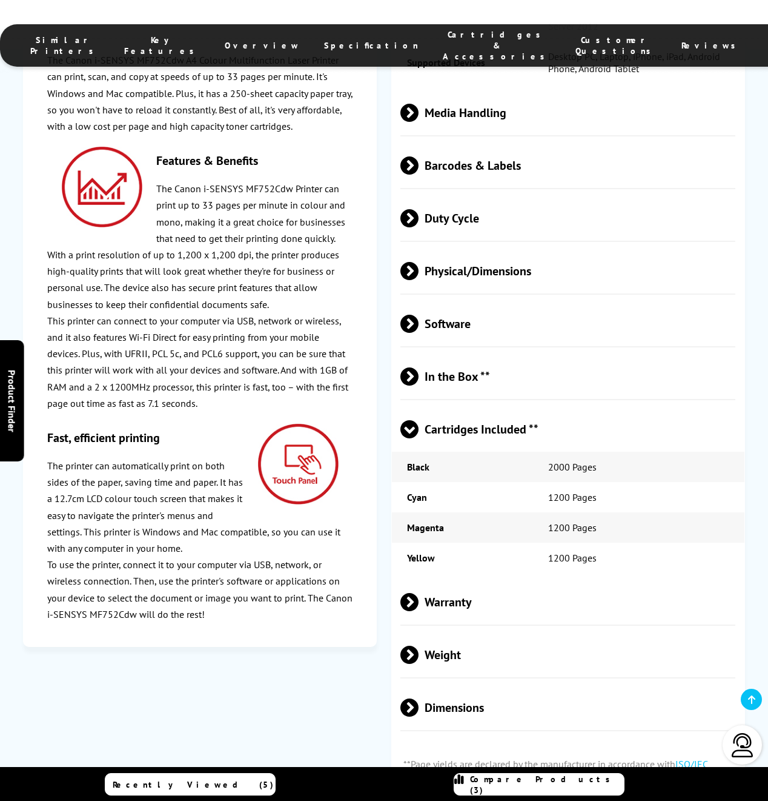
scroll to position [3875, 0]
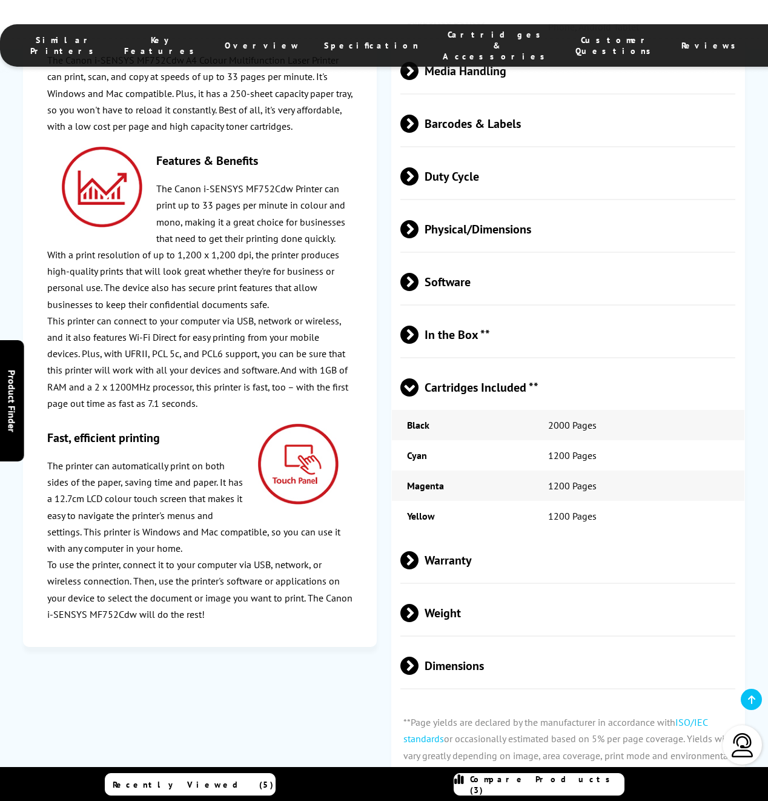
click at [419, 656] on span at bounding box center [419, 665] width 0 height 18
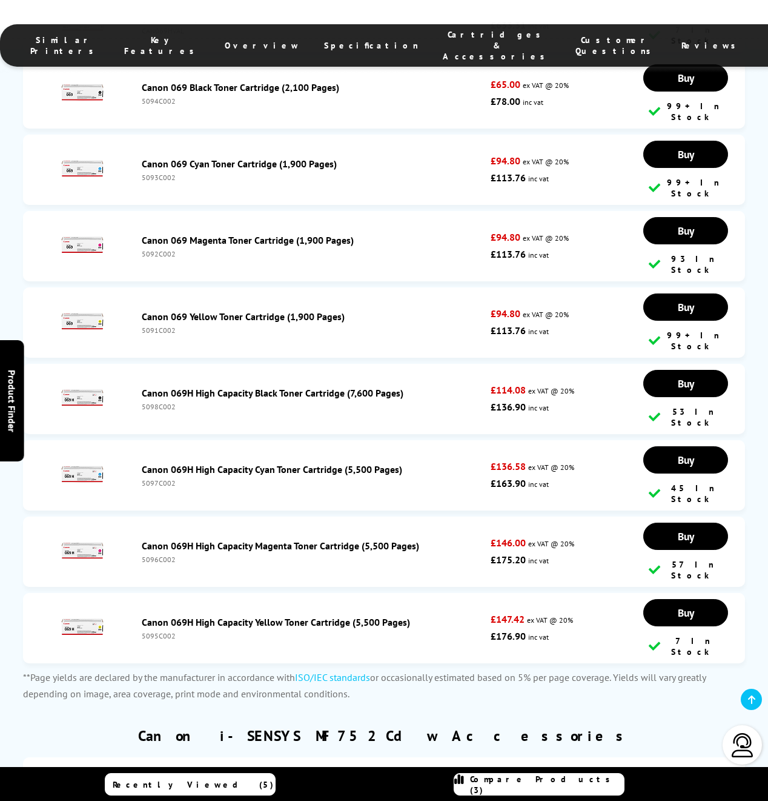
scroll to position [4984, 0]
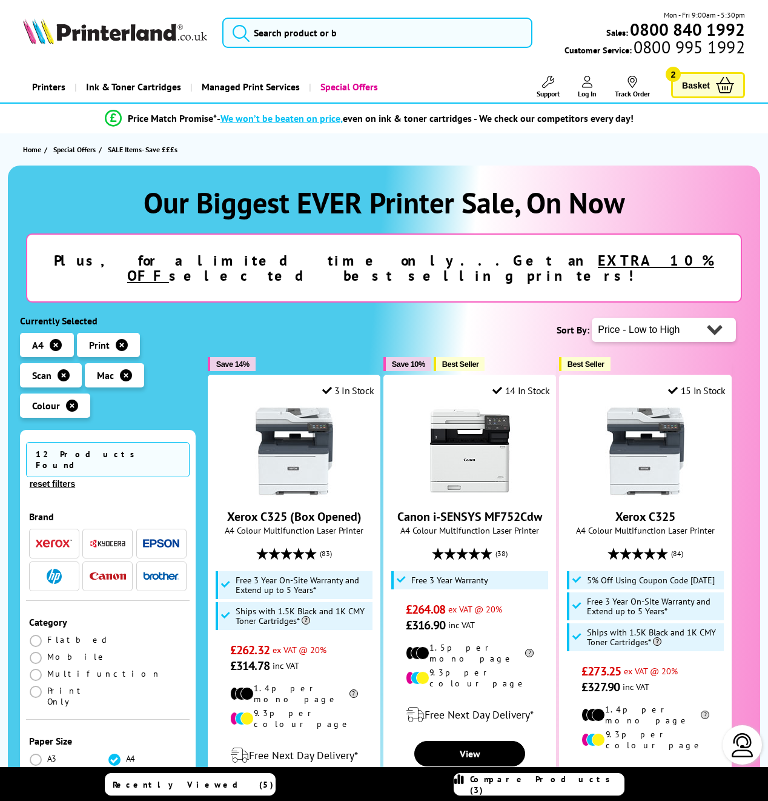
scroll to position [4, 0]
